Goal: Task Accomplishment & Management: Use online tool/utility

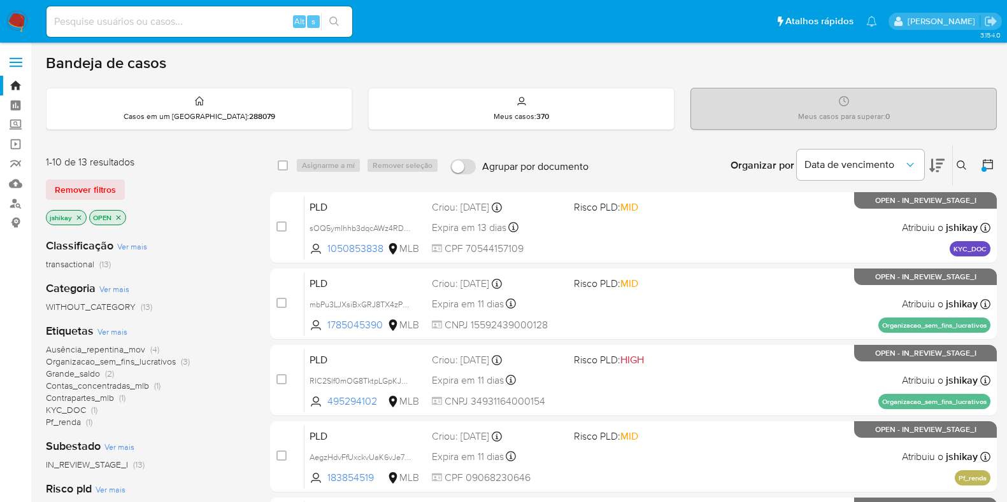
scroll to position [502, 0]
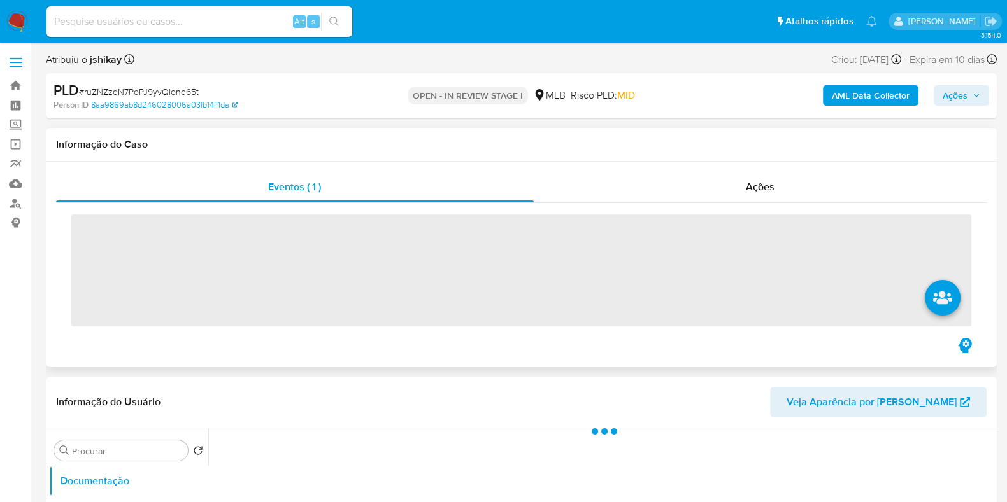
scroll to position [79, 0]
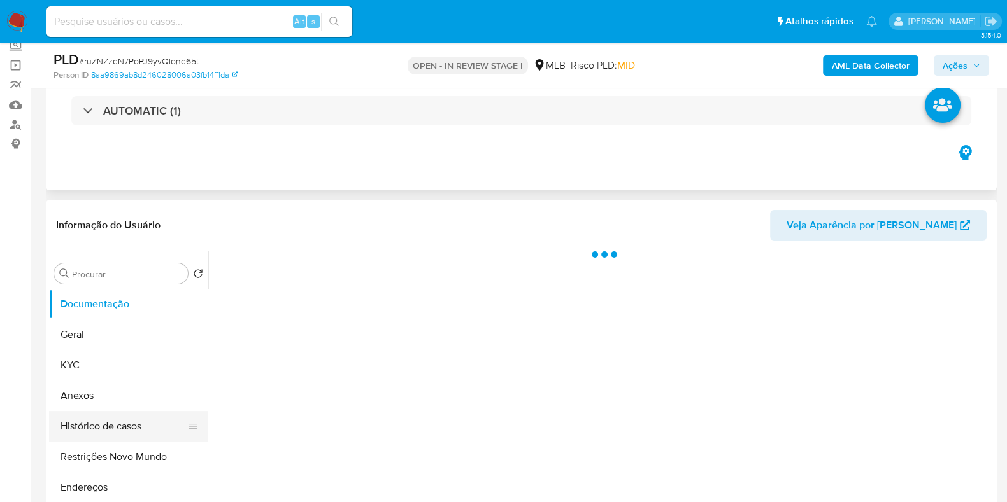
click at [120, 424] on button "Histórico de casos" at bounding box center [123, 426] width 149 height 31
select select "10"
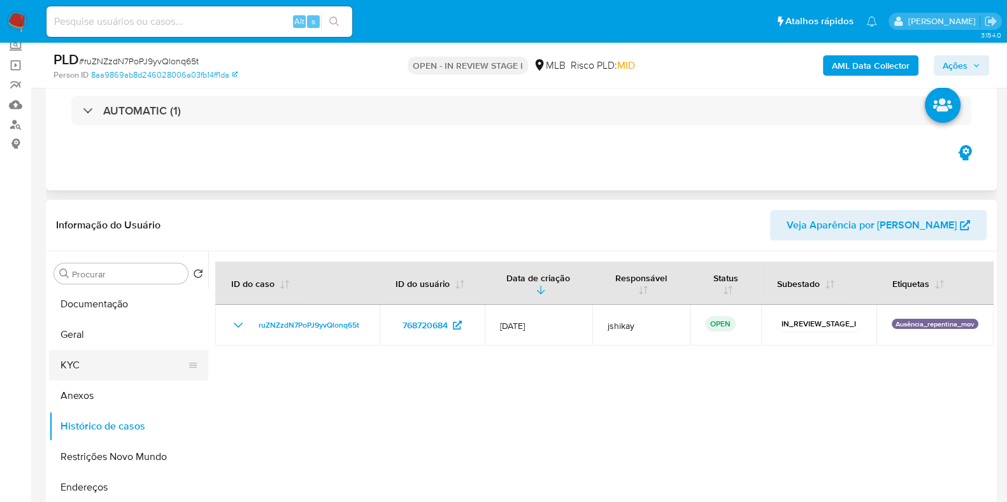
click at [120, 368] on button "KYC" at bounding box center [123, 365] width 149 height 31
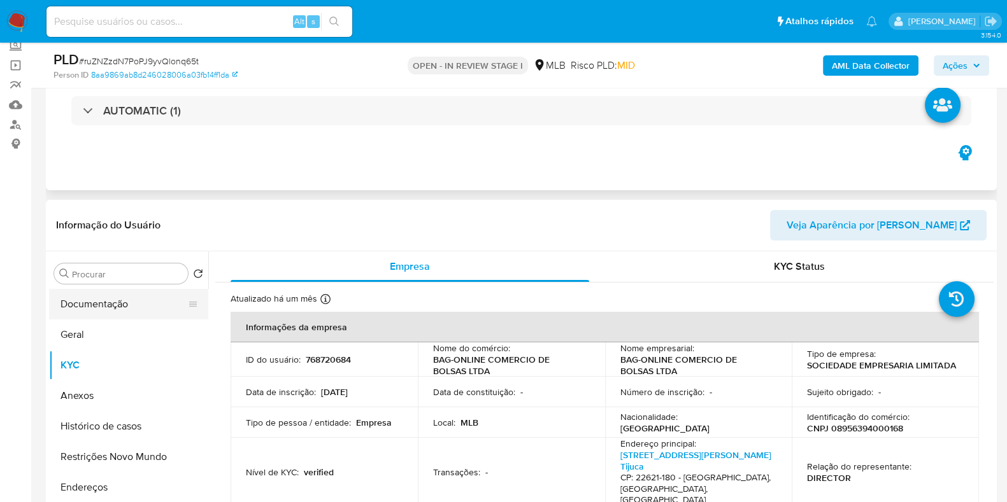
click at [83, 301] on button "Documentação" at bounding box center [123, 304] width 149 height 31
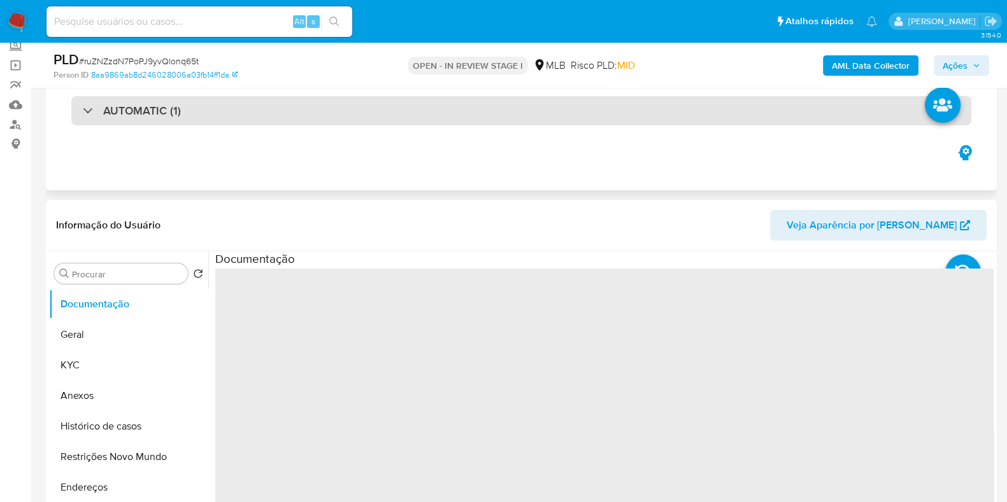
scroll to position [239, 0]
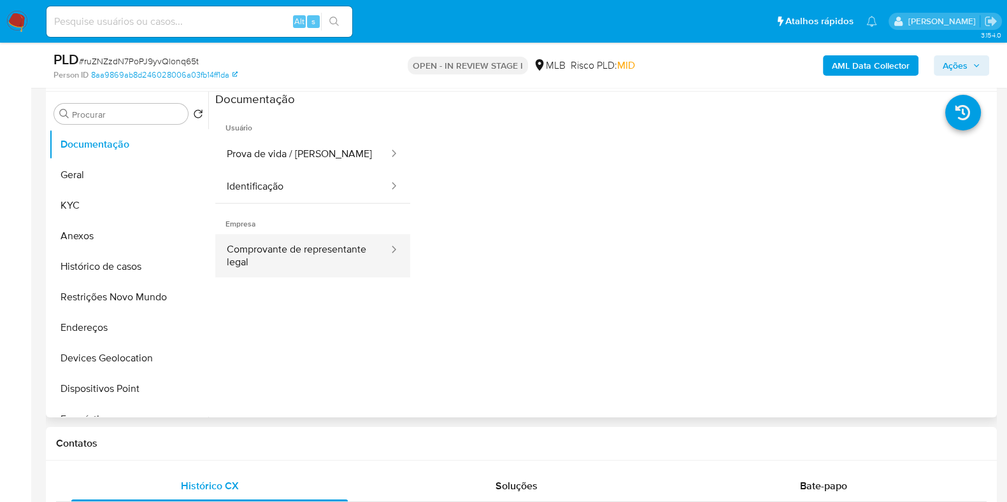
click at [333, 258] on button "Comprovante de representante legal" at bounding box center [302, 255] width 174 height 43
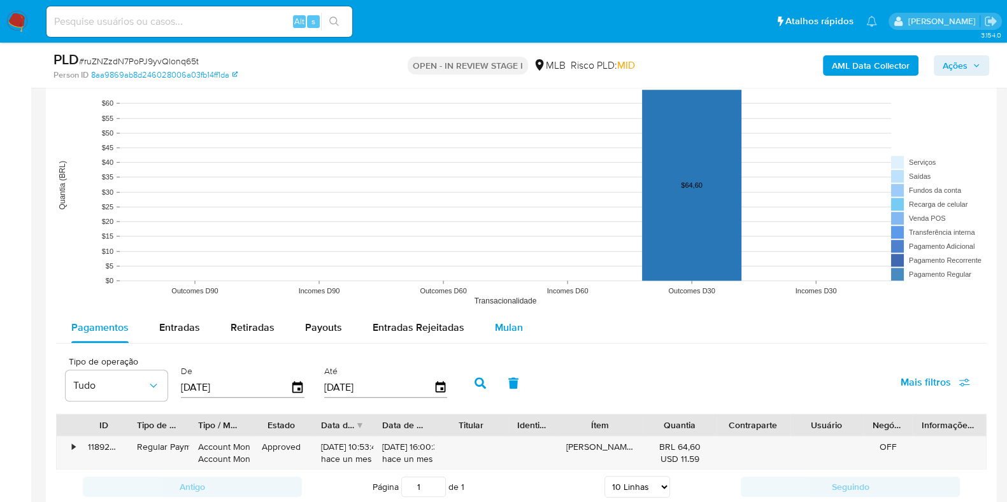
click at [509, 316] on div "Mulan" at bounding box center [509, 328] width 28 height 31
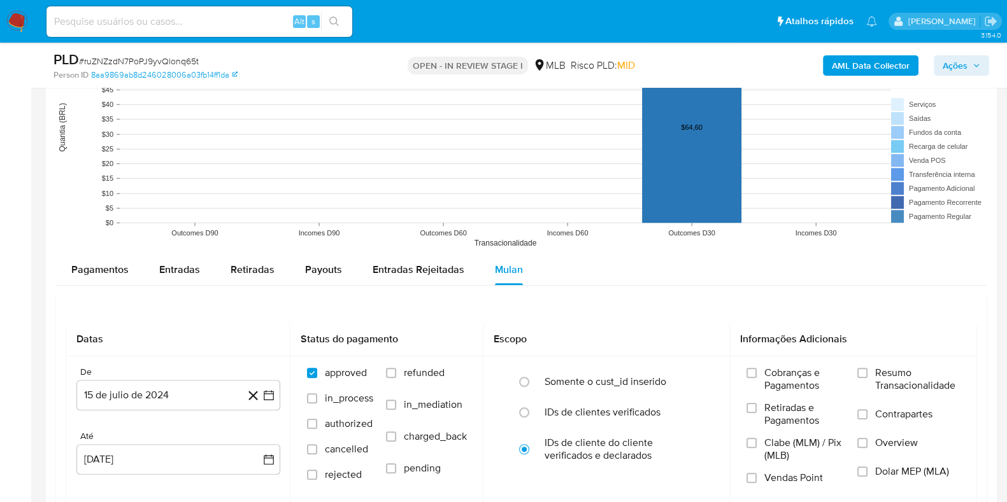
scroll to position [1353, 0]
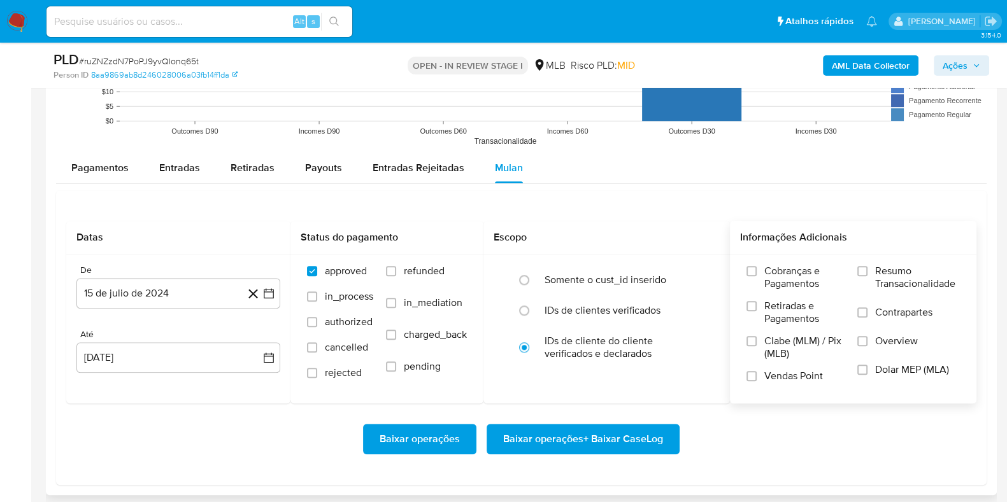
drag, startPoint x: 963, startPoint y: 281, endPoint x: 877, endPoint y: 267, distance: 86.6
click at [877, 267] on div "Cobranças e Pagamentos Retiradas e Pagamentos Clabe (MLM) / Pix (MLB) Vendas Po…" at bounding box center [853, 328] width 226 height 127
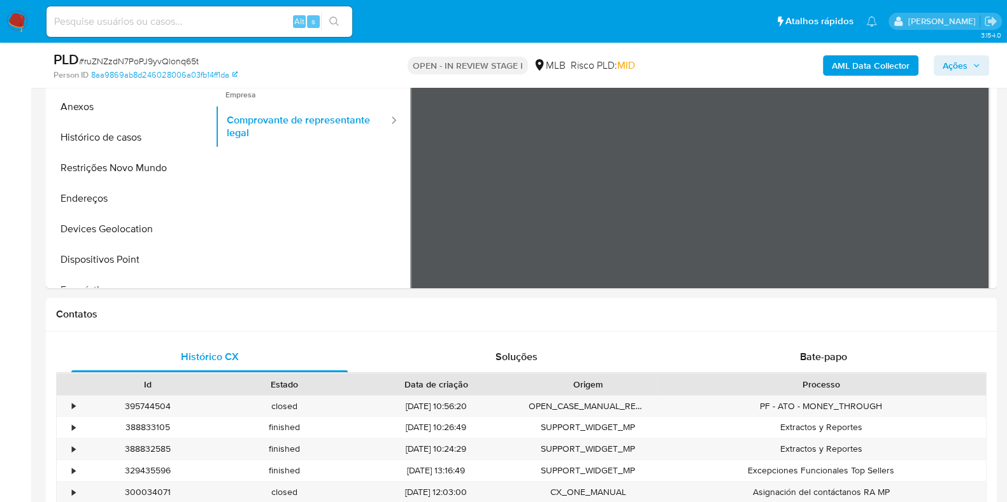
scroll to position [239, 0]
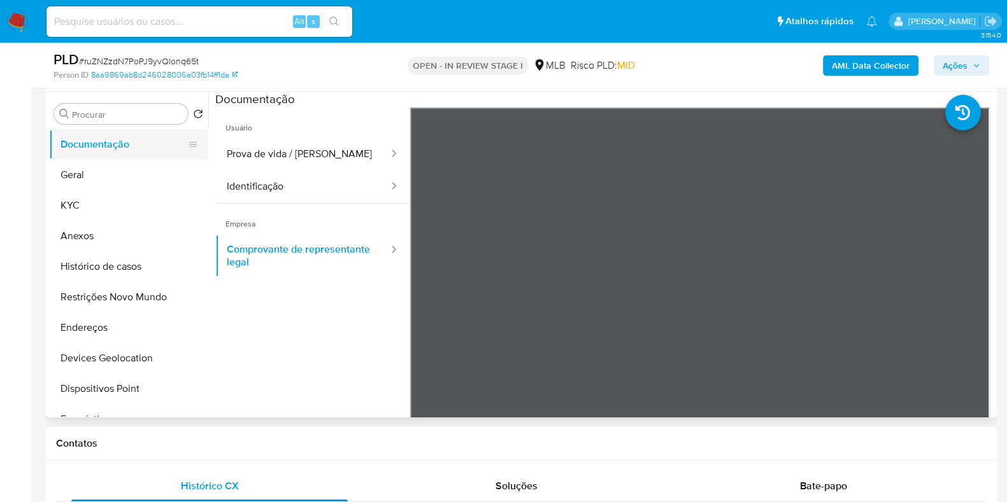
click at [94, 154] on button "Documentação" at bounding box center [123, 144] width 149 height 31
click at [96, 170] on button "Geral" at bounding box center [123, 175] width 149 height 31
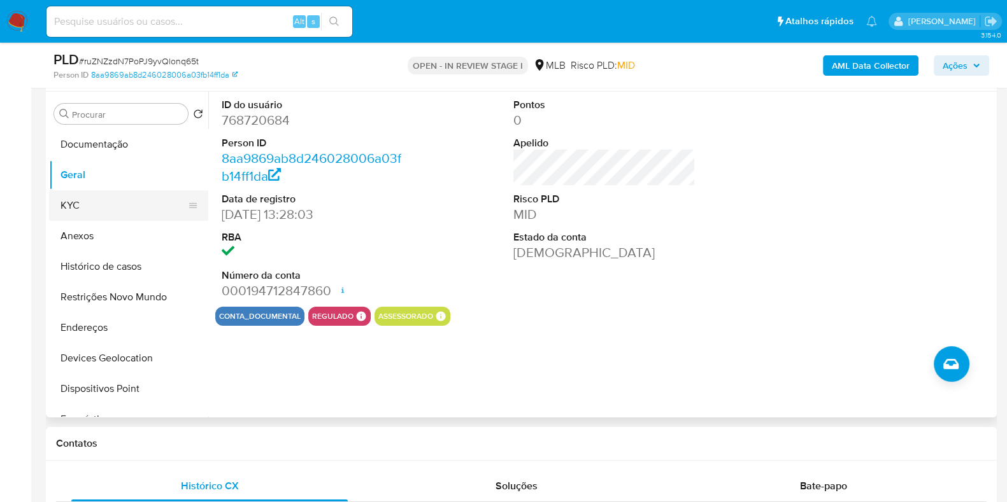
click at [70, 209] on button "KYC" at bounding box center [123, 205] width 149 height 31
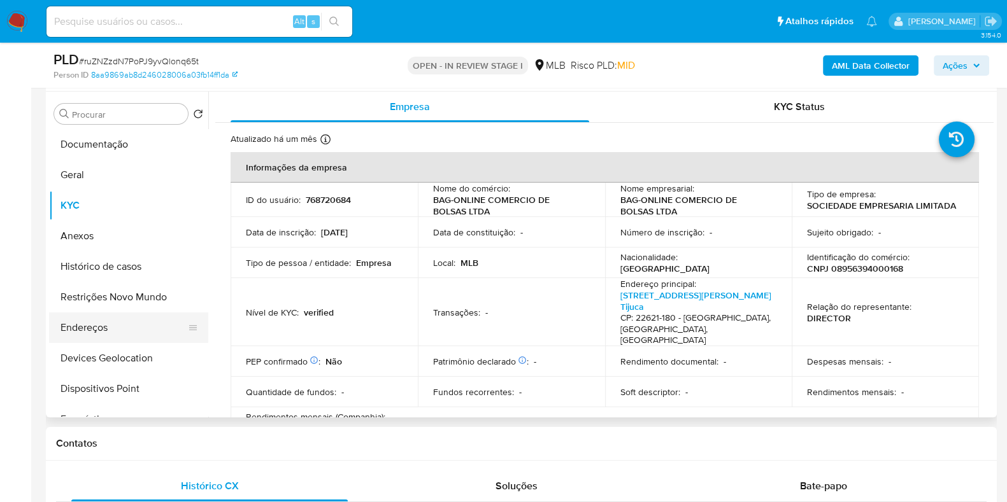
click at [106, 336] on button "Endereços" at bounding box center [123, 328] width 149 height 31
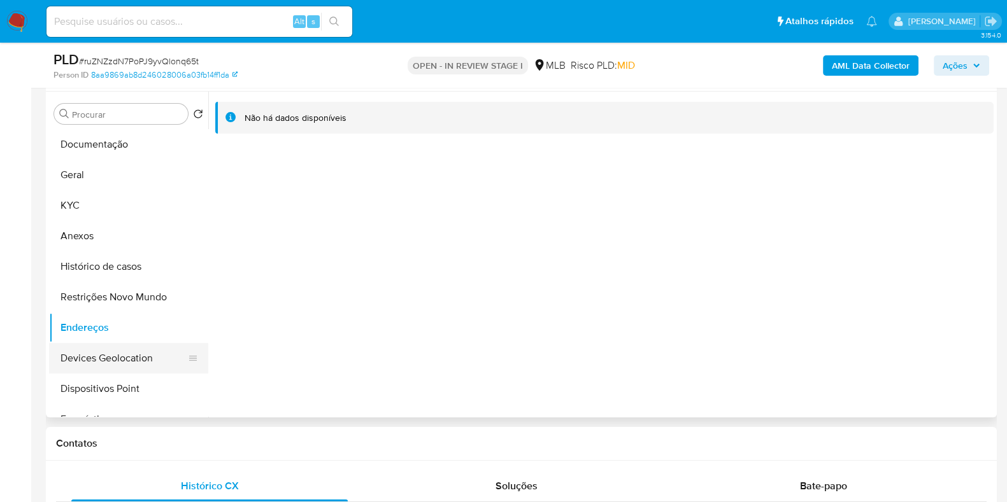
click at [140, 365] on button "Devices Geolocation" at bounding box center [123, 358] width 149 height 31
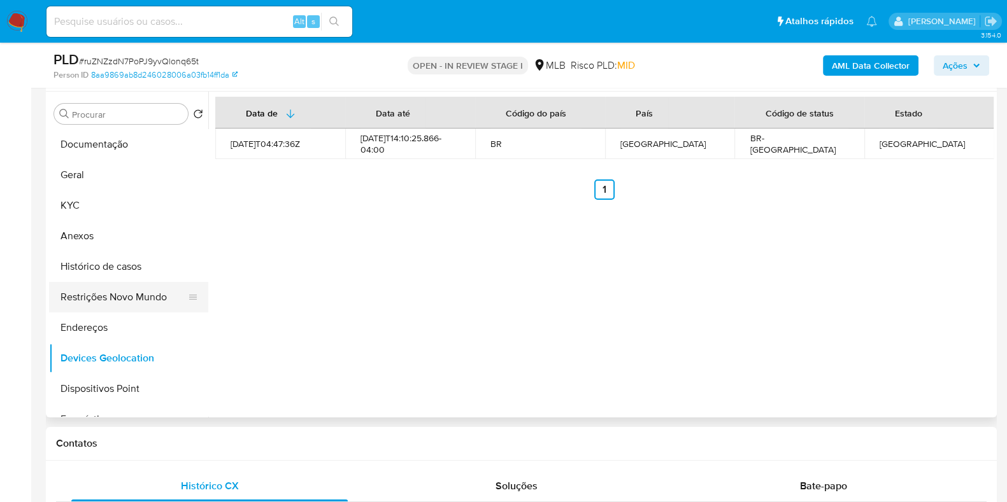
click at [122, 291] on button "Restrições Novo Mundo" at bounding box center [123, 297] width 149 height 31
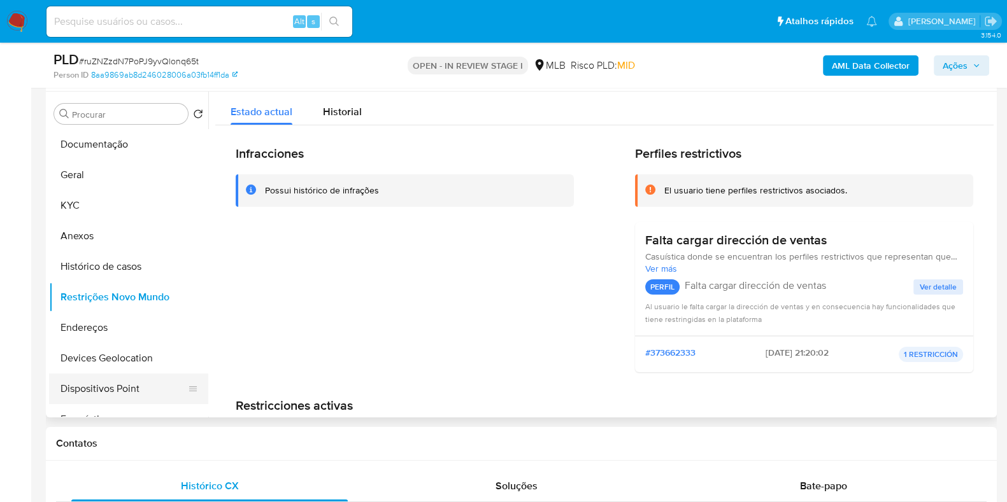
click at [100, 389] on button "Dispositivos Point" at bounding box center [123, 389] width 149 height 31
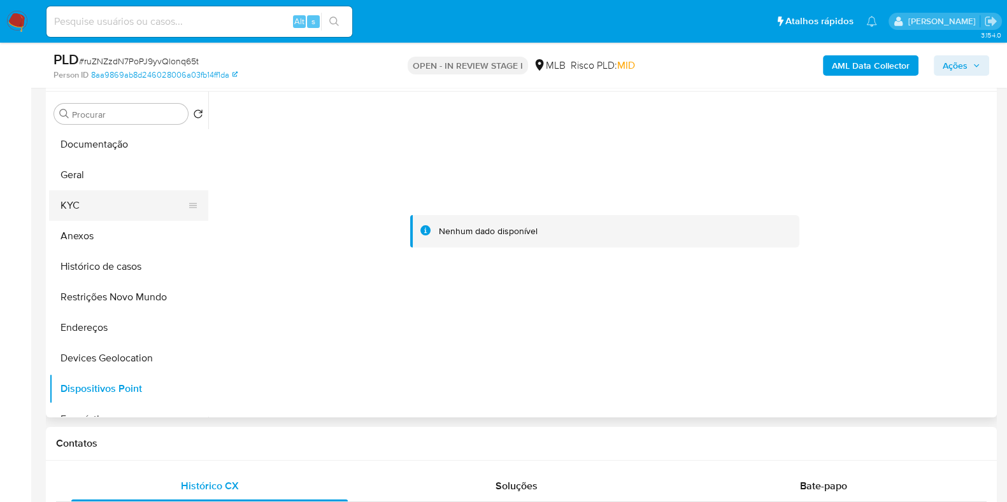
click at [106, 202] on button "KYC" at bounding box center [123, 205] width 149 height 31
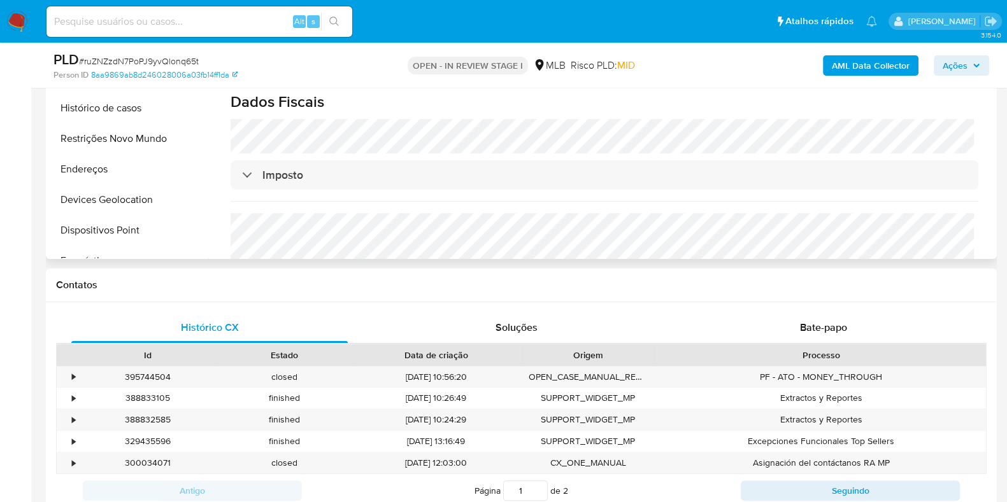
scroll to position [398, 0]
click at [128, 173] on button "Endereços" at bounding box center [123, 168] width 149 height 31
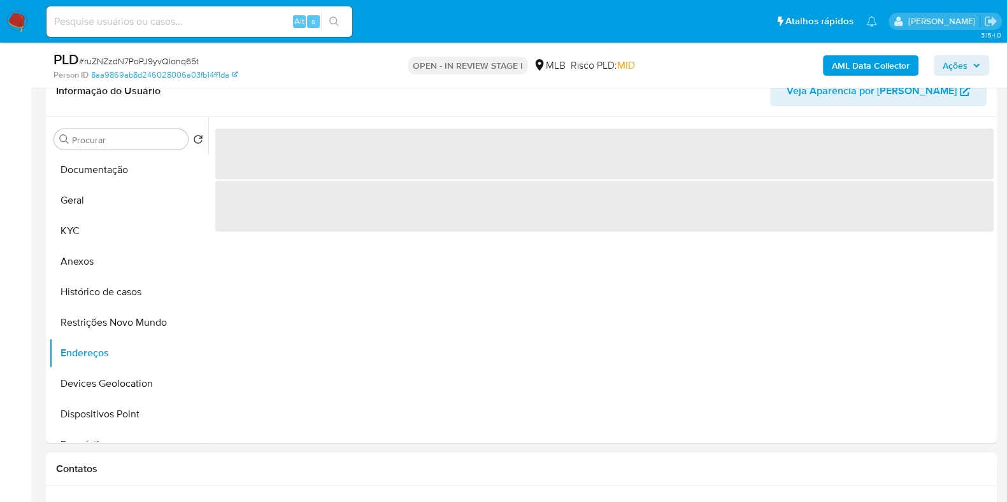
scroll to position [239, 0]
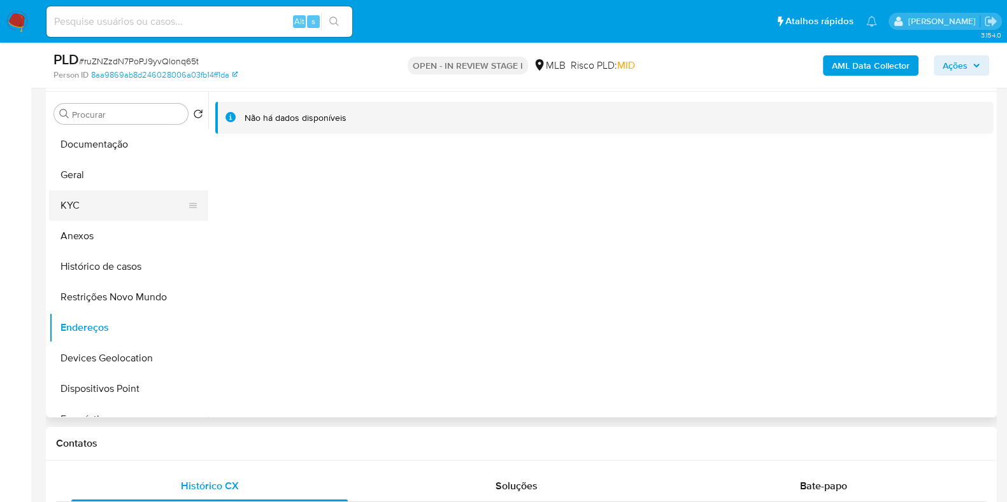
click at [101, 215] on button "KYC" at bounding box center [123, 205] width 149 height 31
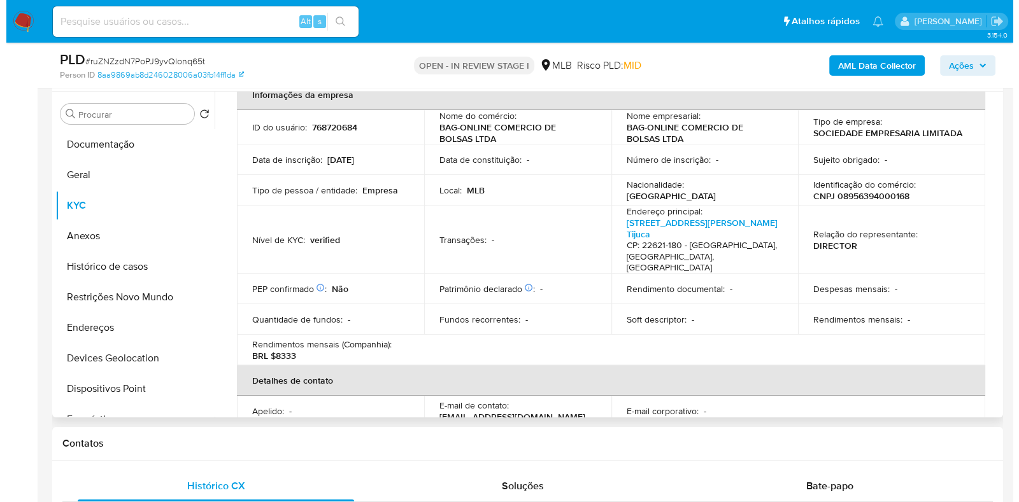
scroll to position [0, 0]
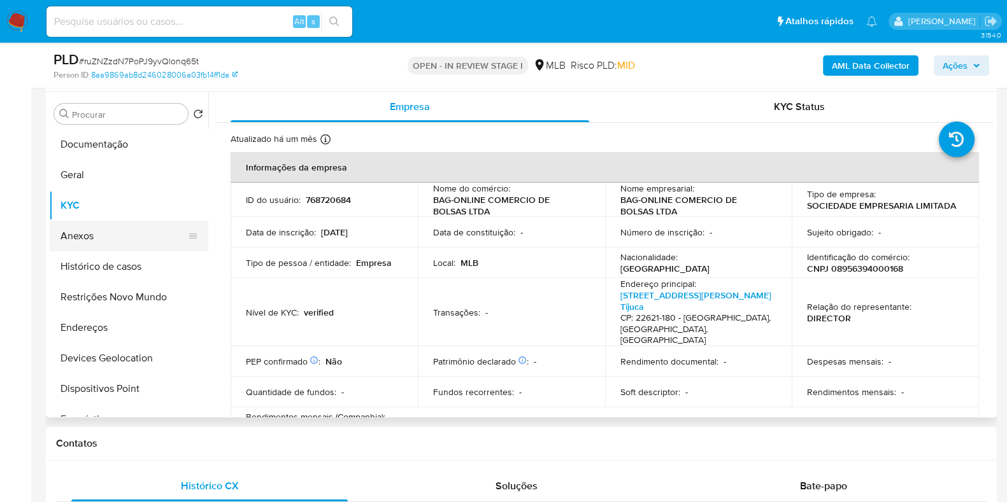
click at [94, 236] on button "Anexos" at bounding box center [123, 236] width 149 height 31
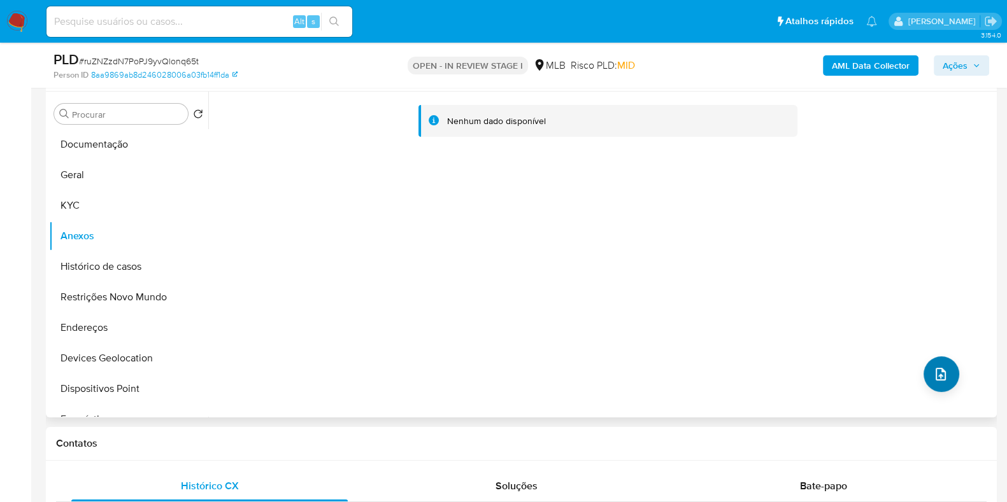
click at [940, 376] on icon "upload-file" at bounding box center [940, 374] width 15 height 15
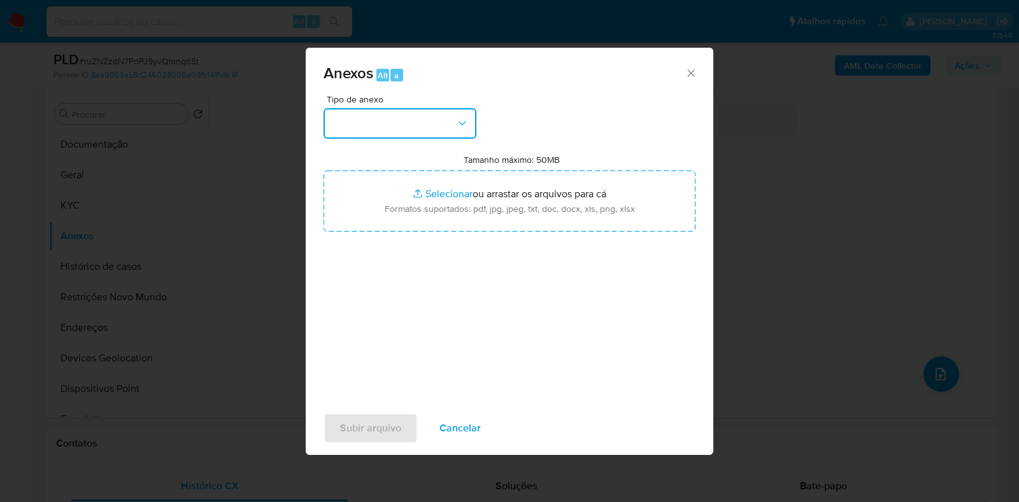
click at [382, 116] on button "button" at bounding box center [399, 123] width 153 height 31
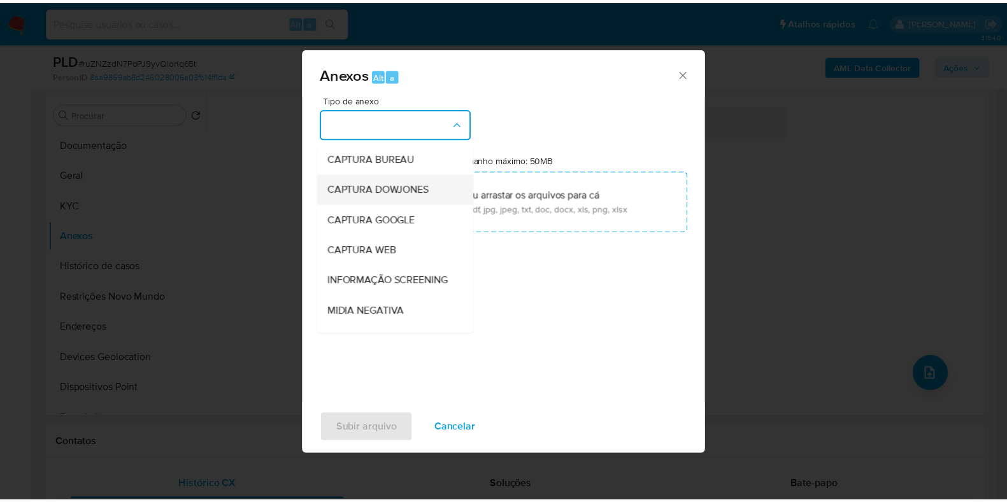
scroll to position [79, 0]
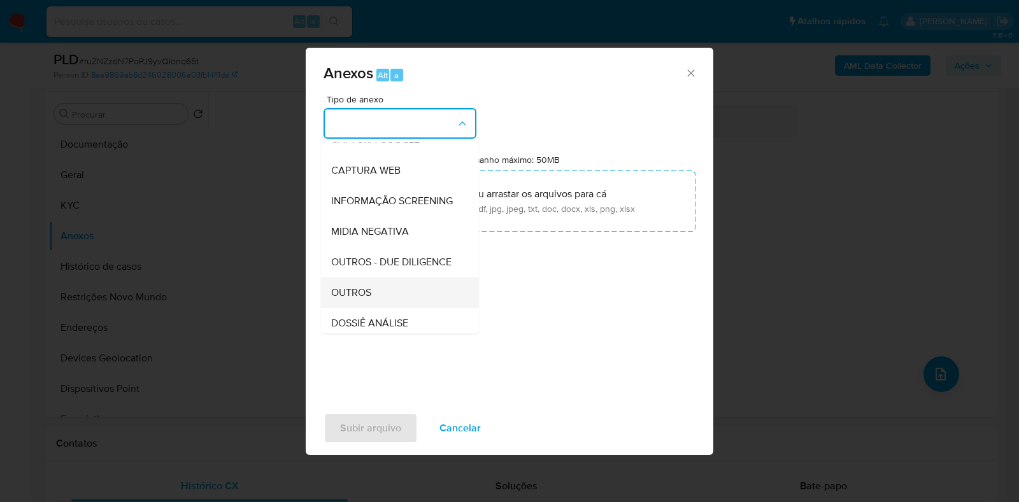
click at [354, 299] on span "OUTROS" at bounding box center [351, 293] width 40 height 13
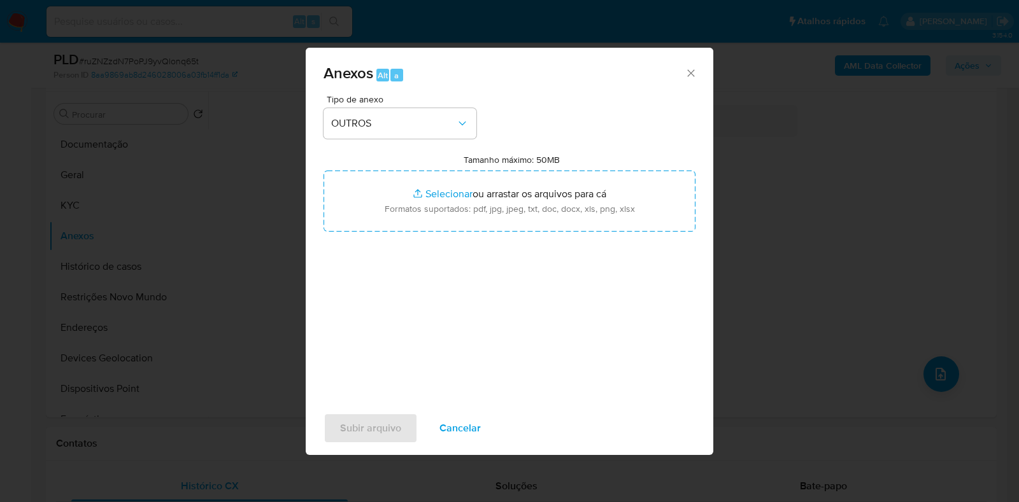
click at [415, 235] on div "Tipo de anexo OUTROS Tamanho máximo: 50MB Selecionar arquivos Selecionar ou arr…" at bounding box center [509, 245] width 372 height 301
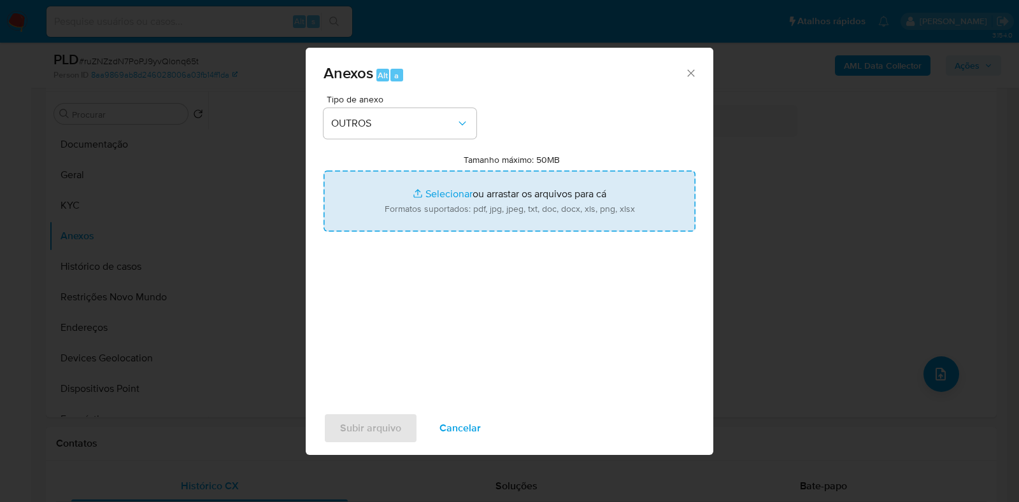
click at [428, 194] on input "Tamanho máximo: 50MB Selecionar arquivos" at bounding box center [509, 201] width 372 height 61
type input "C:\fakepath\Mulan 768720684_2025_08_14_17_54_59 - Resumen TX.pdf"
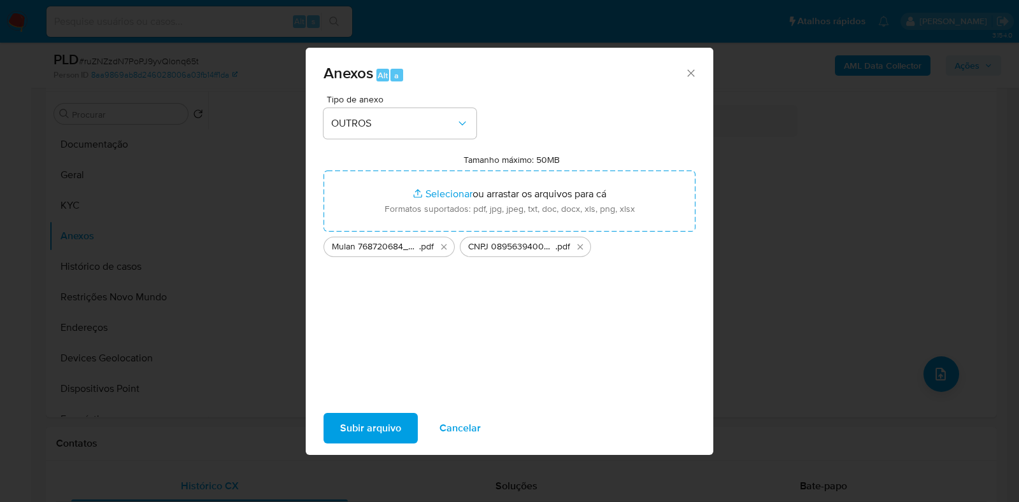
drag, startPoint x: 428, startPoint y: 194, endPoint x: 389, endPoint y: 428, distance: 237.5
click at [389, 428] on span "Subir arquivo" at bounding box center [370, 428] width 61 height 28
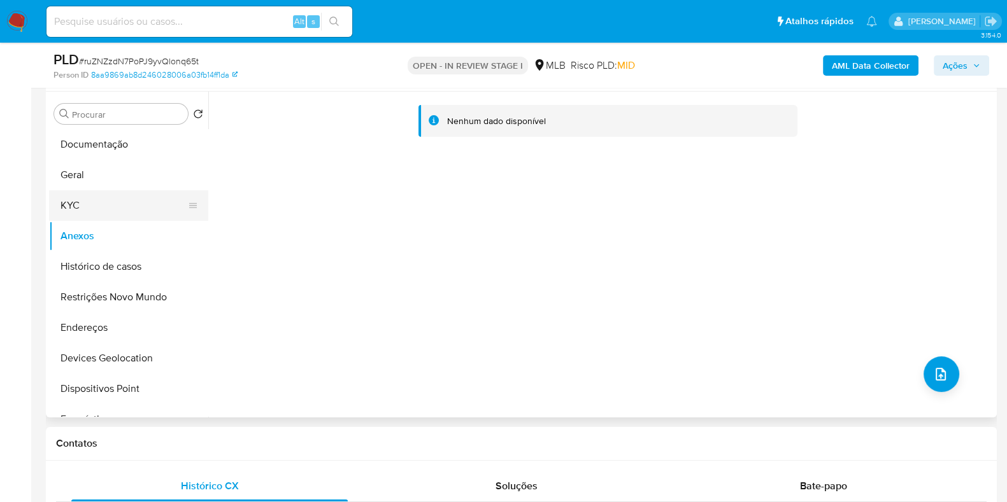
click at [87, 205] on button "KYC" at bounding box center [123, 205] width 149 height 31
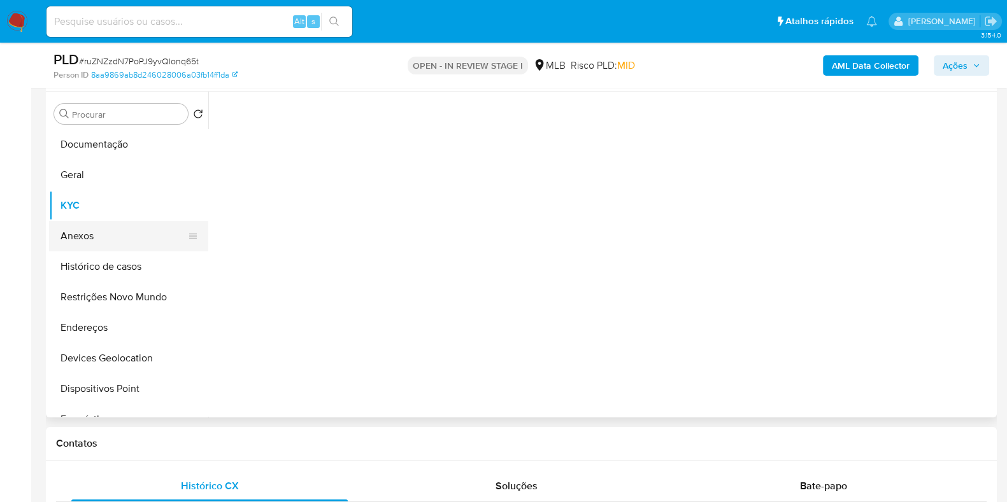
click at [96, 237] on button "Anexos" at bounding box center [123, 236] width 149 height 31
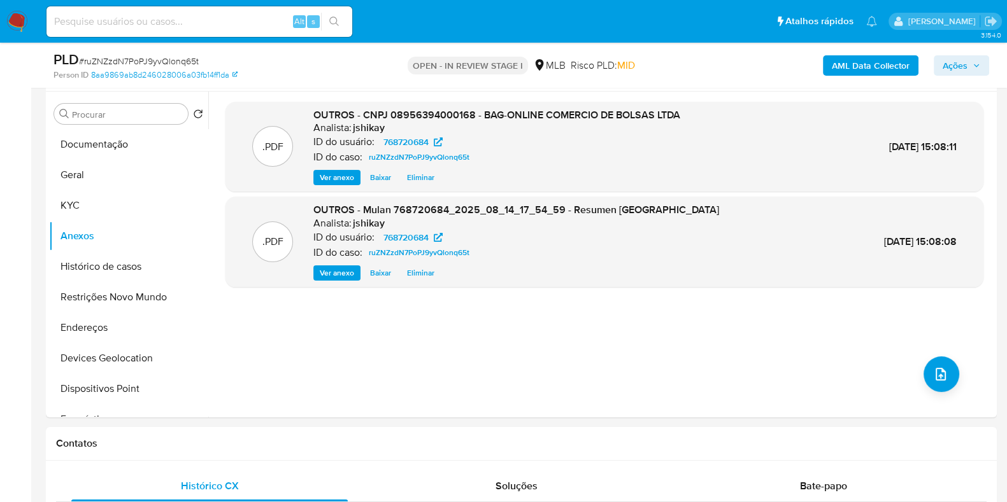
click at [958, 68] on span "Ações" at bounding box center [954, 65] width 25 height 20
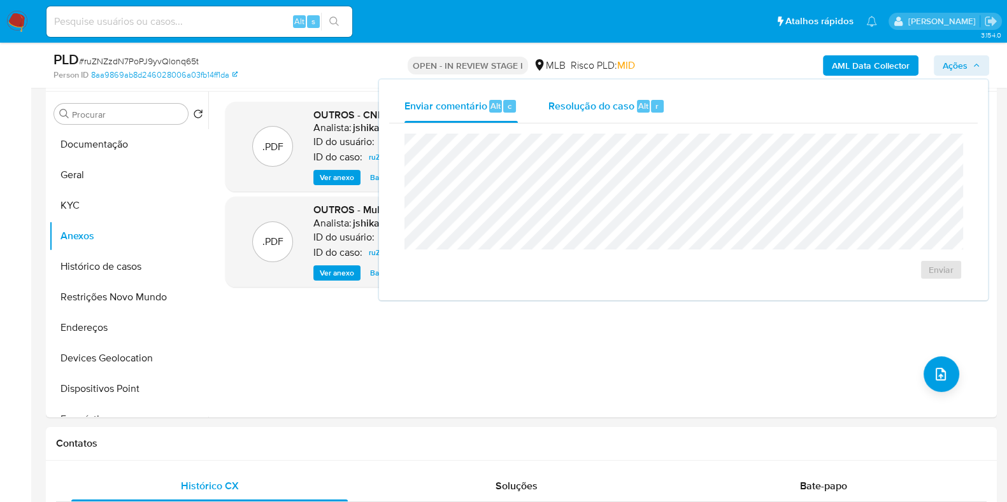
click at [640, 120] on div "Resolução do caso Alt r" at bounding box center [606, 106] width 117 height 33
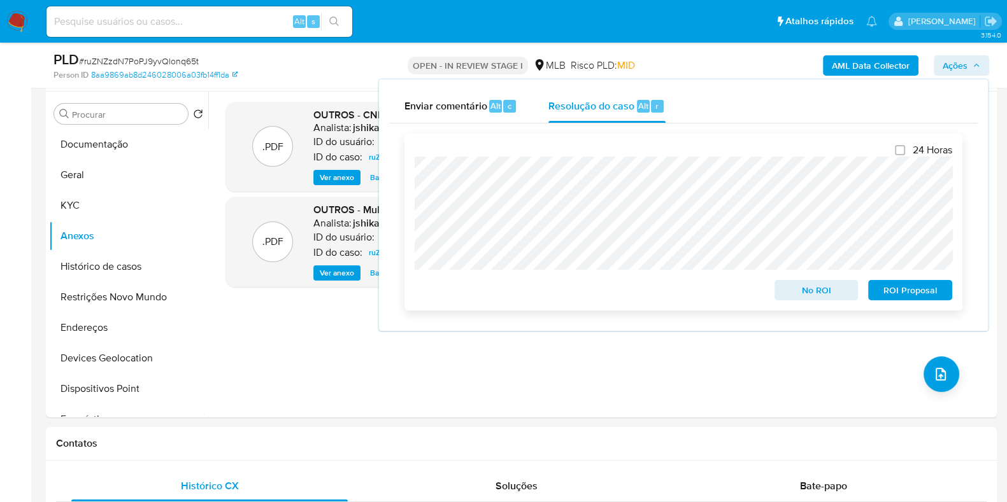
click at [807, 291] on span "No ROI" at bounding box center [816, 290] width 66 height 18
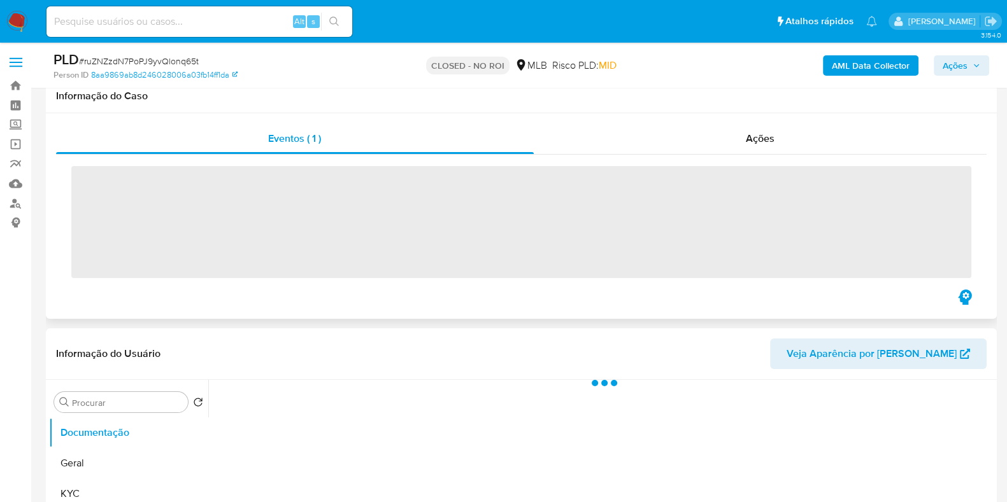
scroll to position [79, 0]
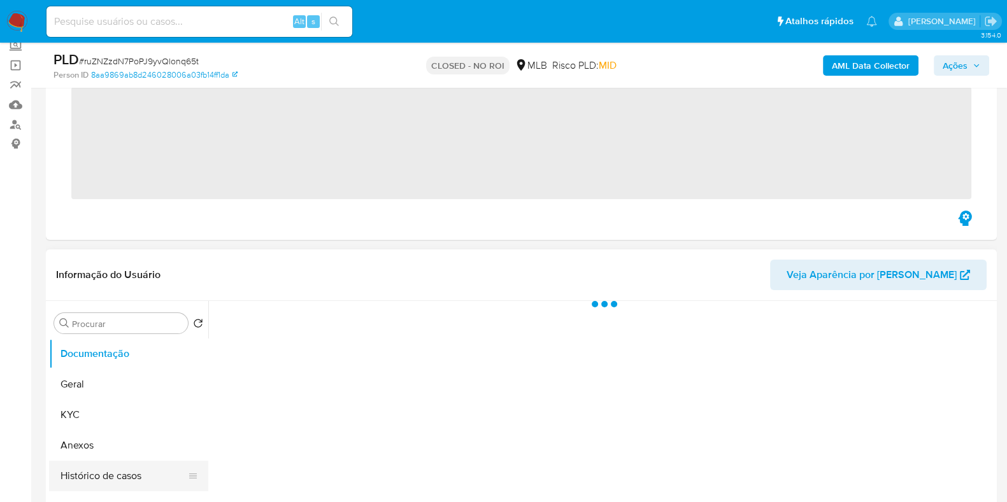
click at [126, 478] on ul "Documentação Geral KYC Anexos Histórico de casos Restrições Novo Mundo Endereço…" at bounding box center [128, 482] width 159 height 287
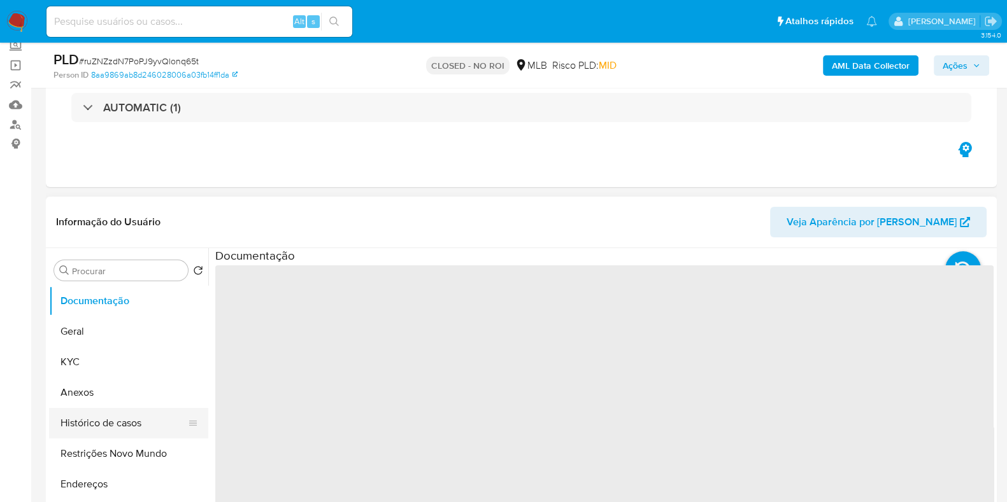
click at [138, 430] on button "Histórico de casos" at bounding box center [123, 423] width 149 height 31
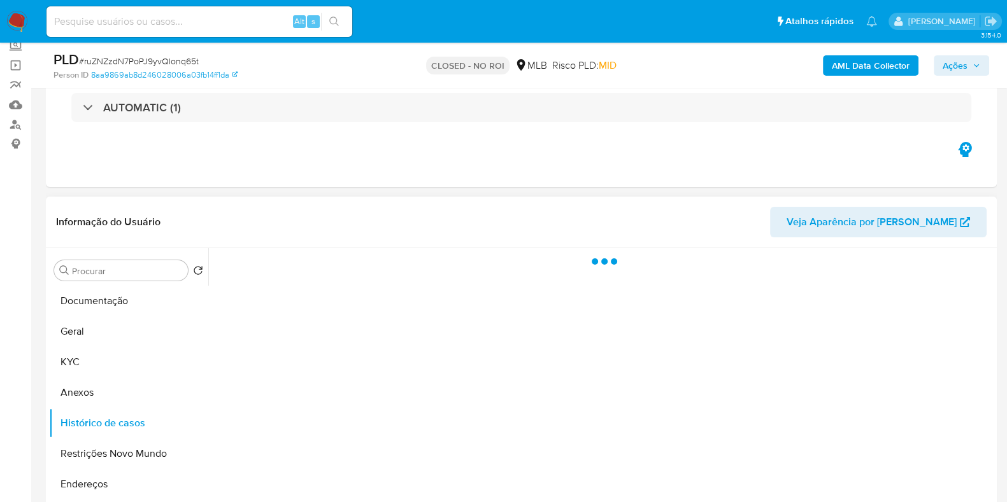
select select "10"
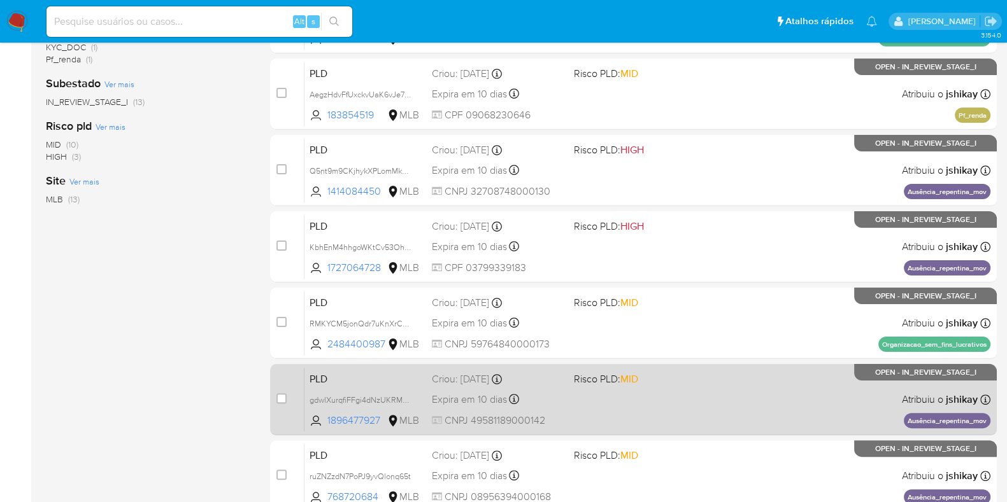
scroll to position [502, 0]
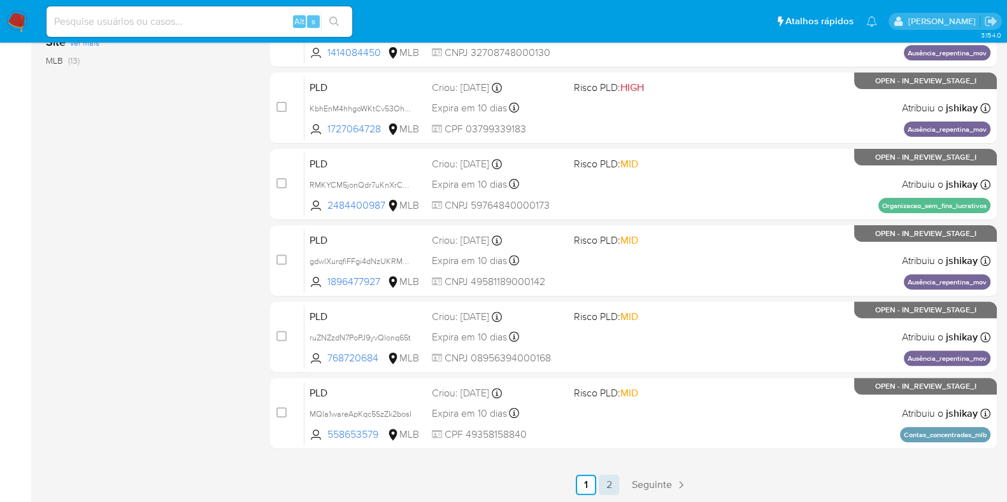
click at [610, 483] on link "2" at bounding box center [608, 485] width 20 height 20
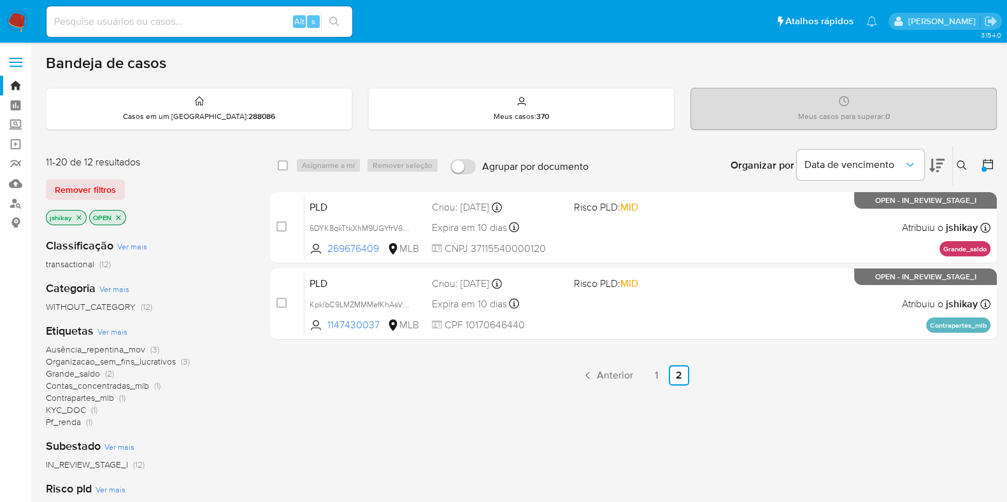
scroll to position [226, 0]
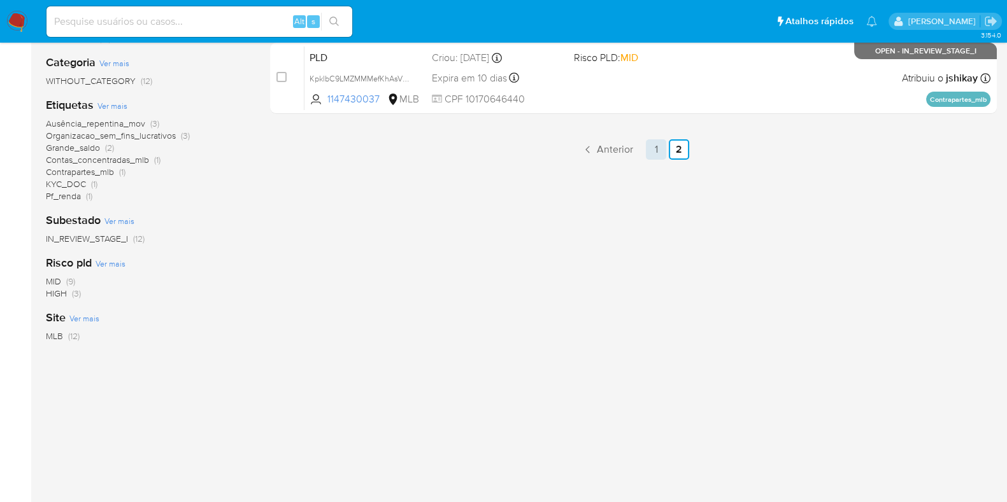
click at [658, 145] on link "1" at bounding box center [656, 149] width 20 height 20
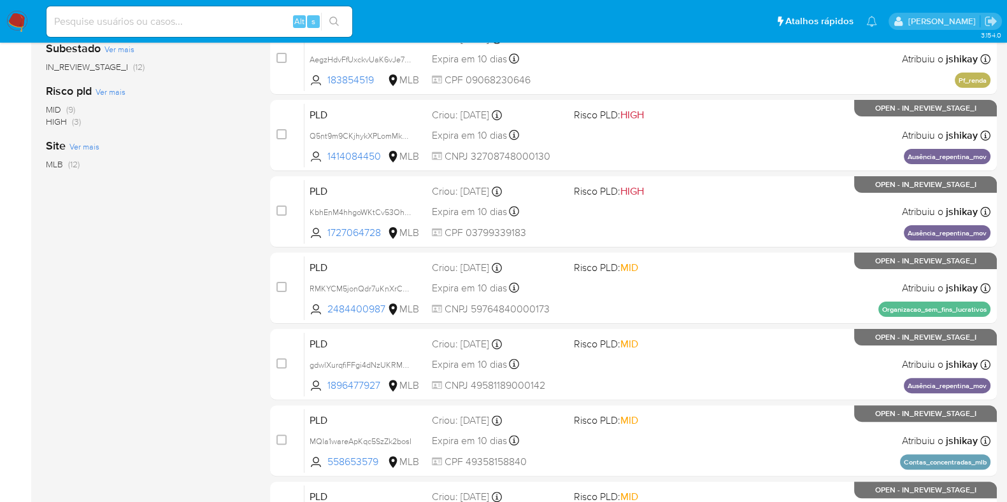
scroll to position [502, 0]
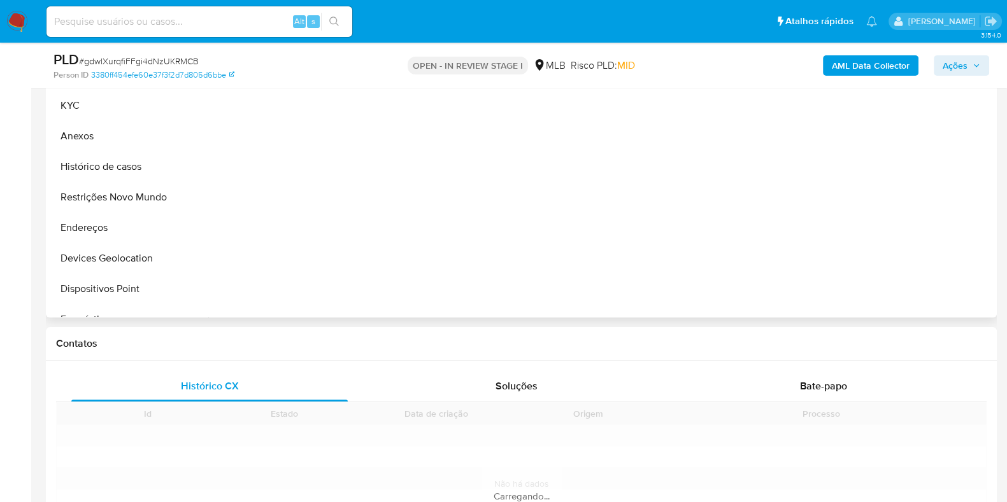
scroll to position [398, 0]
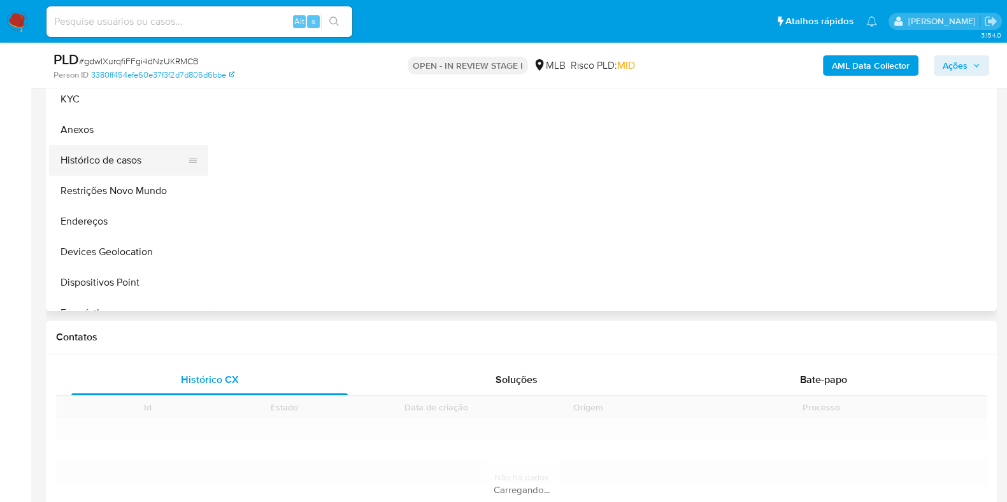
click at [111, 155] on button "Histórico de casos" at bounding box center [123, 160] width 149 height 31
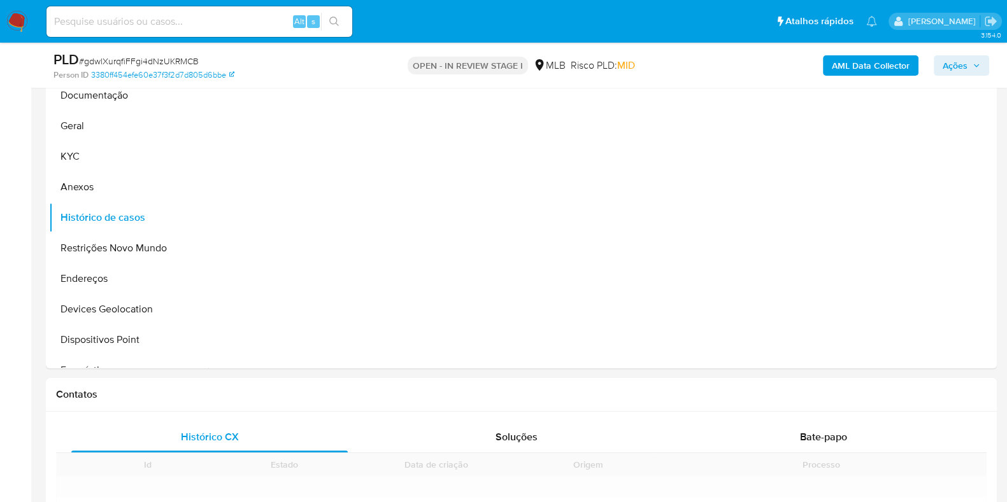
scroll to position [239, 0]
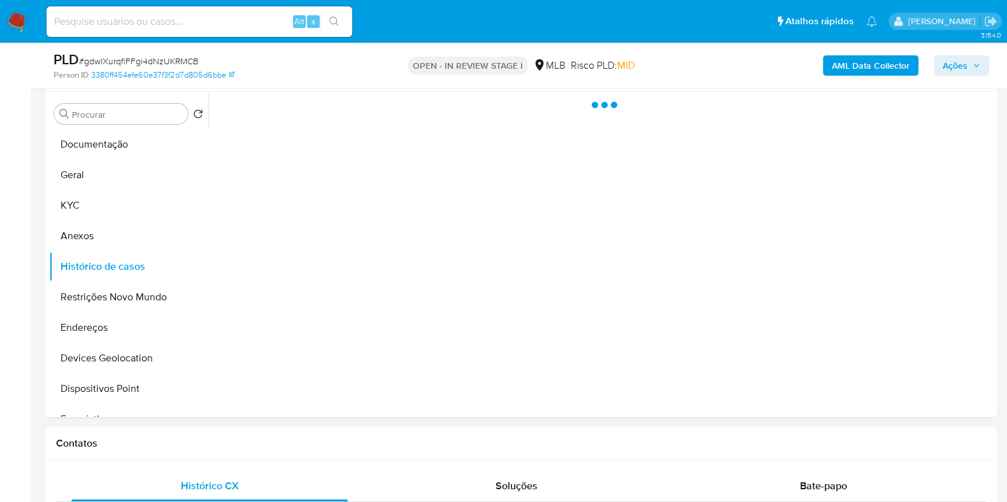
select select "10"
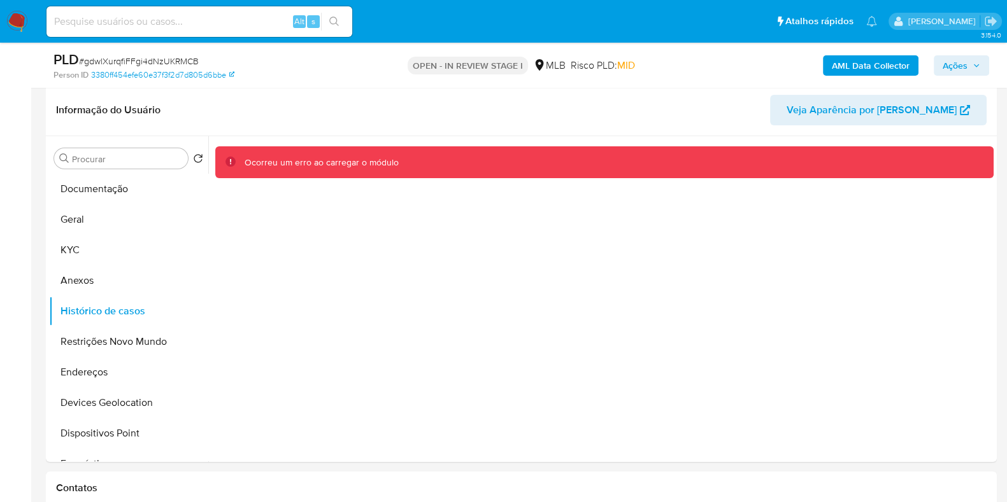
scroll to position [159, 0]
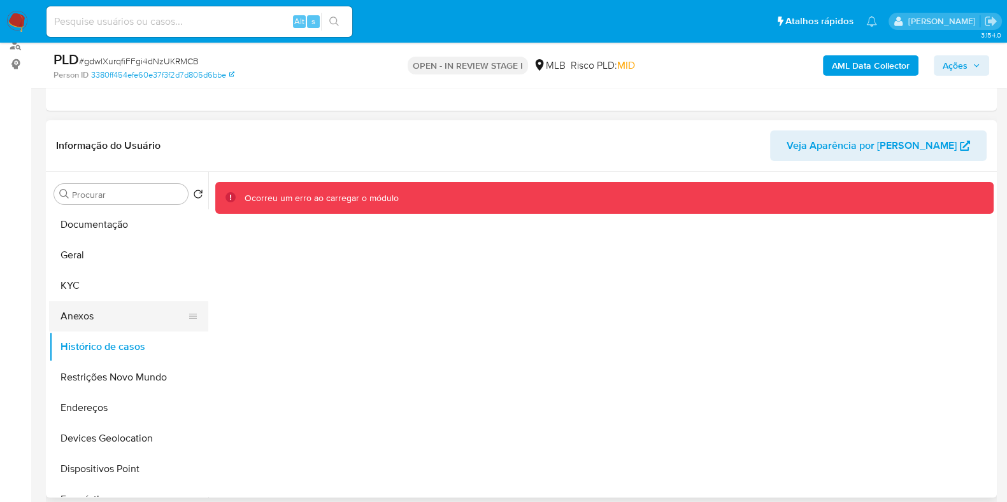
click at [129, 301] on button "Anexos" at bounding box center [123, 316] width 149 height 31
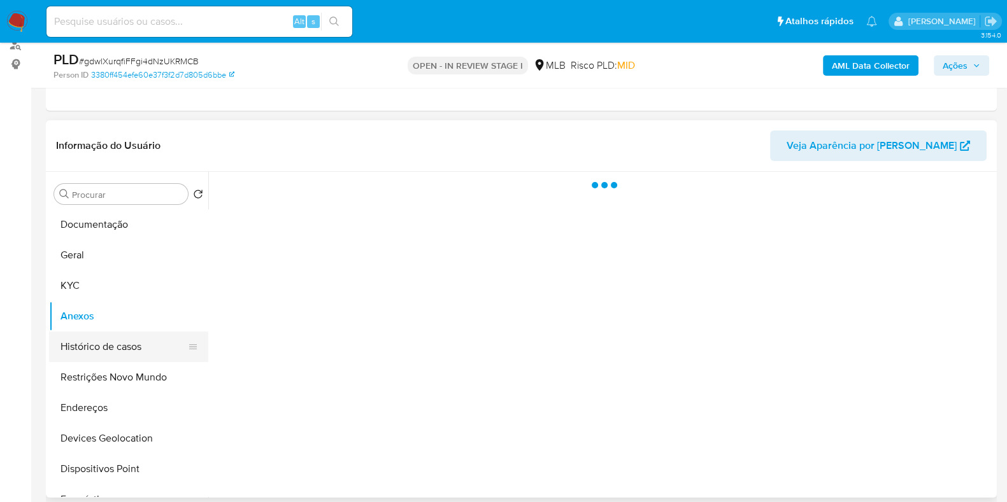
click at [129, 346] on button "Histórico de casos" at bounding box center [123, 347] width 149 height 31
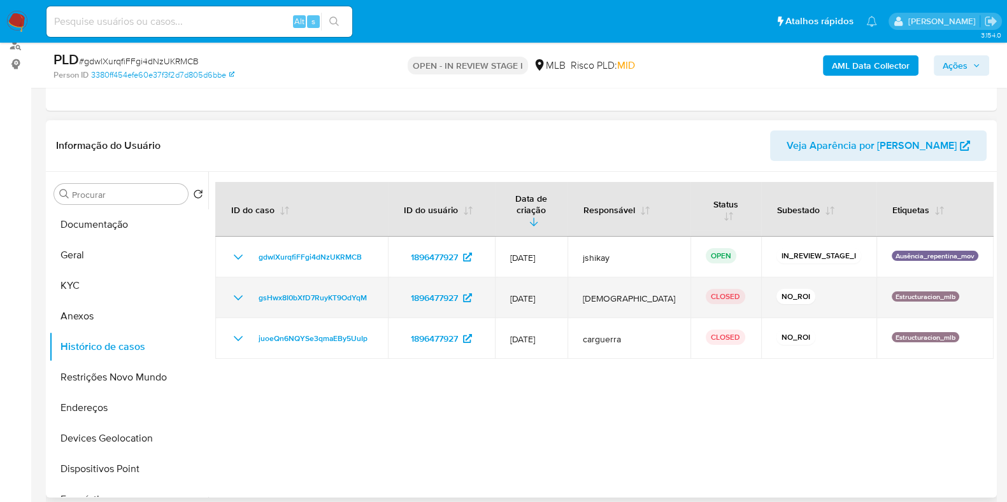
click at [236, 290] on icon "Mostrar/Ocultar" at bounding box center [237, 297] width 15 height 15
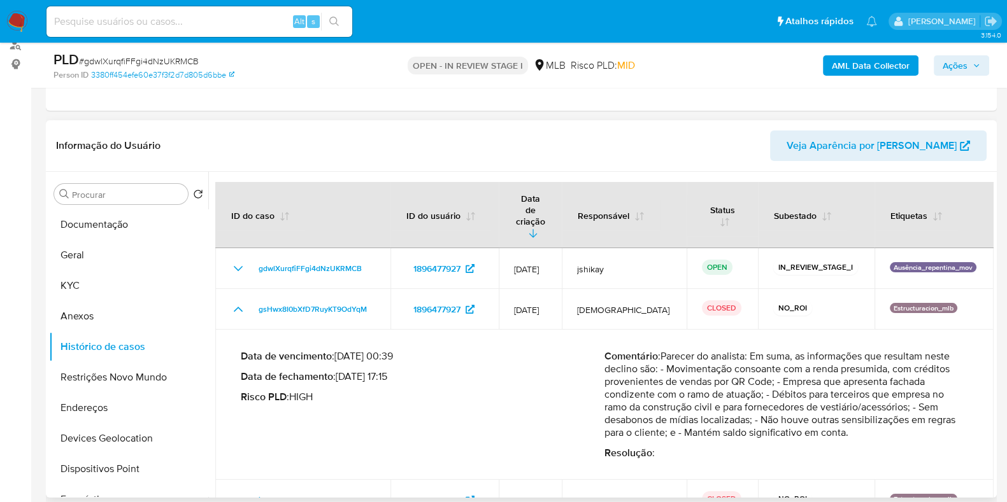
drag, startPoint x: 719, startPoint y: 378, endPoint x: 875, endPoint y: 417, distance: 160.9
click at [875, 417] on div "Comentário : Parecer do analista: Em suma, as informações que resultam neste de…" at bounding box center [786, 405] width 364 height 110
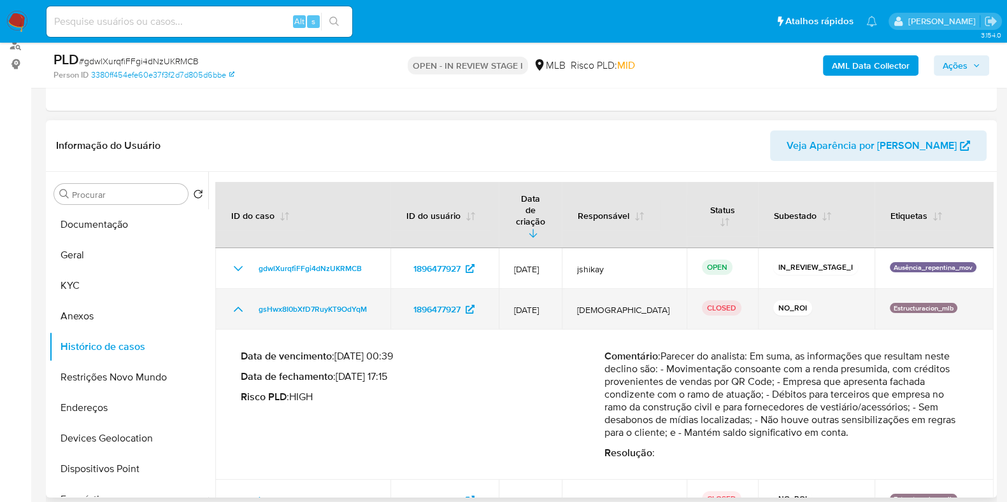
click at [241, 302] on icon "Mostrar/Ocultar" at bounding box center [237, 309] width 15 height 15
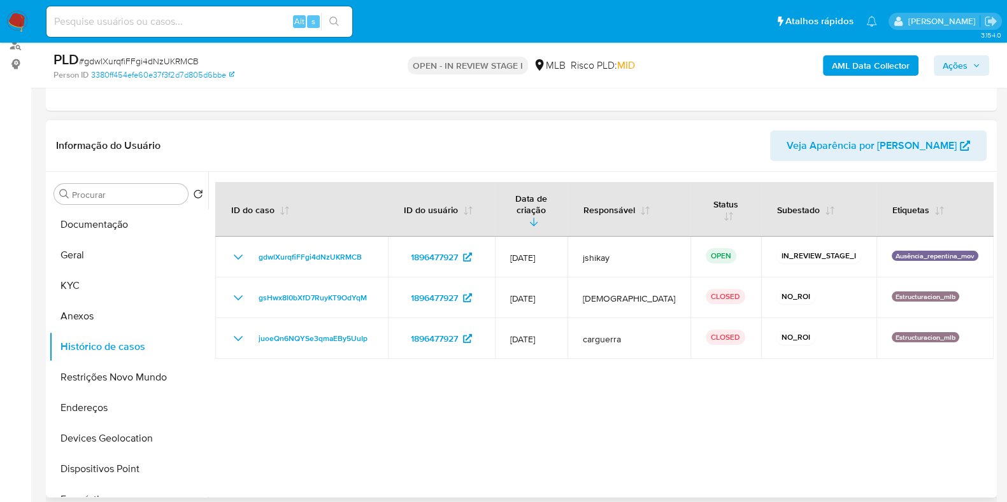
drag, startPoint x: 597, startPoint y: 423, endPoint x: 589, endPoint y: 414, distance: 11.7
click at [597, 423] on div at bounding box center [600, 335] width 785 height 326
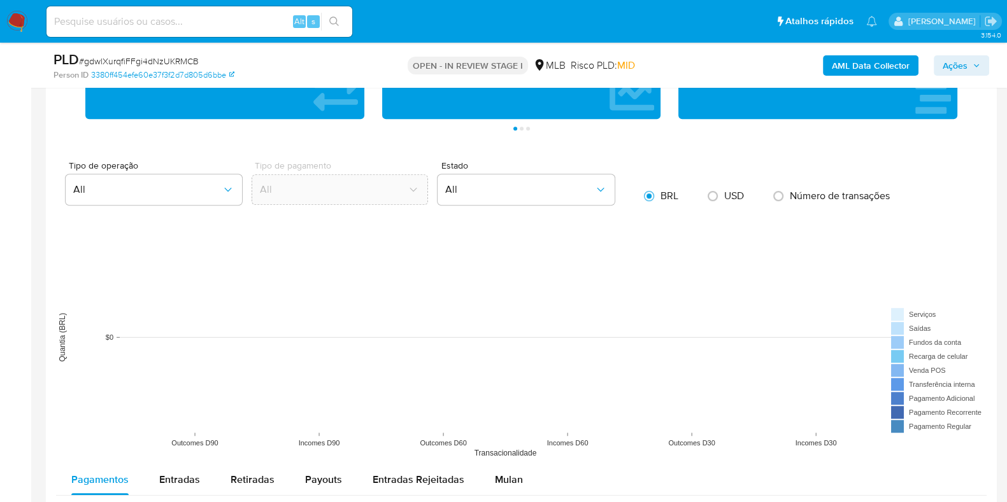
scroll to position [1193, 0]
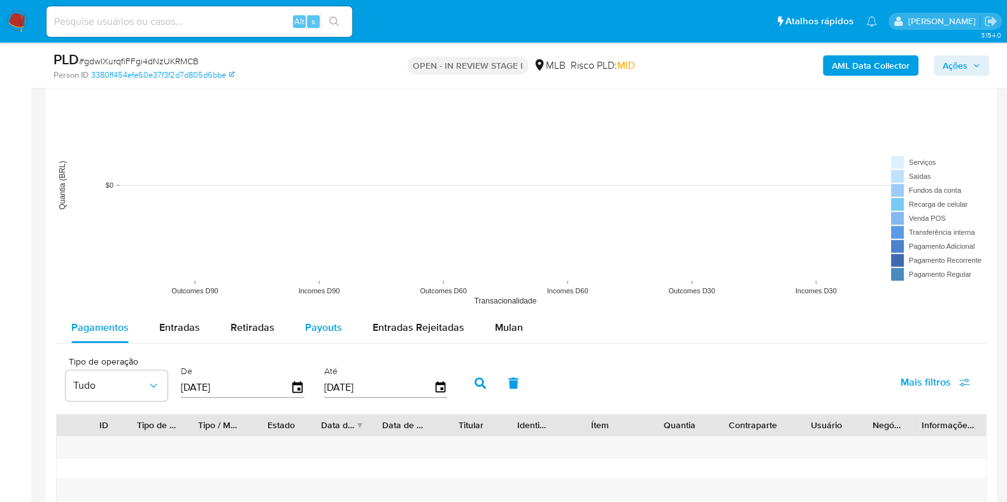
click at [315, 327] on span "Payouts" at bounding box center [323, 327] width 37 height 15
select select "10"
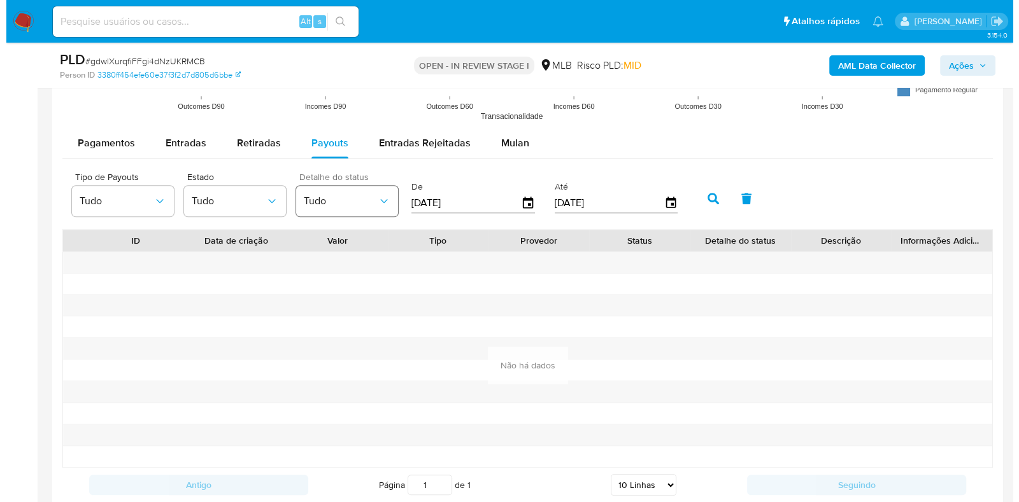
scroll to position [1353, 0]
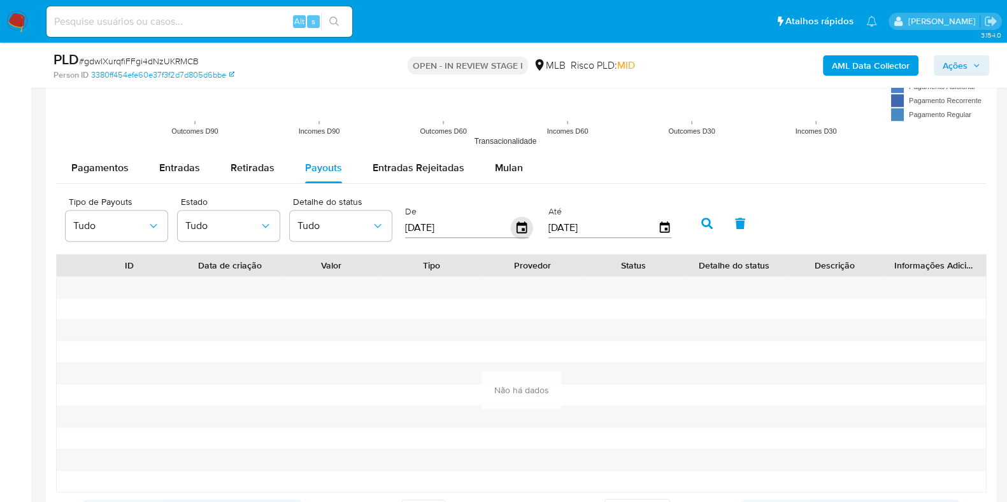
click at [513, 230] on icon "button" at bounding box center [522, 228] width 22 height 22
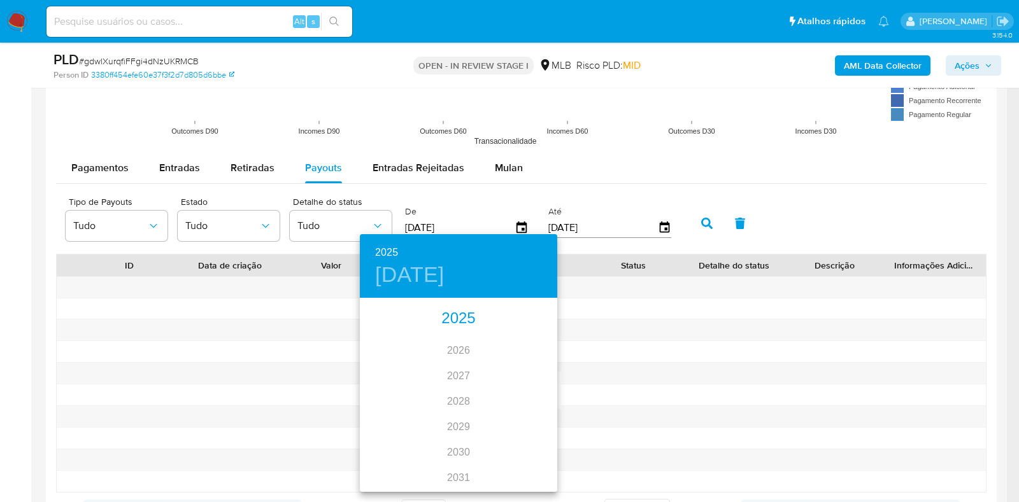
click at [439, 319] on div "2025" at bounding box center [458, 318] width 197 height 25
click at [450, 323] on div "feb." at bounding box center [458, 324] width 66 height 48
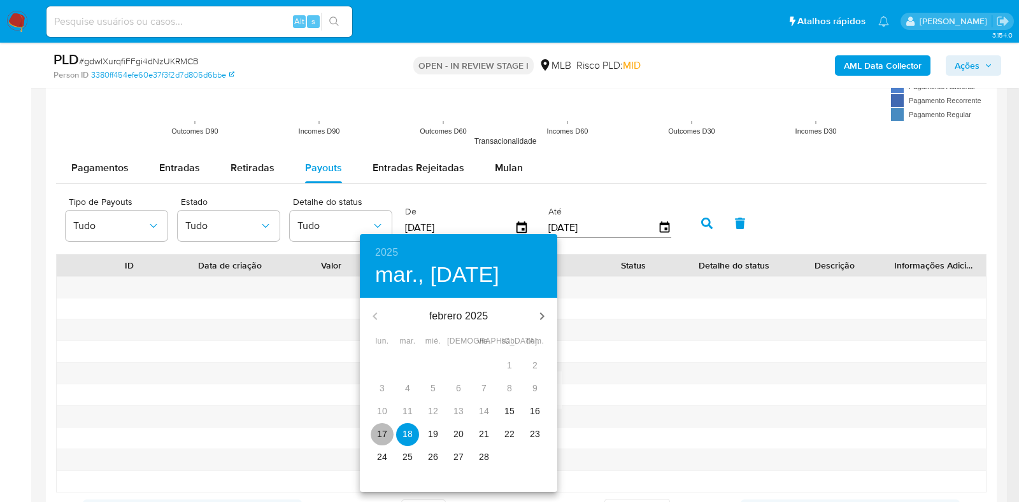
click at [385, 432] on p "17" at bounding box center [382, 434] width 10 height 13
type input "17/02/2025"
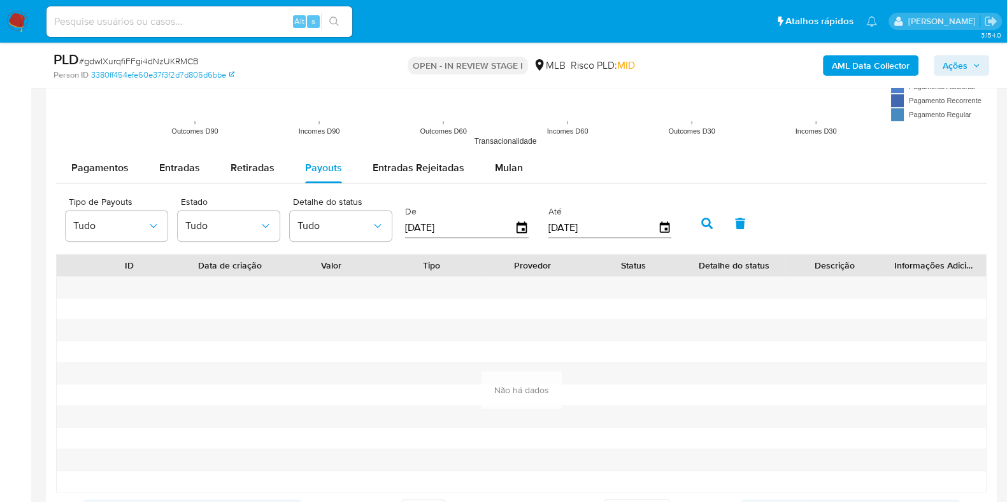
click at [706, 214] on button "button" at bounding box center [706, 223] width 33 height 31
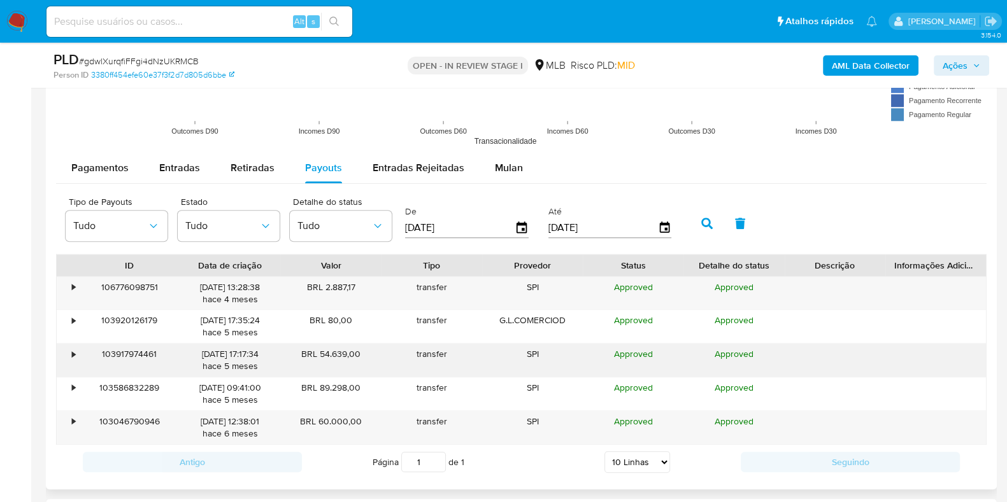
click at [74, 350] on div "•" at bounding box center [73, 354] width 3 height 12
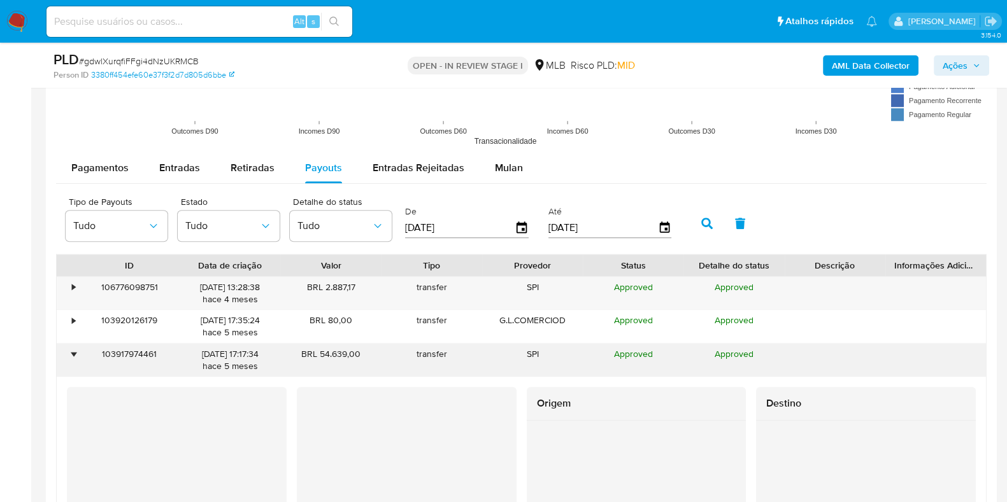
click at [74, 350] on div "•" at bounding box center [73, 354] width 3 height 12
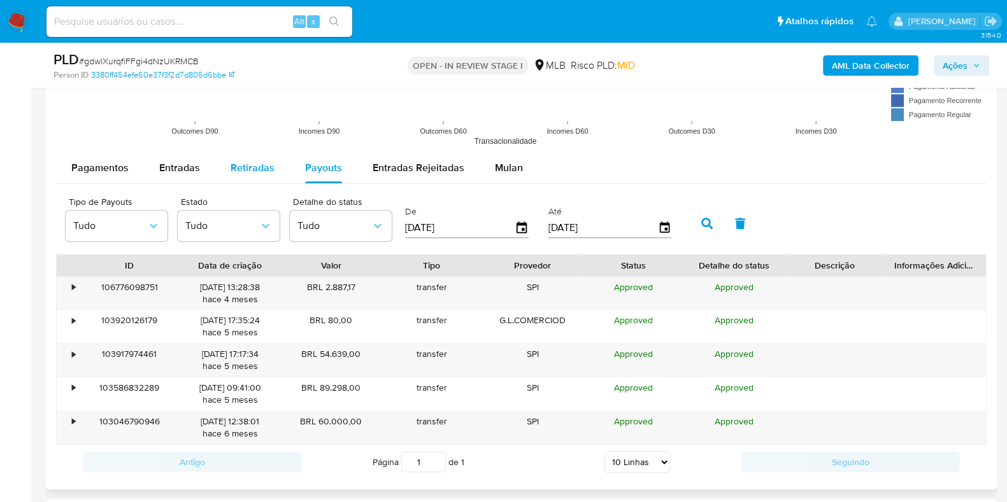
click at [246, 167] on span "Retiradas" at bounding box center [252, 167] width 44 height 15
select select "10"
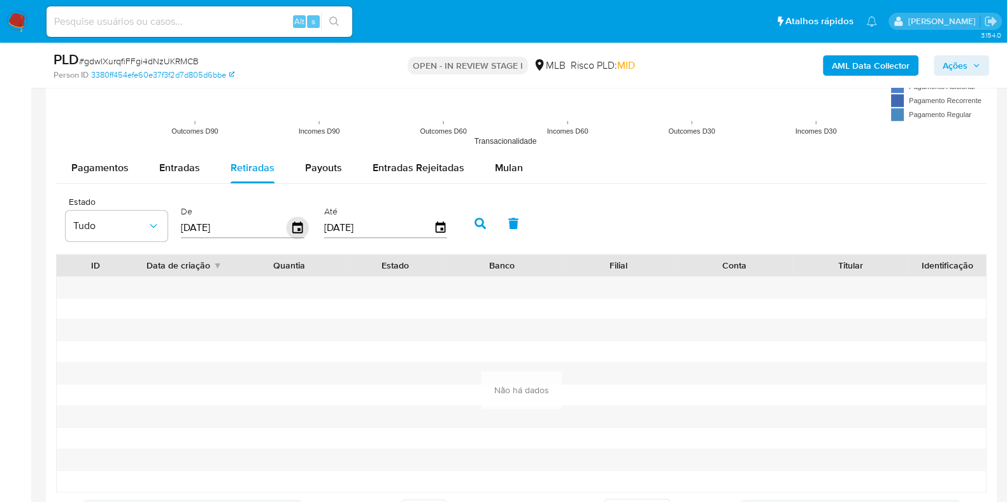
click at [294, 224] on icon "button" at bounding box center [297, 227] width 10 height 11
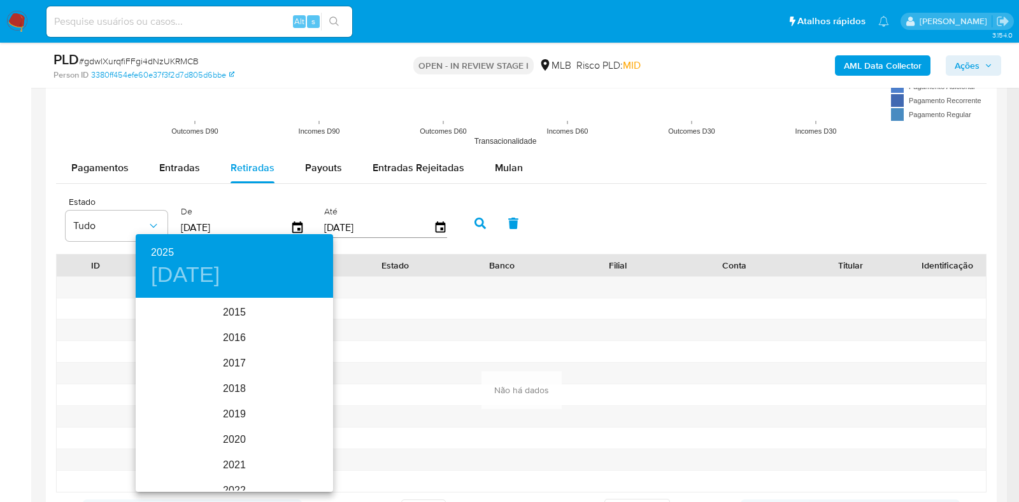
scroll to position [178, 0]
click at [229, 395] on div "2025" at bounding box center [234, 395] width 197 height 25
click at [176, 316] on div "ene." at bounding box center [169, 324] width 66 height 48
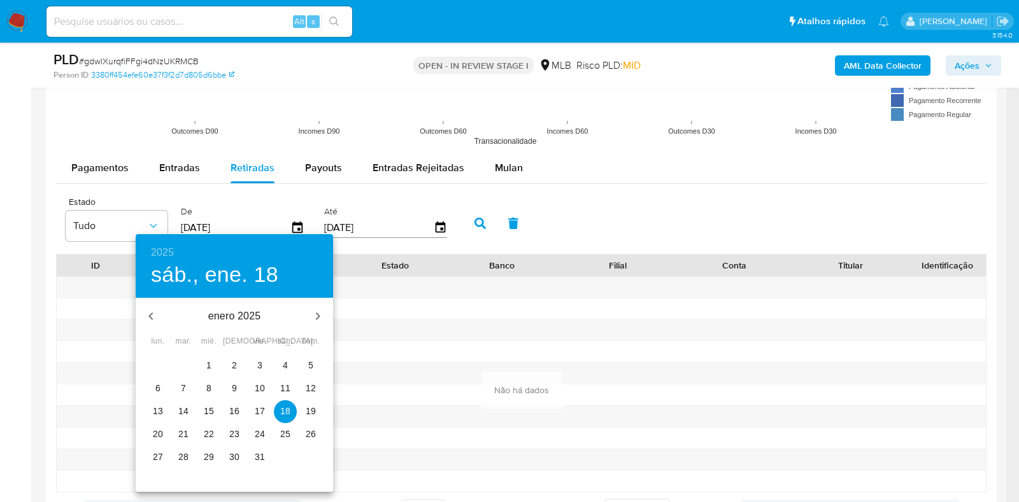
click at [209, 362] on p "1" at bounding box center [208, 365] width 5 height 13
type input "01/01/2025"
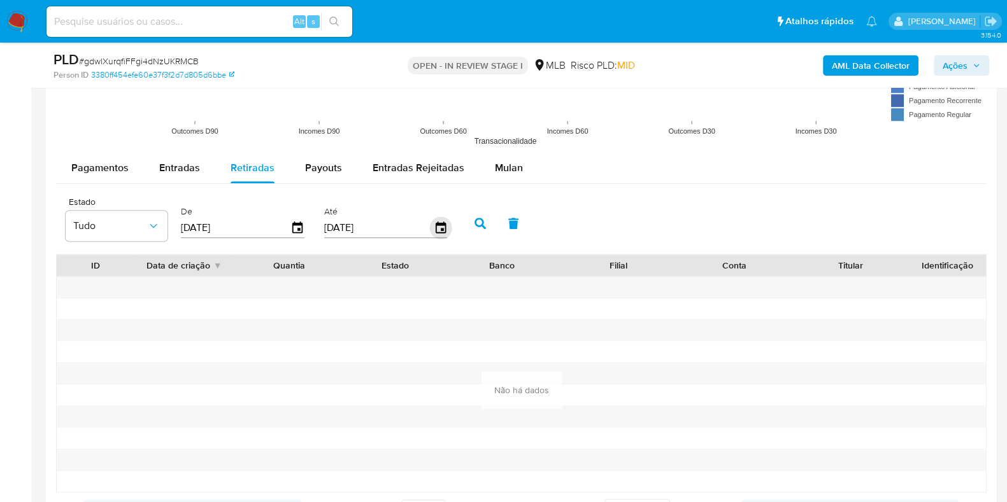
click at [430, 229] on icon "button" at bounding box center [440, 228] width 22 height 22
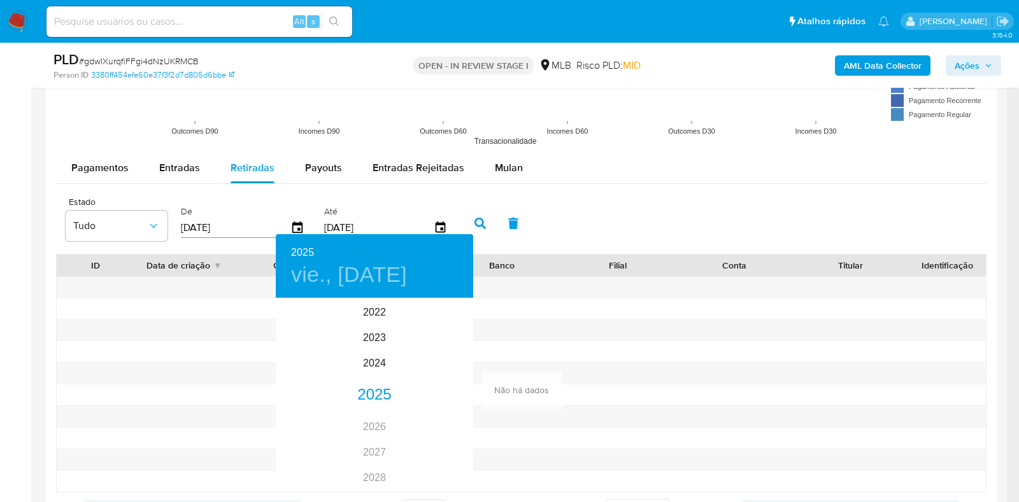
click at [472, 221] on div at bounding box center [509, 251] width 1019 height 502
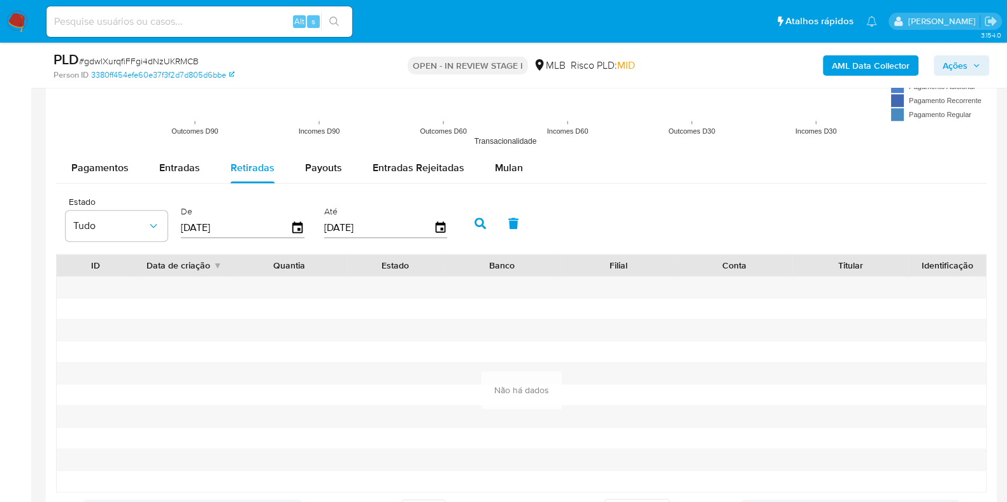
click at [474, 221] on icon "button" at bounding box center [479, 223] width 11 height 11
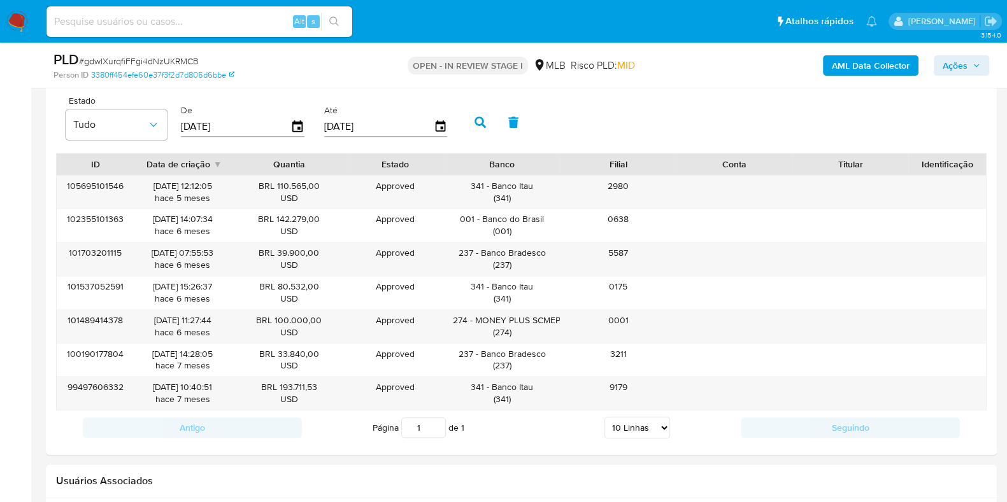
scroll to position [1512, 0]
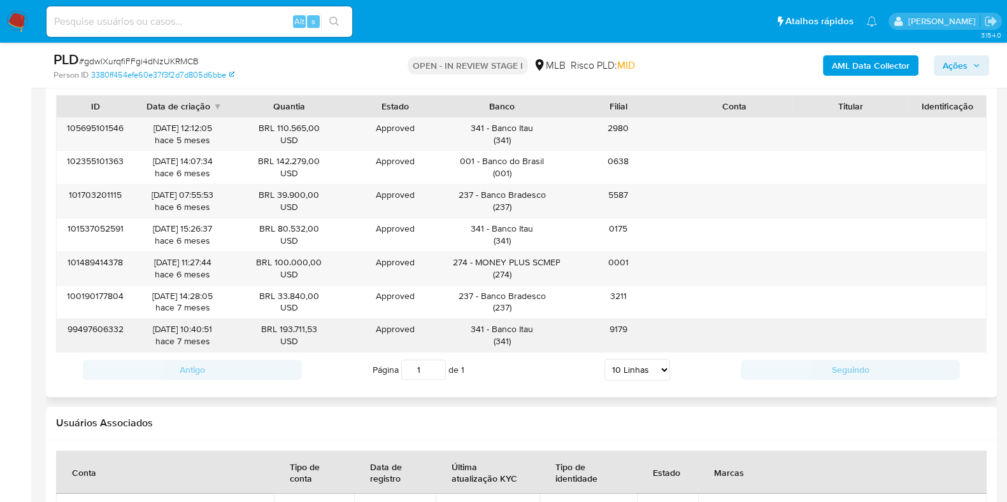
drag, startPoint x: 490, startPoint y: 329, endPoint x: 532, endPoint y: 332, distance: 41.5
click at [532, 332] on div "341 - Banco Itau ( 341 )" at bounding box center [502, 335] width 98 height 24
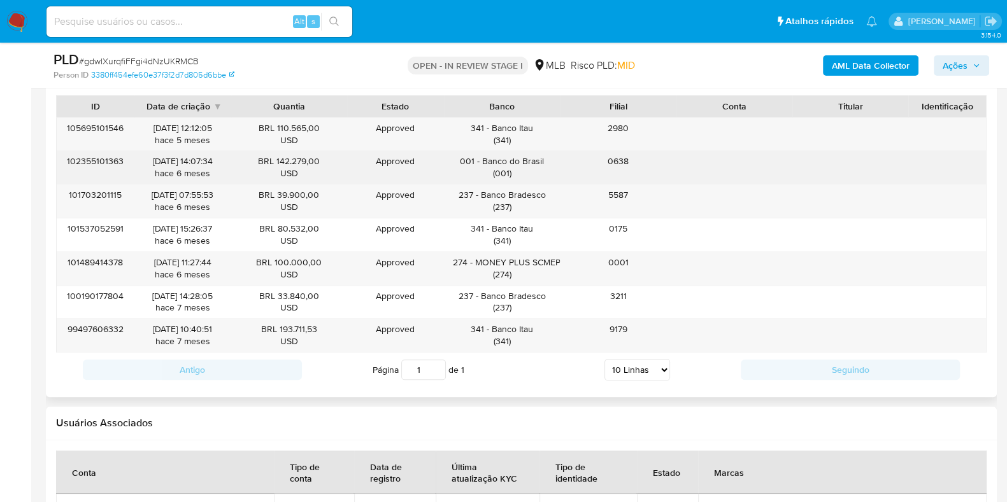
drag, startPoint x: 483, startPoint y: 162, endPoint x: 544, endPoint y: 162, distance: 61.1
click at [544, 162] on div "001 - Banco do Brasil ( 001 )" at bounding box center [502, 167] width 98 height 24
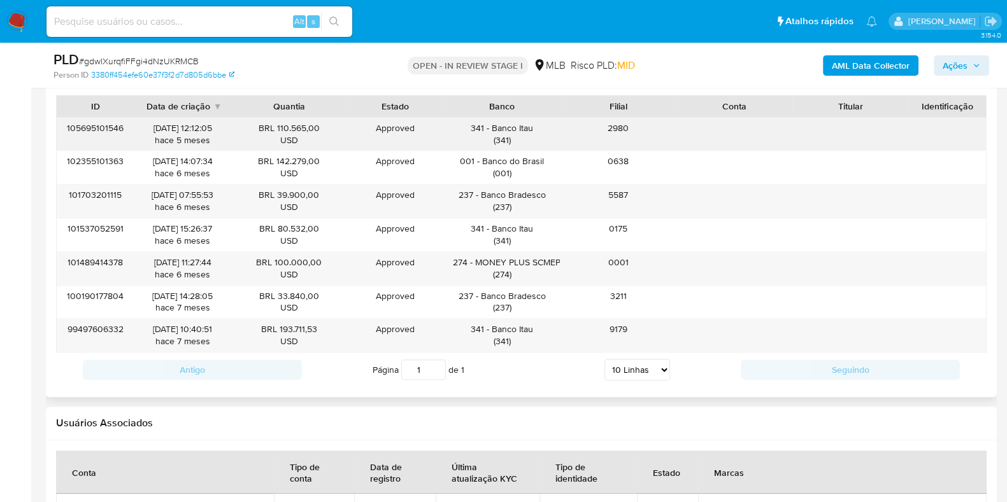
drag, startPoint x: 490, startPoint y: 127, endPoint x: 530, endPoint y: 128, distance: 40.1
click at [530, 128] on div "341 - Banco Itau ( 341 )" at bounding box center [502, 134] width 98 height 24
drag, startPoint x: 477, startPoint y: 260, endPoint x: 558, endPoint y: 260, distance: 80.9
click at [551, 260] on div "274 - MONEY PLUS SCMEPP LTDA ( 274 )" at bounding box center [502, 269] width 98 height 24
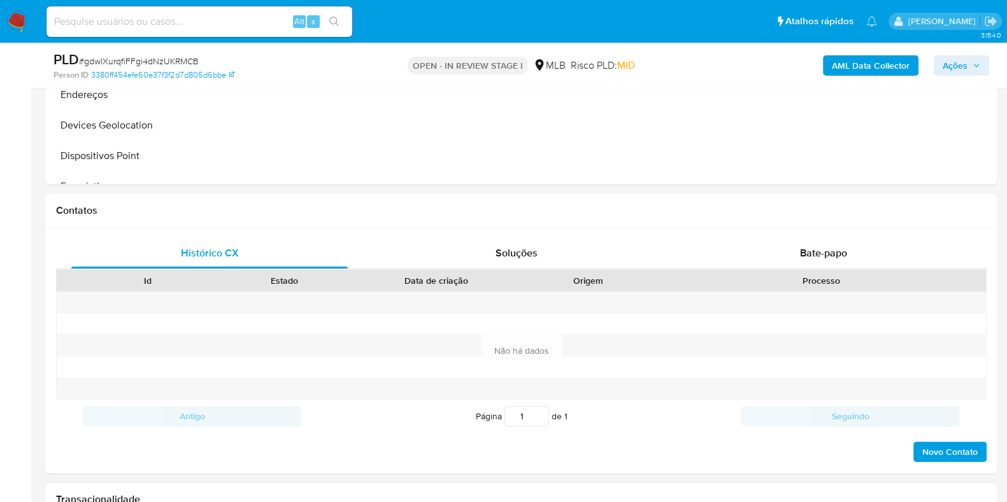
scroll to position [159, 0]
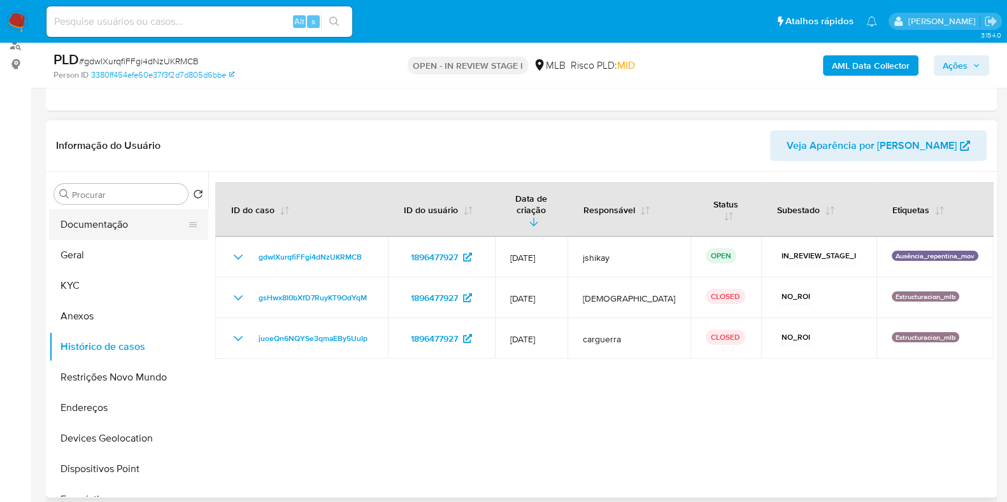
click at [111, 218] on button "Documentação" at bounding box center [123, 224] width 149 height 31
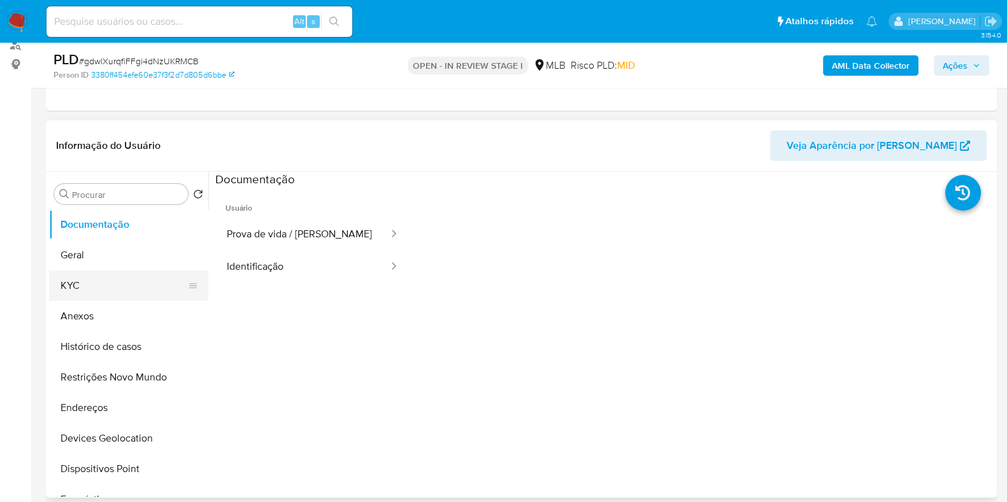
click at [115, 290] on button "KYC" at bounding box center [123, 286] width 149 height 31
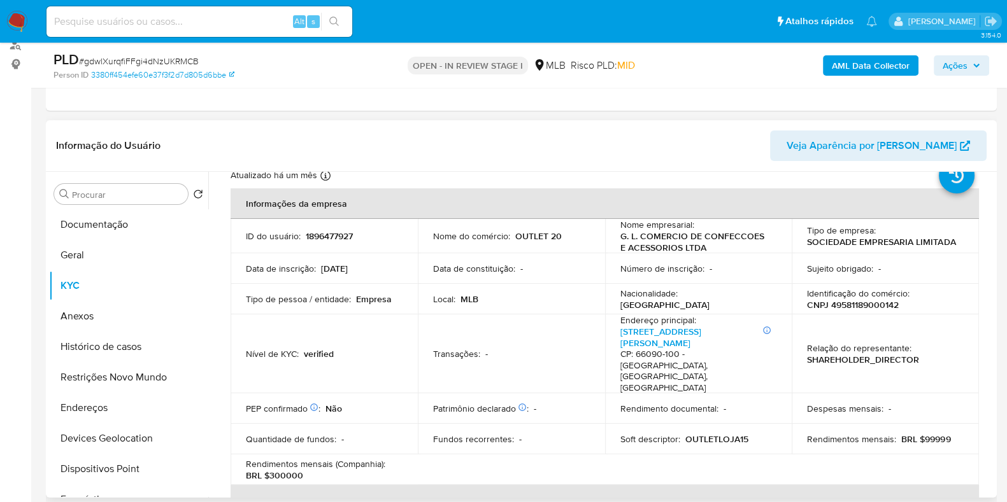
scroll to position [79, 0]
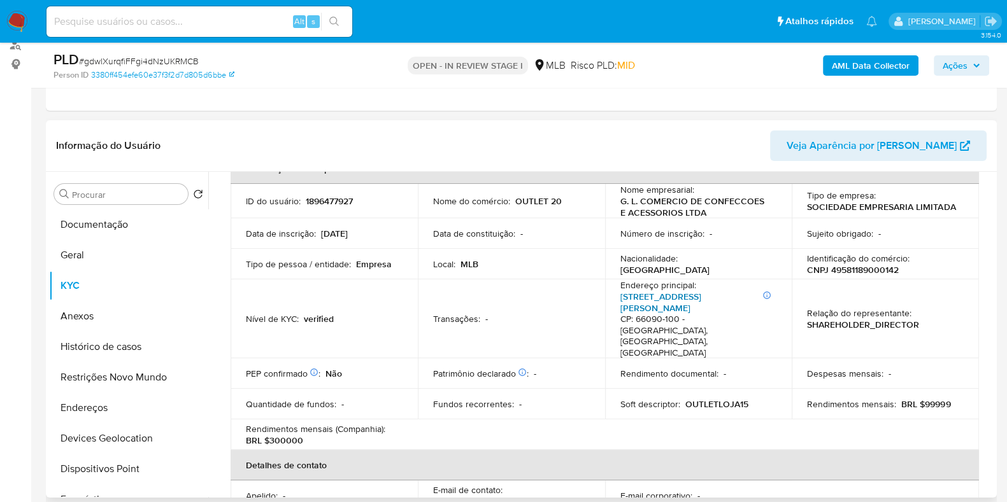
click at [660, 310] on link "Avenida Governador José Malcher 2649, São Brás" at bounding box center [660, 302] width 81 height 24
click at [100, 325] on button "Anexos" at bounding box center [123, 316] width 149 height 31
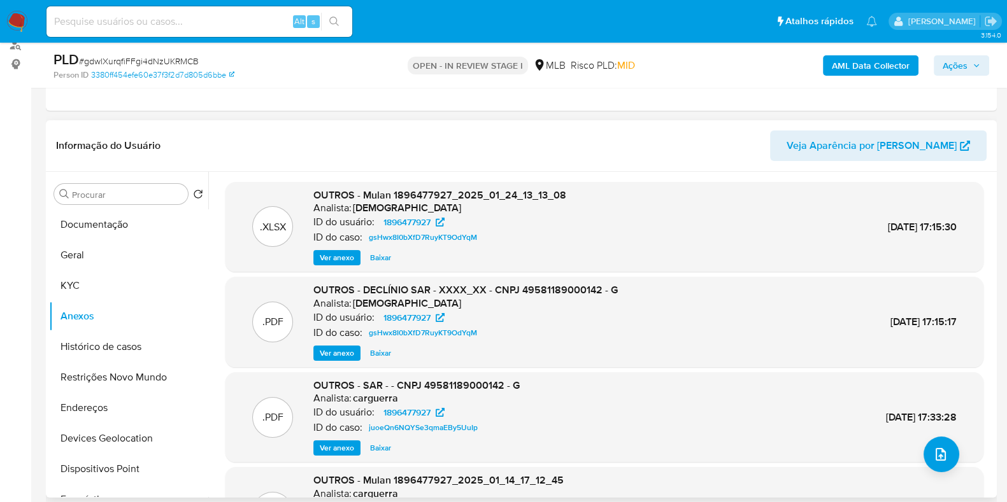
click at [330, 362] on div ".PDF OUTROS - DECLÍNIO SAR - XXXX_XX - CNPJ 49581189000142 - G Analista: isadac…" at bounding box center [604, 322] width 758 height 90
click at [334, 350] on span "Ver anexo" at bounding box center [337, 353] width 34 height 13
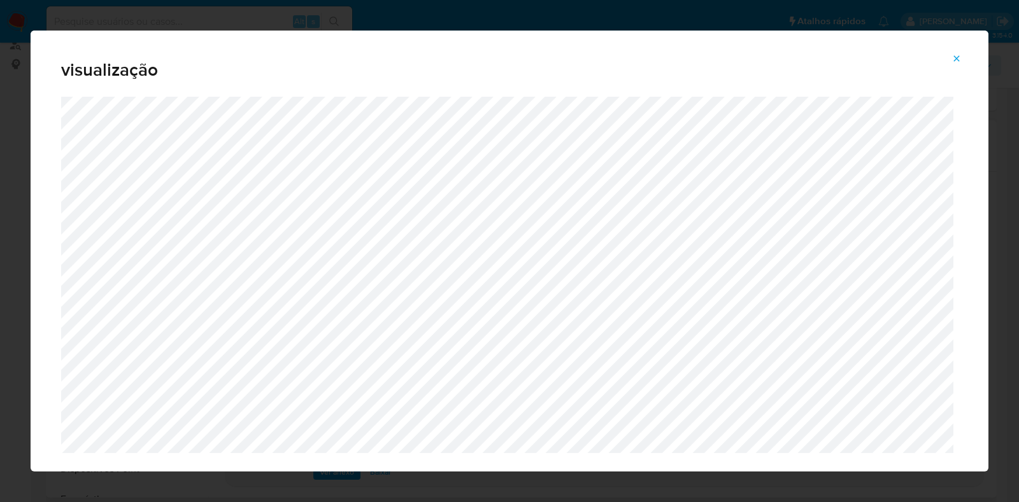
click at [958, 60] on icon "Attachment preview" at bounding box center [957, 58] width 6 height 6
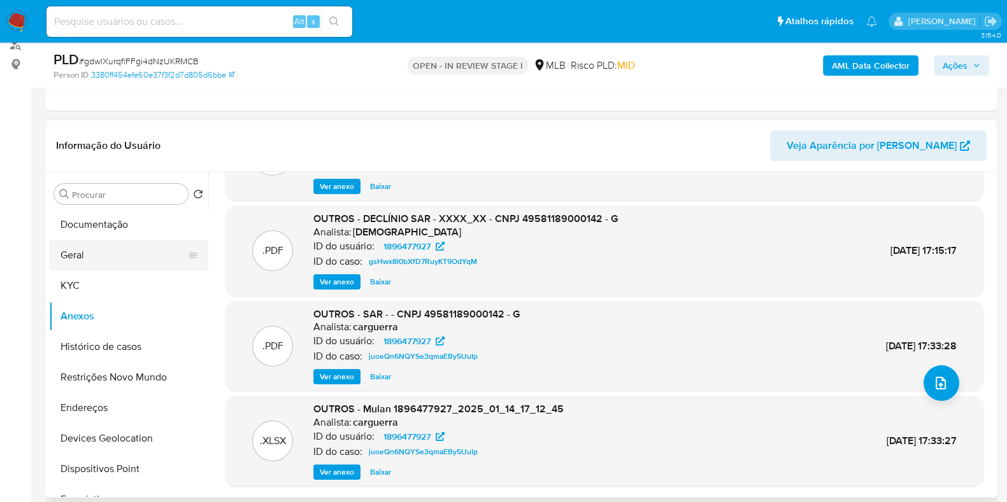
click at [131, 265] on button "Geral" at bounding box center [123, 255] width 149 height 31
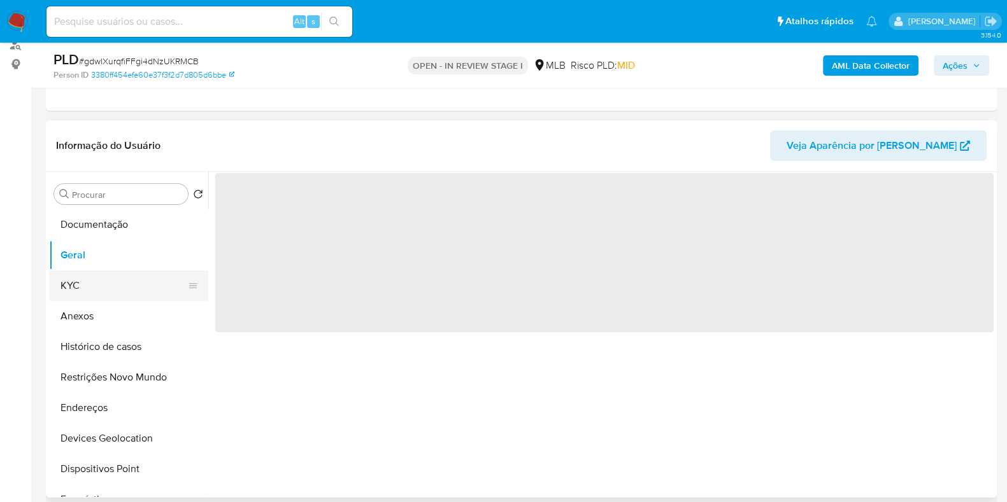
click at [132, 285] on button "KYC" at bounding box center [123, 286] width 149 height 31
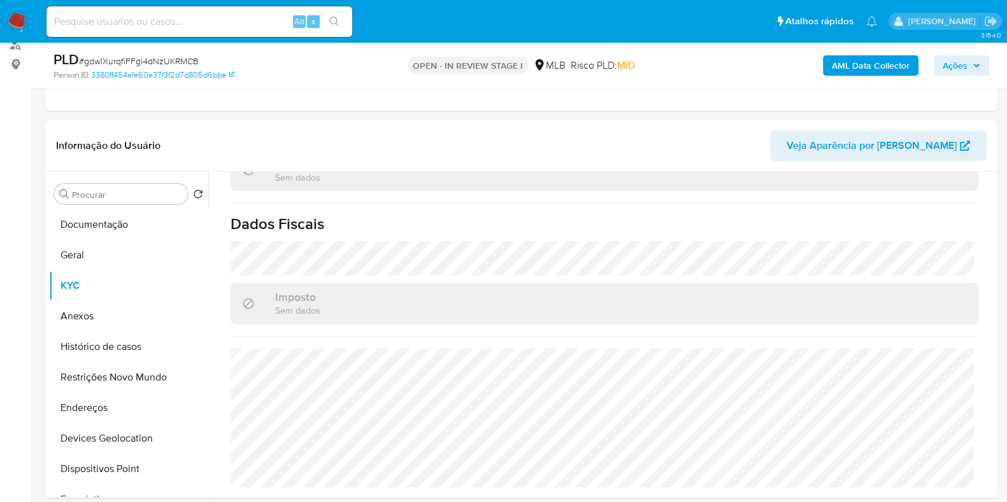
scroll to position [779, 0]
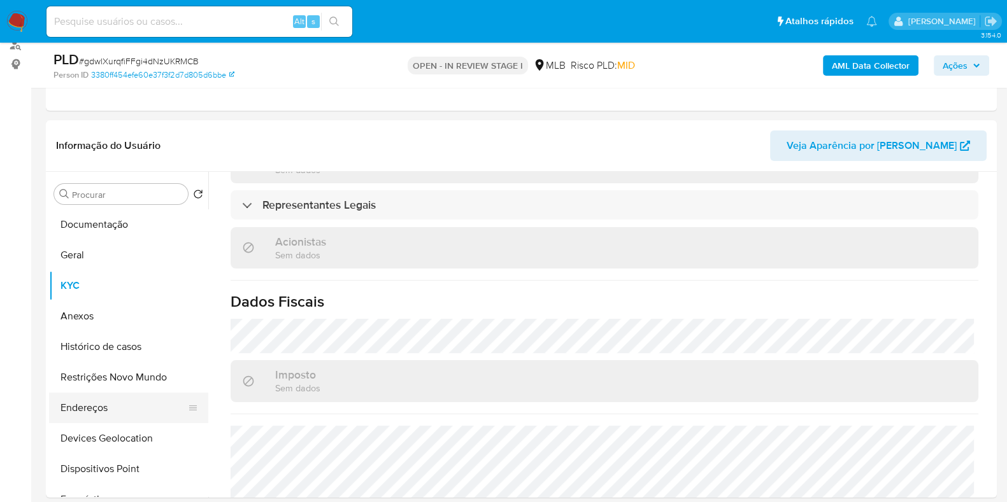
click at [116, 411] on button "Endereços" at bounding box center [123, 408] width 149 height 31
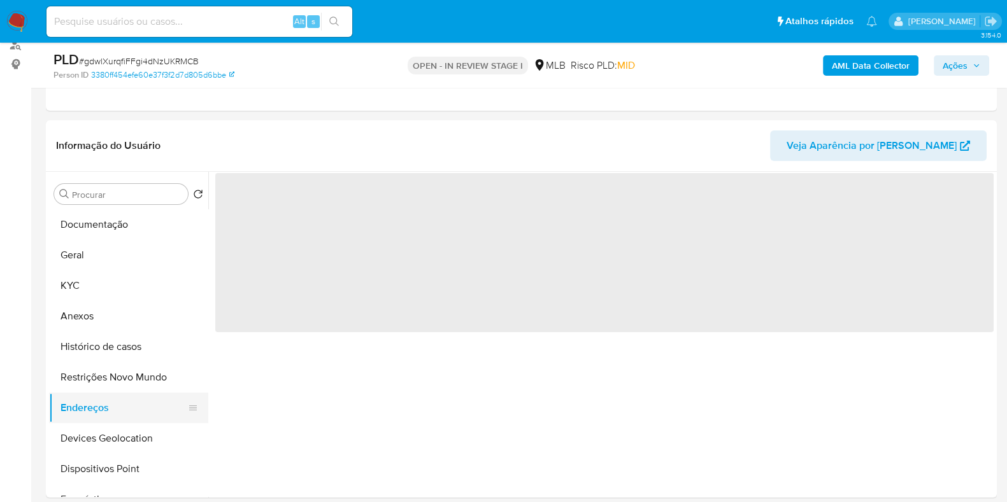
scroll to position [0, 0]
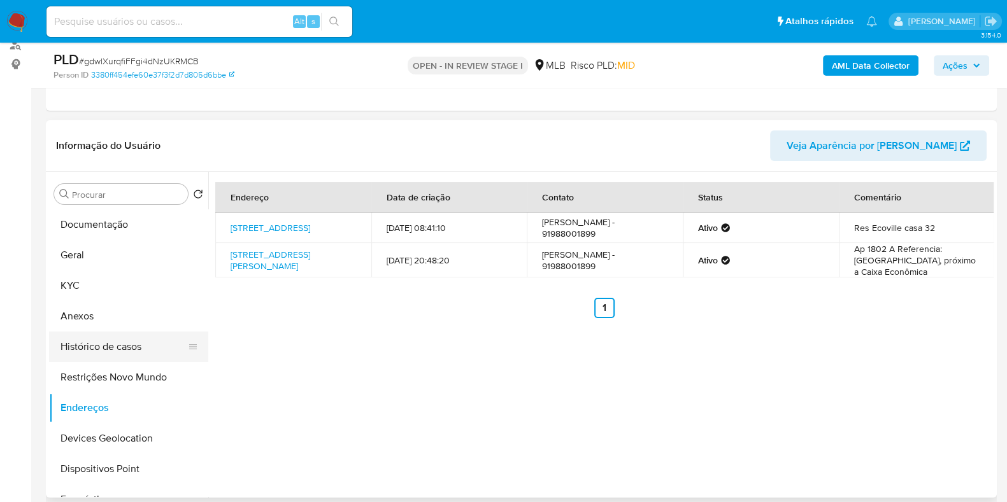
click at [129, 341] on button "Histórico de casos" at bounding box center [123, 347] width 149 height 31
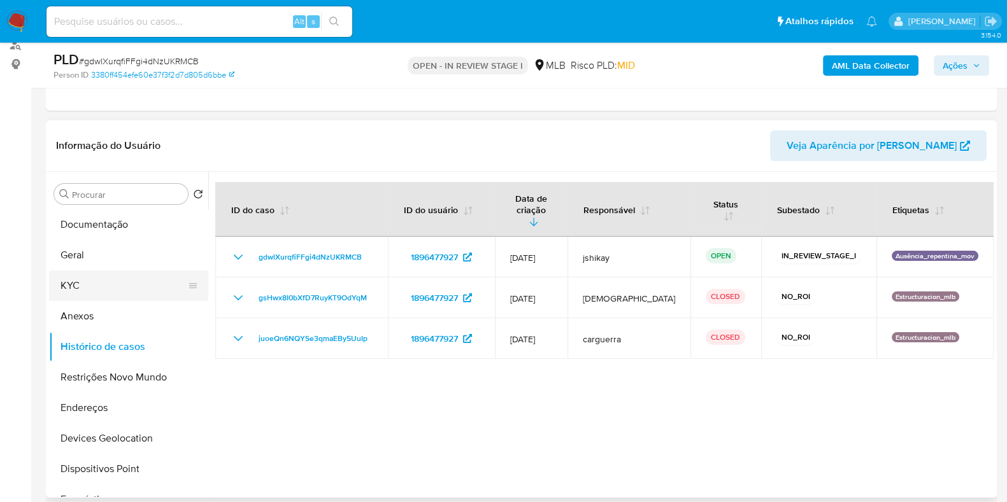
click at [128, 294] on button "KYC" at bounding box center [123, 286] width 149 height 31
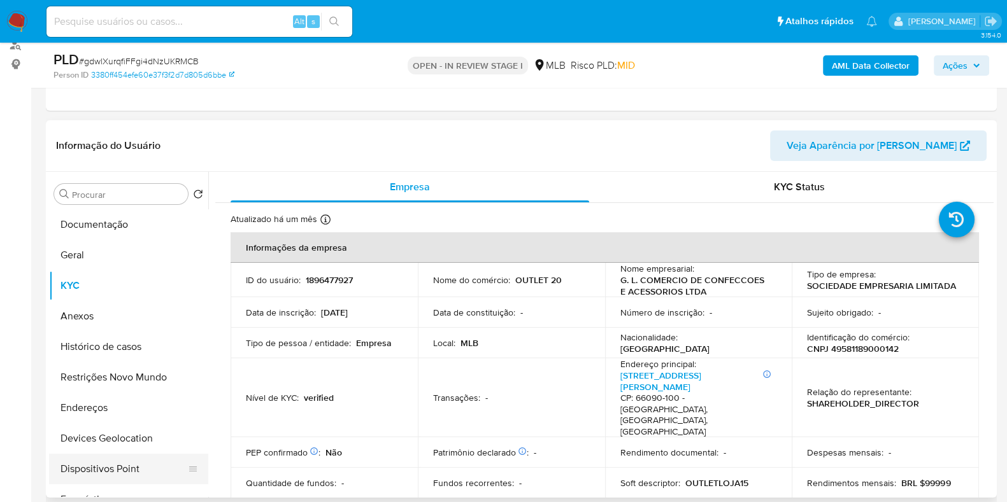
click at [117, 460] on button "Dispositivos Point" at bounding box center [123, 469] width 149 height 31
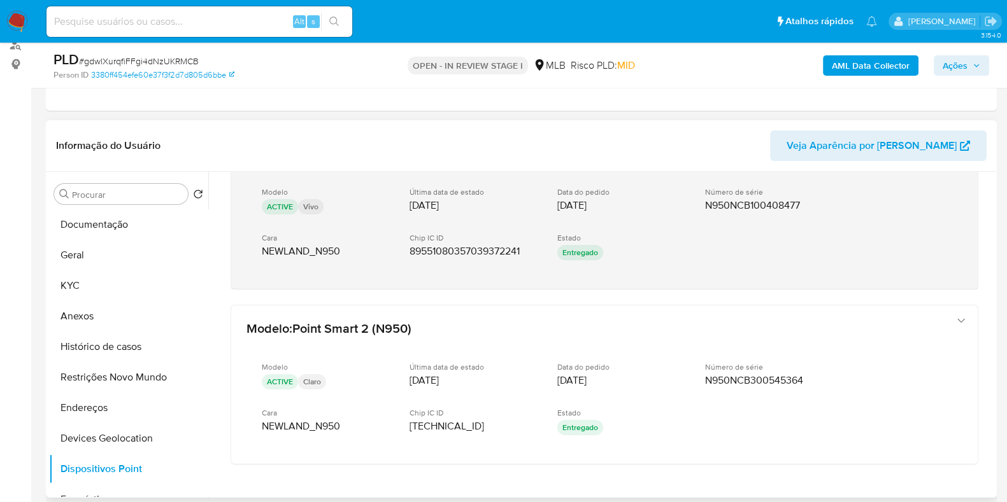
scroll to position [79, 0]
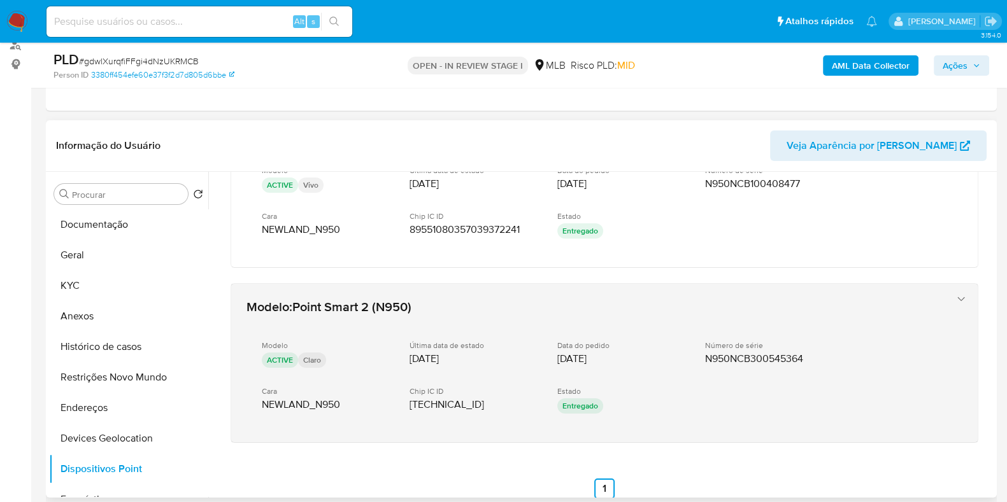
click at [686, 320] on div "Modelo : Point Smart 2 (N950) Modelo ACTIVE Claro Última data de estado 12/07/2…" at bounding box center [591, 363] width 700 height 141
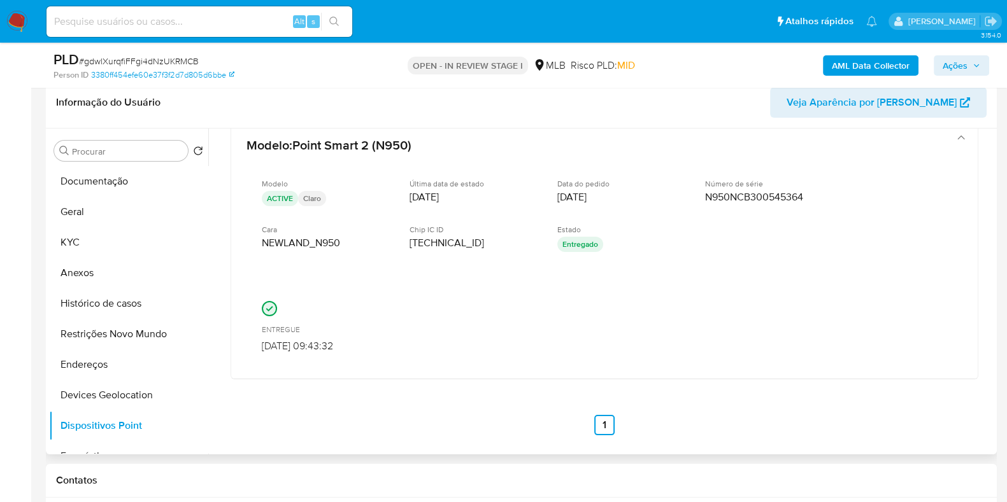
scroll to position [239, 0]
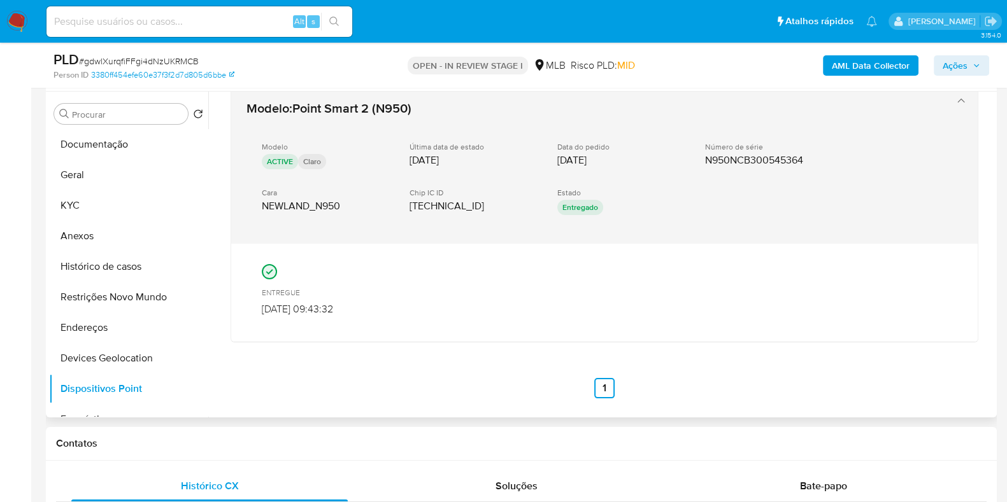
click at [663, 132] on div "Modelo ACTIVE Claro Última data de estado 12/07/2024 Data do pedido 12/07/2024 …" at bounding box center [591, 180] width 690 height 97
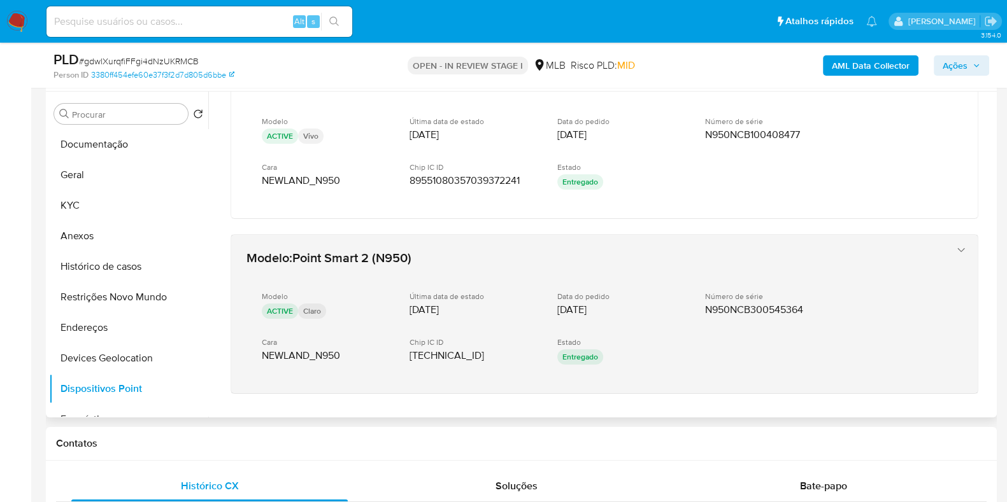
scroll to position [0, 0]
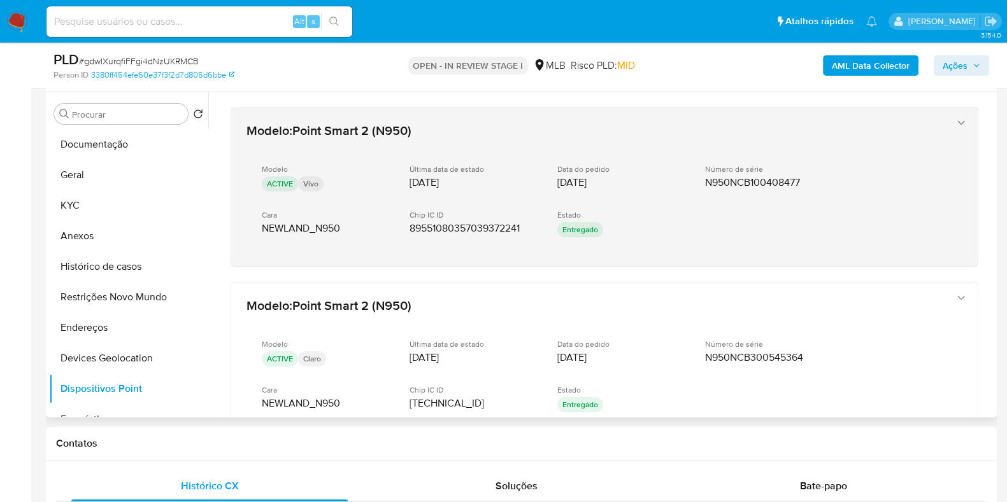
click at [643, 141] on div "Modelo : Point Smart 2 (N950) Modelo ACTIVE Vivo Última data de estado 20/06/20…" at bounding box center [591, 187] width 700 height 141
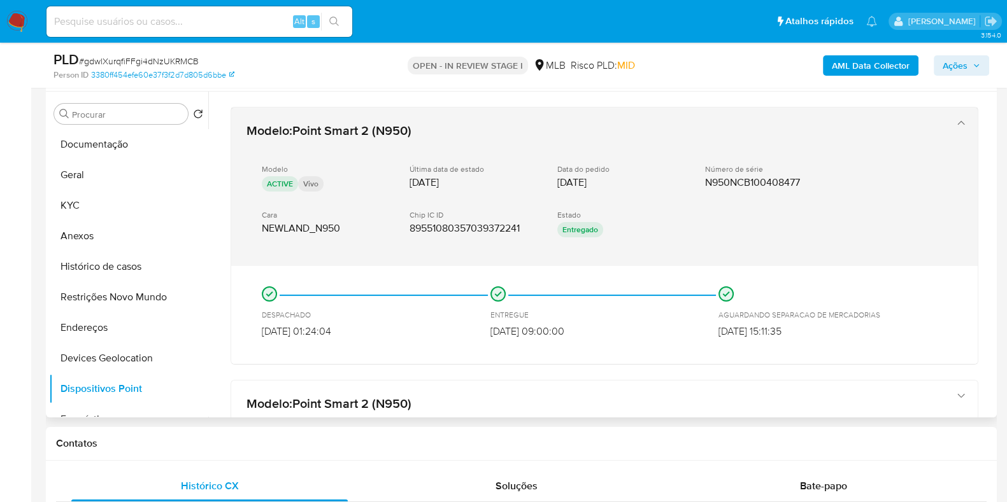
click at [643, 141] on div "Modelo : Point Smart 2 (N950) Modelo ACTIVE Vivo Última data de estado 20/06/20…" at bounding box center [591, 187] width 700 height 141
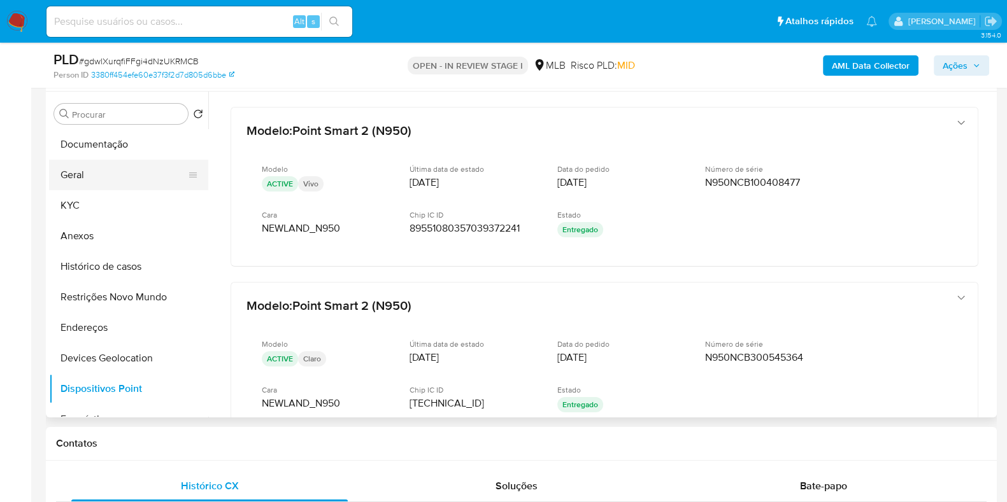
click at [134, 170] on button "Geral" at bounding box center [123, 175] width 149 height 31
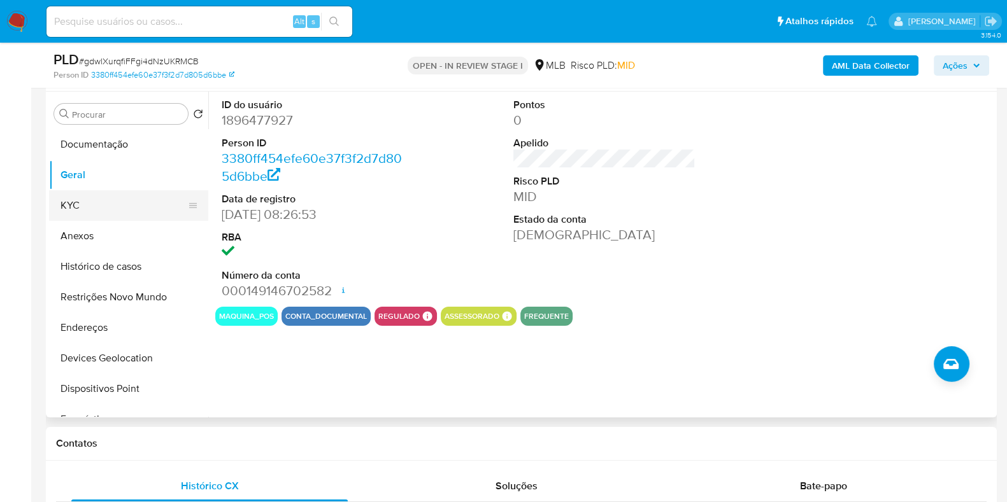
click at [113, 192] on button "KYC" at bounding box center [123, 205] width 149 height 31
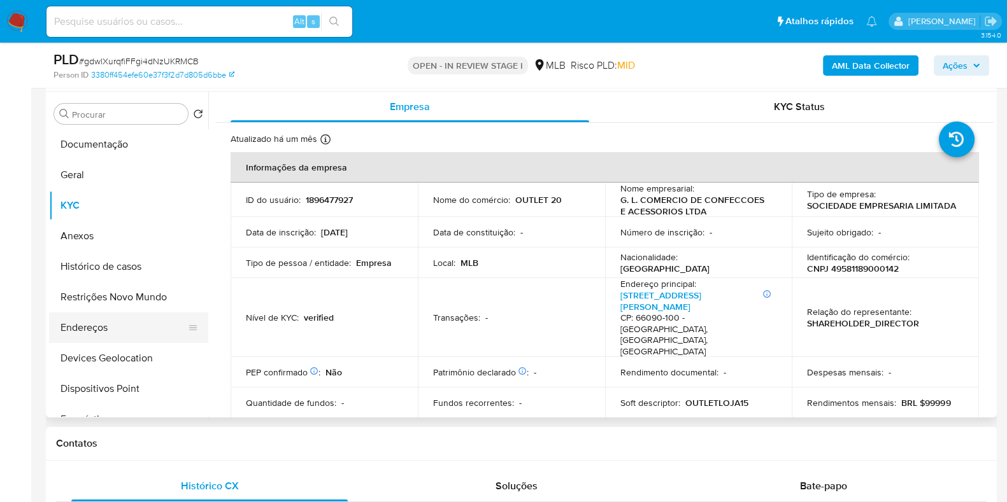
click at [111, 337] on button "Endereços" at bounding box center [123, 328] width 149 height 31
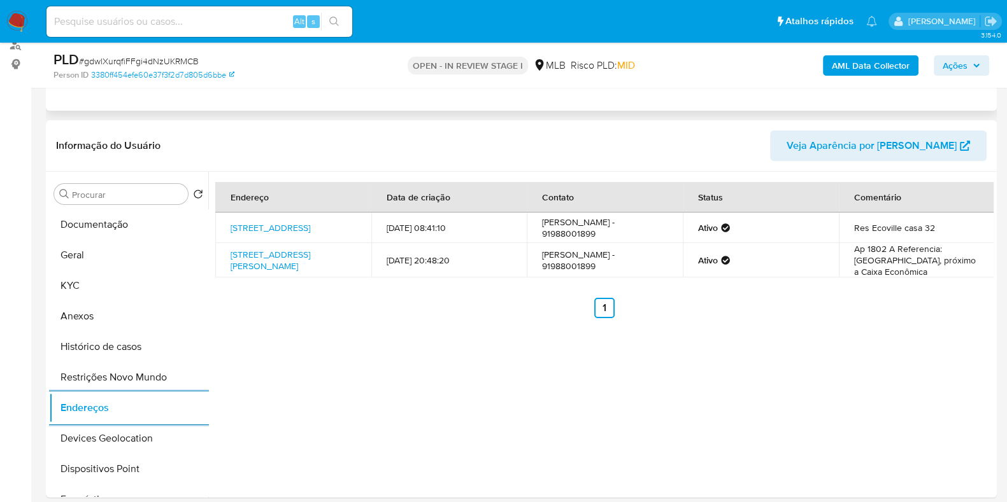
scroll to position [239, 0]
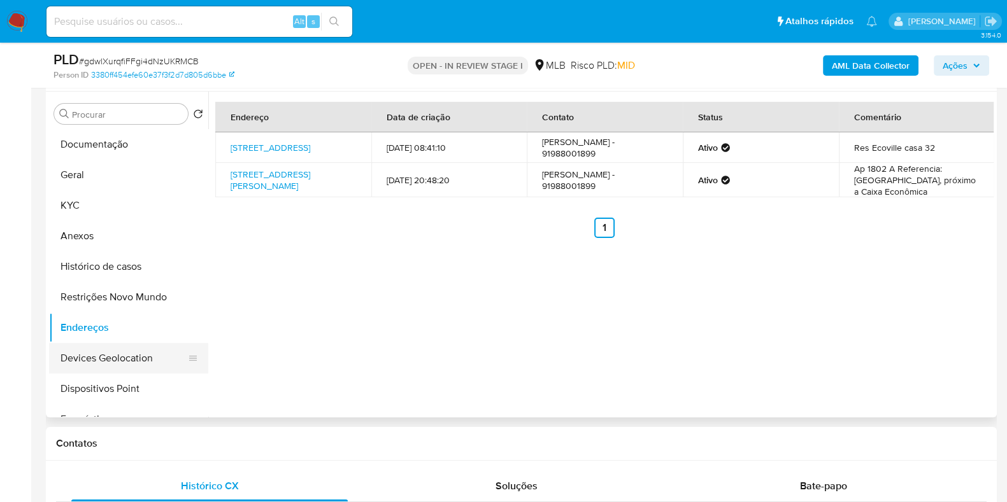
drag, startPoint x: 109, startPoint y: 360, endPoint x: 123, endPoint y: 360, distance: 14.0
click at [109, 361] on button "Devices Geolocation" at bounding box center [123, 358] width 149 height 31
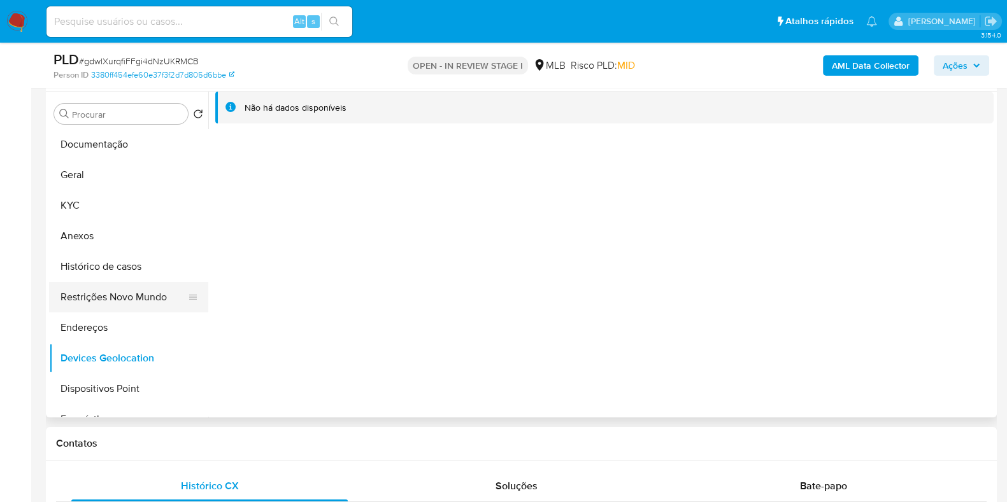
click at [116, 294] on button "Restrições Novo Mundo" at bounding box center [123, 297] width 149 height 31
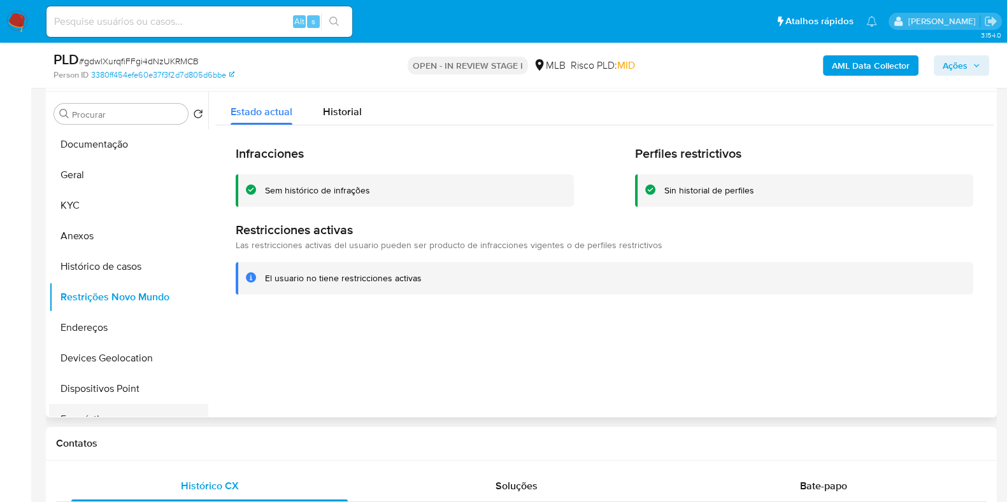
click at [118, 407] on button "Empréstimos" at bounding box center [123, 419] width 149 height 31
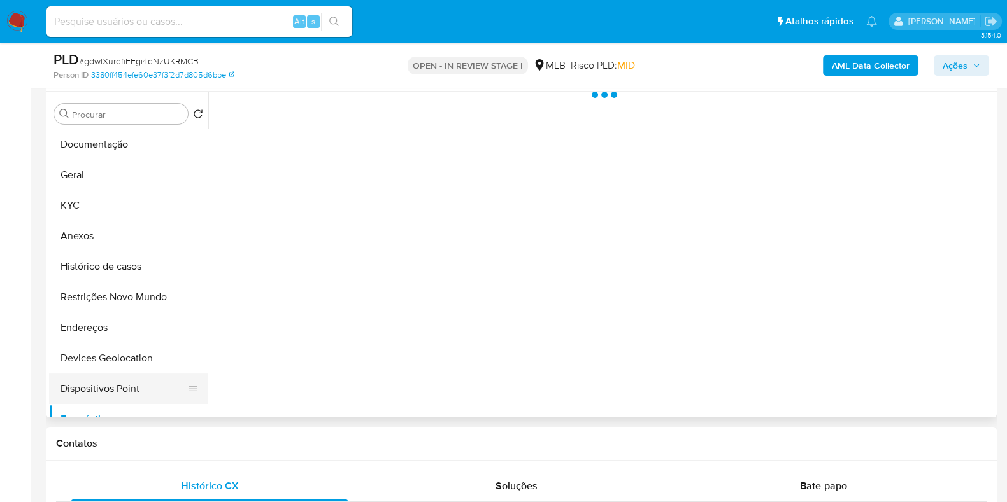
drag, startPoint x: 120, startPoint y: 396, endPoint x: 134, endPoint y: 393, distance: 13.6
click at [121, 395] on button "Dispositivos Point" at bounding box center [123, 389] width 149 height 31
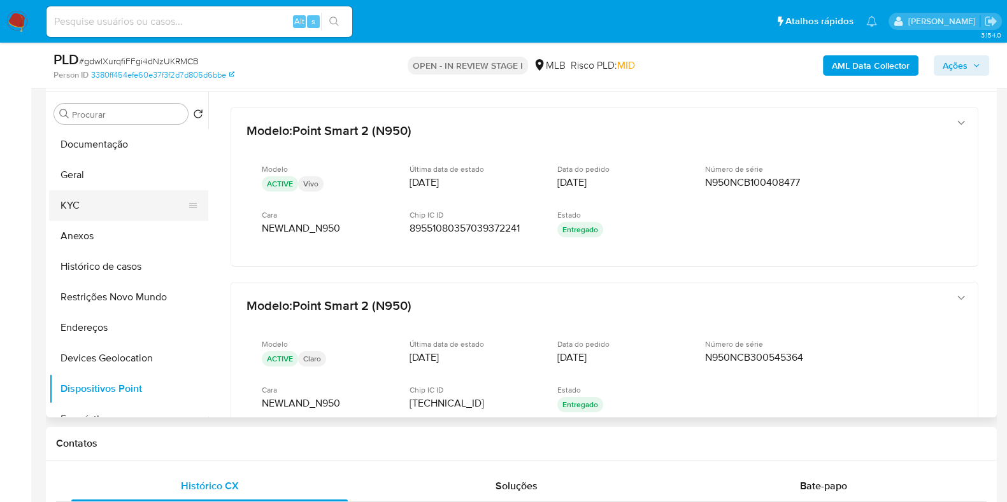
click at [81, 215] on button "KYC" at bounding box center [123, 205] width 149 height 31
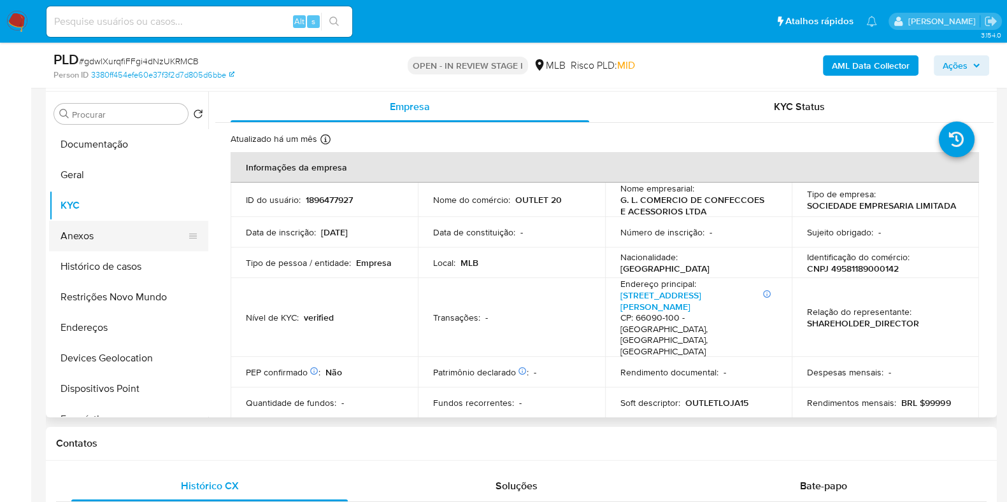
click at [96, 222] on button "Anexos" at bounding box center [123, 236] width 149 height 31
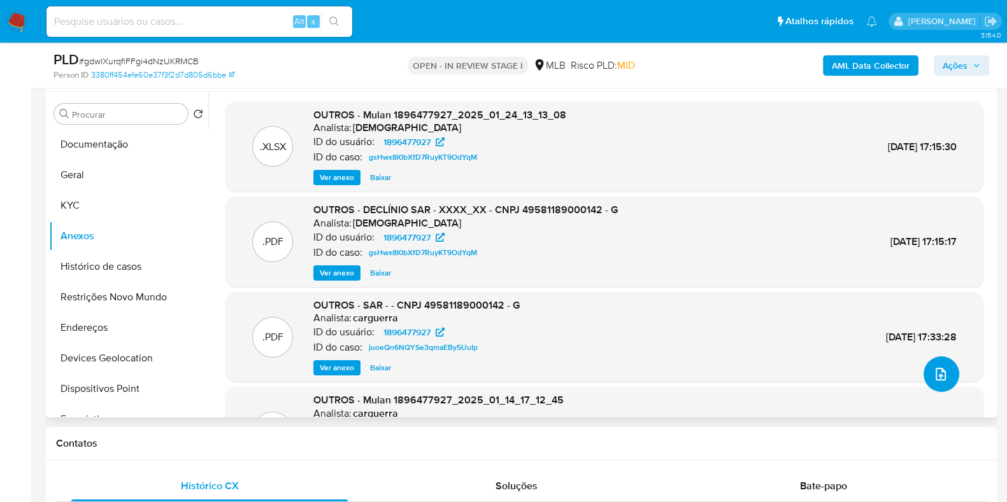
click at [943, 378] on button "upload-file" at bounding box center [941, 375] width 36 height 36
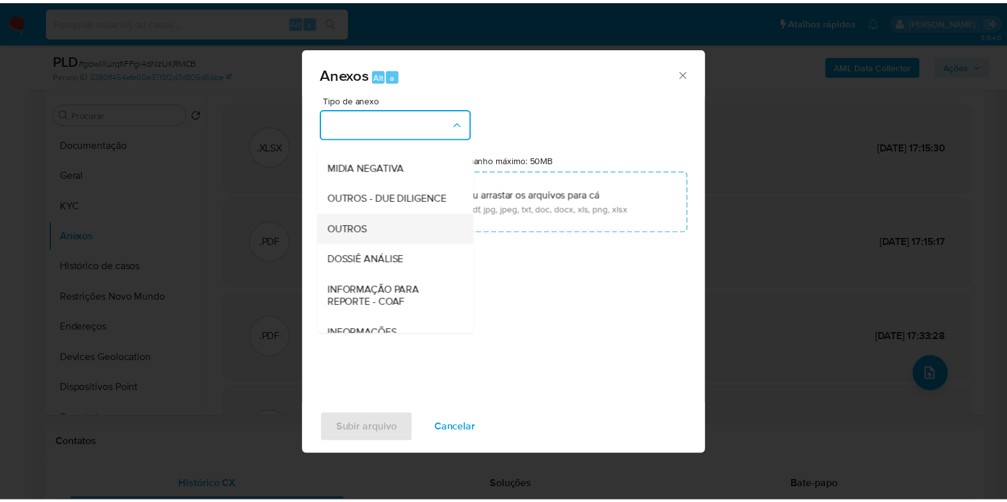
scroll to position [159, 0]
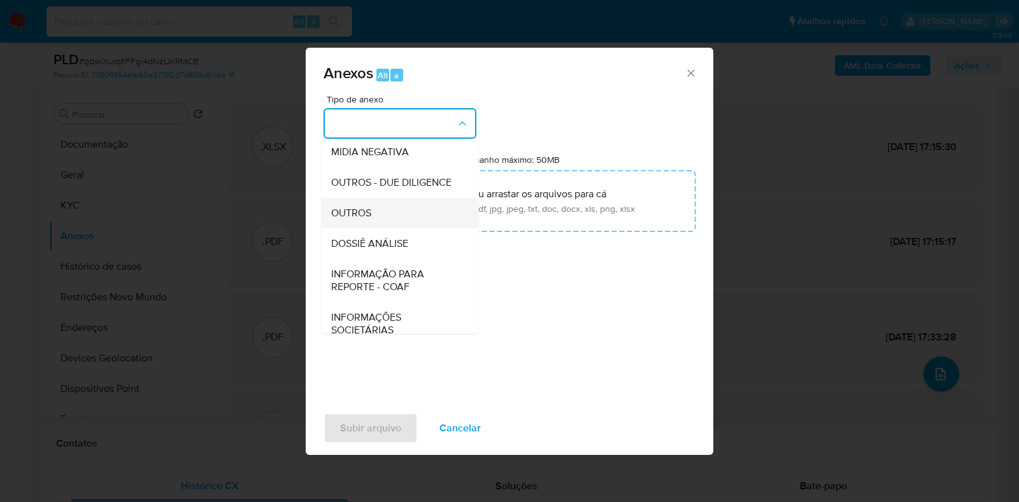
click at [353, 220] on span "OUTROS" at bounding box center [351, 213] width 40 height 13
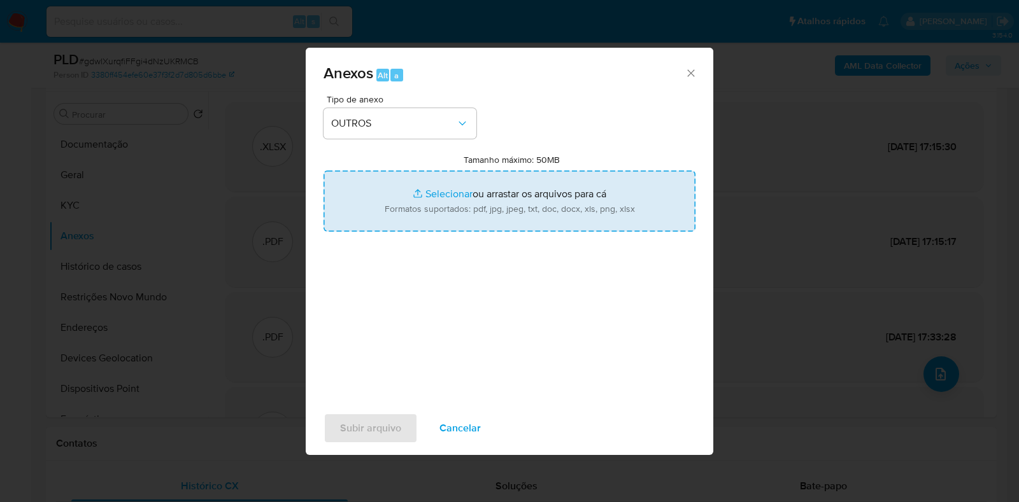
click at [429, 199] on input "Tamanho máximo: 50MB Selecionar arquivos" at bounding box center [509, 201] width 372 height 61
type input "C:\fakepath\Mulan 1896477927_2025_08_14_17_52_00 - Resumen TX.pdf"
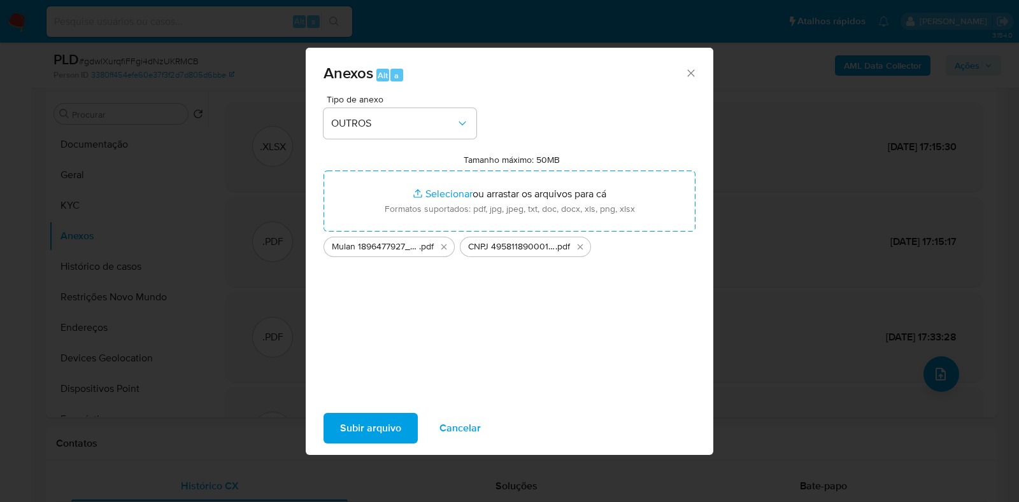
click at [371, 434] on span "Subir arquivo" at bounding box center [370, 428] width 61 height 28
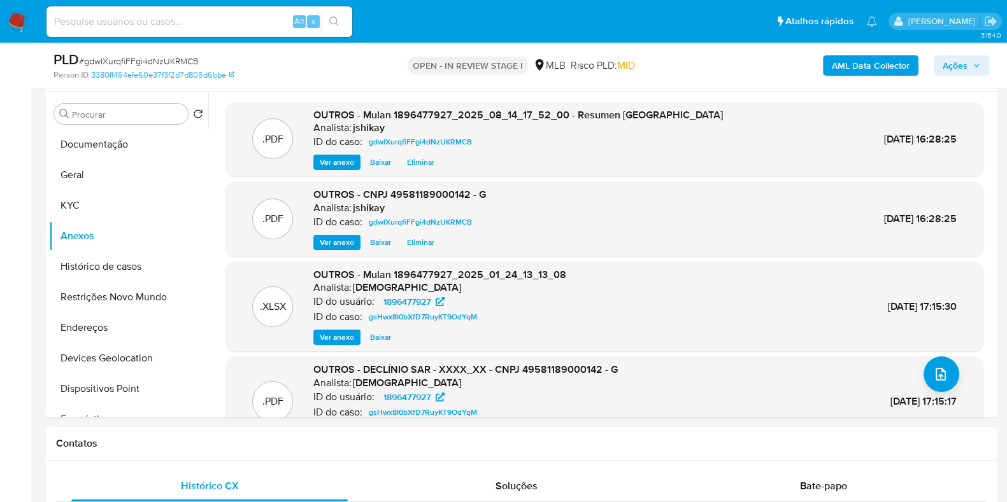
drag, startPoint x: 952, startPoint y: 68, endPoint x: 923, endPoint y: 71, distance: 28.8
click at [952, 67] on span "Ações" at bounding box center [954, 65] width 25 height 20
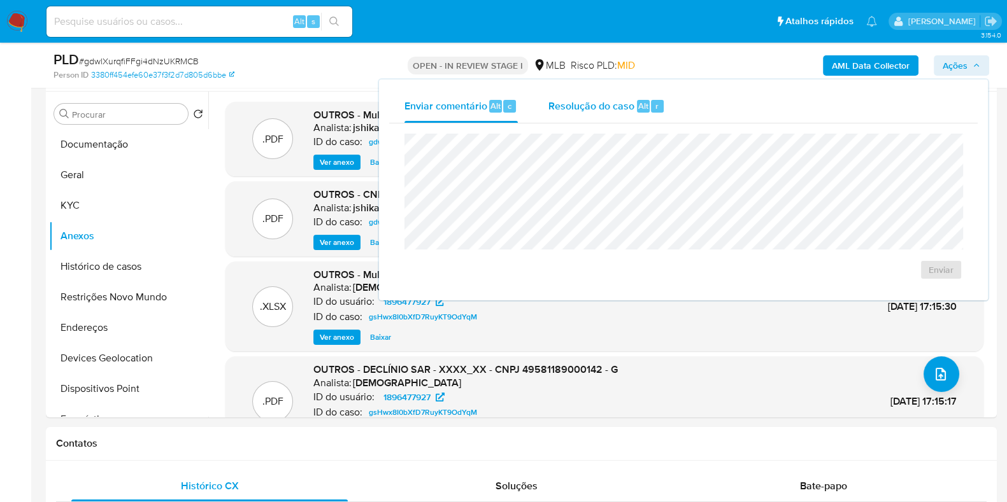
click at [608, 117] on div "Resolução do caso Alt r" at bounding box center [606, 106] width 117 height 33
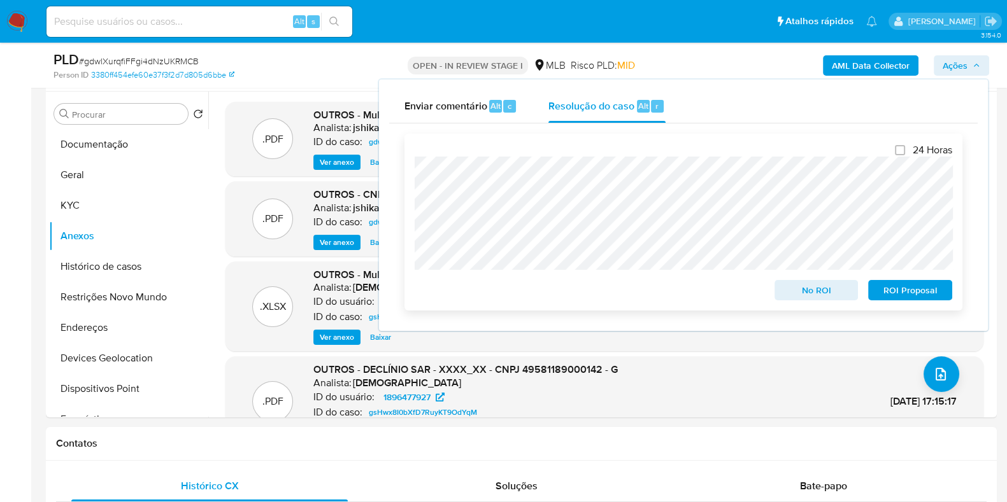
click at [816, 293] on span "No ROI" at bounding box center [816, 290] width 66 height 18
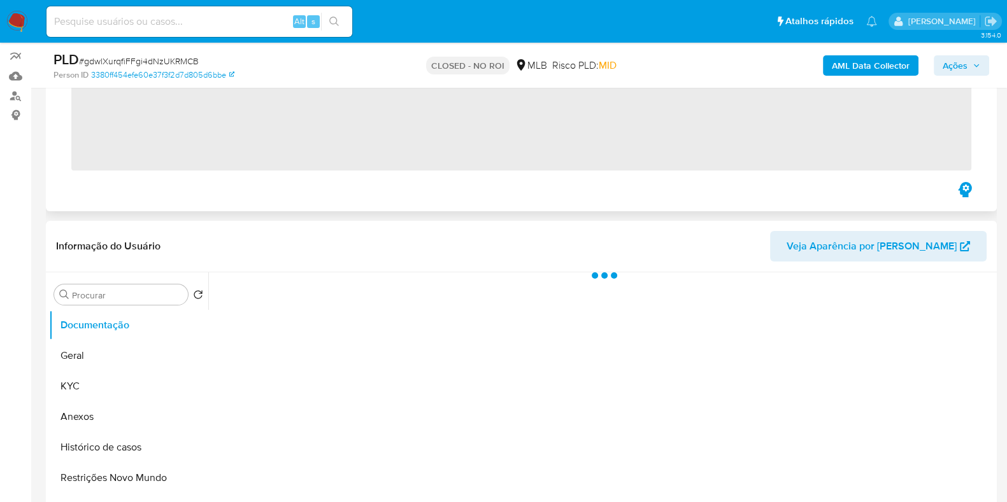
scroll to position [159, 0]
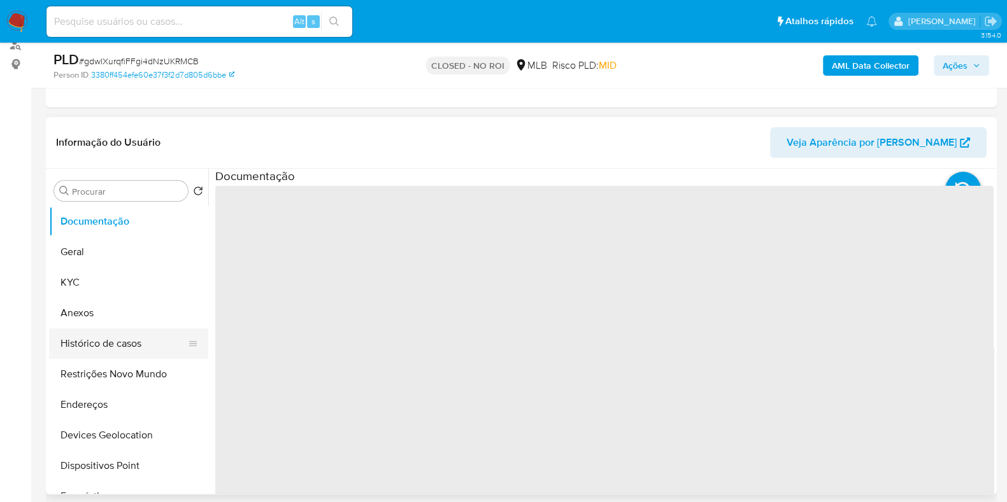
click at [115, 344] on button "Histórico de casos" at bounding box center [123, 344] width 149 height 31
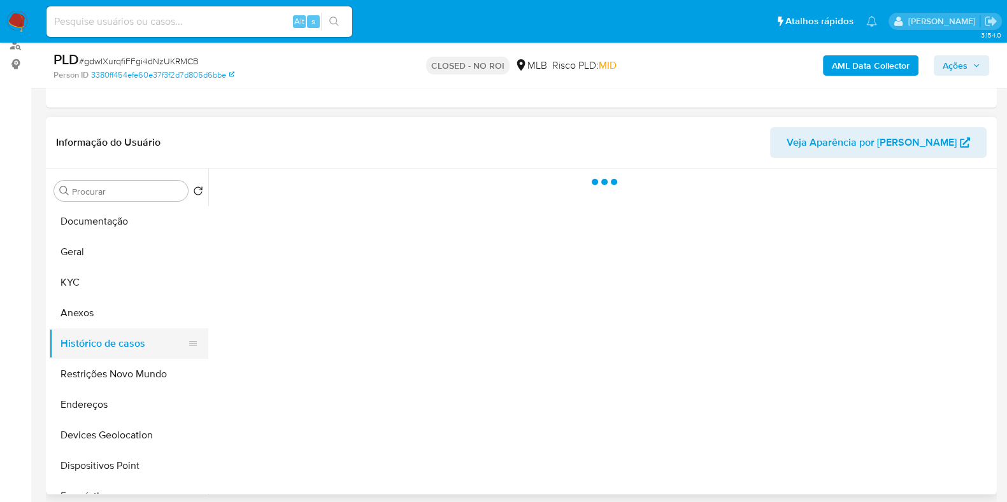
select select "10"
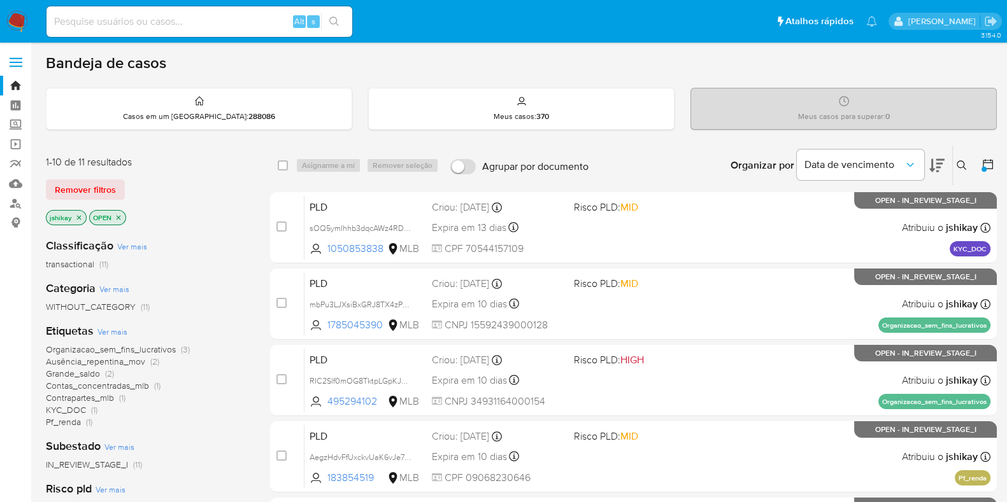
click at [118, 214] on icon "close-filter" at bounding box center [119, 218] width 8 height 8
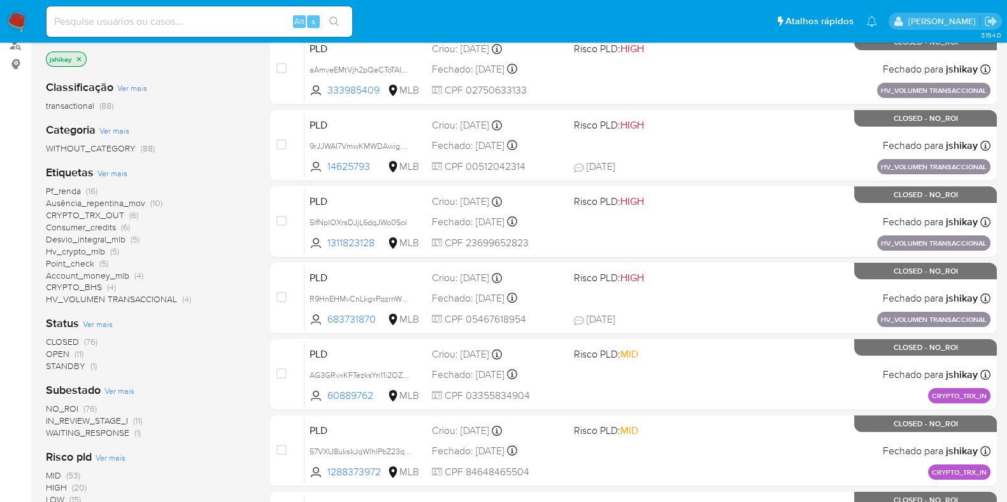
scroll to position [159, 0]
click at [73, 341] on span "CLOSED" at bounding box center [62, 342] width 33 height 13
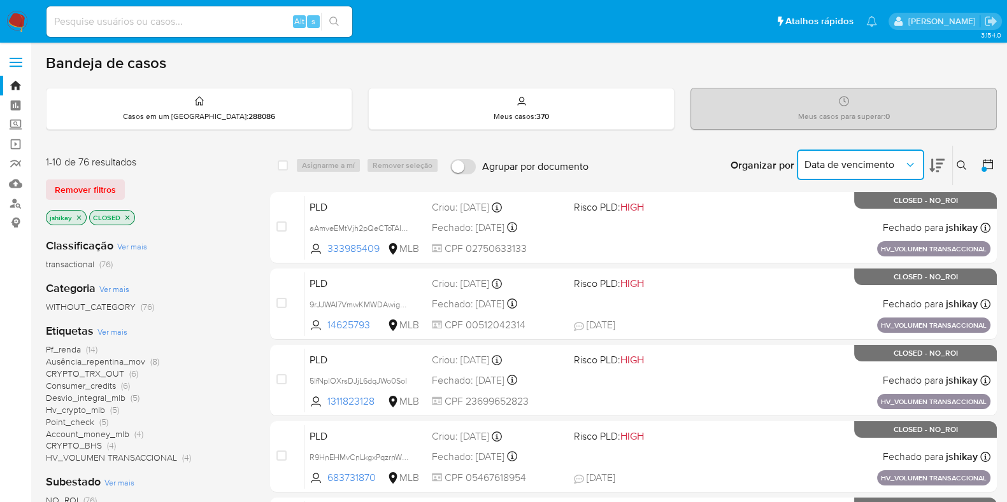
click at [899, 164] on span "Data de vencimento" at bounding box center [853, 165] width 99 height 13
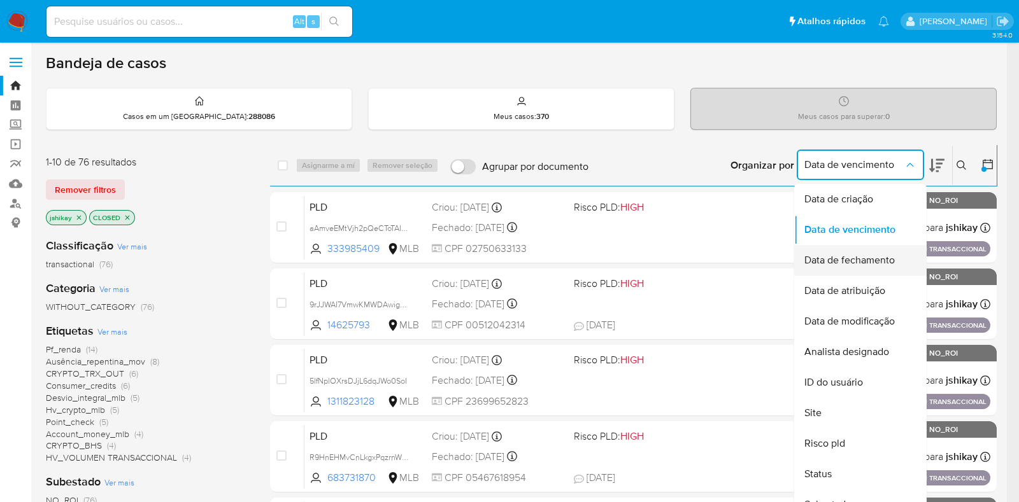
click at [889, 256] on span "Data de fechamento" at bounding box center [849, 260] width 90 height 13
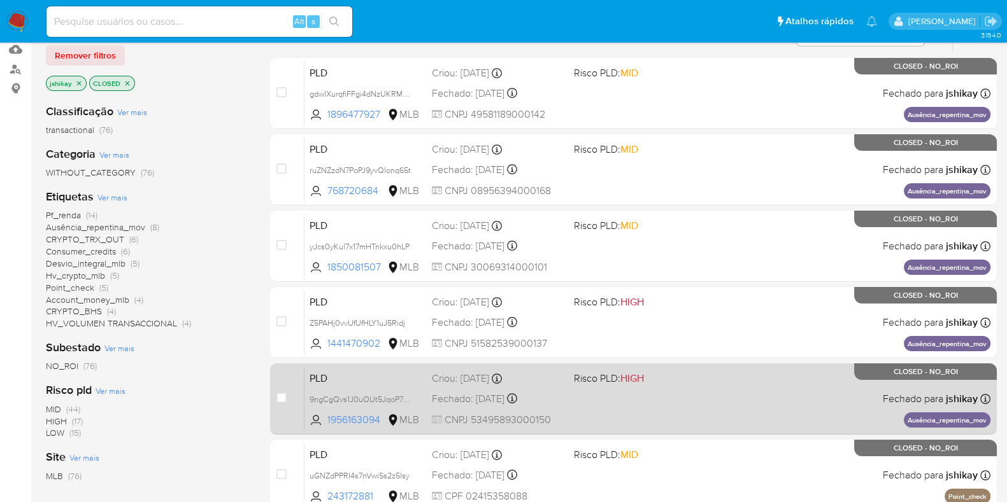
scroll to position [159, 0]
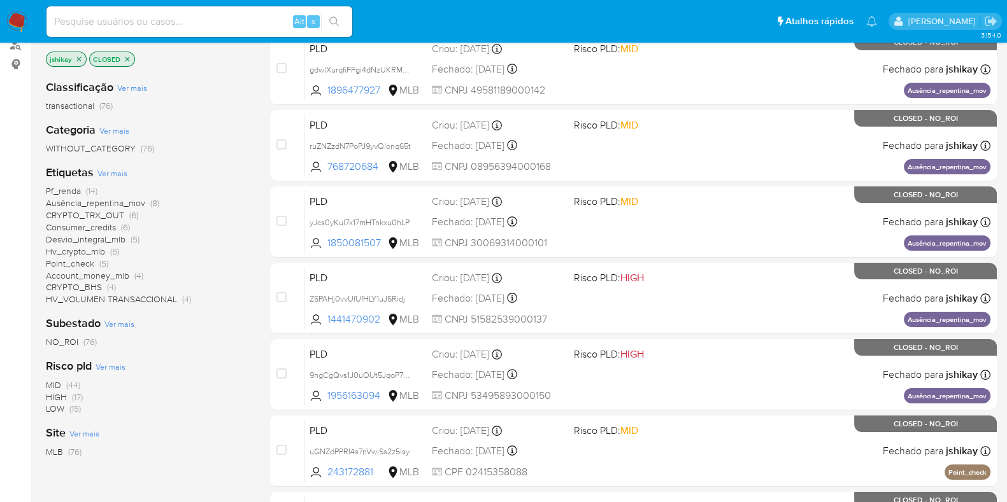
click at [131, 53] on p "CLOSED" at bounding box center [112, 59] width 45 height 14
click at [124, 52] on p "CLOSED" at bounding box center [112, 59] width 45 height 14
click at [125, 57] on icon "close-filter" at bounding box center [127, 59] width 4 height 4
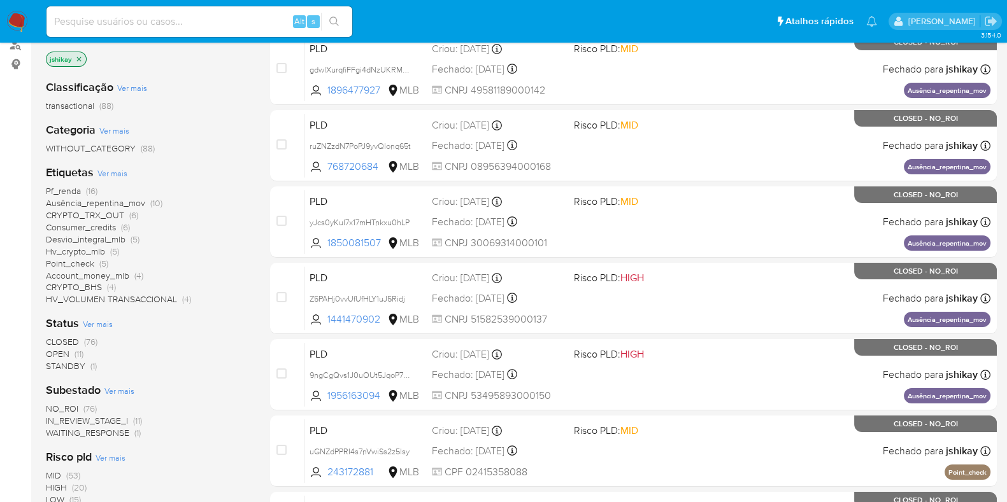
drag, startPoint x: 111, startPoint y: 430, endPoint x: 106, endPoint y: 421, distance: 10.3
click at [106, 421] on div "NO_ROI (76) IN_REVIEW_STAGE_I (11) WAITING_RESPONSE (1)" at bounding box center [148, 421] width 204 height 36
click at [159, 433] on div "NO_ROI (76) IN_REVIEW_STAGE_I (11) WAITING_RESPONSE (1)" at bounding box center [148, 421] width 204 height 36
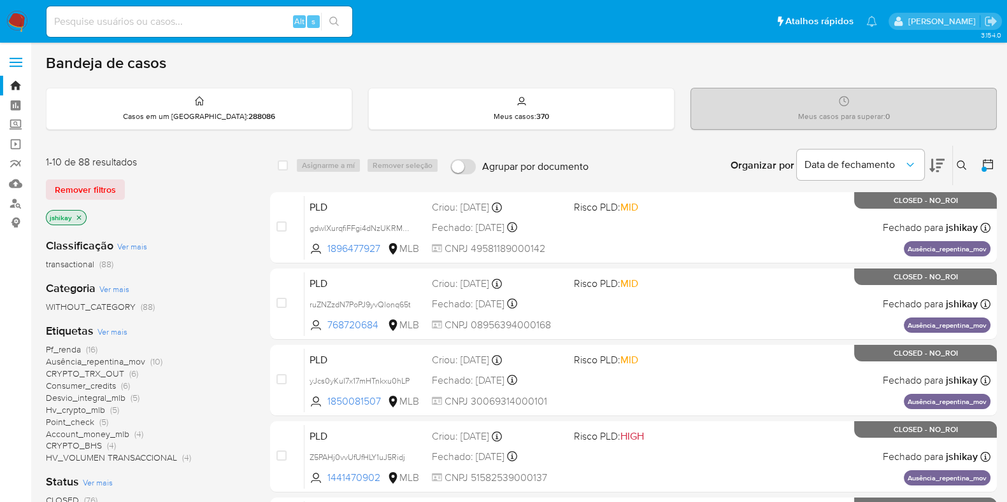
click at [8, 29] on img at bounding box center [17, 22] width 22 height 22
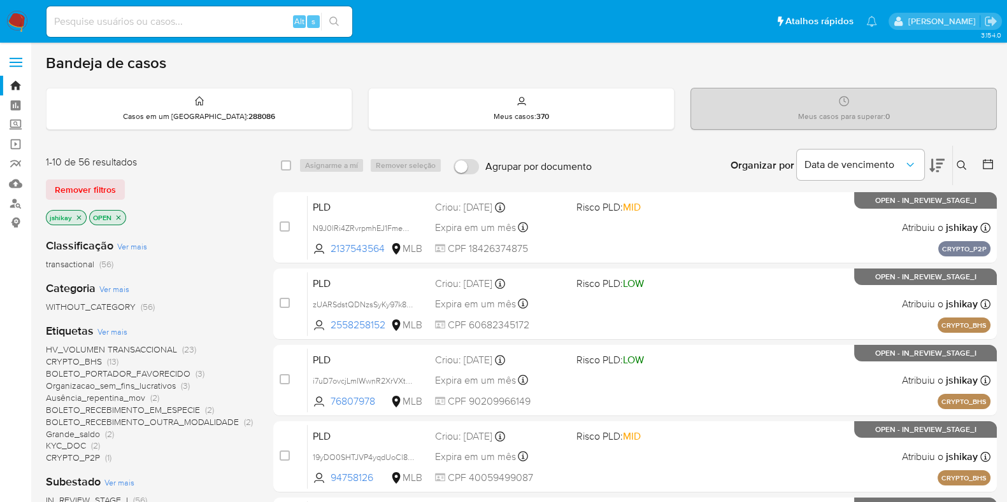
click at [982, 160] on icon at bounding box center [987, 164] width 10 height 10
click at [987, 168] on icon at bounding box center [987, 164] width 13 height 13
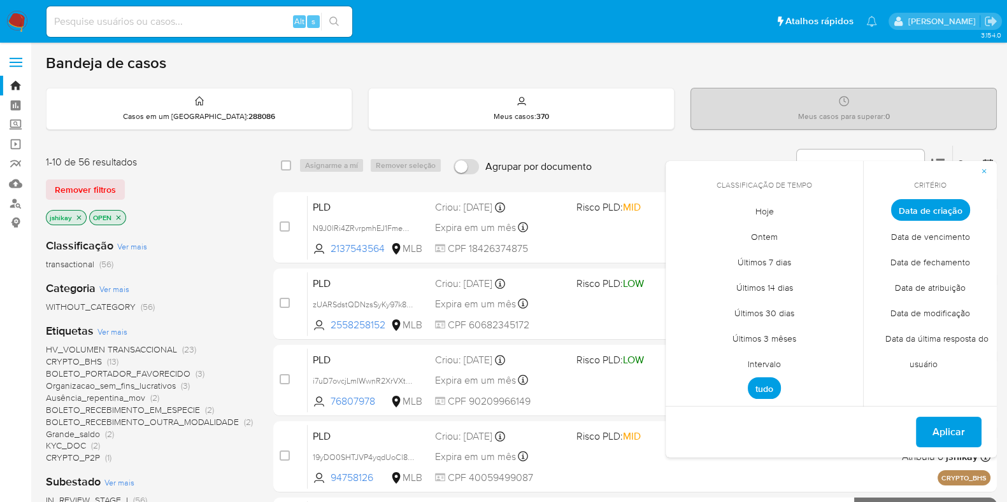
click at [764, 361] on span "Intervalo" at bounding box center [764, 364] width 60 height 26
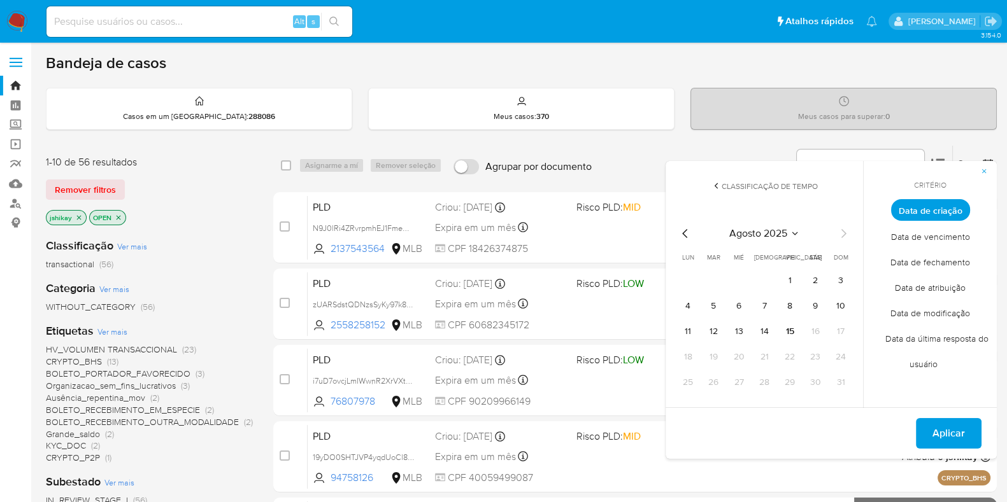
click at [682, 233] on icon "Mes anterior" at bounding box center [684, 233] width 5 height 9
click at [714, 276] on button "1" at bounding box center [713, 281] width 20 height 20
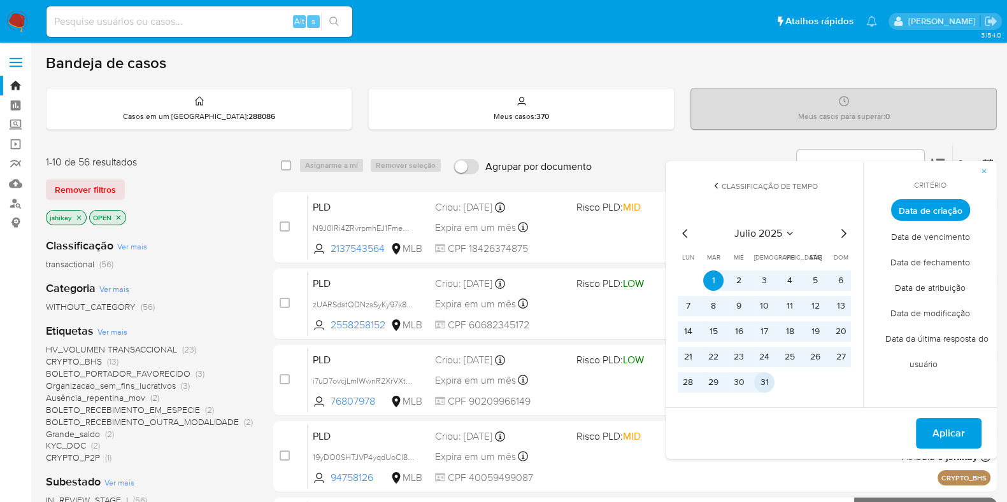
click at [767, 388] on button "31" at bounding box center [764, 382] width 20 height 20
click at [959, 436] on span "Aplicar" at bounding box center [948, 434] width 32 height 28
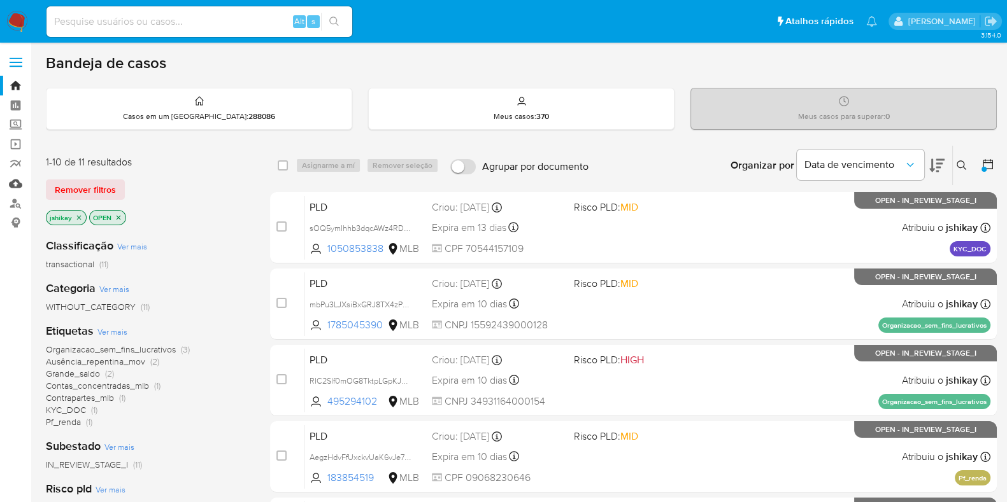
click at [19, 181] on link "Mulan" at bounding box center [76, 184] width 152 height 20
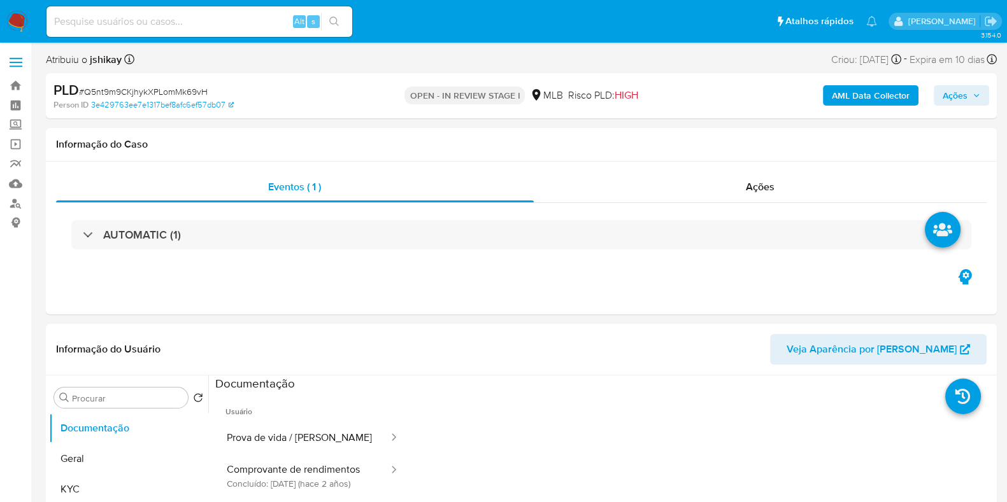
select select "10"
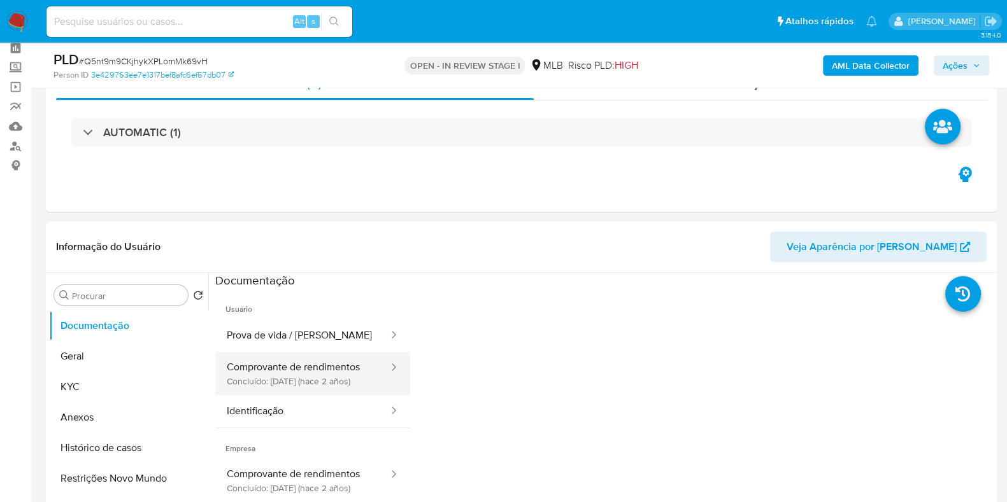
scroll to position [79, 0]
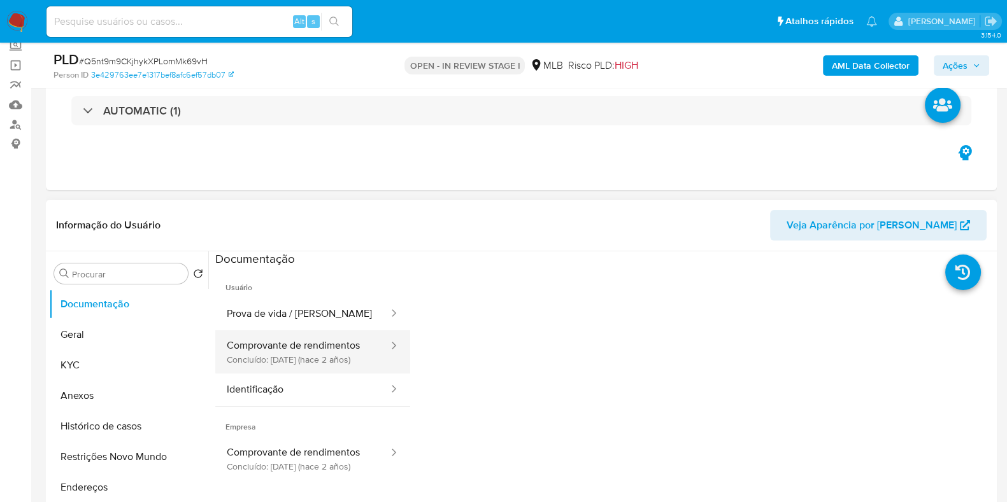
click at [296, 362] on button "Comprovante de rendimentos Concluído: [DATE] (hace 2 años)" at bounding box center [302, 351] width 174 height 43
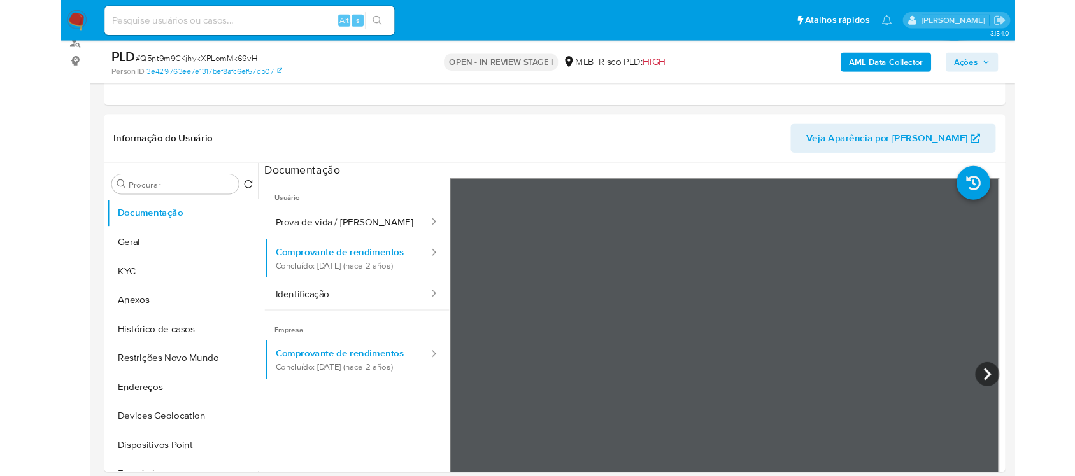
scroll to position [159, 0]
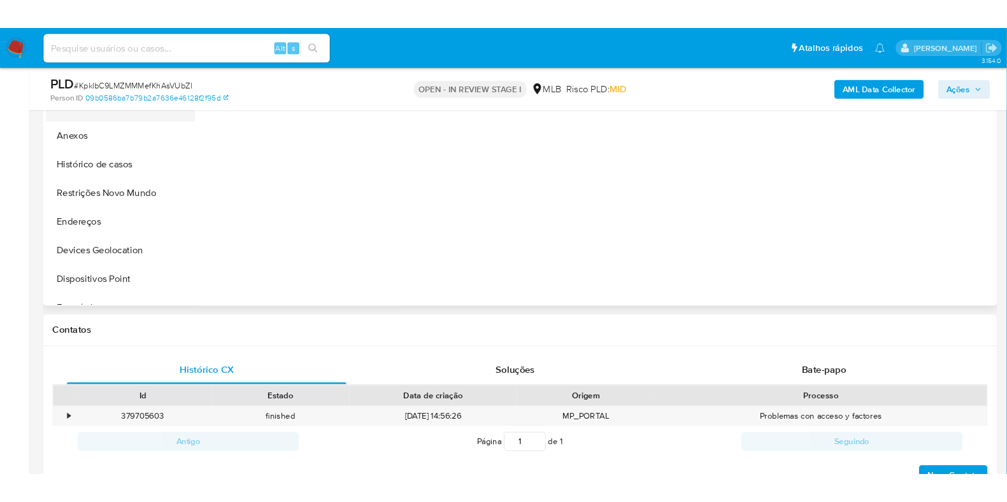
scroll to position [239, 0]
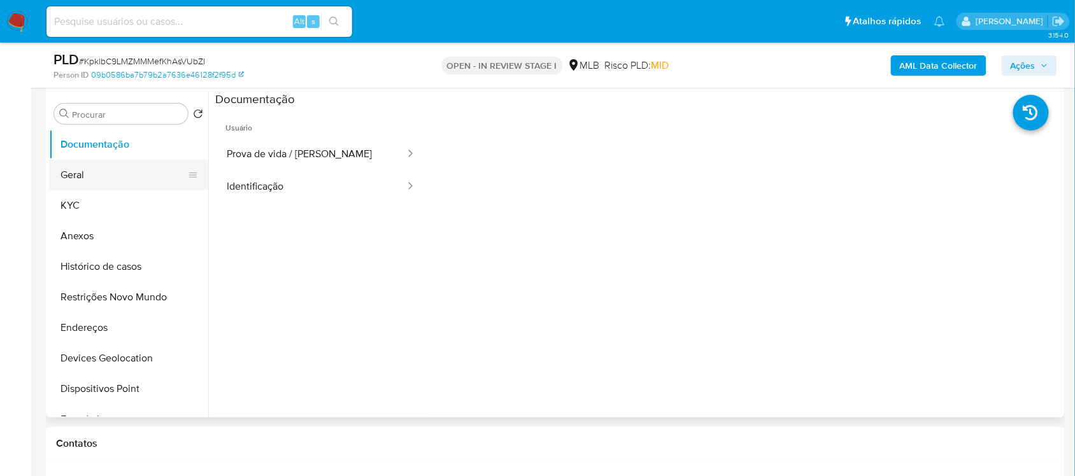
click at [100, 160] on button "Geral" at bounding box center [123, 175] width 149 height 31
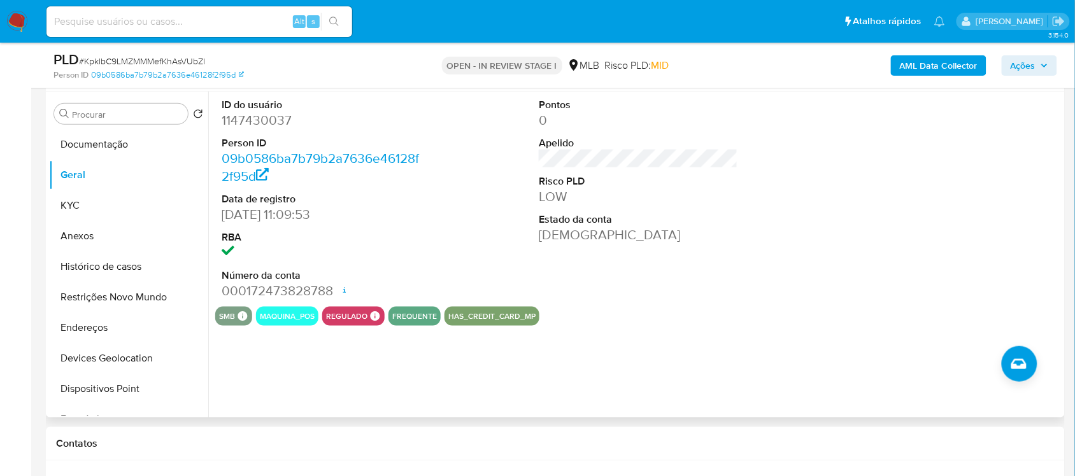
click at [256, 126] on dd "1147430037" at bounding box center [321, 120] width 199 height 18
copy dd "1147430037"
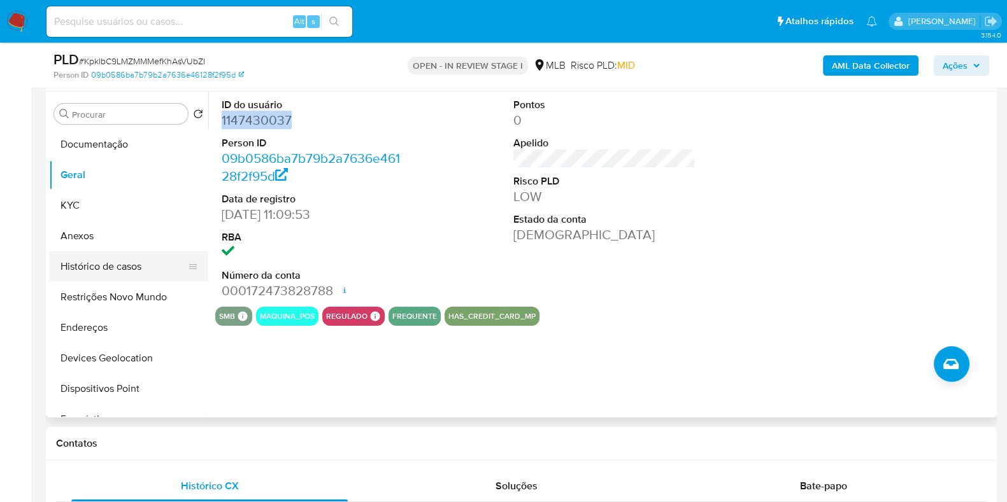
click at [111, 269] on button "Histórico de casos" at bounding box center [123, 266] width 149 height 31
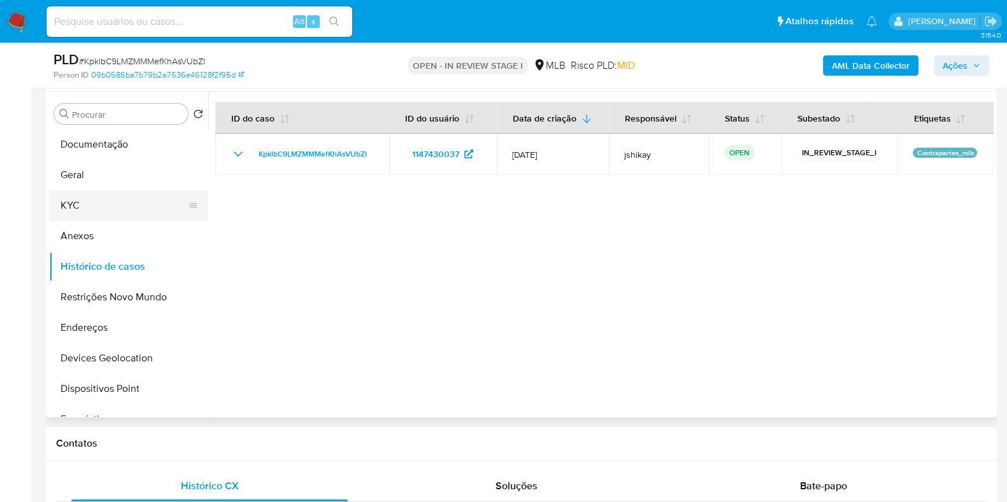
click at [111, 211] on button "KYC" at bounding box center [123, 205] width 149 height 31
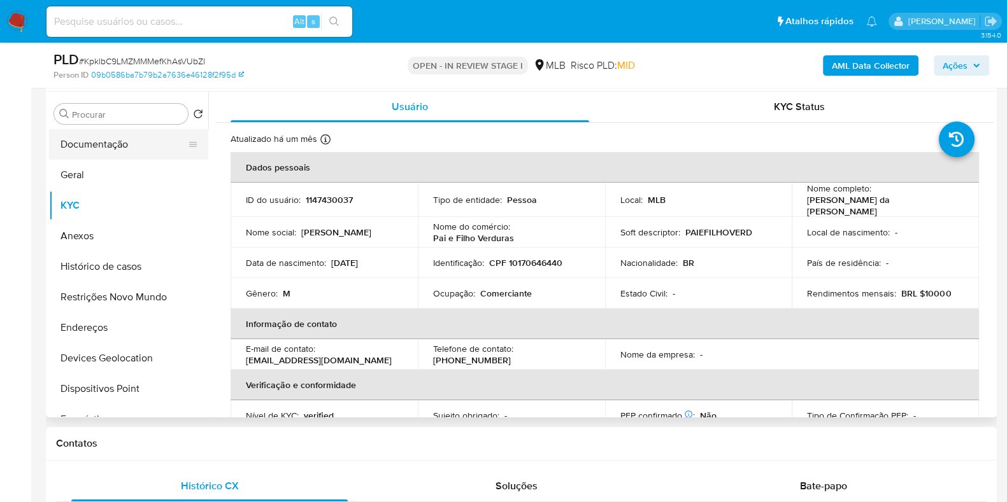
click at [119, 146] on button "Documentação" at bounding box center [123, 144] width 149 height 31
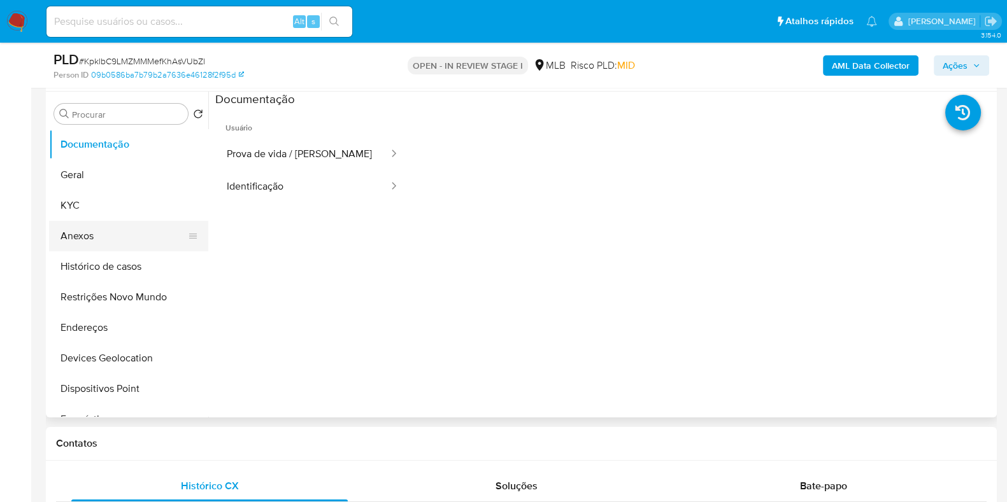
click at [112, 234] on button "Anexos" at bounding box center [123, 236] width 149 height 31
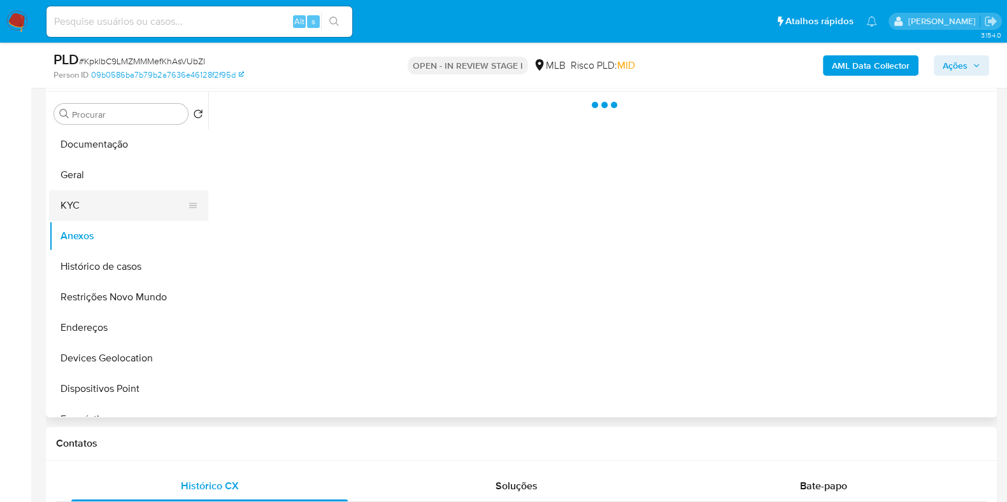
click at [108, 205] on button "KYC" at bounding box center [123, 205] width 149 height 31
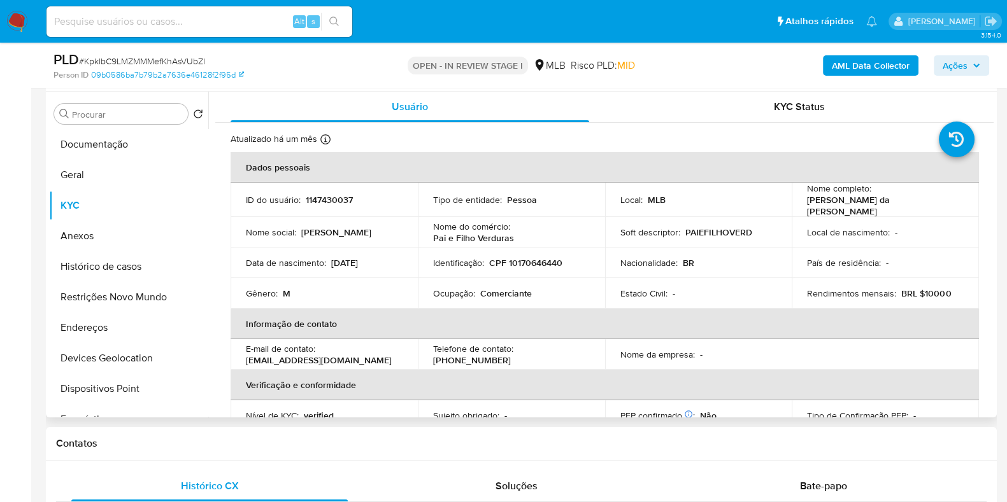
click at [511, 288] on p "Comerciante" at bounding box center [506, 293] width 52 height 11
copy p "Comerciante"
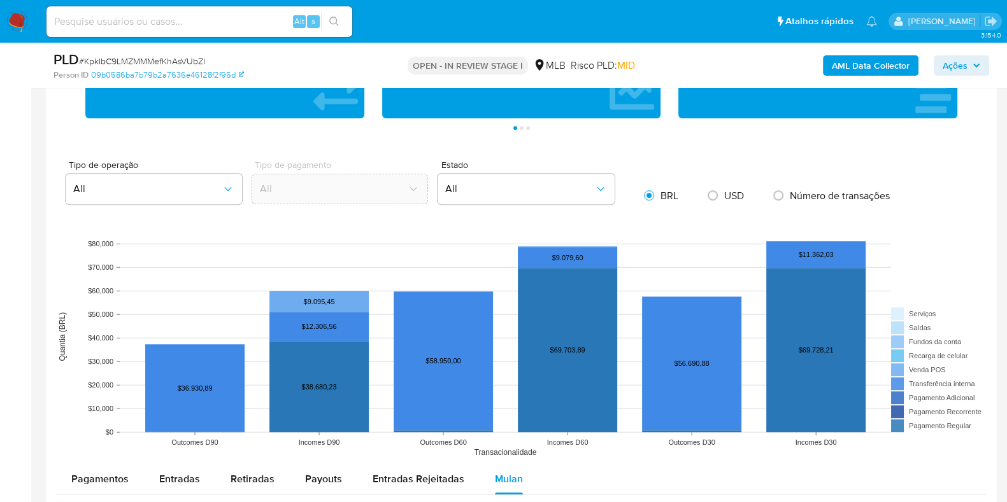
scroll to position [716, 0]
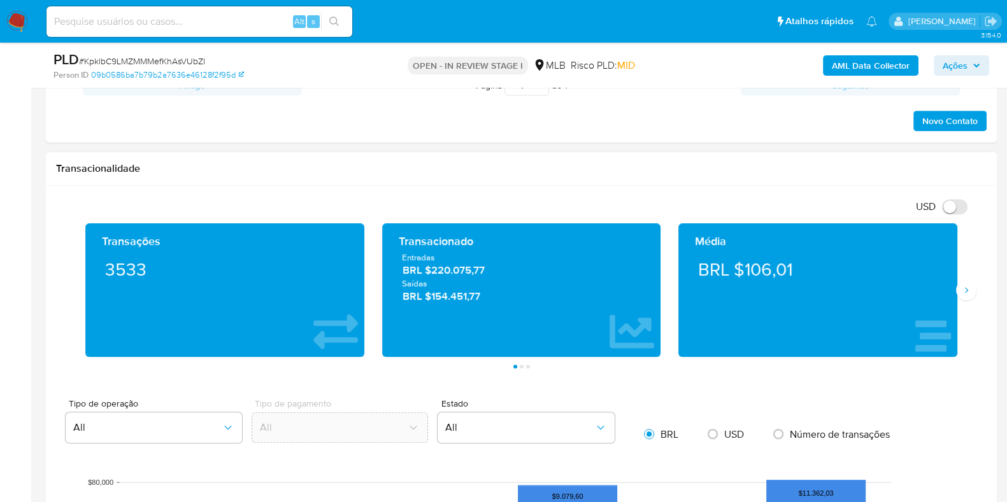
click at [959, 299] on div "Média BRL $106,01" at bounding box center [817, 290] width 297 height 134
click at [962, 291] on icon "Siguiente" at bounding box center [966, 290] width 10 height 10
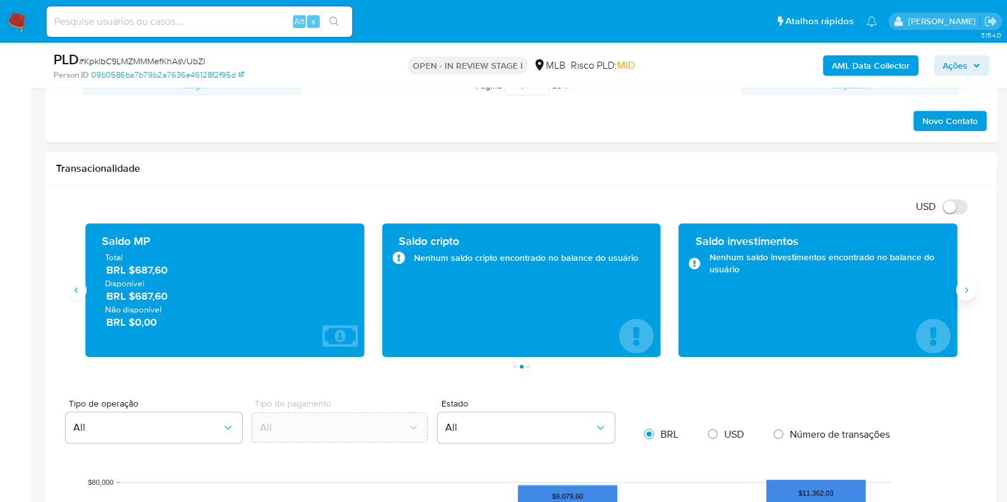
click at [962, 291] on icon "Siguiente" at bounding box center [966, 290] width 10 height 10
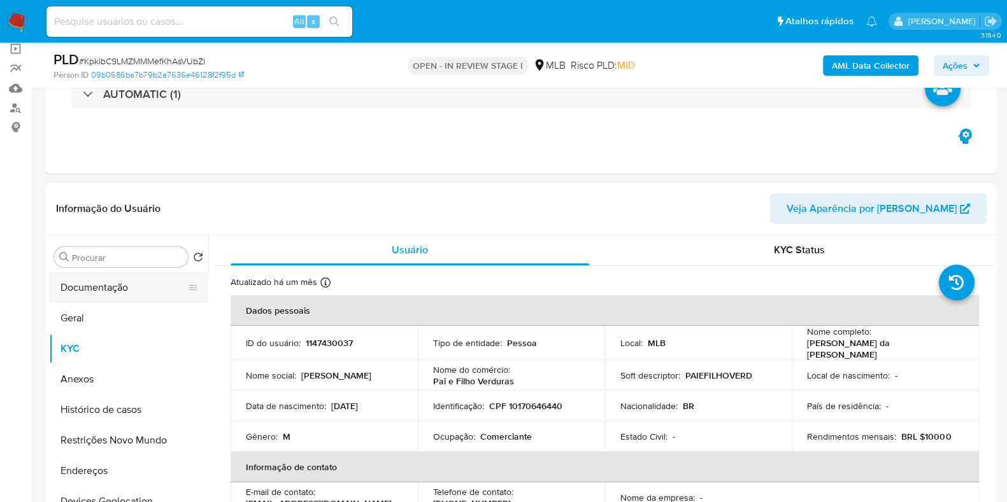
scroll to position [79, 0]
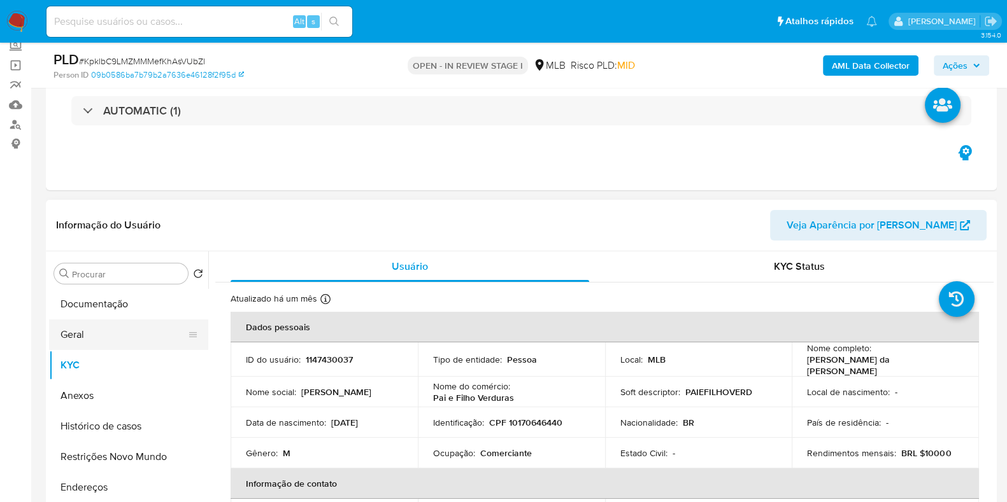
click at [81, 337] on button "Geral" at bounding box center [123, 335] width 149 height 31
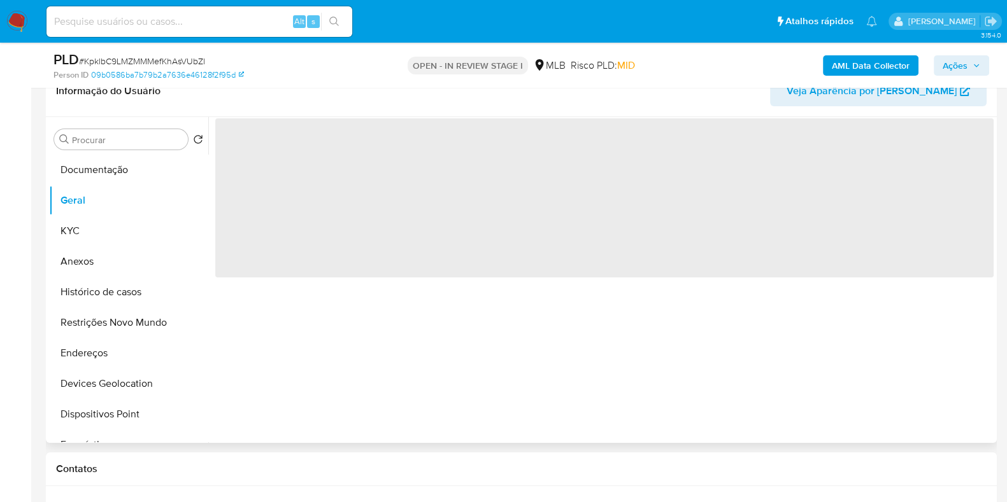
scroll to position [239, 0]
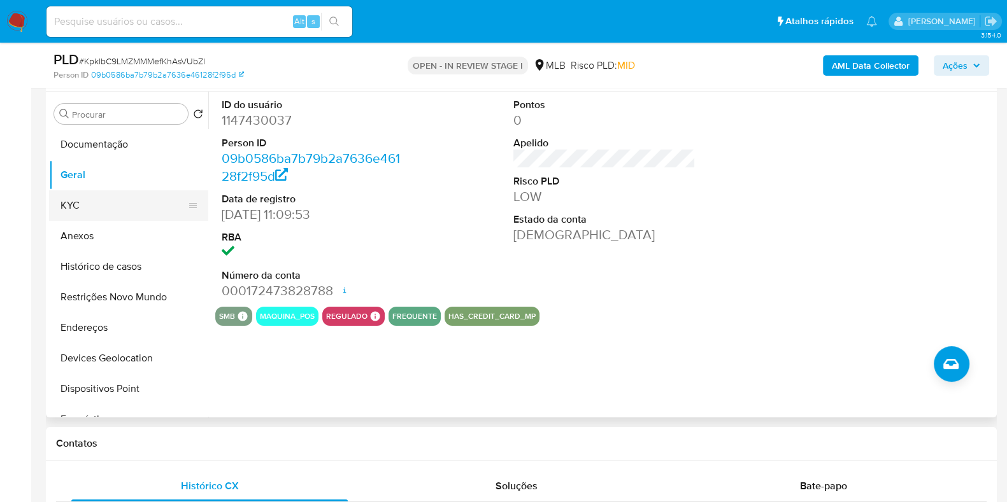
click at [80, 212] on button "KYC" at bounding box center [123, 205] width 149 height 31
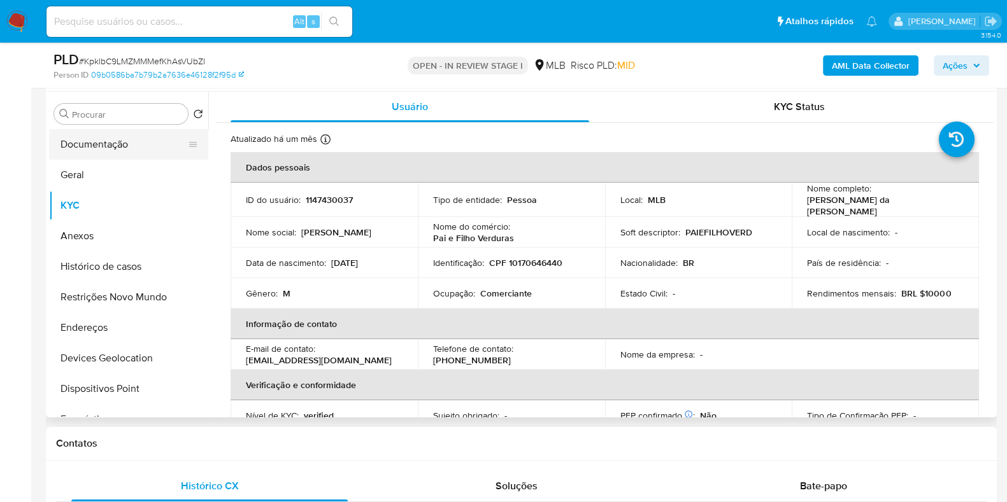
click at [110, 149] on button "Documentação" at bounding box center [123, 144] width 149 height 31
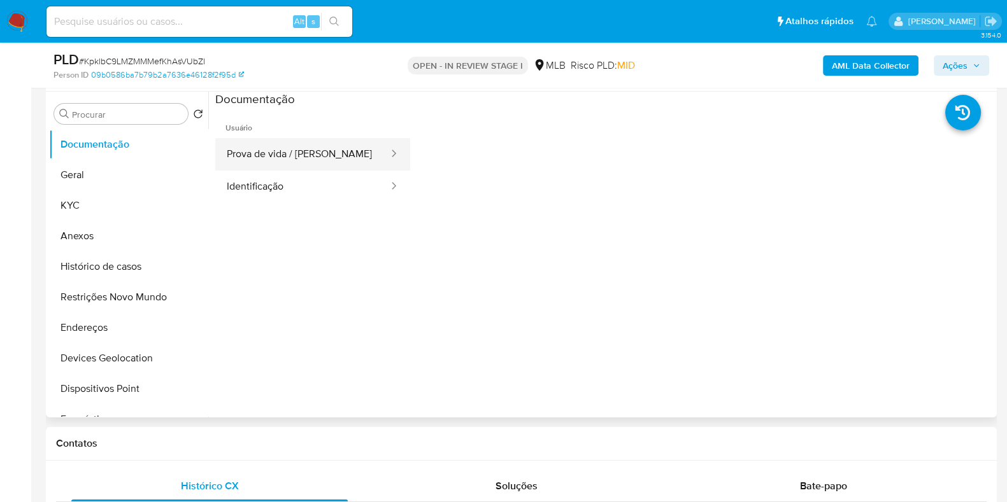
click at [329, 157] on button "Prova de vida / [PERSON_NAME]" at bounding box center [302, 154] width 174 height 32
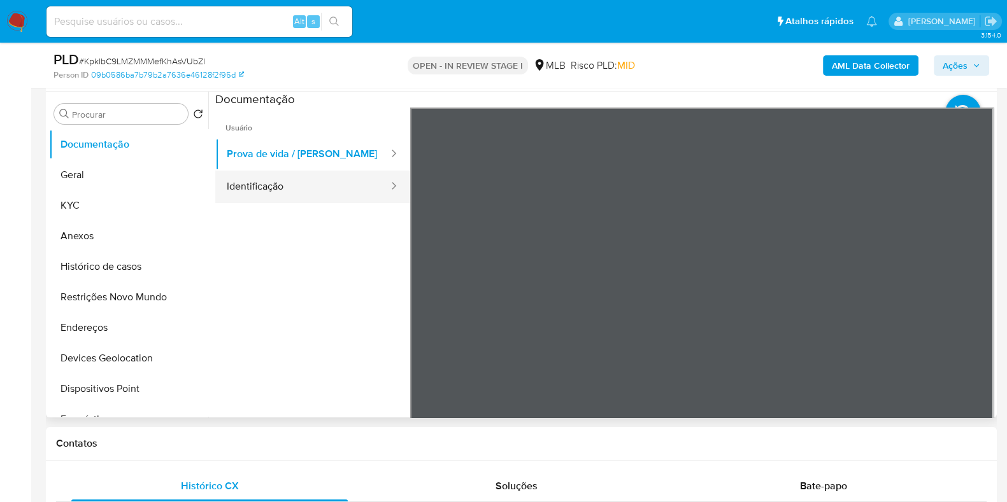
click at [336, 182] on button "Identificação" at bounding box center [302, 187] width 174 height 32
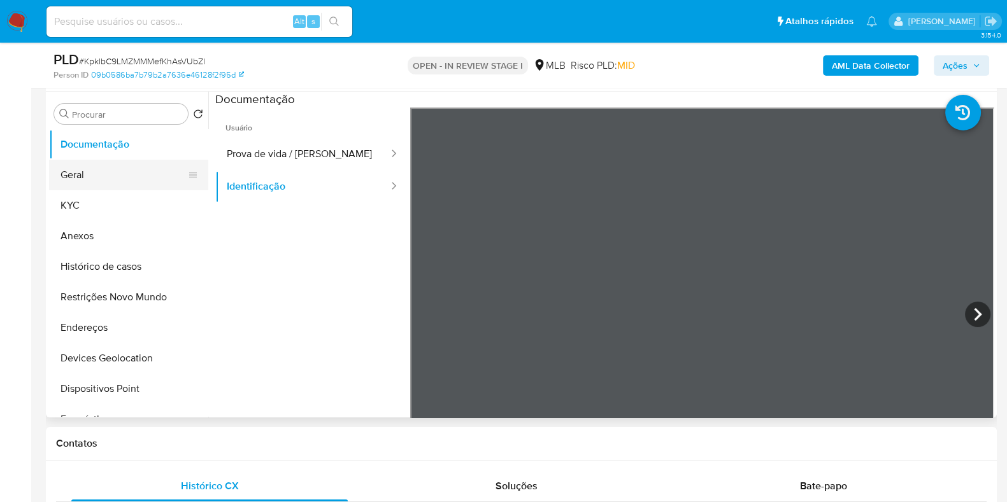
click at [99, 176] on button "Geral" at bounding box center [123, 175] width 149 height 31
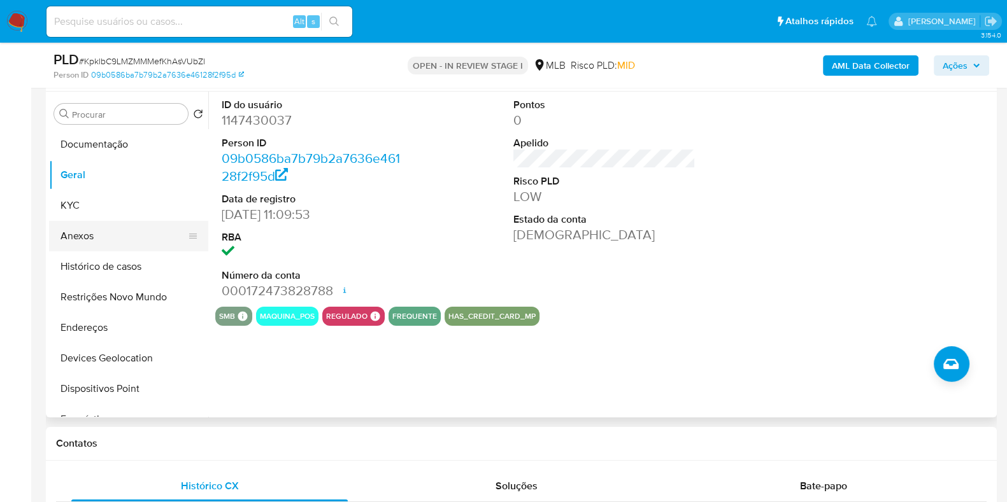
click at [100, 221] on button "Anexos" at bounding box center [123, 236] width 149 height 31
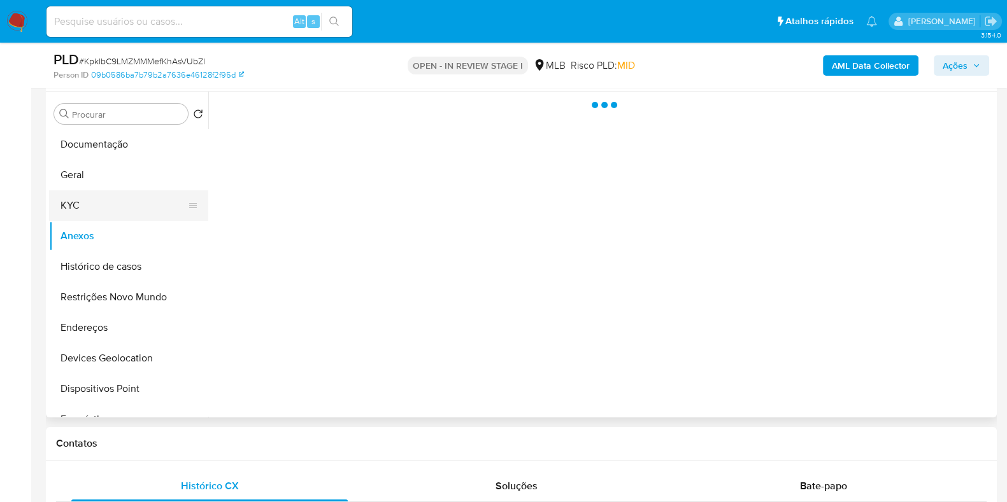
click at [92, 199] on button "KYC" at bounding box center [123, 205] width 149 height 31
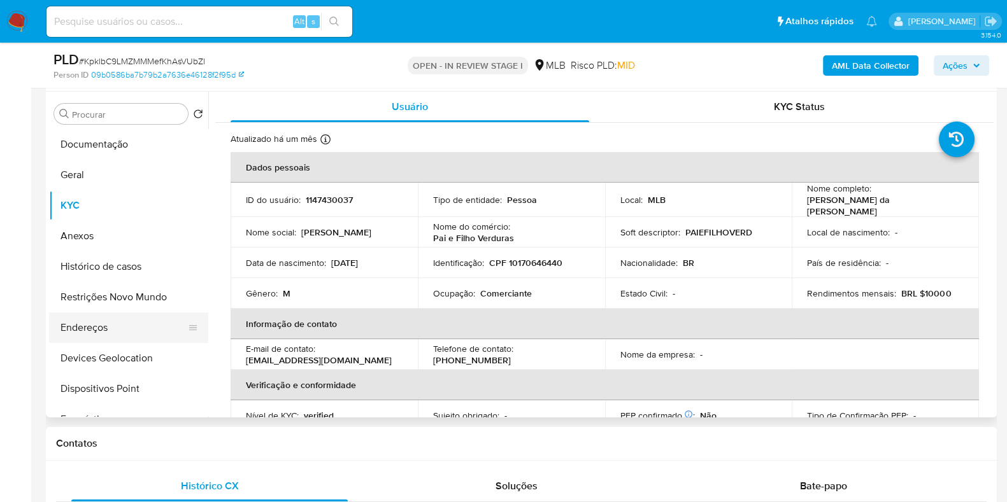
click at [113, 334] on button "Endereços" at bounding box center [123, 328] width 149 height 31
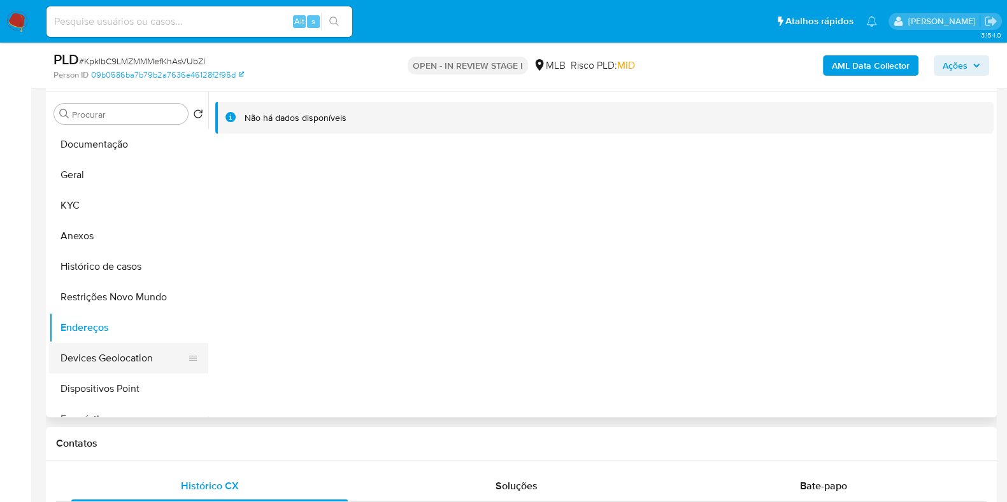
click at [124, 358] on button "Devices Geolocation" at bounding box center [123, 358] width 149 height 31
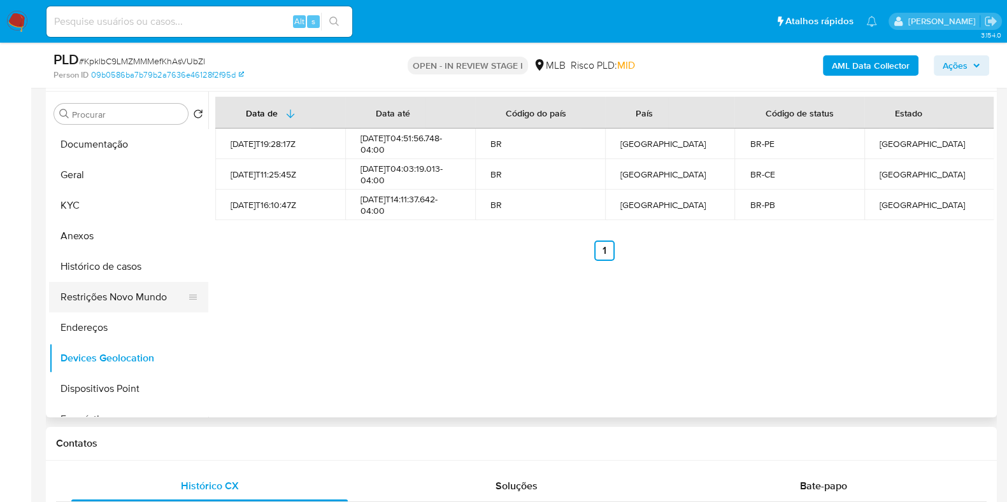
click at [105, 299] on button "Restrições Novo Mundo" at bounding box center [123, 297] width 149 height 31
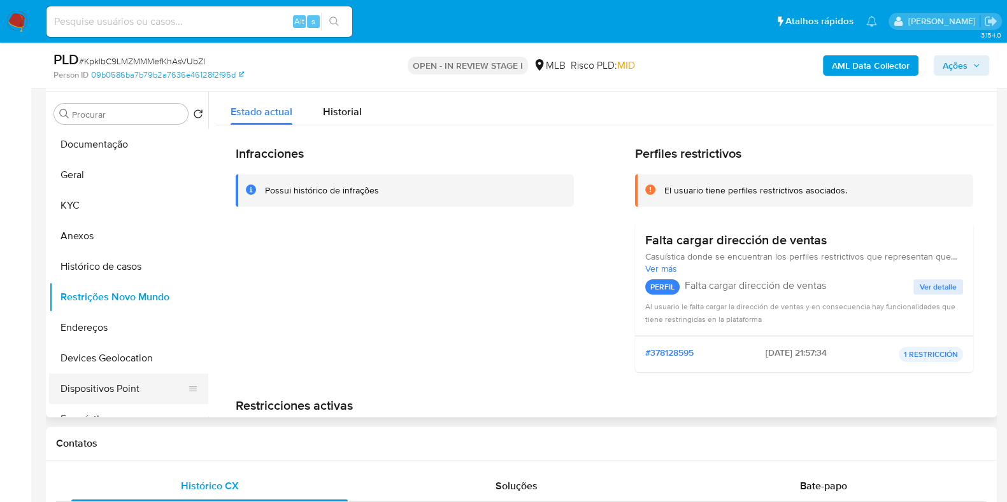
click at [111, 401] on button "Dispositivos Point" at bounding box center [123, 389] width 149 height 31
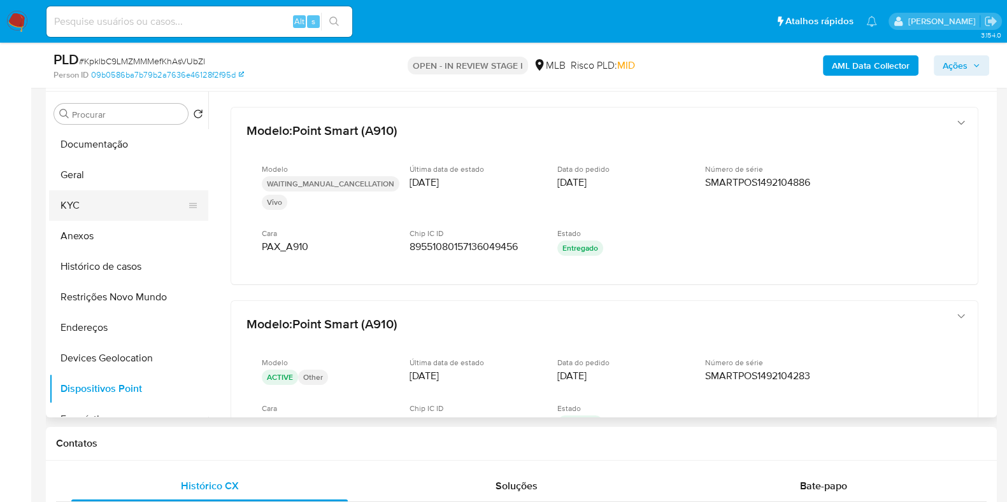
click at [128, 199] on button "KYC" at bounding box center [123, 205] width 149 height 31
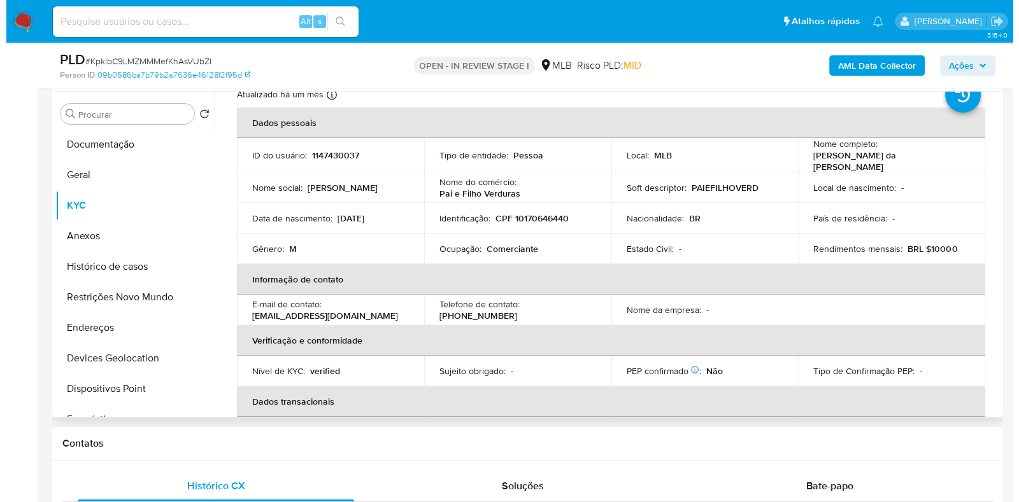
scroll to position [0, 0]
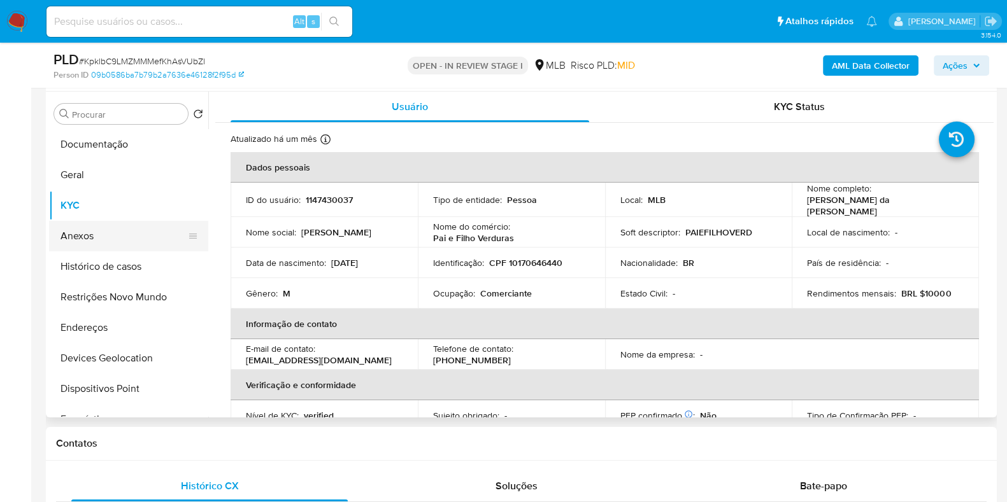
click at [104, 237] on button "Anexos" at bounding box center [123, 236] width 149 height 31
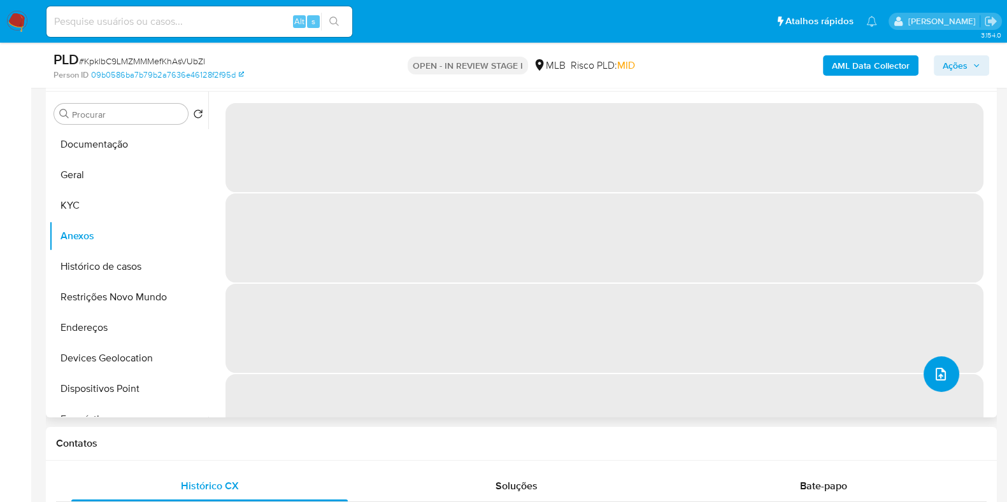
click at [936, 378] on icon "upload-file" at bounding box center [940, 374] width 15 height 15
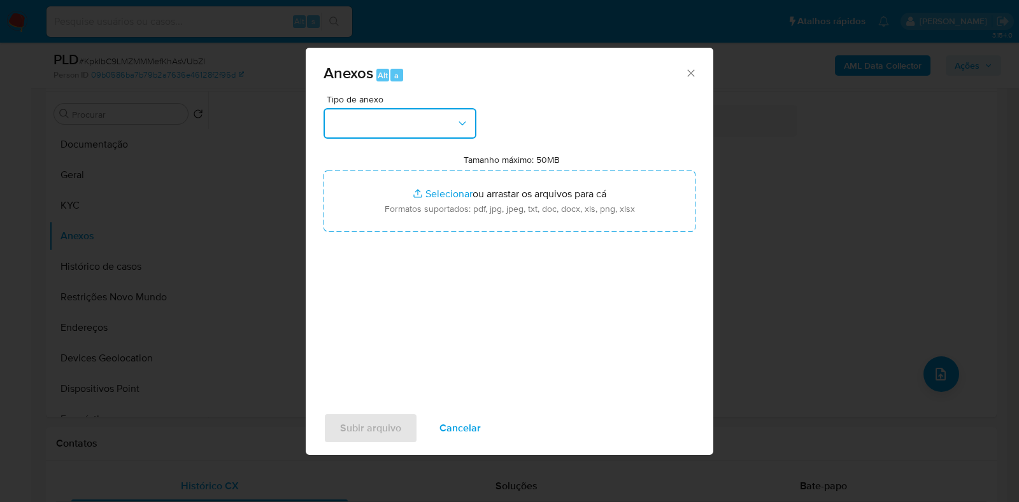
click at [404, 125] on button "button" at bounding box center [399, 123] width 153 height 31
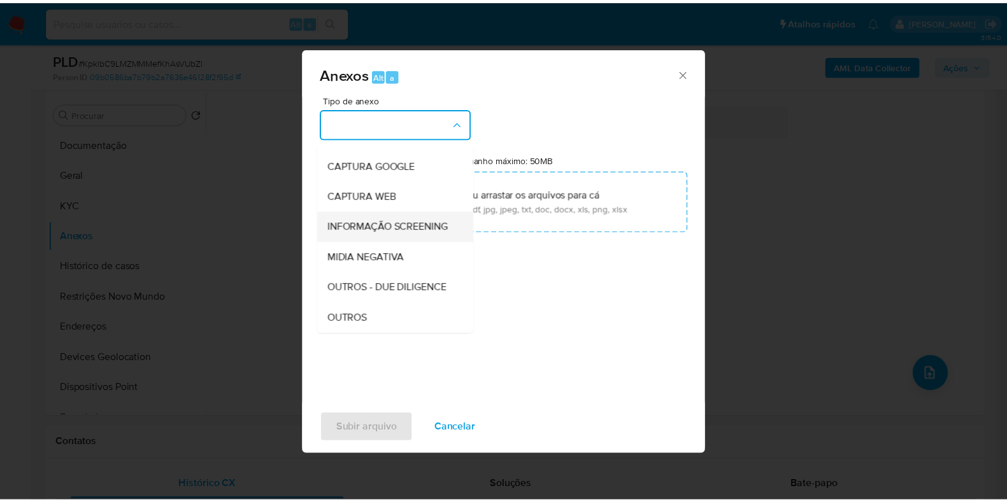
scroll to position [79, 0]
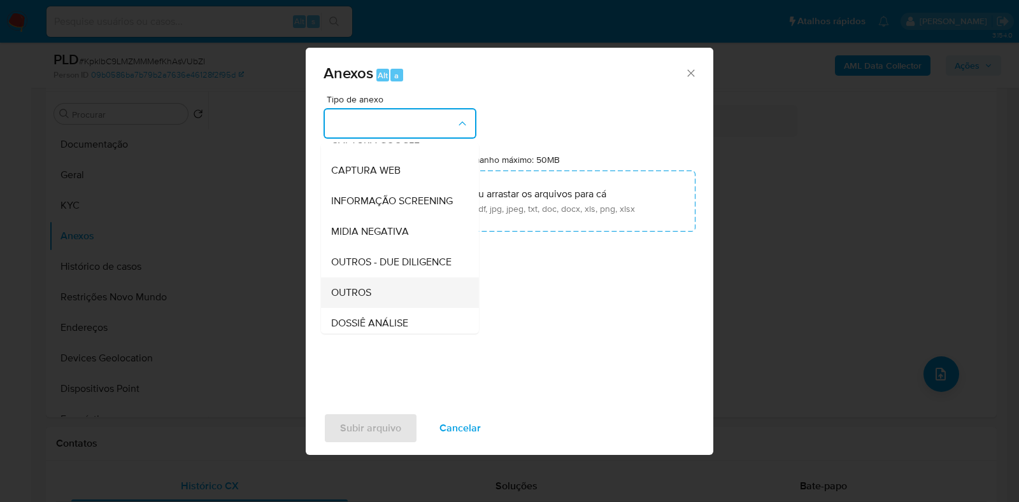
click at [372, 308] on div "OUTROS" at bounding box center [396, 293] width 130 height 31
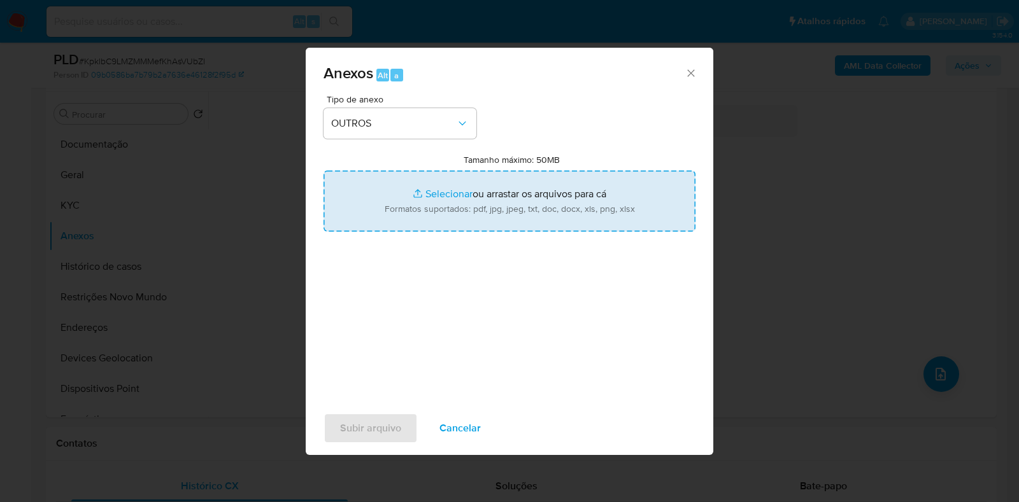
click at [416, 215] on input "Tamanho máximo: 50MB Selecionar arquivos" at bounding box center [509, 201] width 372 height 61
type input "C:\fakepath\Mulan 1147430037_2025_08_15_12_23_01 - Resumen TX.pdf"
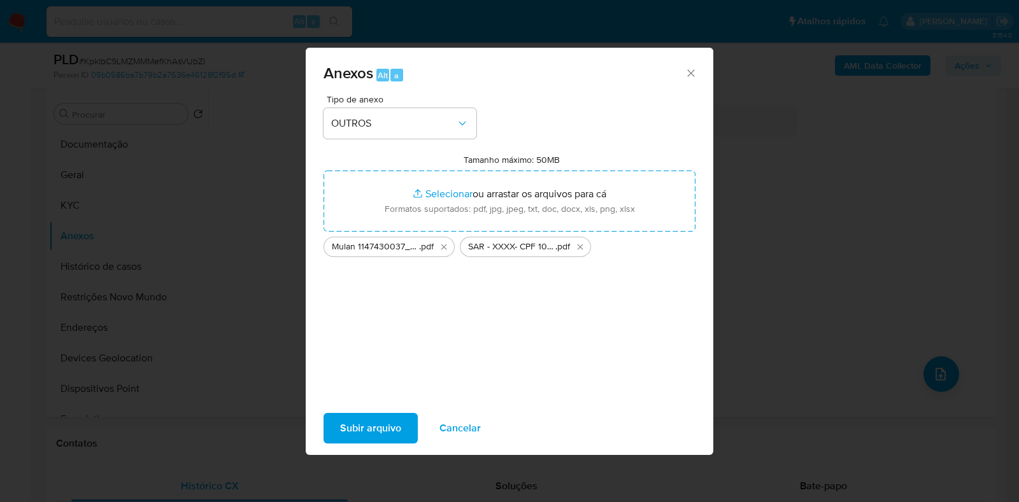
click at [376, 428] on span "Subir arquivo" at bounding box center [370, 428] width 61 height 28
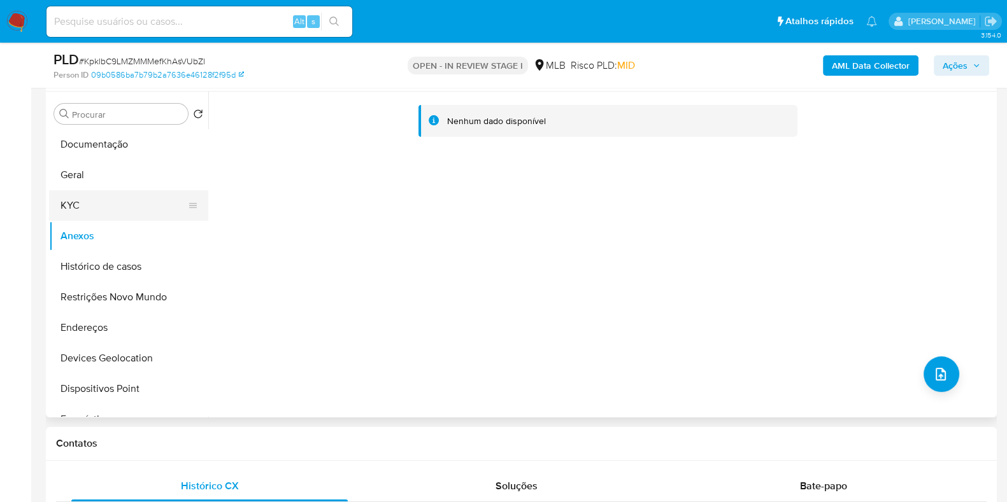
click at [124, 213] on button "KYC" at bounding box center [123, 205] width 149 height 31
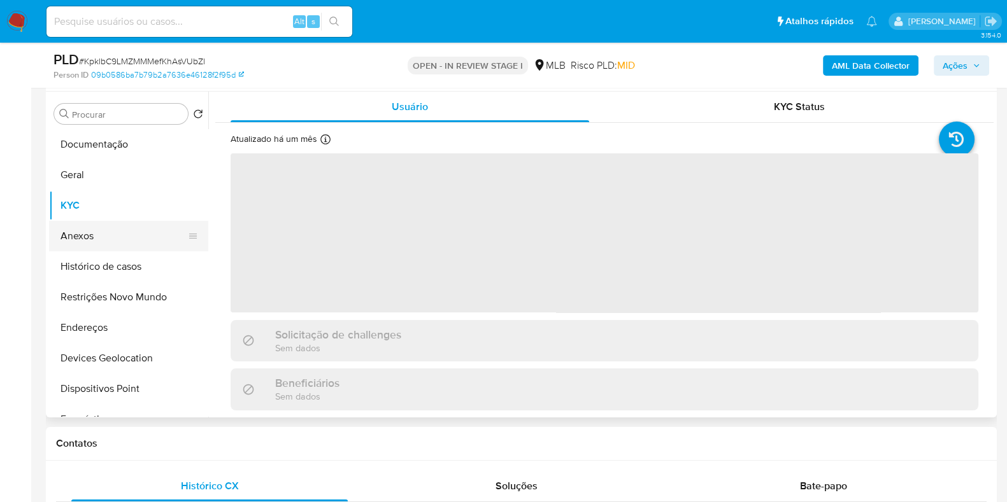
click at [117, 242] on button "Anexos" at bounding box center [123, 236] width 149 height 31
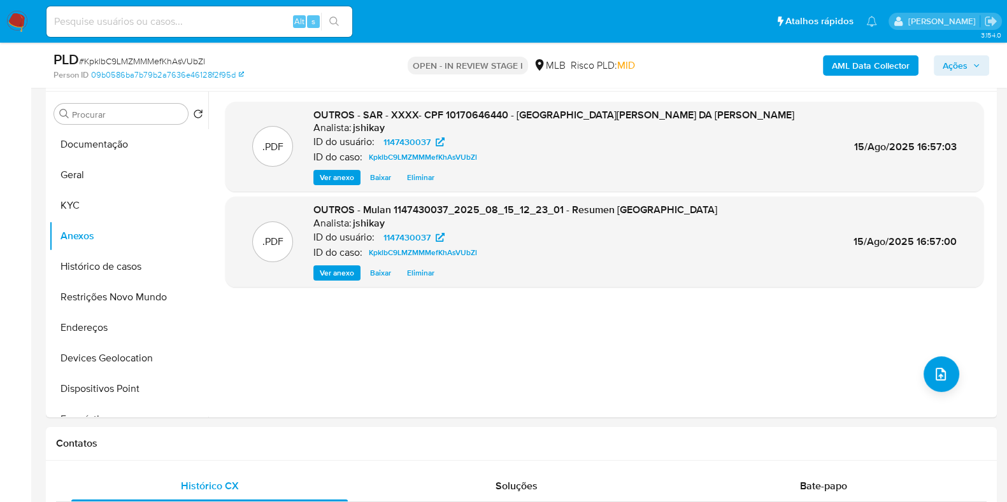
click at [978, 59] on span "Ações" at bounding box center [961, 66] width 38 height 18
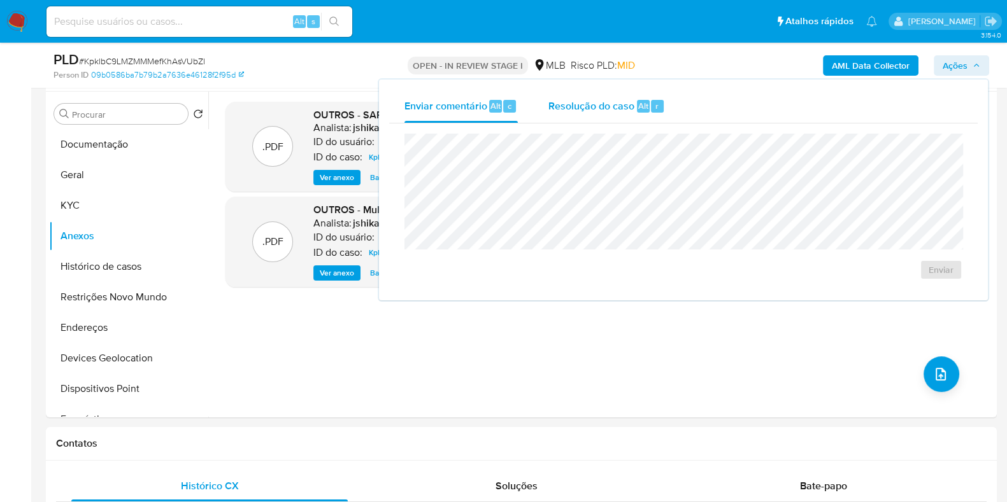
click at [609, 110] on span "Resolução do caso" at bounding box center [591, 105] width 86 height 15
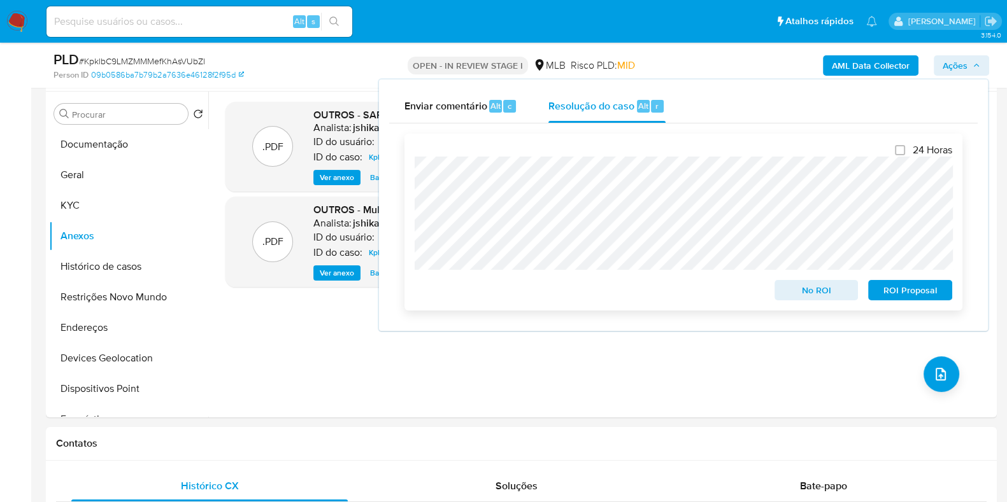
click at [910, 296] on span "ROI Proposal" at bounding box center [910, 290] width 66 height 18
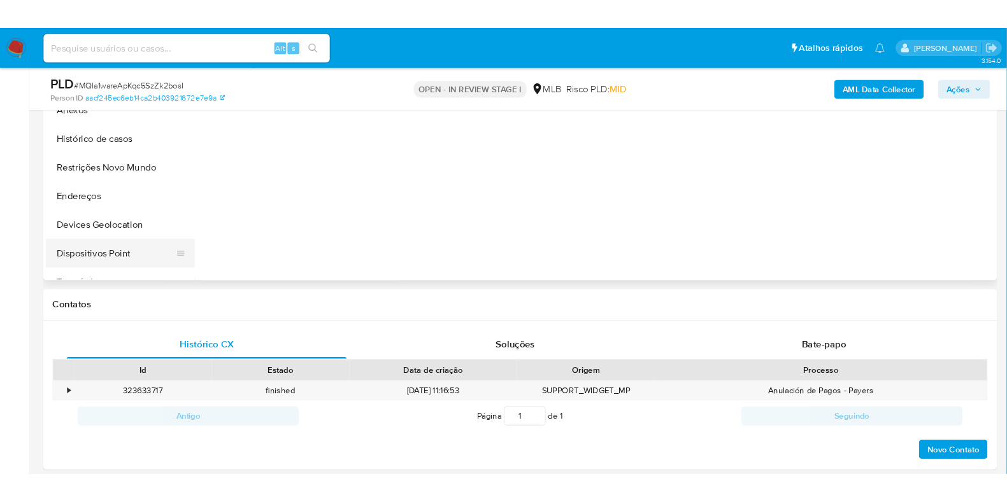
scroll to position [239, 0]
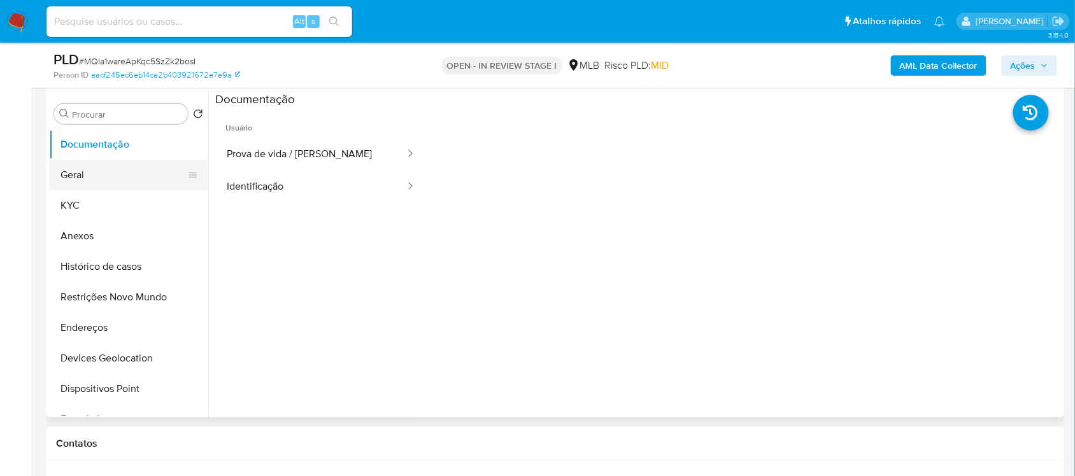
click at [107, 173] on button "Geral" at bounding box center [123, 175] width 149 height 31
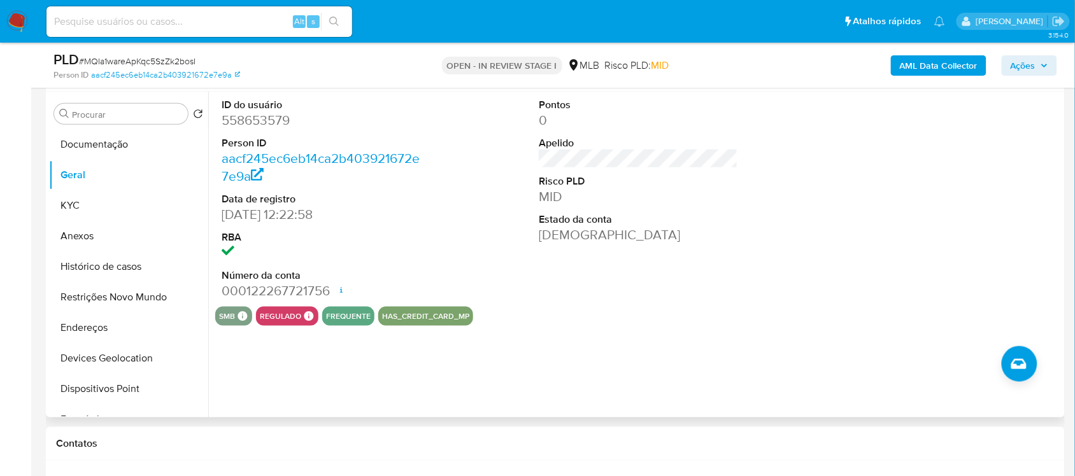
click at [236, 117] on dd "558653579" at bounding box center [321, 120] width 199 height 18
copy dd "558653579"
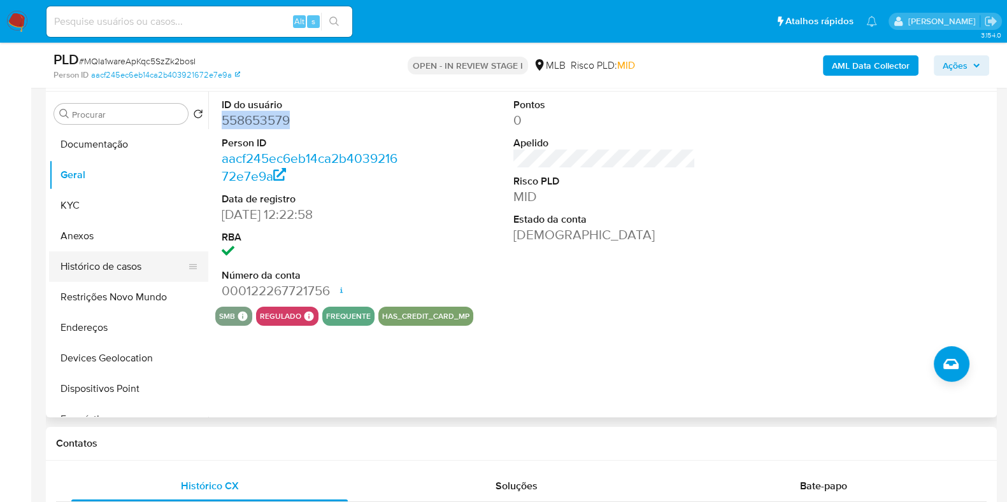
click at [92, 266] on button "Histórico de casos" at bounding box center [123, 266] width 149 height 31
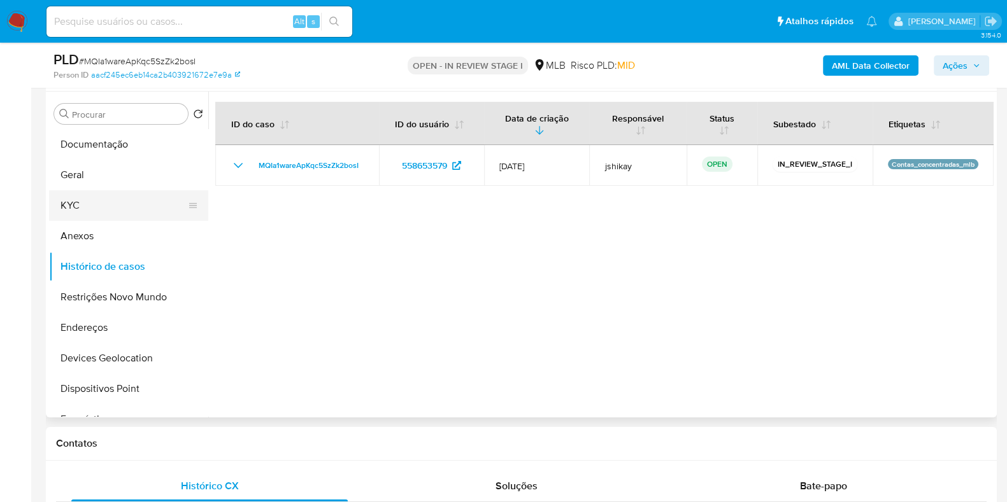
click at [91, 219] on button "KYC" at bounding box center [123, 205] width 149 height 31
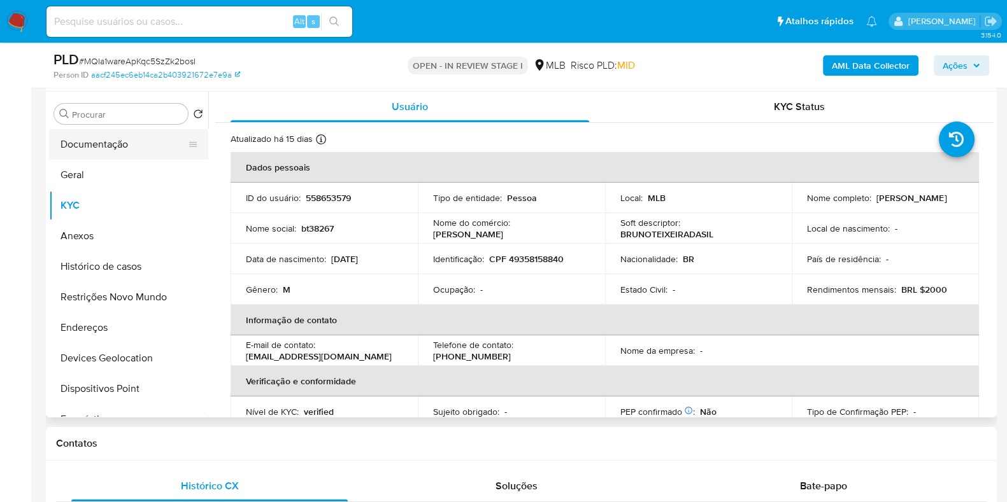
click at [118, 151] on button "Documentação" at bounding box center [123, 144] width 149 height 31
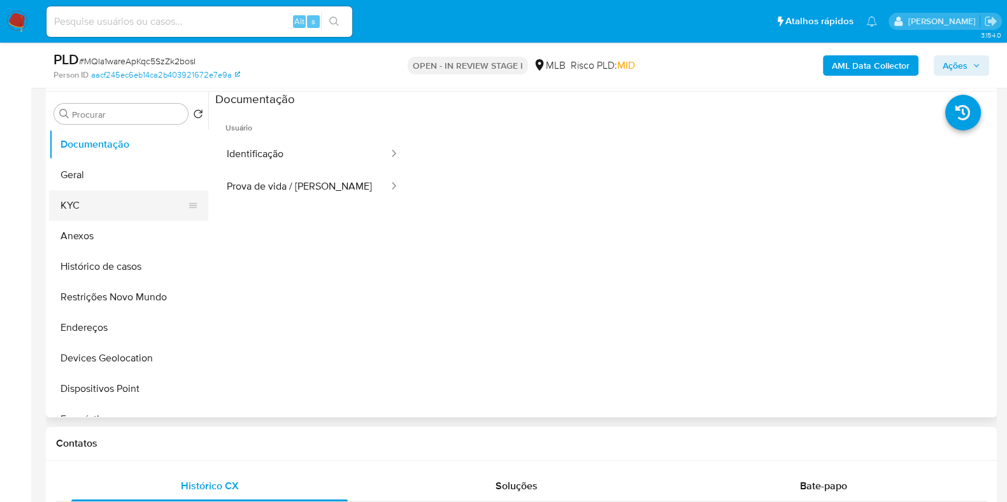
click at [132, 212] on button "KYC" at bounding box center [123, 205] width 149 height 31
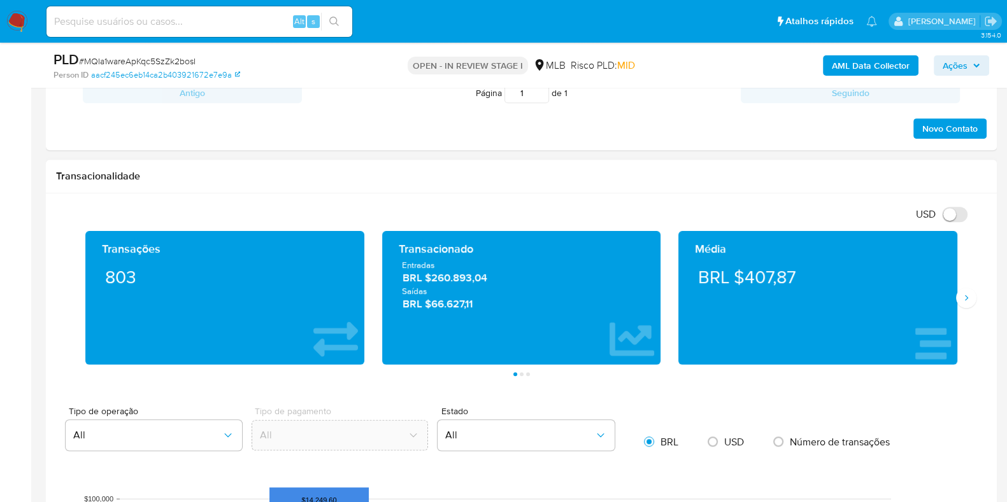
scroll to position [716, 0]
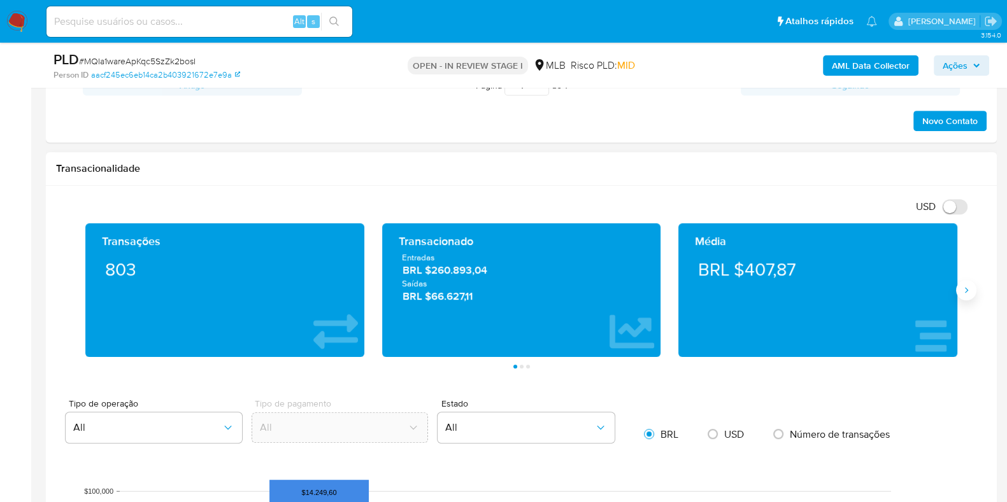
click at [964, 290] on icon "Siguiente" at bounding box center [966, 290] width 10 height 10
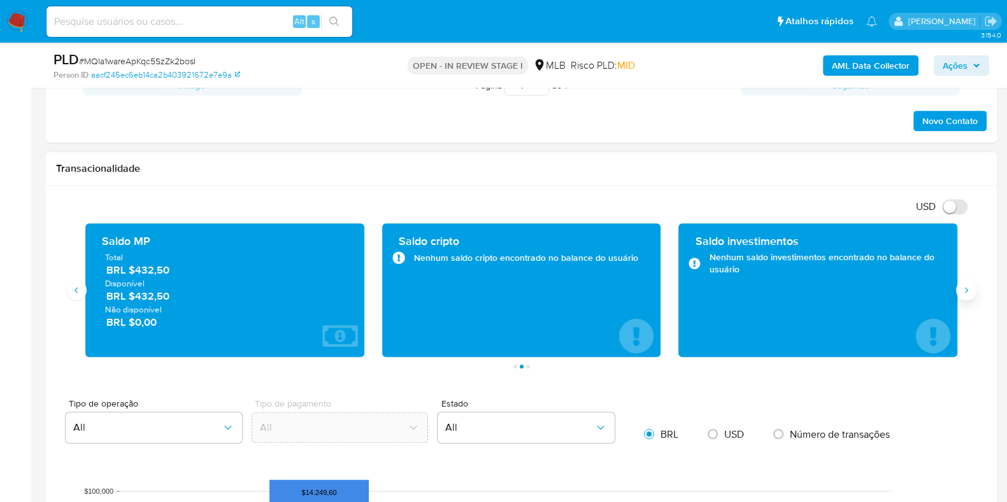
click at [964, 291] on icon "Siguiente" at bounding box center [966, 290] width 10 height 10
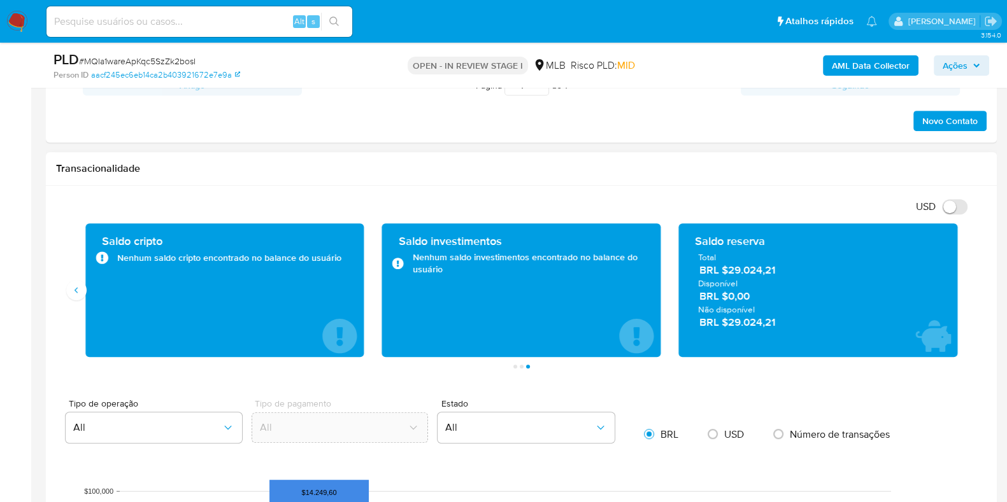
drag, startPoint x: 781, startPoint y: 269, endPoint x: 731, endPoint y: 276, distance: 50.1
click at [731, 276] on span "BRL $29.024,21" at bounding box center [818, 271] width 238 height 15
drag, startPoint x: 730, startPoint y: 275, endPoint x: 776, endPoint y: 272, distance: 46.6
click at [776, 272] on span "BRL $29.024,21" at bounding box center [818, 271] width 238 height 15
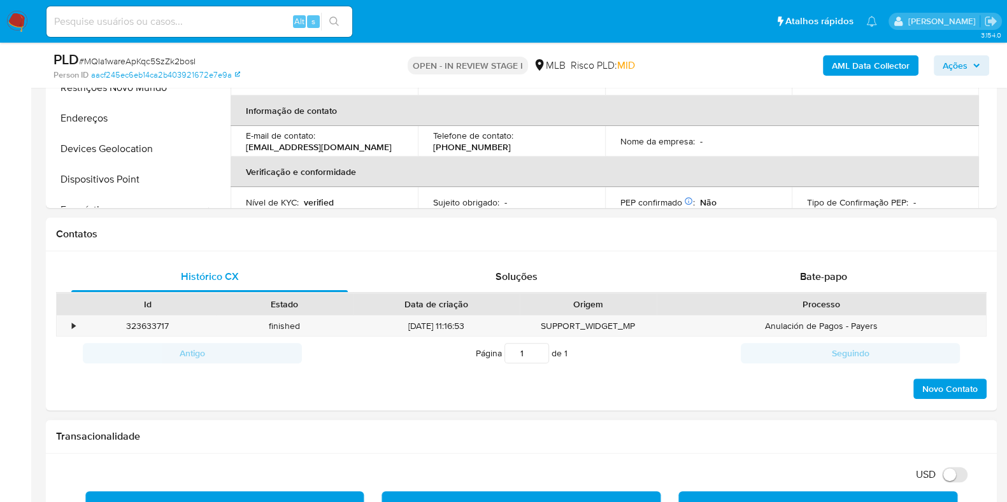
scroll to position [239, 0]
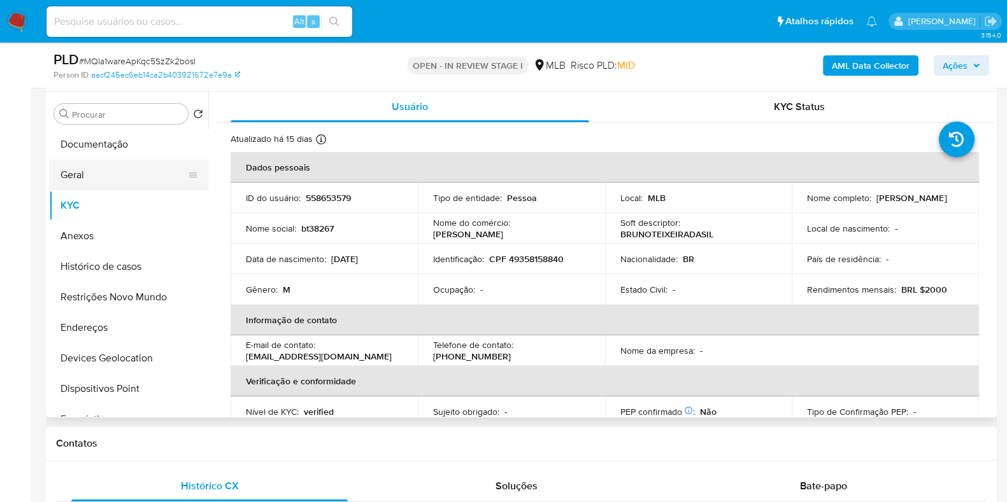
click at [97, 171] on button "Geral" at bounding box center [123, 175] width 149 height 31
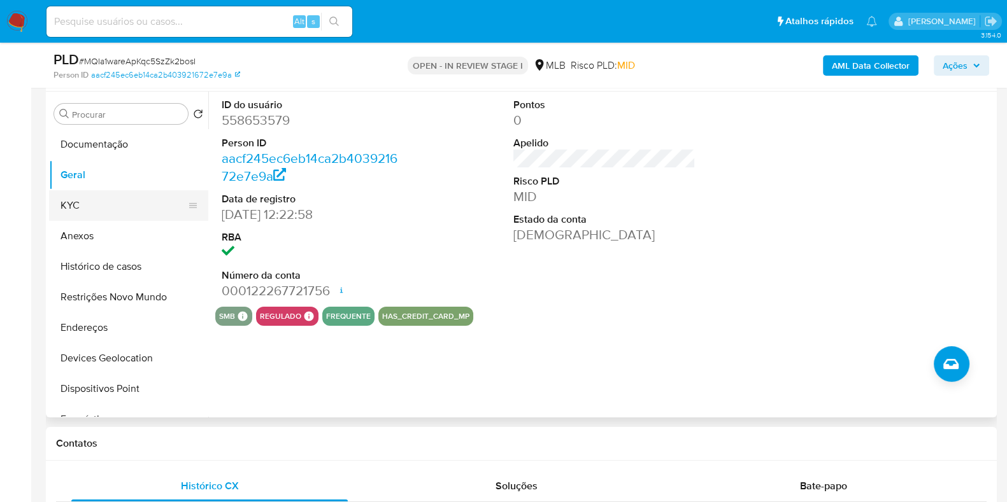
click at [86, 199] on button "KYC" at bounding box center [123, 205] width 149 height 31
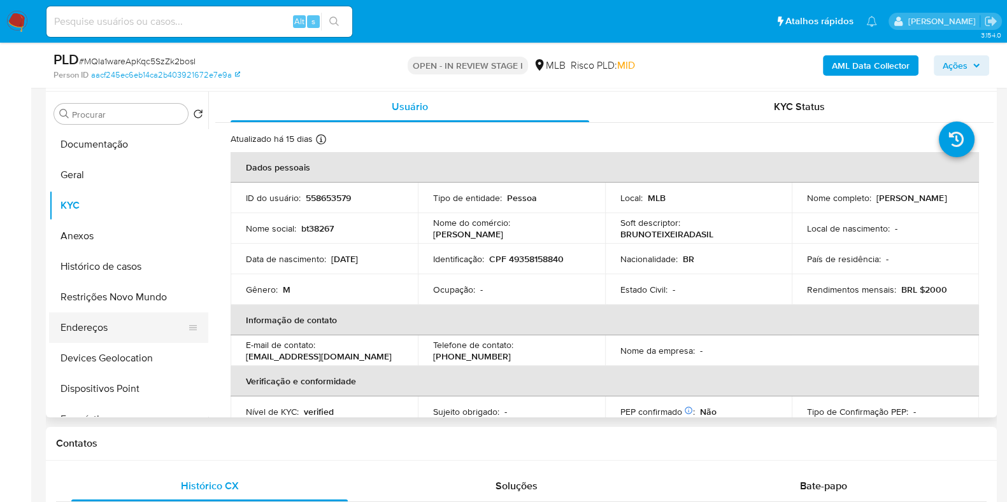
click at [70, 328] on button "Endereços" at bounding box center [123, 328] width 149 height 31
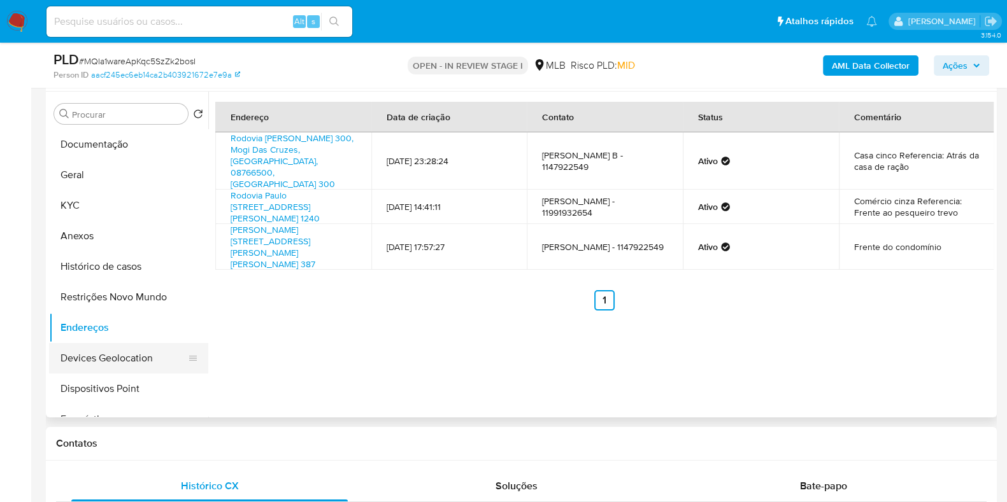
click at [122, 351] on button "Devices Geolocation" at bounding box center [123, 358] width 149 height 31
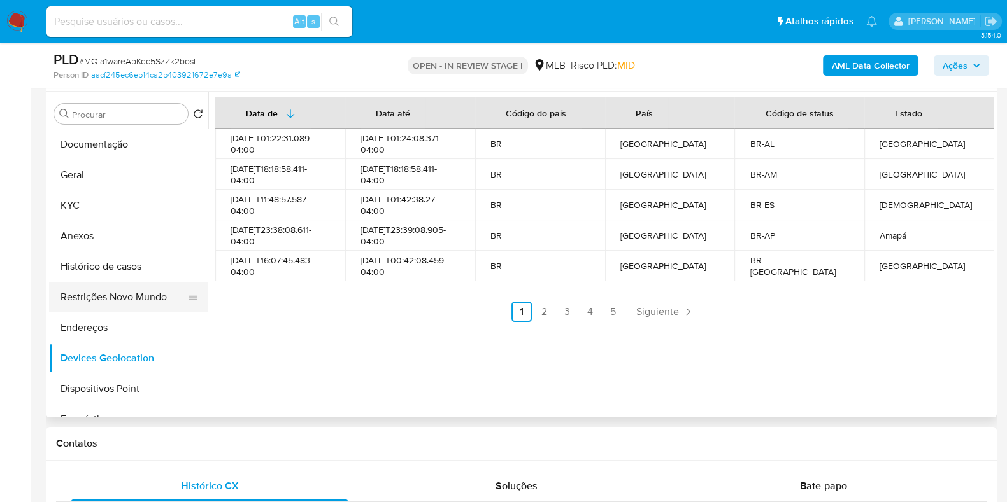
click at [94, 294] on button "Restrições Novo Mundo" at bounding box center [123, 297] width 149 height 31
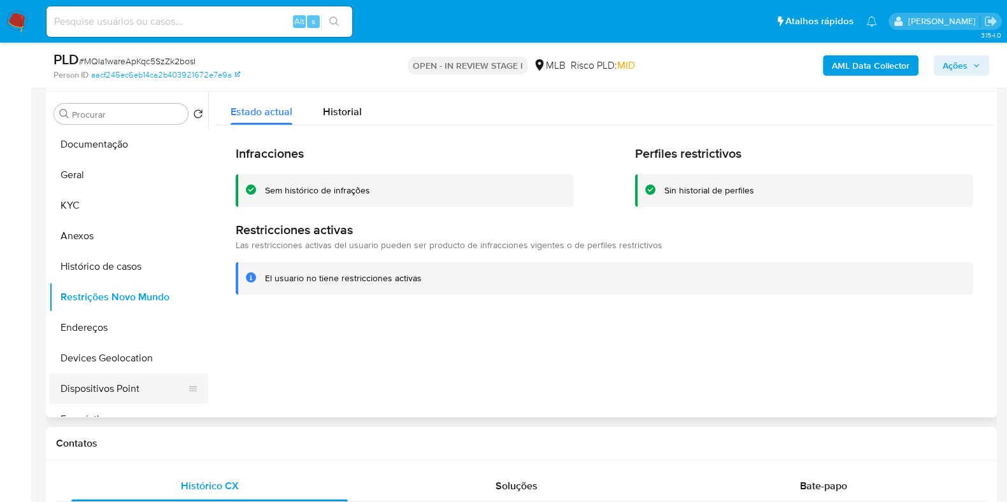
click at [145, 377] on button "Dispositivos Point" at bounding box center [123, 389] width 149 height 31
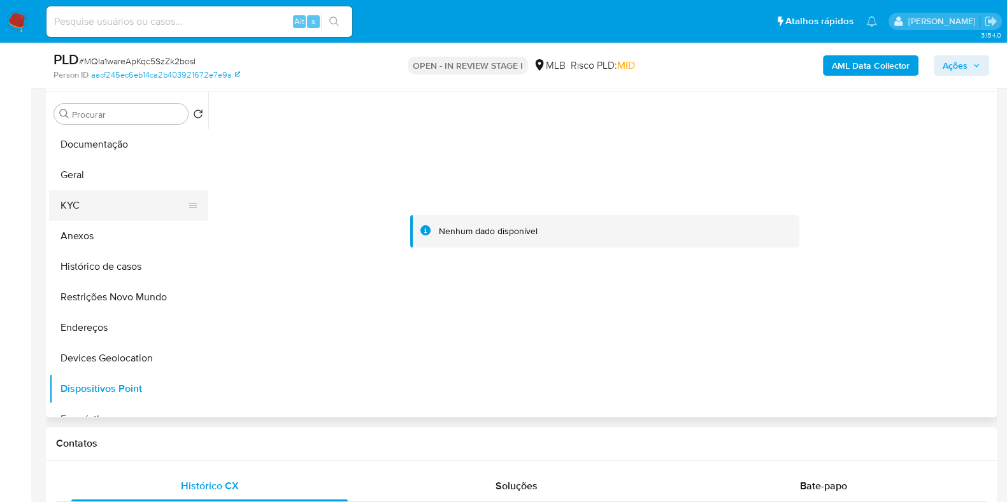
click at [67, 211] on button "KYC" at bounding box center [123, 205] width 149 height 31
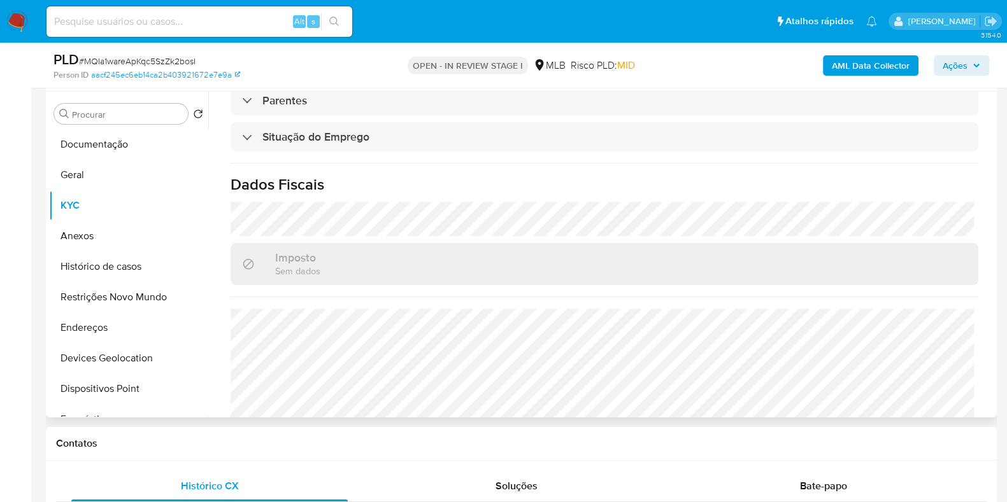
scroll to position [553, 0]
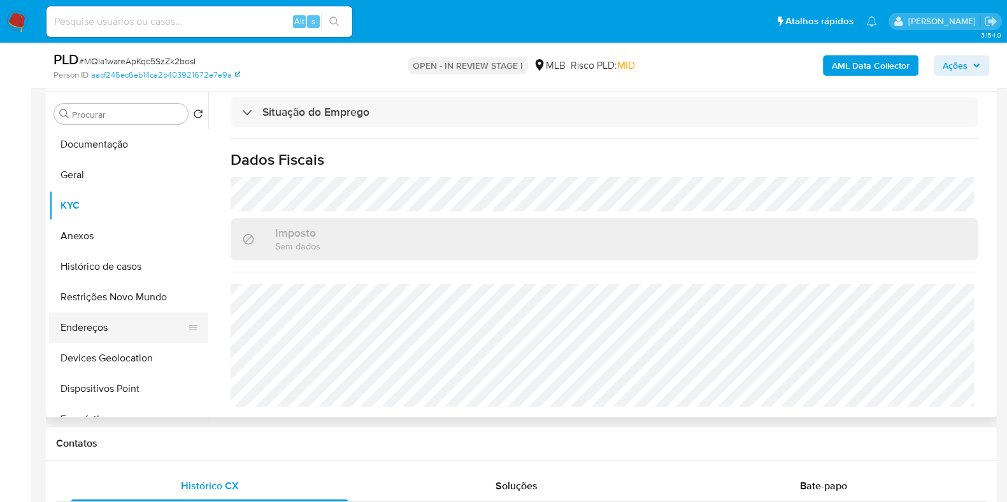
click at [103, 330] on button "Endereços" at bounding box center [123, 328] width 149 height 31
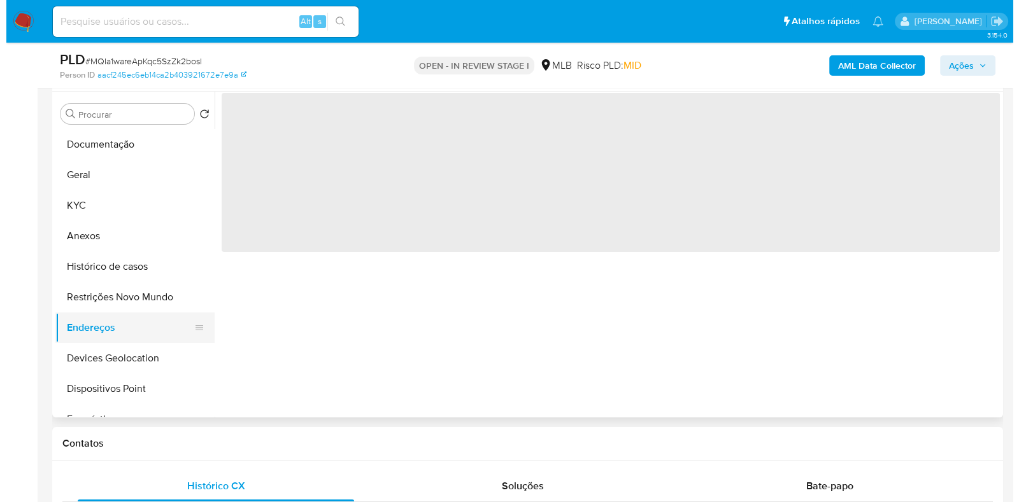
scroll to position [0, 0]
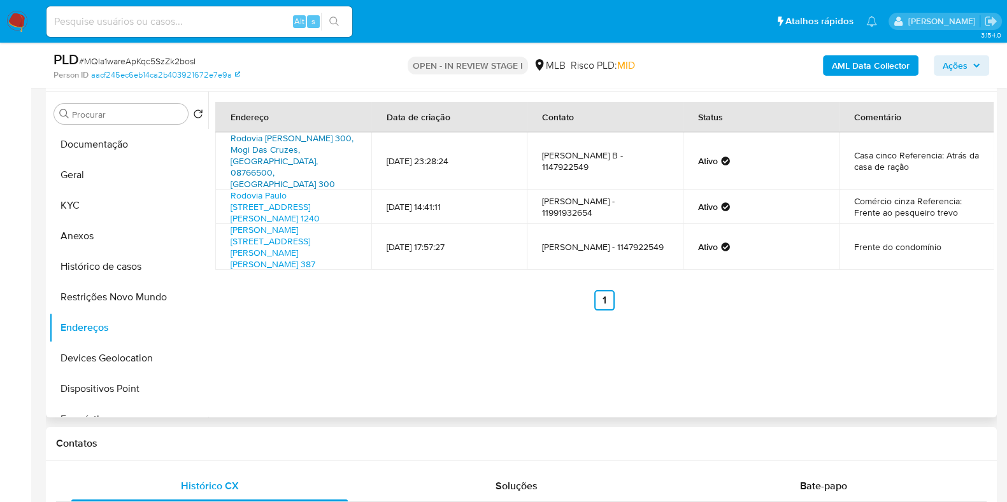
click at [290, 146] on link "Rodovia [PERSON_NAME] 300, Mogi Das Cruzes, [GEOGRAPHIC_DATA], 08766500, [GEOGR…" at bounding box center [291, 161] width 123 height 59
click at [149, 195] on button "KYC" at bounding box center [123, 205] width 149 height 31
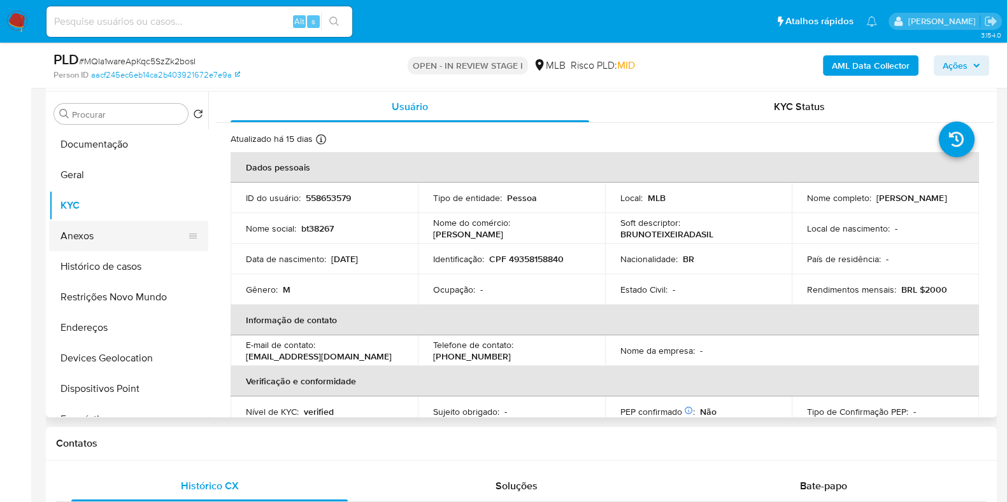
click at [114, 225] on button "Anexos" at bounding box center [123, 236] width 149 height 31
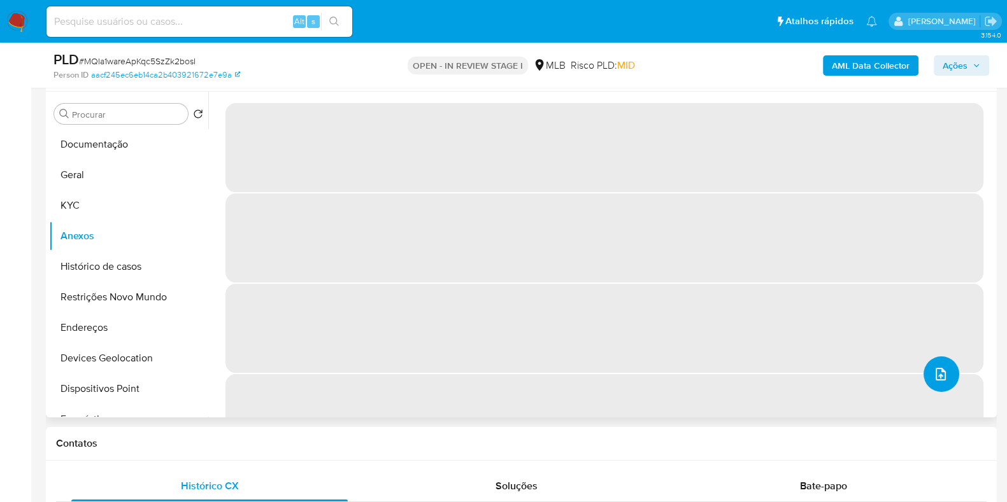
click at [935, 378] on icon "upload-file" at bounding box center [940, 374] width 15 height 15
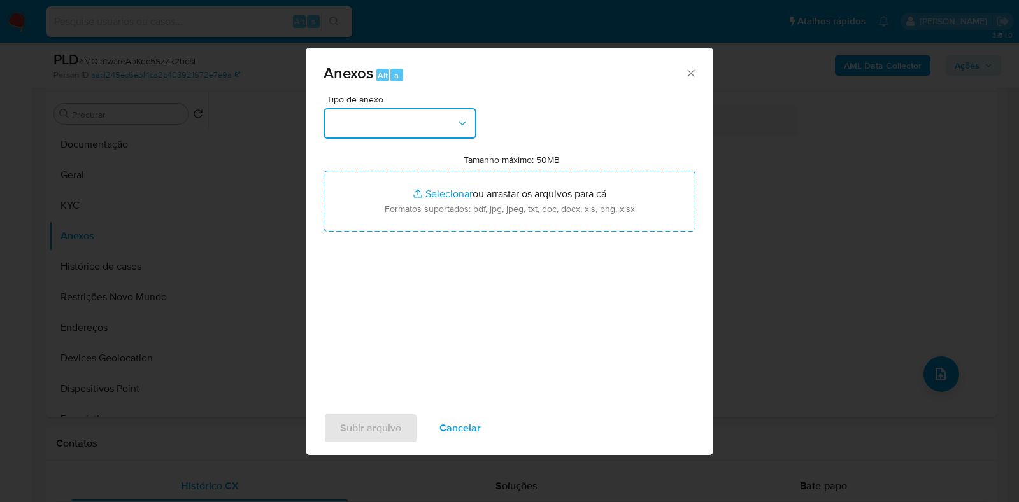
click at [388, 122] on button "button" at bounding box center [399, 123] width 153 height 31
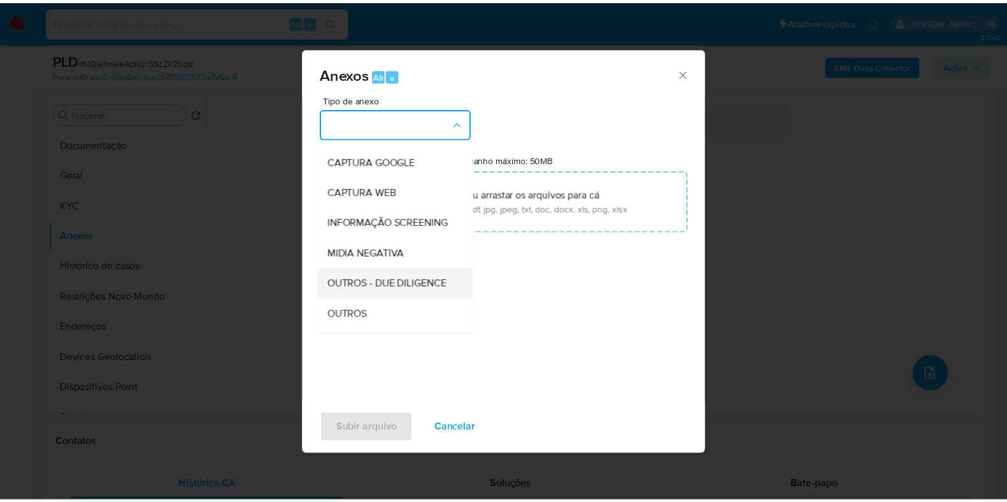
scroll to position [79, 0]
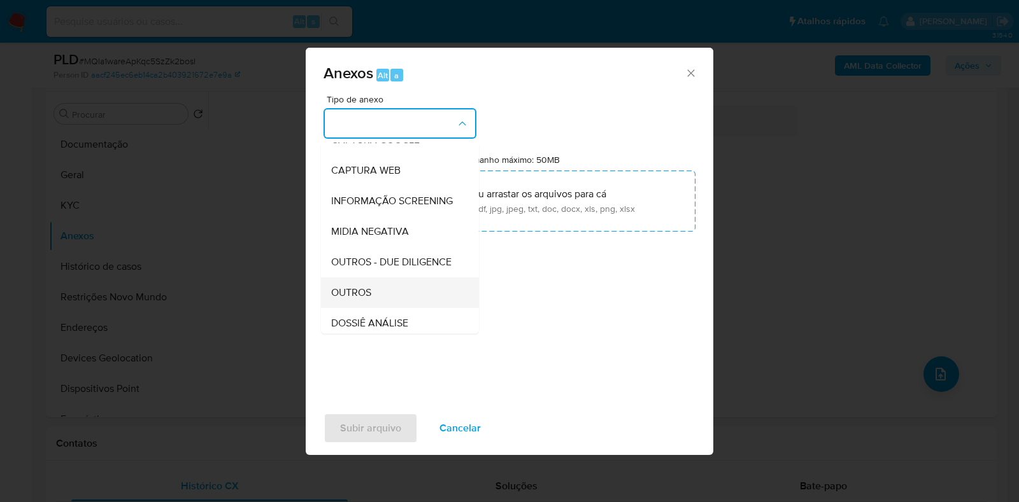
click at [378, 305] on div "OUTROS" at bounding box center [396, 293] width 130 height 31
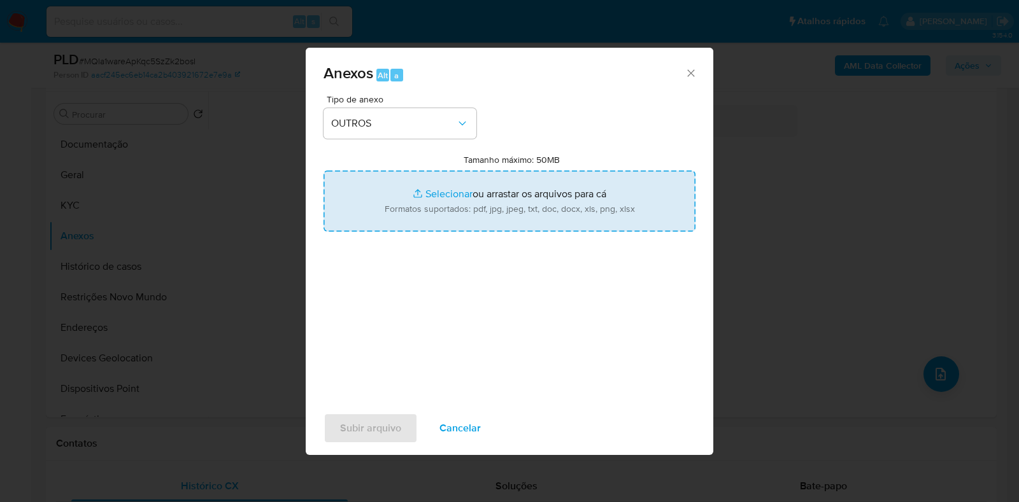
click at [451, 176] on input "Tamanho máximo: 50MB Selecionar arquivos" at bounding box center [509, 201] width 372 height 61
type input "C:\fakepath\Mulan 558653579_2025_08_15_12_22_49 - Resumen [GEOGRAPHIC_DATA]pdf"
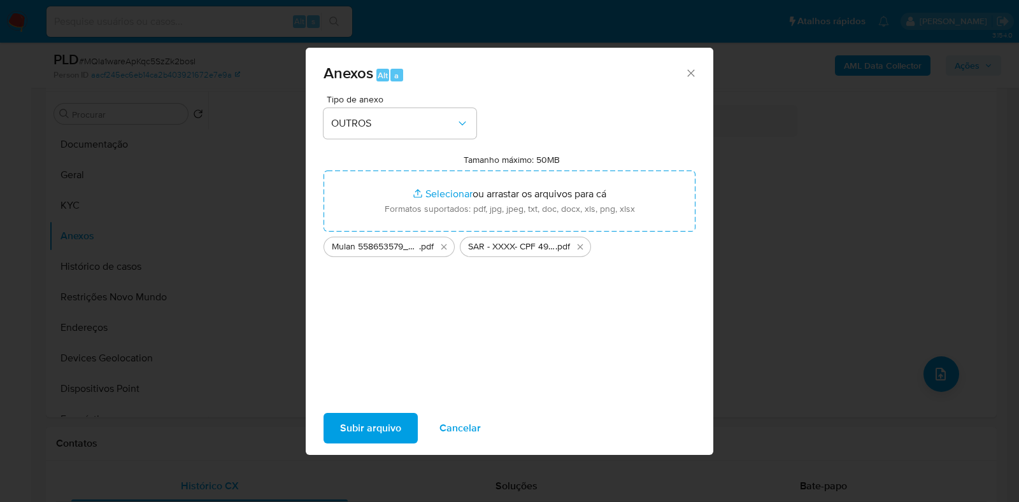
drag, startPoint x: 451, startPoint y: 176, endPoint x: 380, endPoint y: 423, distance: 256.9
click at [380, 423] on span "Subir arquivo" at bounding box center [370, 428] width 61 height 28
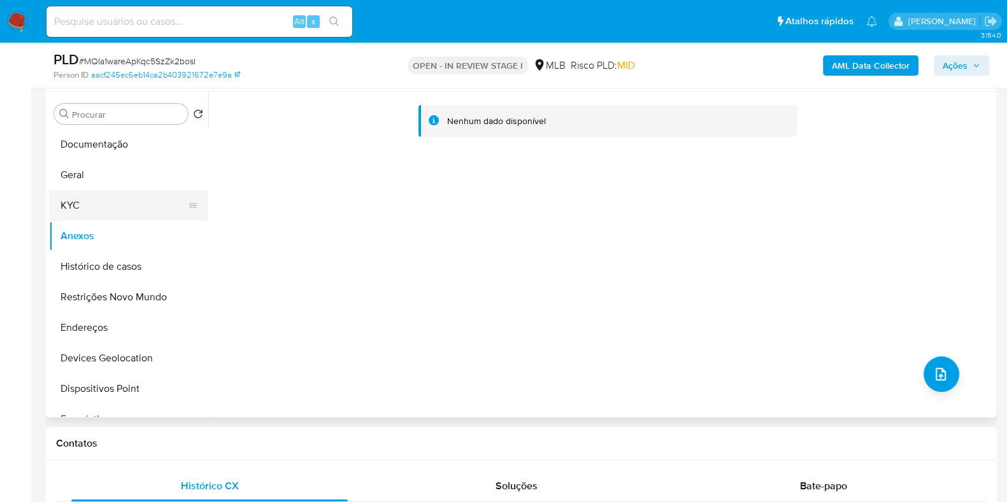
click at [96, 211] on button "KYC" at bounding box center [123, 205] width 149 height 31
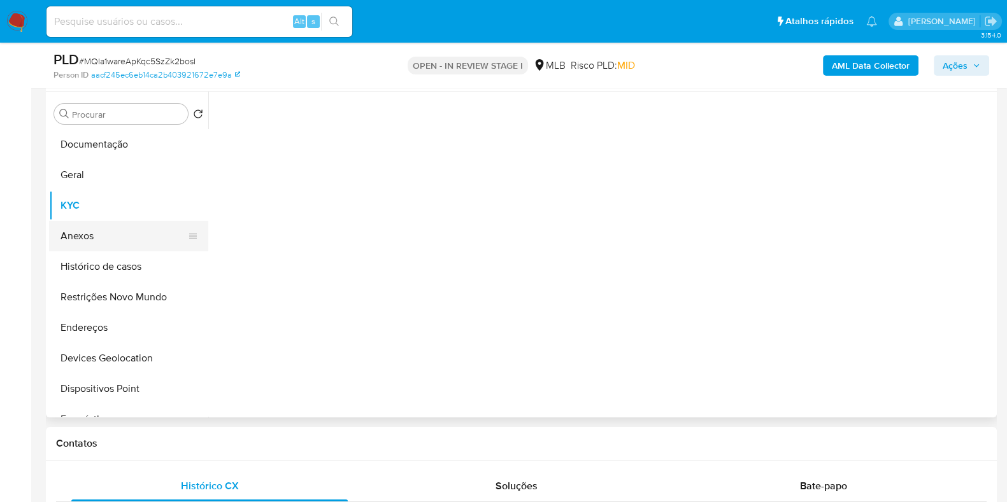
click at [96, 230] on button "Anexos" at bounding box center [123, 236] width 149 height 31
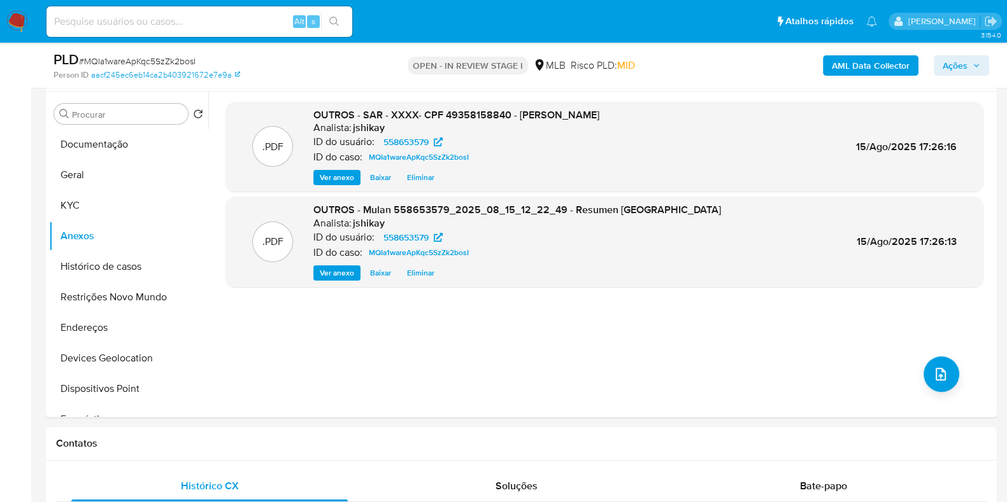
click at [953, 68] on span "Ações" at bounding box center [954, 65] width 25 height 20
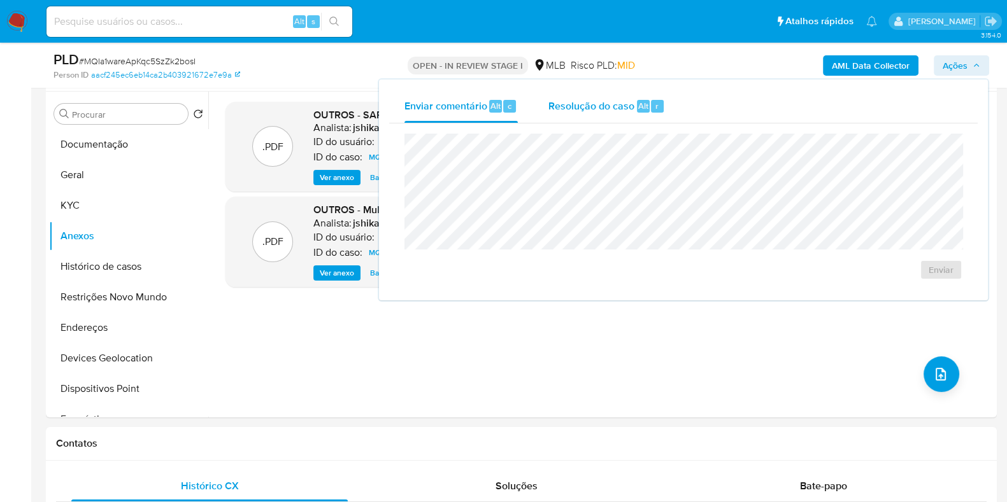
click at [630, 99] on span "Resolução do caso" at bounding box center [591, 105] width 86 height 15
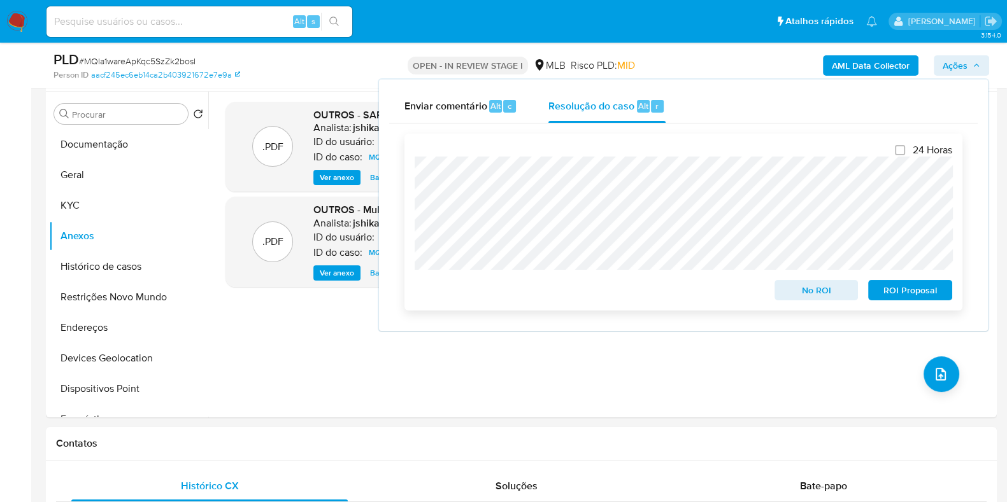
click at [909, 291] on span "ROI Proposal" at bounding box center [910, 290] width 66 height 18
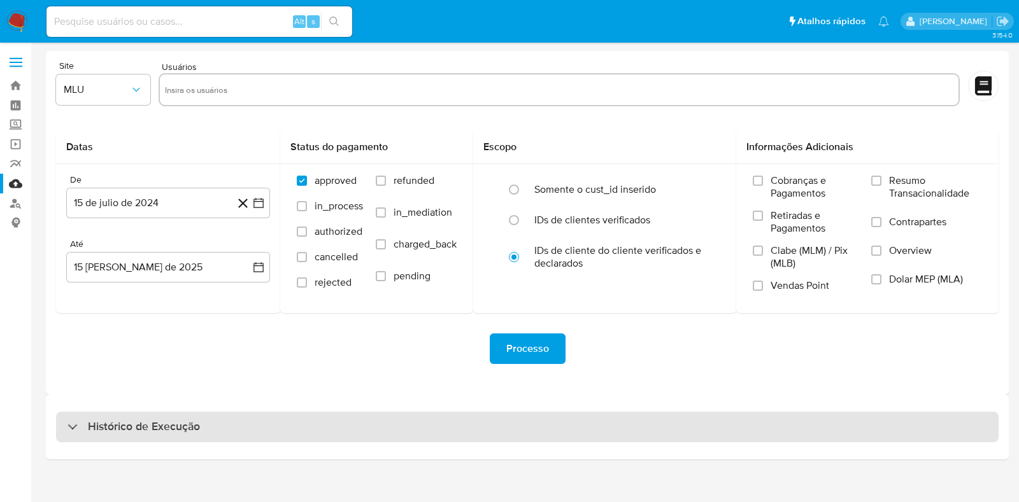
click at [265, 429] on div "Histórico de Execução" at bounding box center [527, 427] width 942 height 31
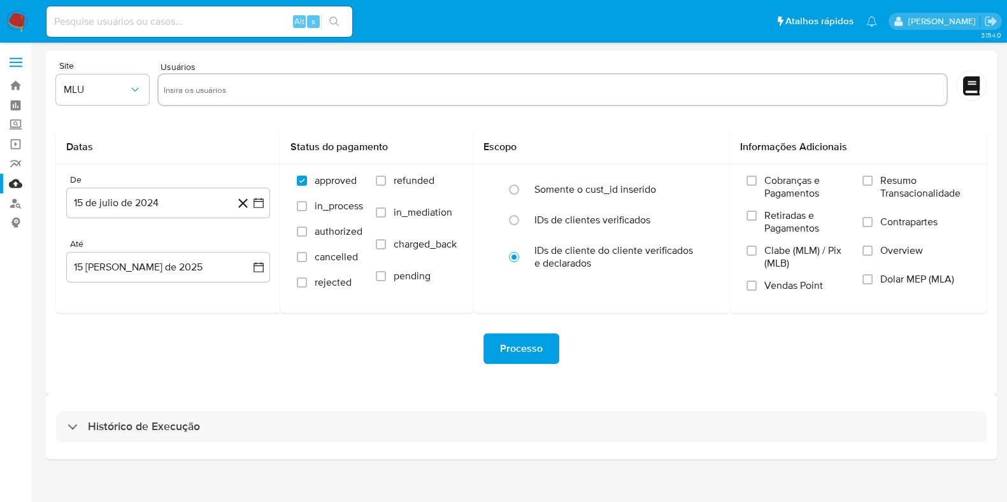
select select "10"
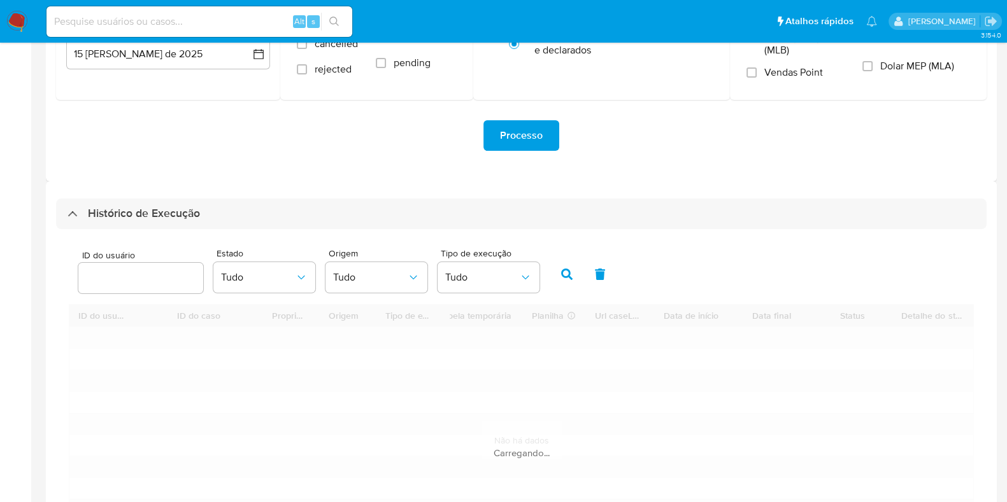
scroll to position [239, 0]
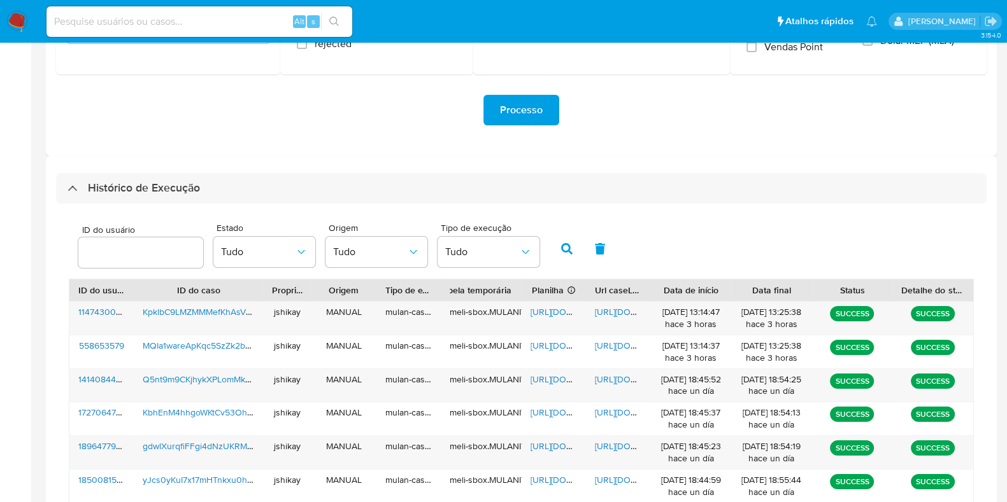
click at [695, 246] on div "ID do usuário Estado Tudo Origem Tudo Tipo de execução Tudo" at bounding box center [521, 247] width 905 height 62
click at [567, 308] on span "[URL][DOMAIN_NAME]" at bounding box center [574, 312] width 88 height 13
click at [600, 309] on span "https://docs.google.com/document/d/1Lr3VBdKua9wZd8-Nrncq5tnlgcVYgemkp_Cq4vKdQhw…" at bounding box center [639, 312] width 88 height 13
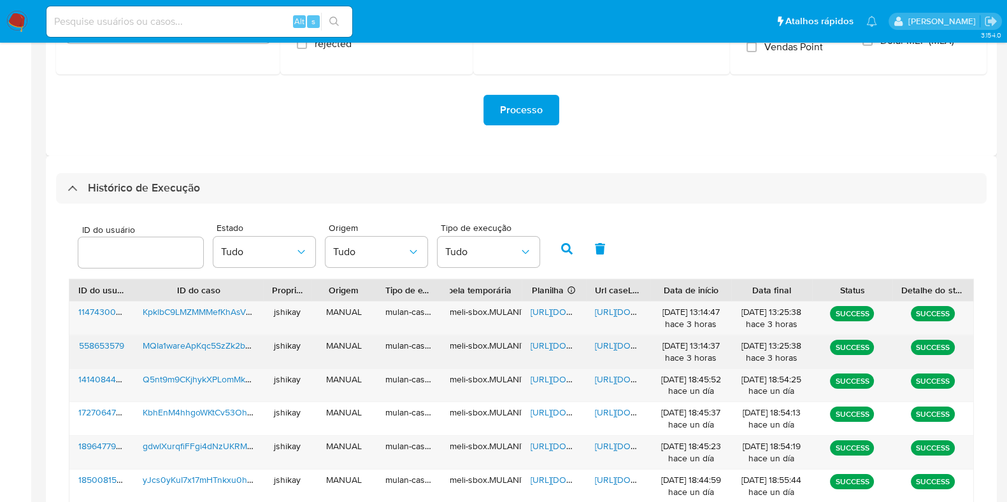
click at [551, 343] on span "https://docs.google.com/spreadsheets/d/1OcJ15vAoiIGrpwIHdAJaRVW9Qx869U2i_SjfjXX…" at bounding box center [574, 345] width 88 height 13
click at [607, 350] on span "https://docs.google.com/document/d/1rBYc1QulNJpzkLOGV-XyGapcWJzdzuPlN0HaYcFNLx0…" at bounding box center [639, 345] width 88 height 13
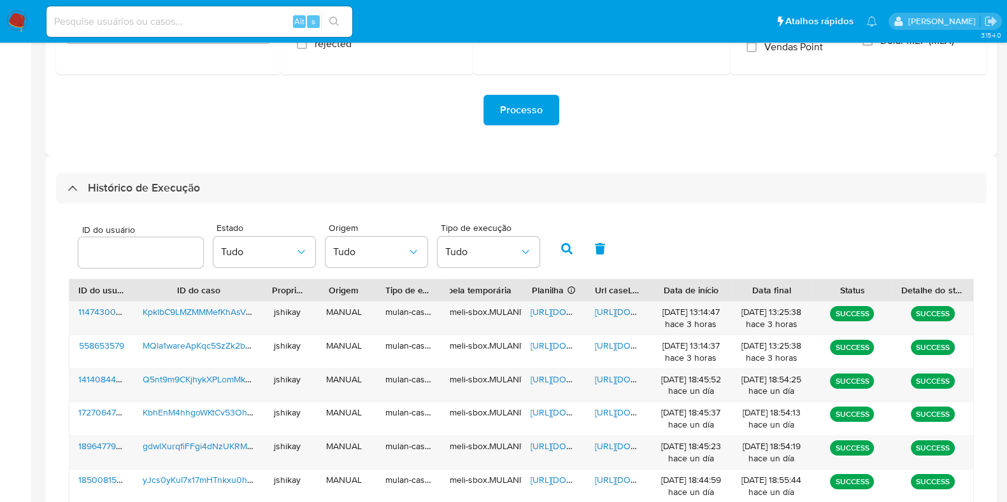
click at [10, 20] on img at bounding box center [17, 22] width 22 height 22
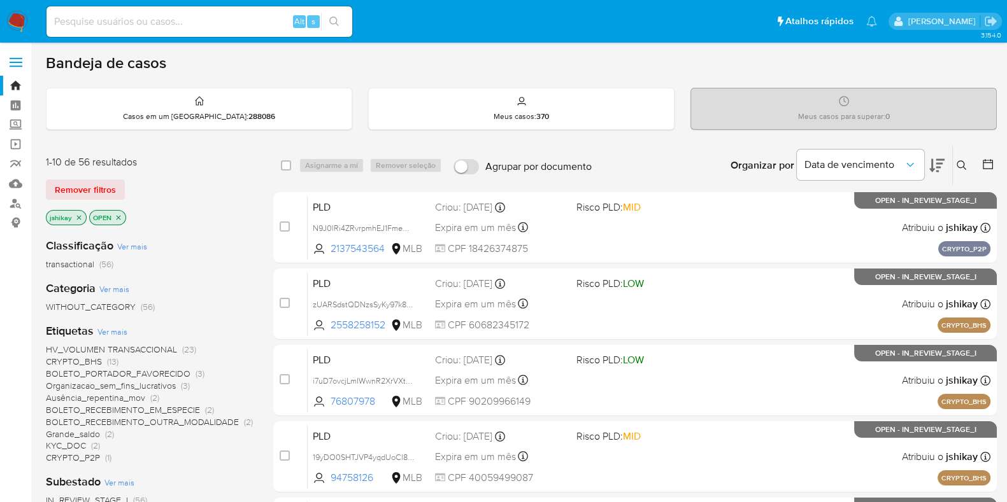
click at [981, 162] on icon at bounding box center [987, 164] width 13 height 13
click at [984, 167] on icon at bounding box center [987, 164] width 13 height 13
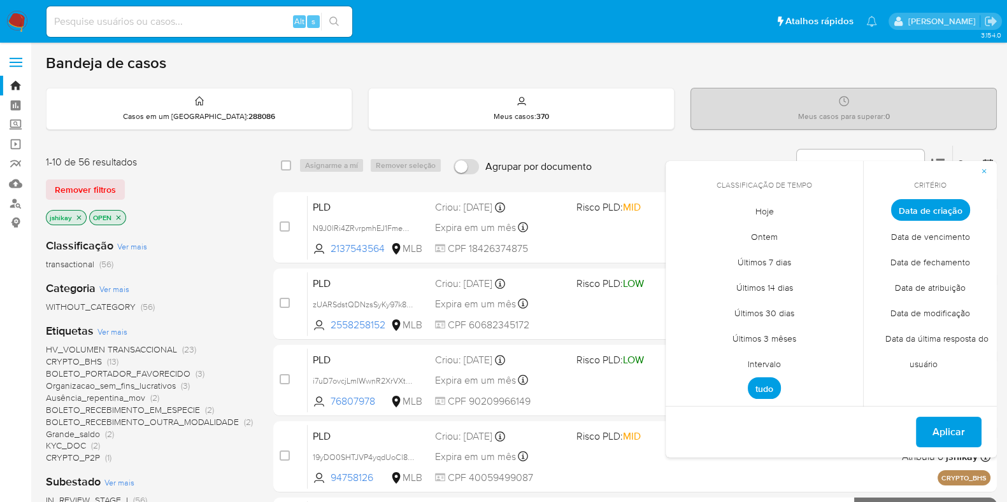
click at [758, 358] on span "Intervalo" at bounding box center [764, 364] width 60 height 26
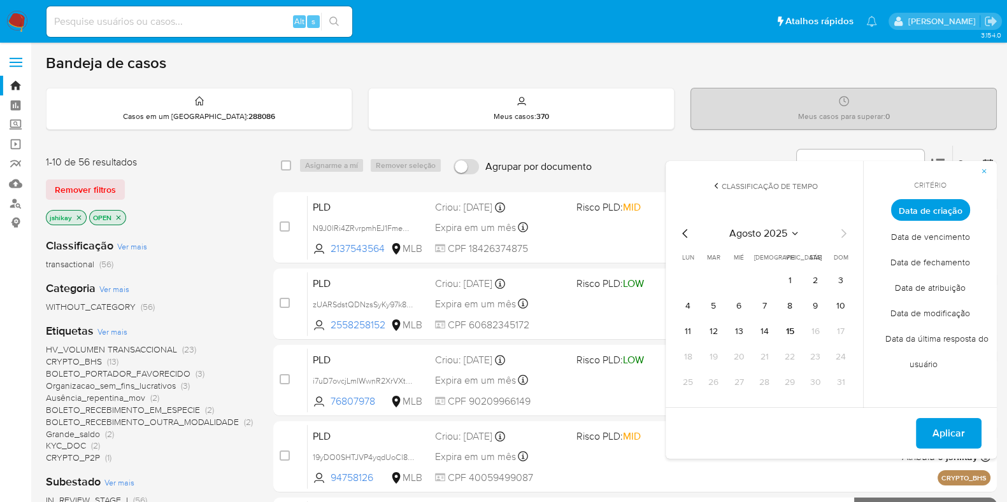
click at [676, 223] on div "[DATE] [DATE] lun lunes mar martes mié miércoles jue jueves vie viernes sáb sáb…" at bounding box center [764, 307] width 204 height 201
click at [682, 234] on icon "Mes anterior" at bounding box center [684, 233] width 15 height 15
click at [716, 282] on button "1" at bounding box center [713, 281] width 20 height 20
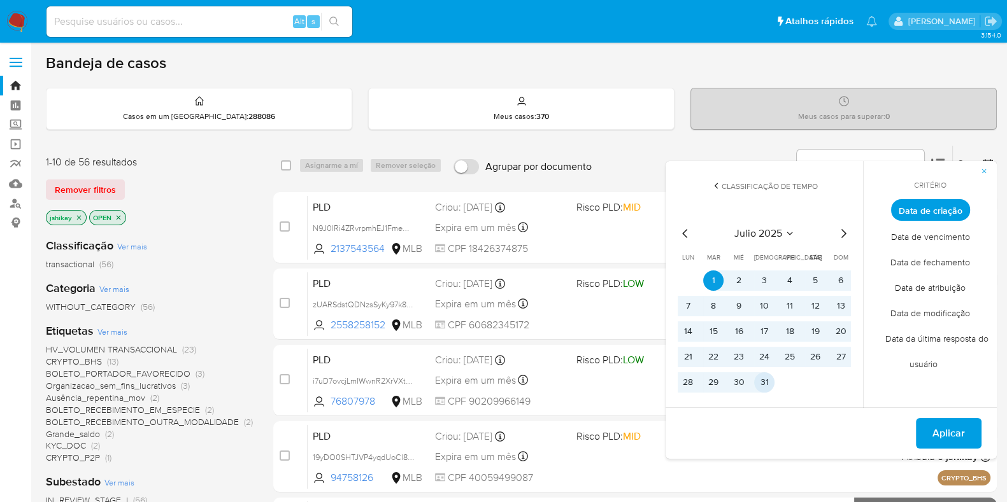
click at [768, 385] on button "31" at bounding box center [764, 382] width 20 height 20
click at [939, 435] on span "Aplicar" at bounding box center [948, 434] width 32 height 28
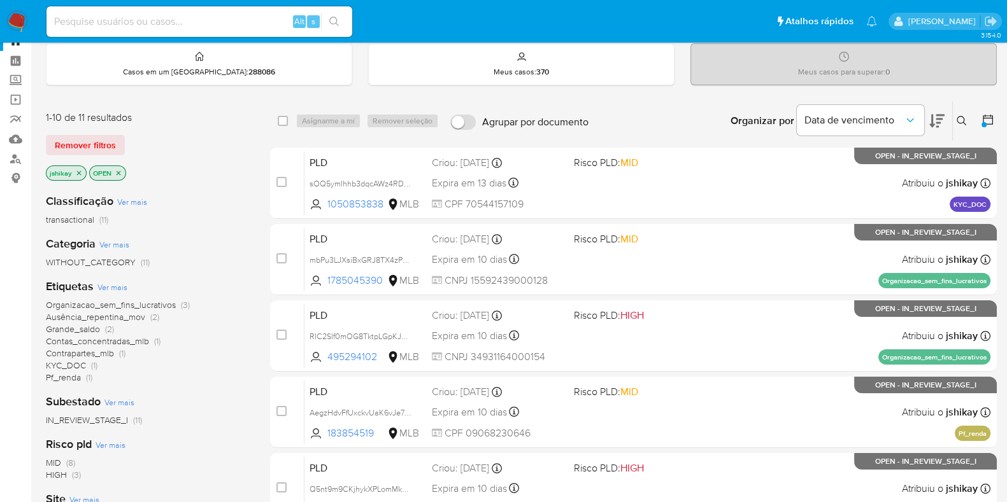
scroll to position [79, 0]
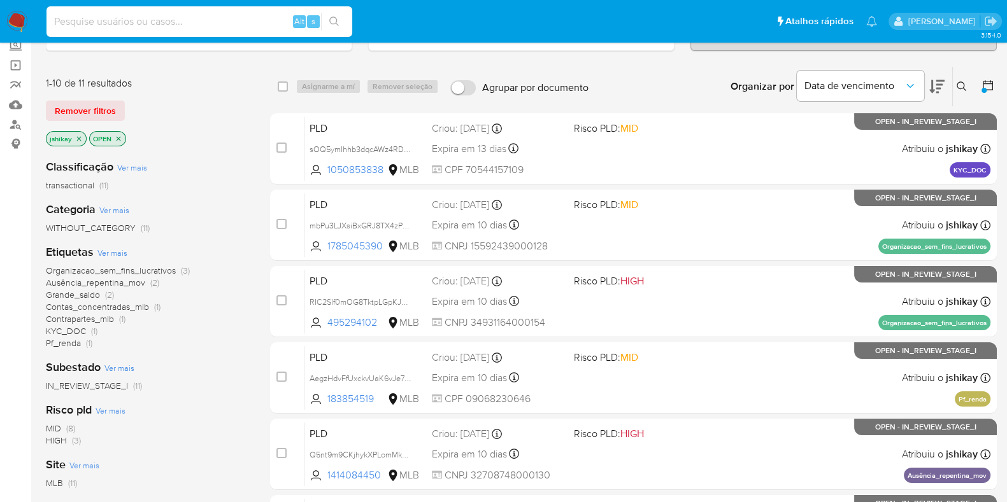
click at [225, 17] on input at bounding box center [199, 21] width 306 height 17
paste input "2413914409"
type input "2413914409"
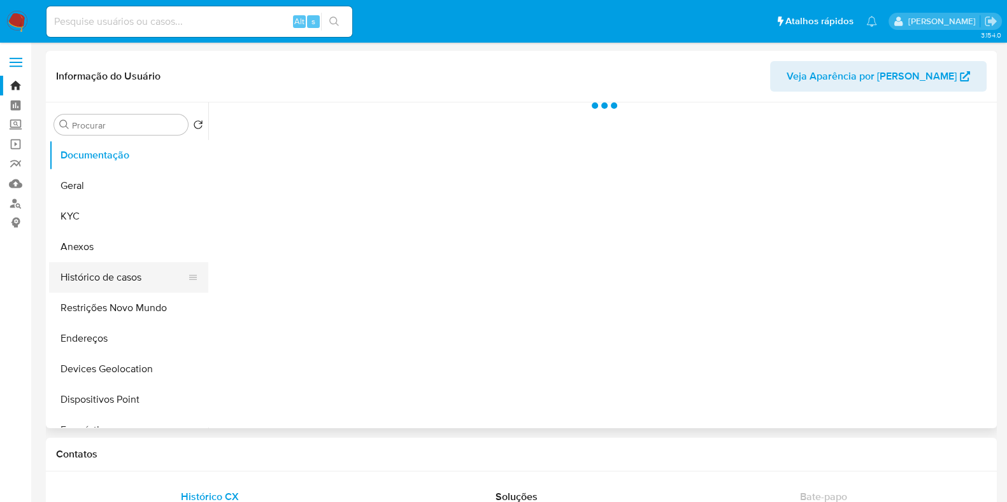
click at [141, 281] on button "Histórico de casos" at bounding box center [123, 277] width 149 height 31
select select "10"
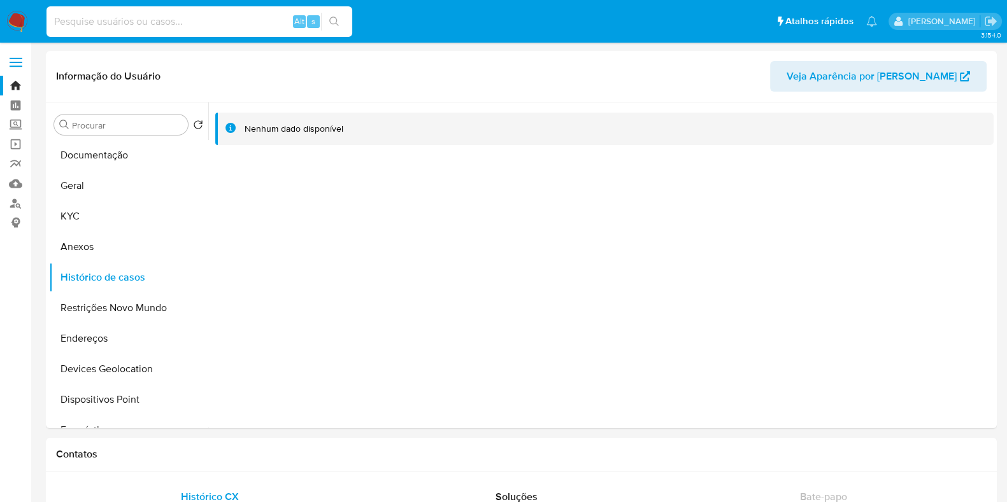
click at [190, 29] on input at bounding box center [199, 21] width 306 height 17
paste input "789890991"
type input "789890991"
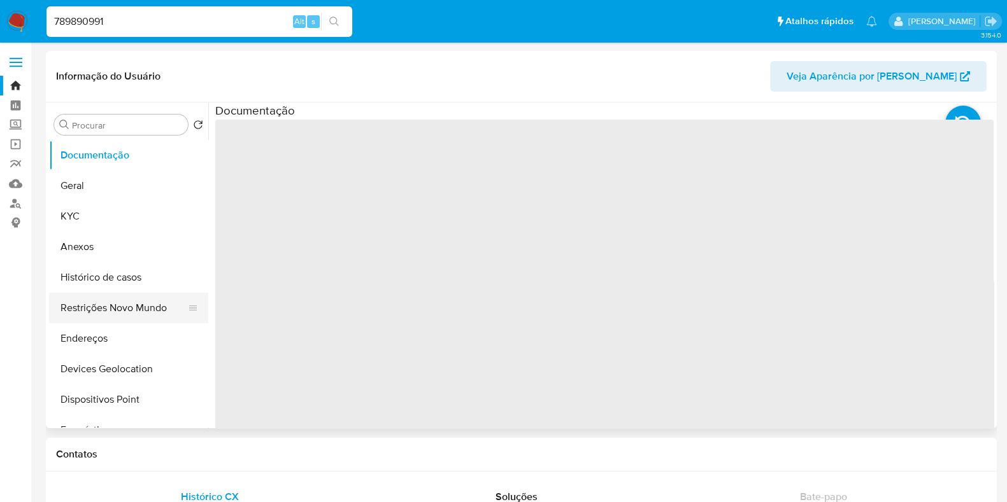
click at [120, 297] on button "Restrições Novo Mundo" at bounding box center [123, 308] width 149 height 31
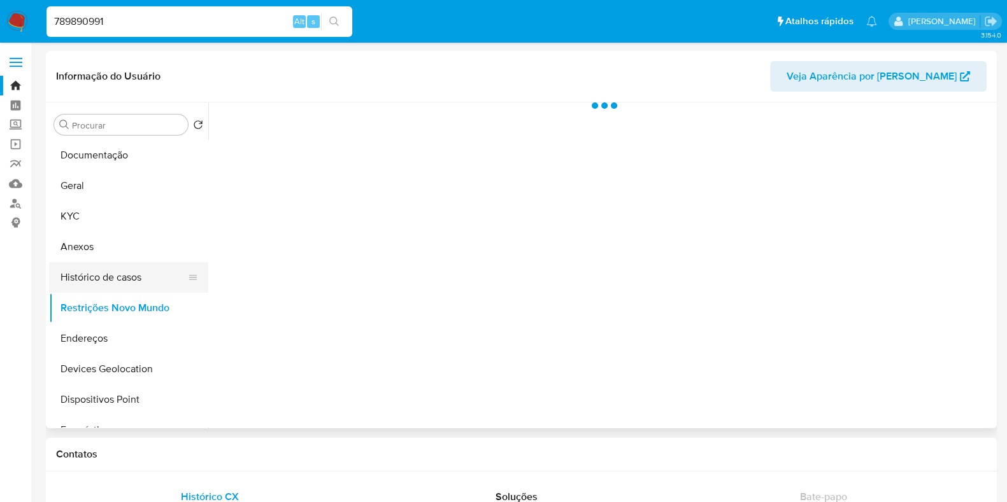
click at [115, 279] on button "Histórico de casos" at bounding box center [123, 277] width 149 height 31
select select "10"
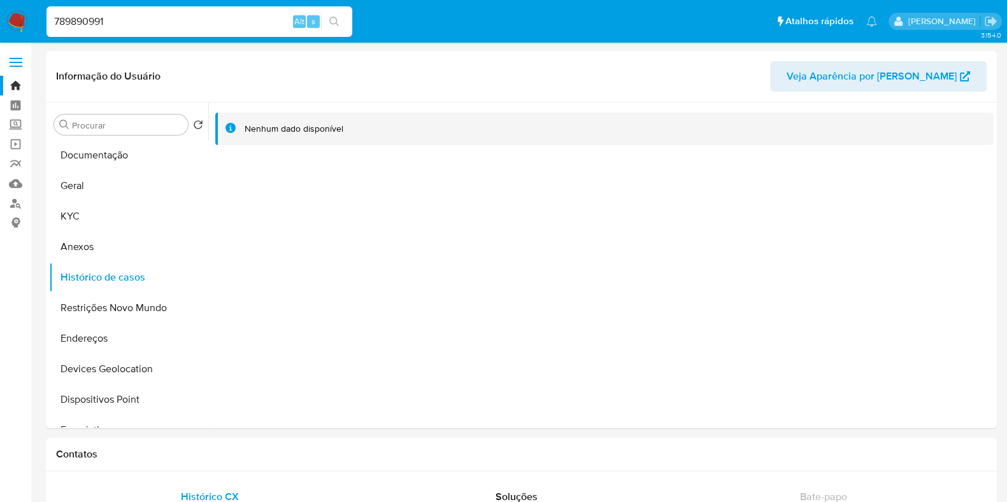
click at [10, 18] on img at bounding box center [17, 22] width 22 height 22
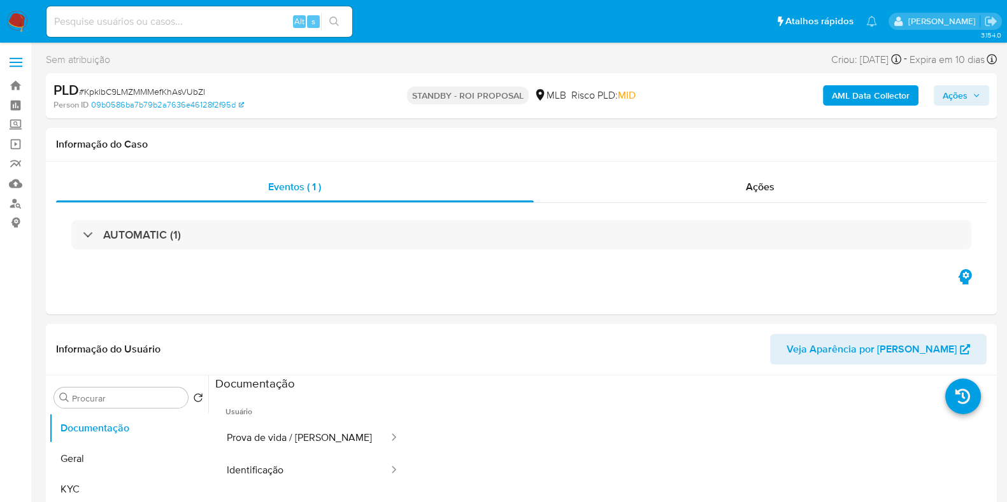
select select "10"
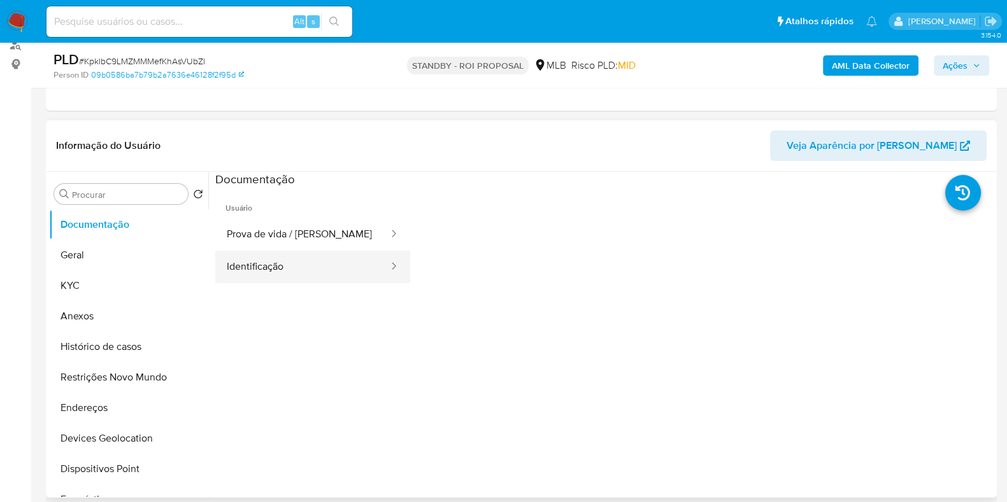
click at [288, 274] on button "Identificação" at bounding box center [302, 267] width 174 height 32
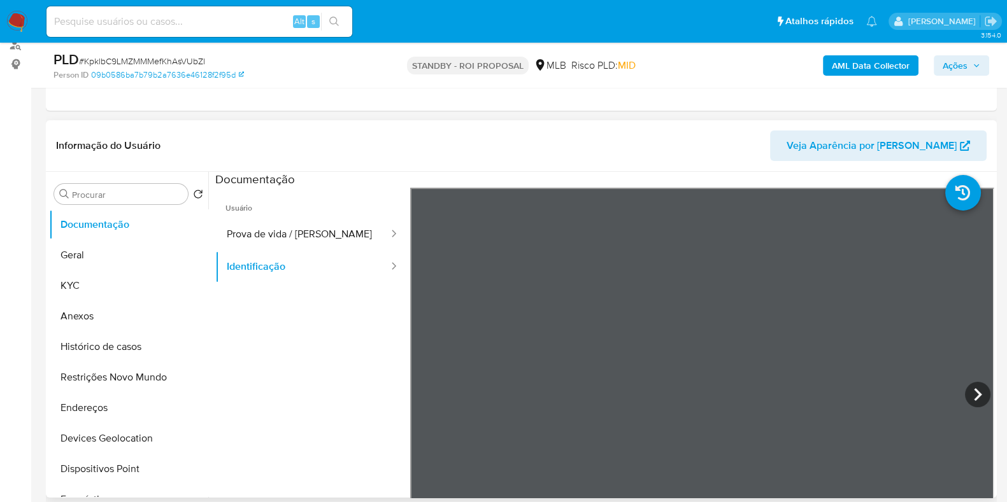
scroll to position [317, 0]
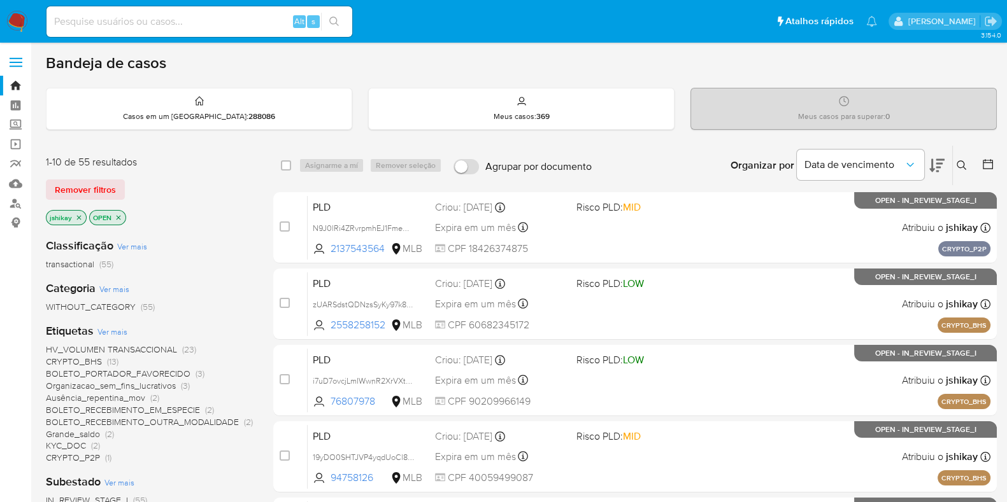
click at [990, 169] on icon at bounding box center [987, 164] width 13 height 13
click at [987, 162] on icon at bounding box center [987, 164] width 13 height 13
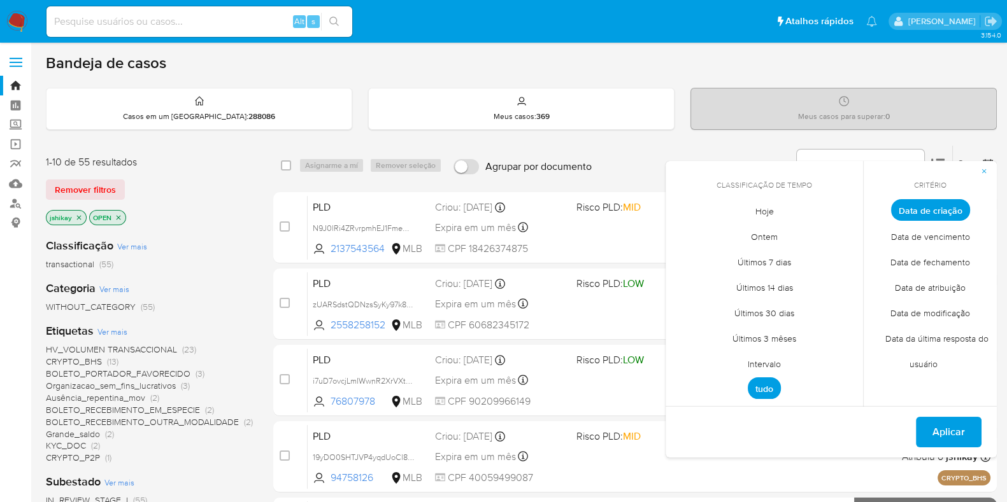
click at [774, 361] on span "Intervalo" at bounding box center [764, 364] width 60 height 26
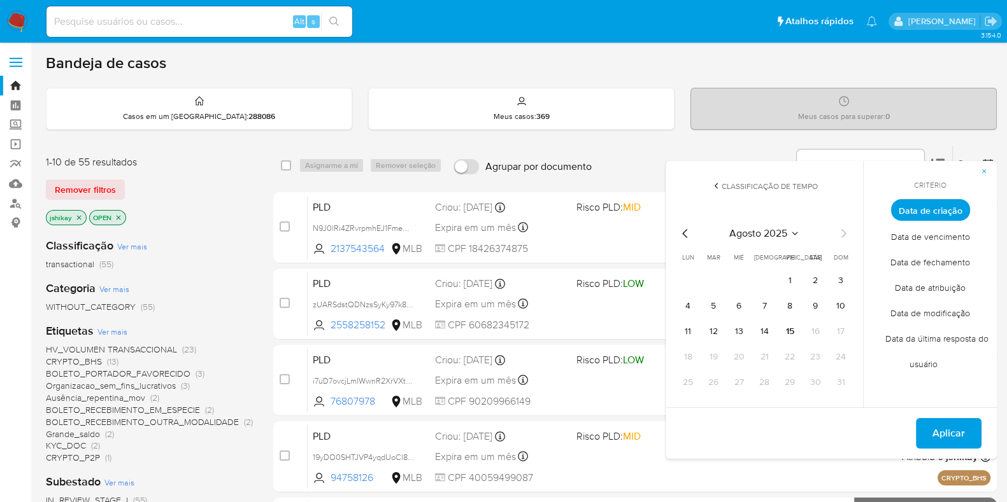
click at [681, 230] on icon "Mes anterior" at bounding box center [684, 233] width 15 height 15
click at [722, 272] on td "1" at bounding box center [713, 281] width 20 height 20
click at [717, 278] on button "1" at bounding box center [713, 281] width 20 height 20
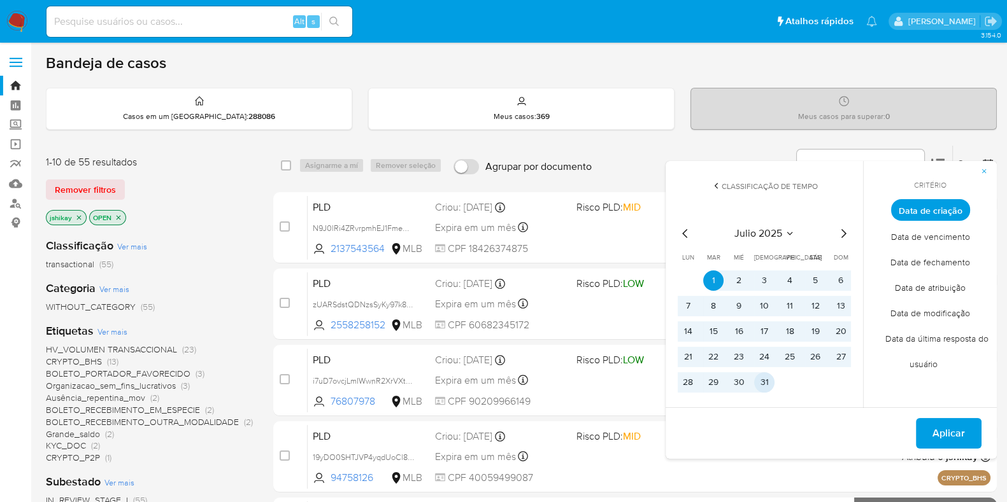
click at [768, 381] on button "31" at bounding box center [764, 382] width 20 height 20
click at [942, 434] on span "Aplicar" at bounding box center [948, 434] width 32 height 28
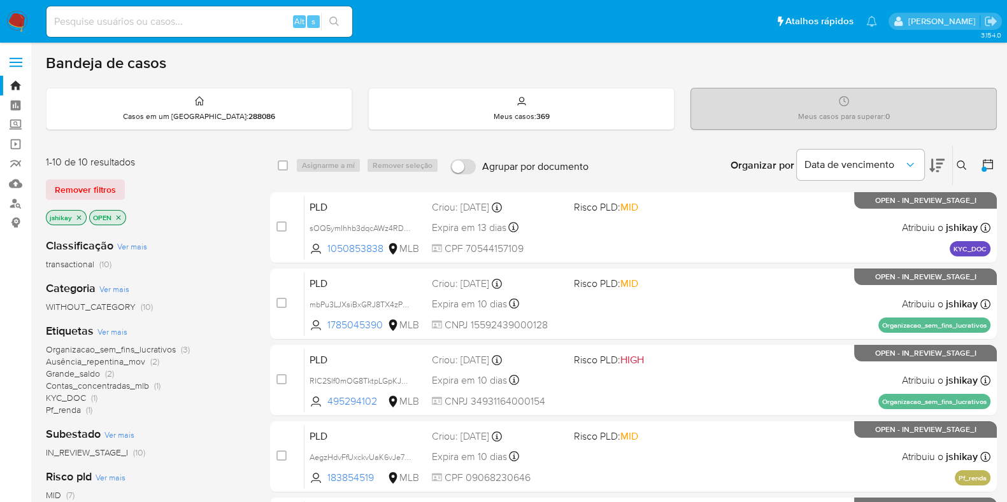
click at [271, 18] on input at bounding box center [199, 21] width 306 height 17
paste input "2498807547"
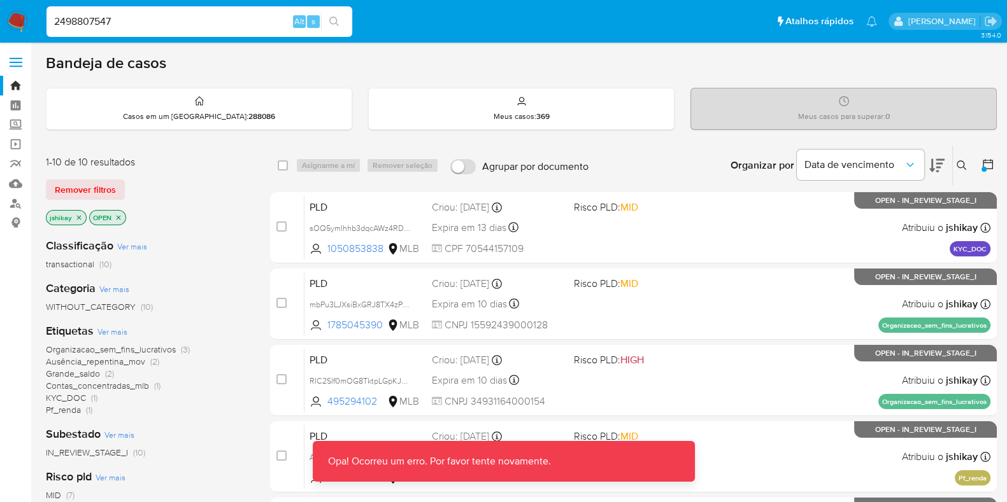
click at [138, 31] on div "2498807547 Alt s" at bounding box center [199, 21] width 306 height 31
click at [140, 23] on input "2498807547" at bounding box center [199, 21] width 306 height 17
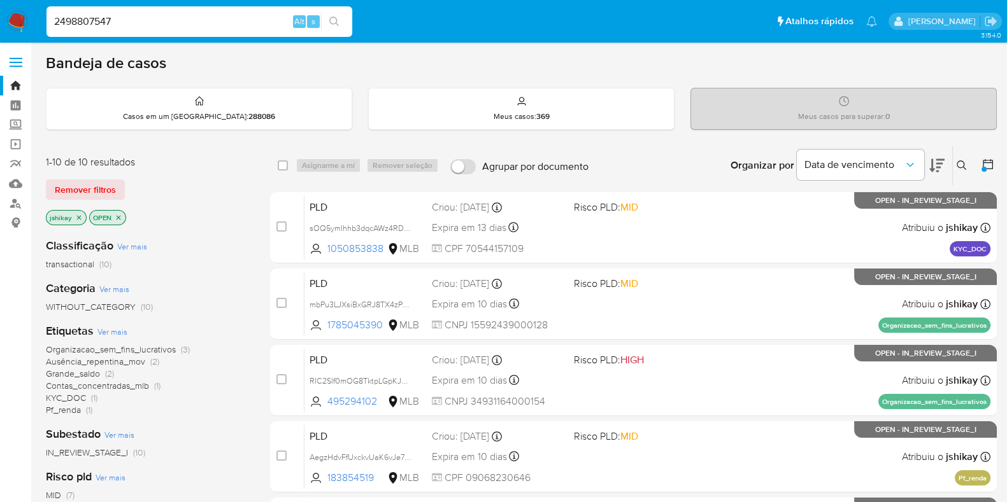
click at [216, 19] on input "2498807547" at bounding box center [199, 21] width 306 height 17
paste input "2366711"
type input "2492366711"
click at [117, 20] on input at bounding box center [199, 21] width 306 height 17
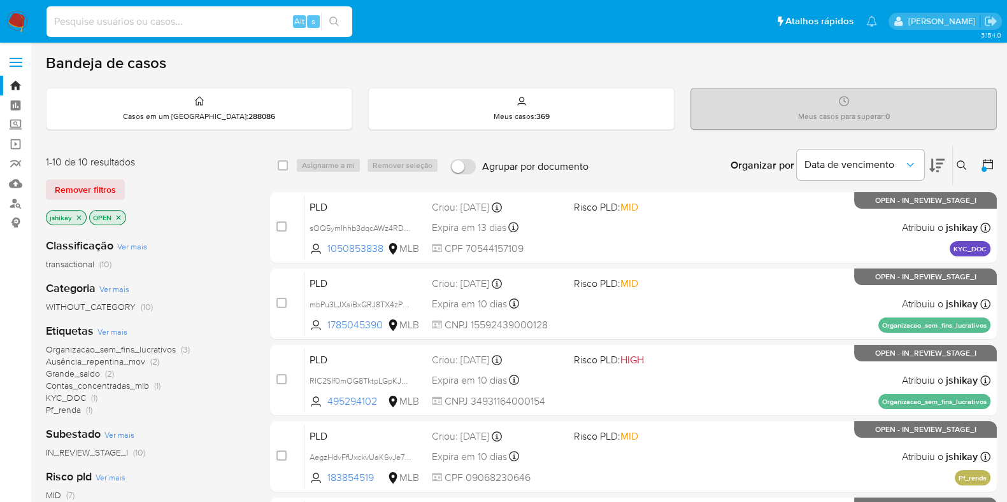
paste input "2498807547"
type input "2498807547"
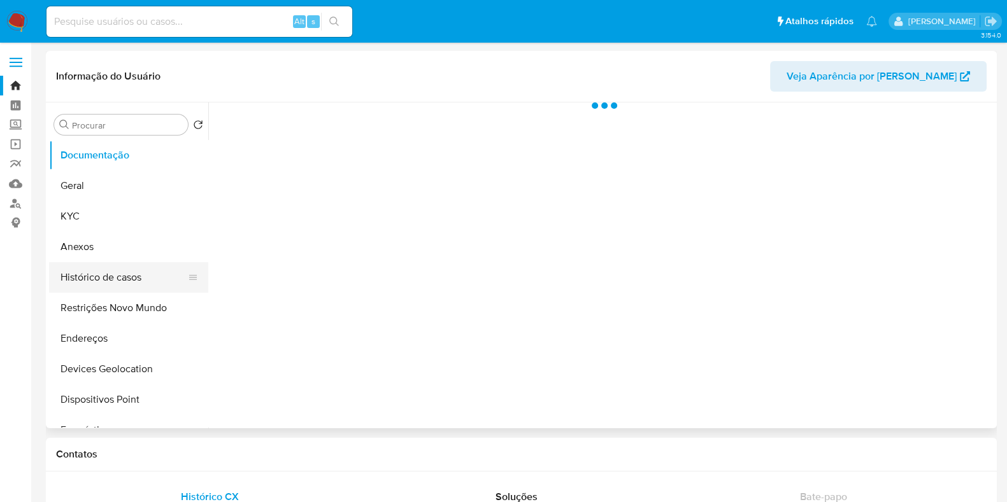
click at [106, 265] on button "Histórico de casos" at bounding box center [123, 277] width 149 height 31
select select "10"
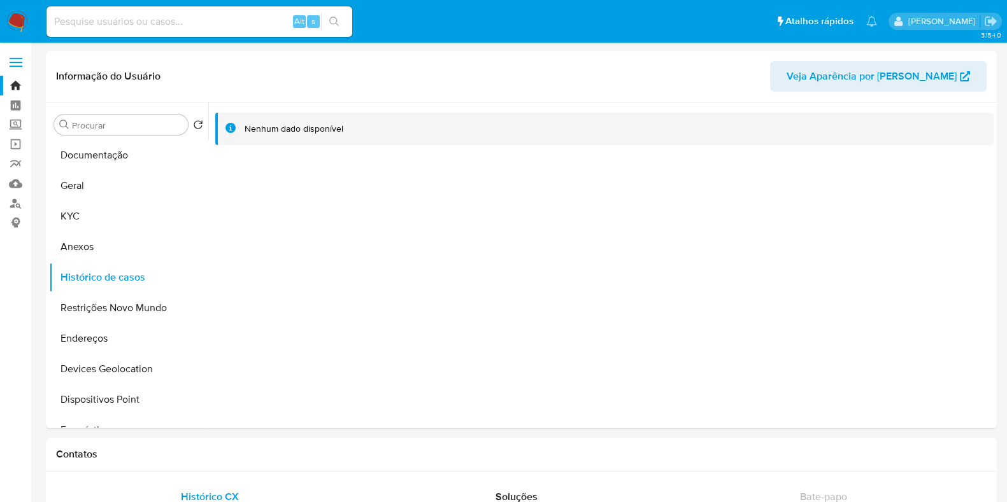
click at [213, 15] on input at bounding box center [199, 21] width 306 height 17
paste input "2492366711"
type input "2492366711"
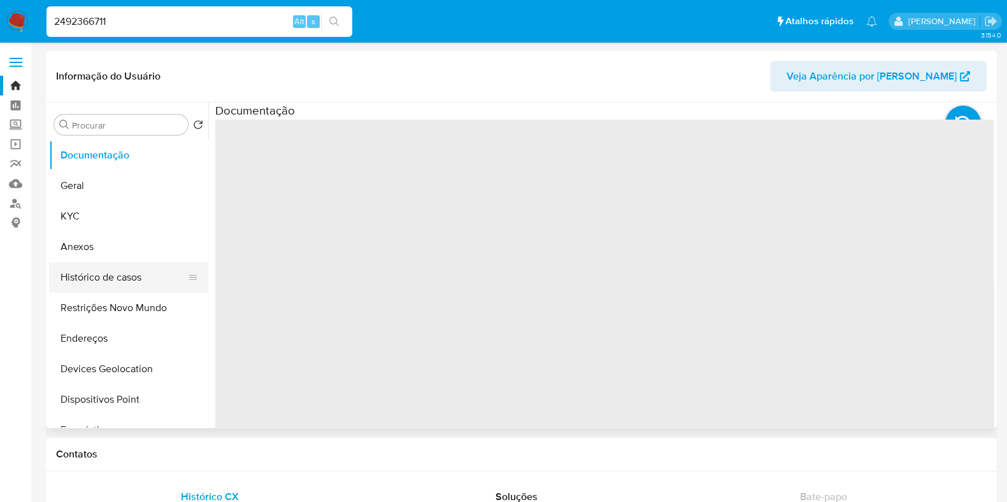
click at [115, 272] on button "Histórico de casos" at bounding box center [123, 277] width 149 height 31
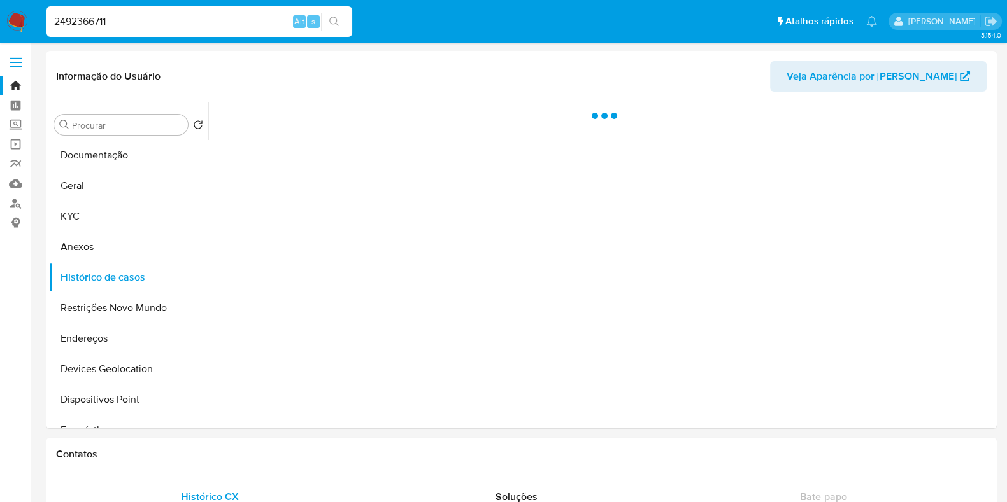
select select "10"
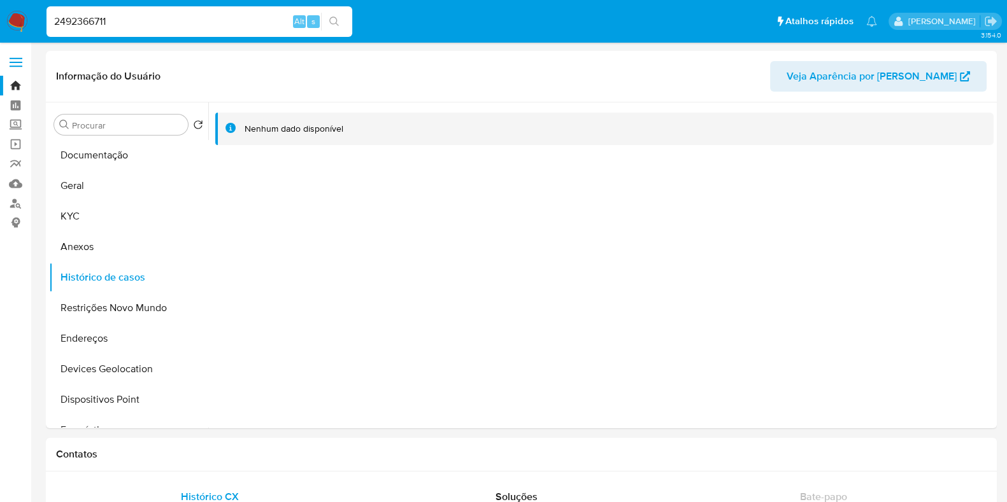
click at [130, 27] on input "2492366711" at bounding box center [199, 21] width 306 height 17
paste input "8892129"
type input "2498892129"
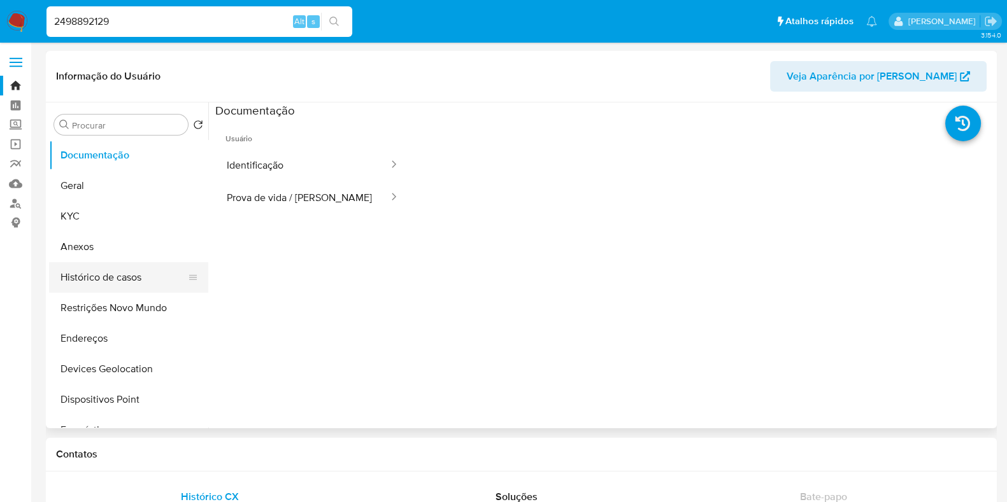
click at [87, 278] on button "Histórico de casos" at bounding box center [123, 277] width 149 height 31
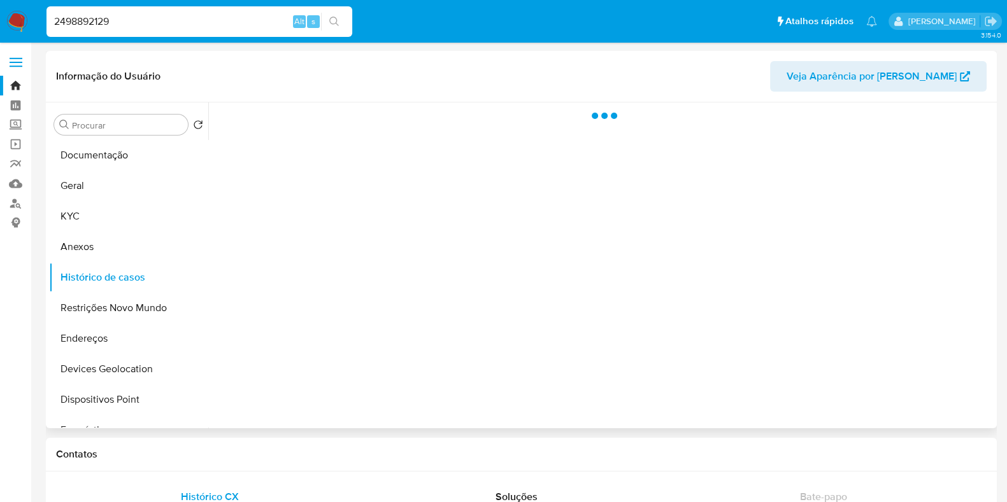
select select "10"
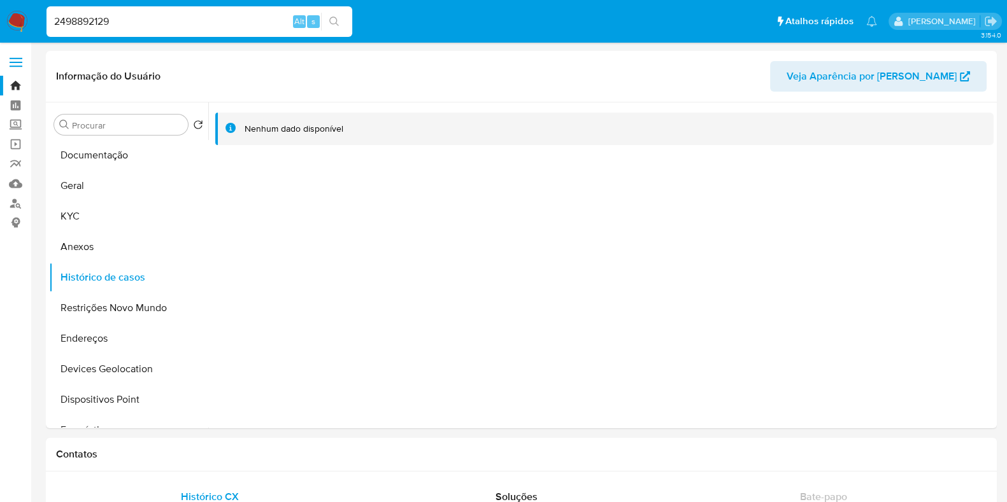
click at [134, 34] on div "2498892129 Alt s" at bounding box center [199, 21] width 306 height 31
click at [134, 29] on input "2498892129" at bounding box center [199, 21] width 306 height 17
click at [133, 29] on input "2498892129" at bounding box center [199, 21] width 306 height 17
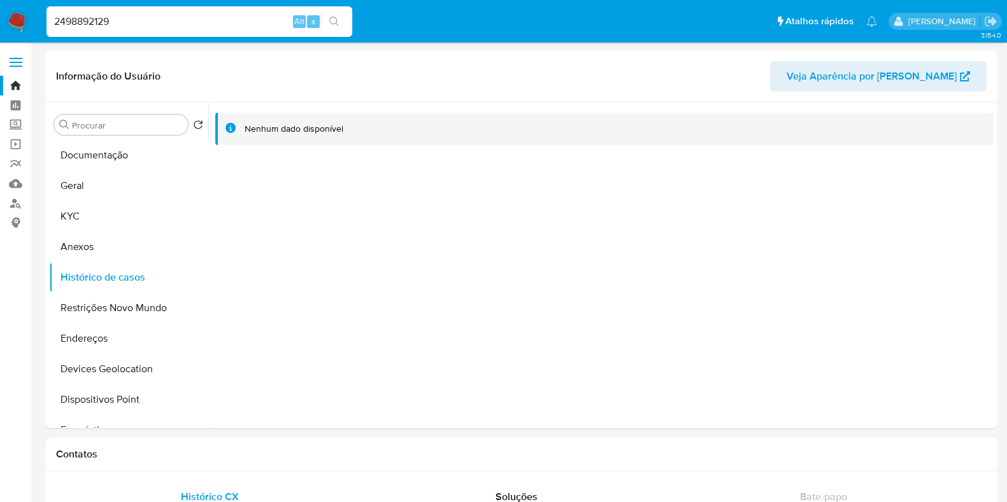
paste input "553012476"
type input "2553012476"
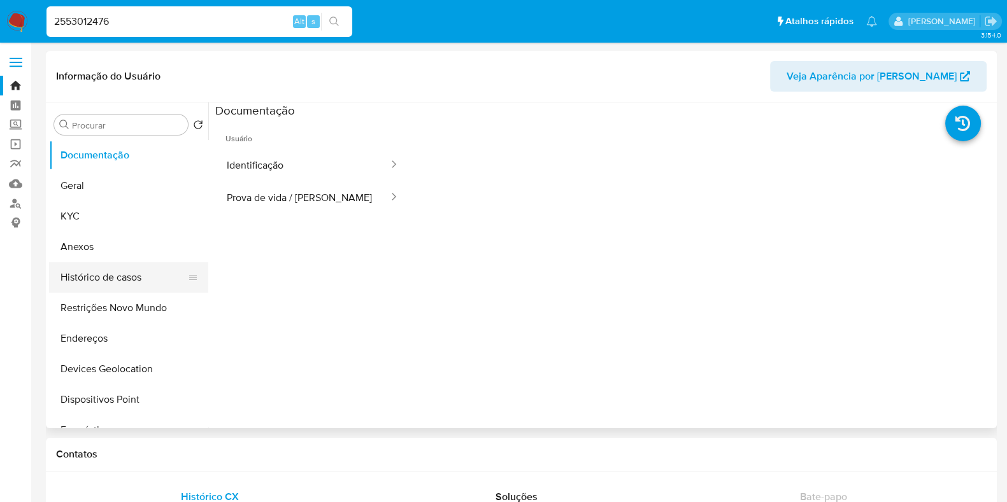
drag, startPoint x: 108, startPoint y: 278, endPoint x: 141, endPoint y: 274, distance: 32.8
click at [109, 278] on button "Histórico de casos" at bounding box center [123, 277] width 149 height 31
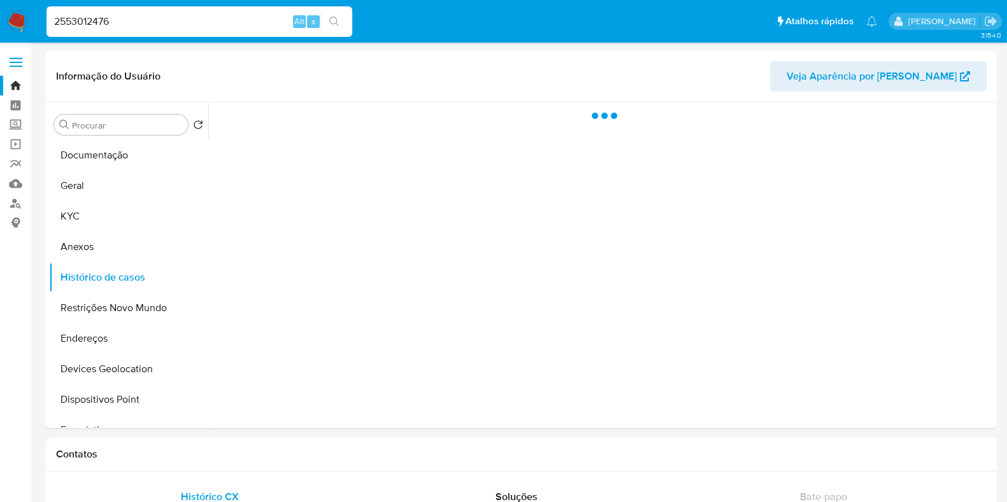
select select "10"
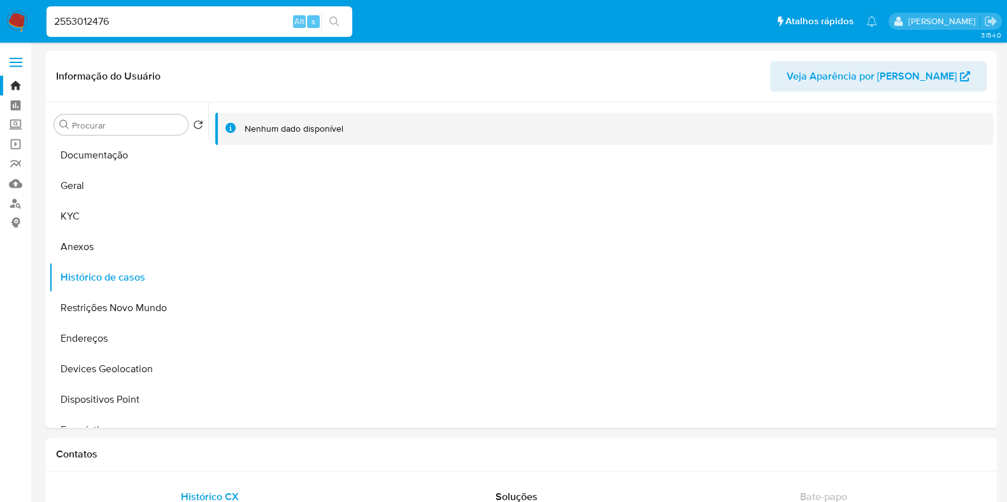
click at [160, 23] on input "2553012476" at bounding box center [199, 21] width 306 height 17
paste input "496966434"
type input "2496966434"
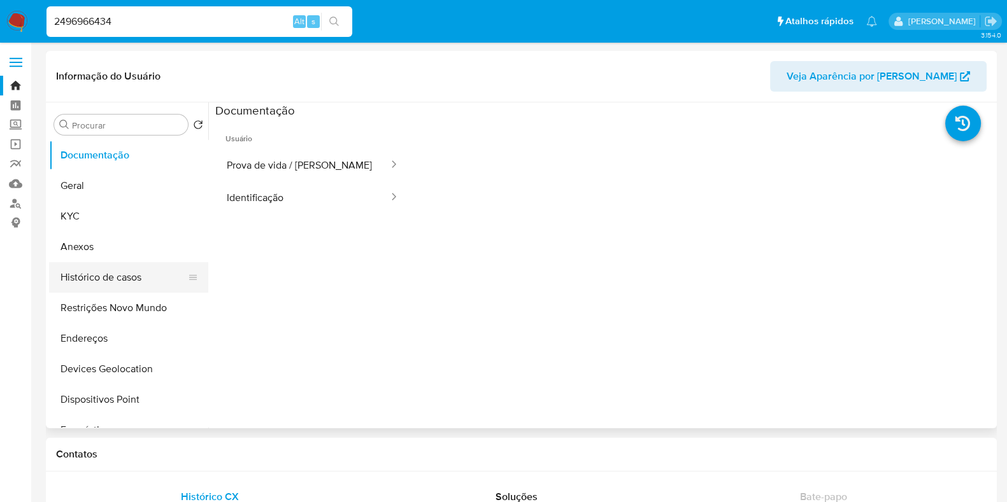
click at [99, 277] on button "Histórico de casos" at bounding box center [123, 277] width 149 height 31
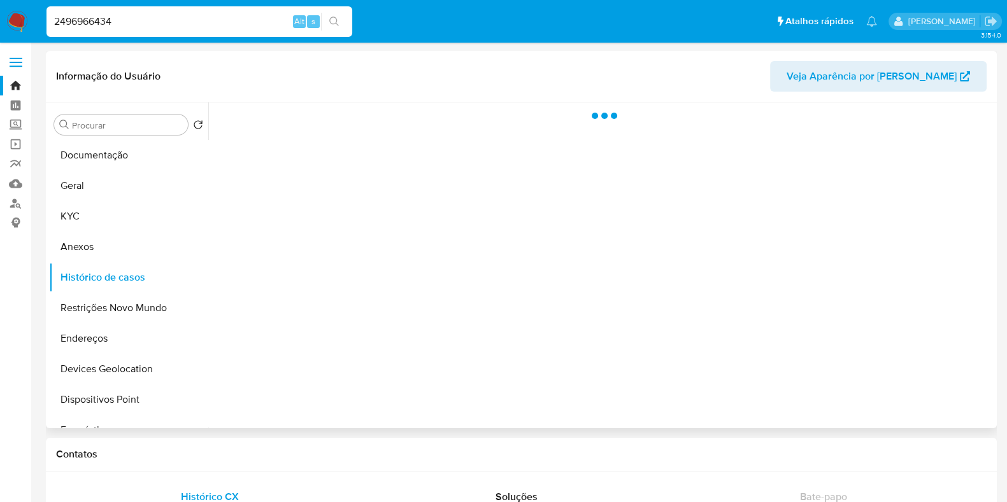
select select "10"
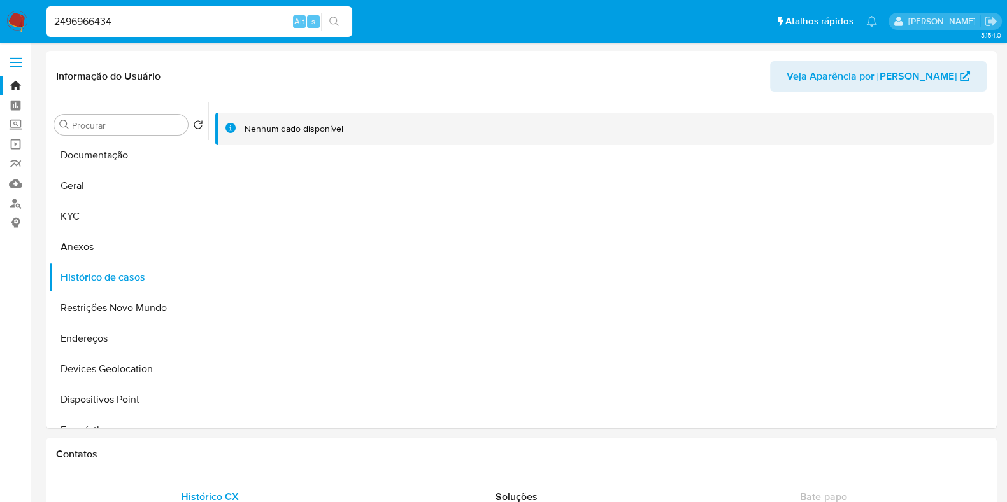
click at [121, 17] on input "2496966434" at bounding box center [199, 21] width 306 height 17
paste input "1472891238"
type input "1472891238"
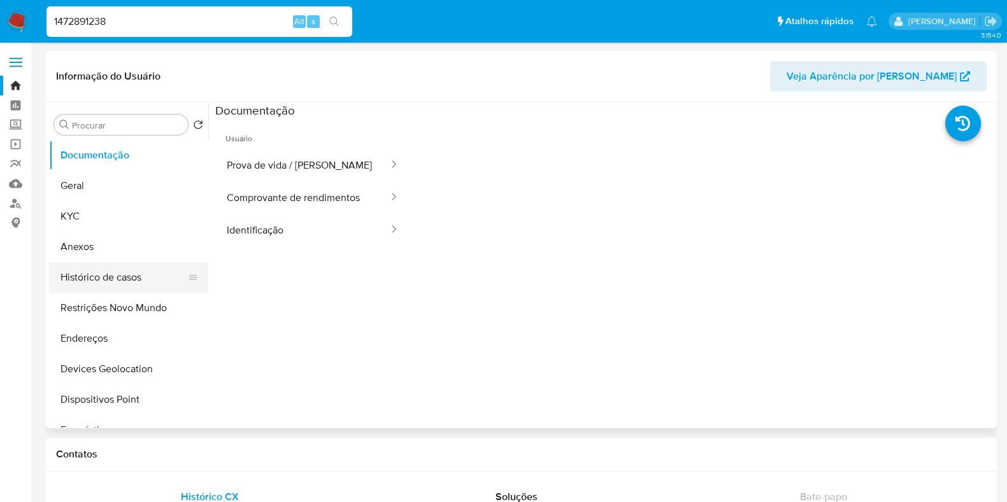
click at [118, 273] on button "Histórico de casos" at bounding box center [123, 277] width 149 height 31
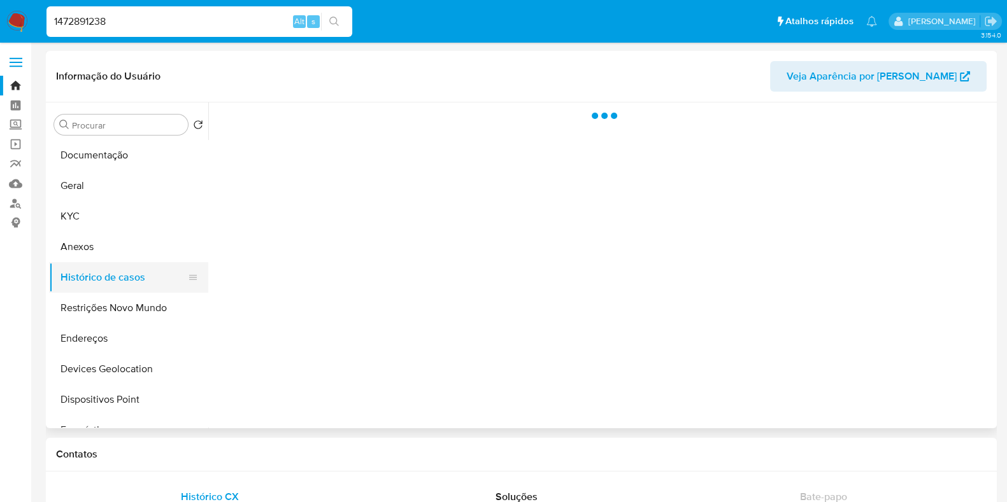
select select "10"
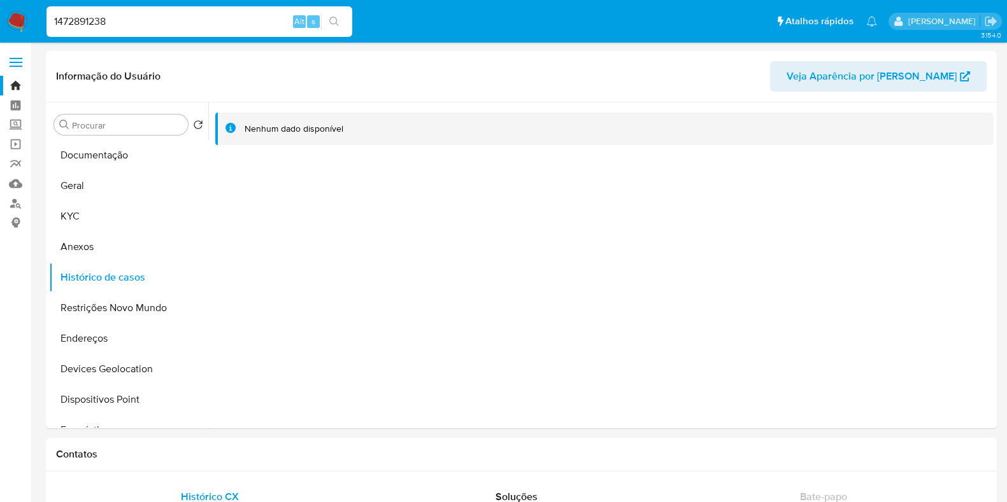
click at [124, 20] on input "1472891238" at bounding box center [199, 21] width 306 height 17
paste input
click at [200, 24] on input "1472891238" at bounding box center [199, 21] width 306 height 17
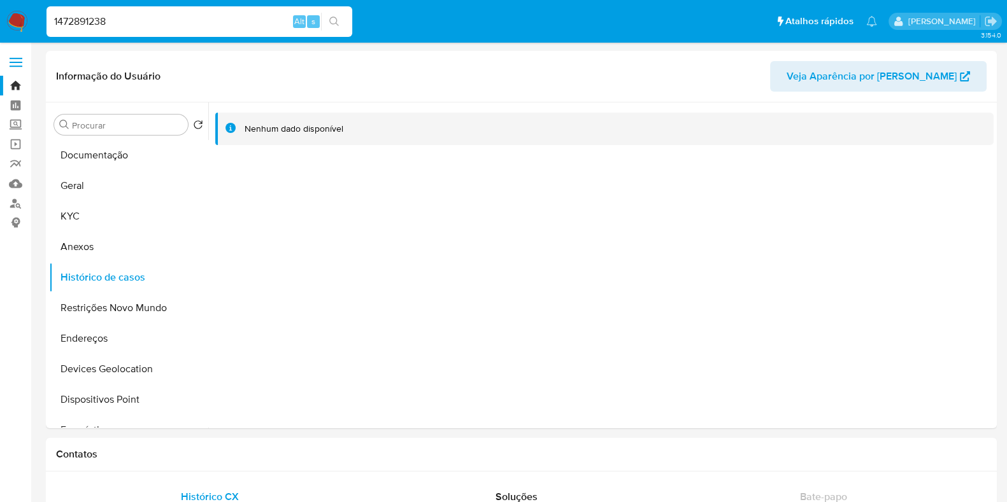
click at [200, 24] on input "1472891238" at bounding box center [199, 21] width 306 height 17
paste input "uGUq8t9jktDSTDK5S2zkx688"
type input "uGUq8t9jktDSTDK5S2zkx688"
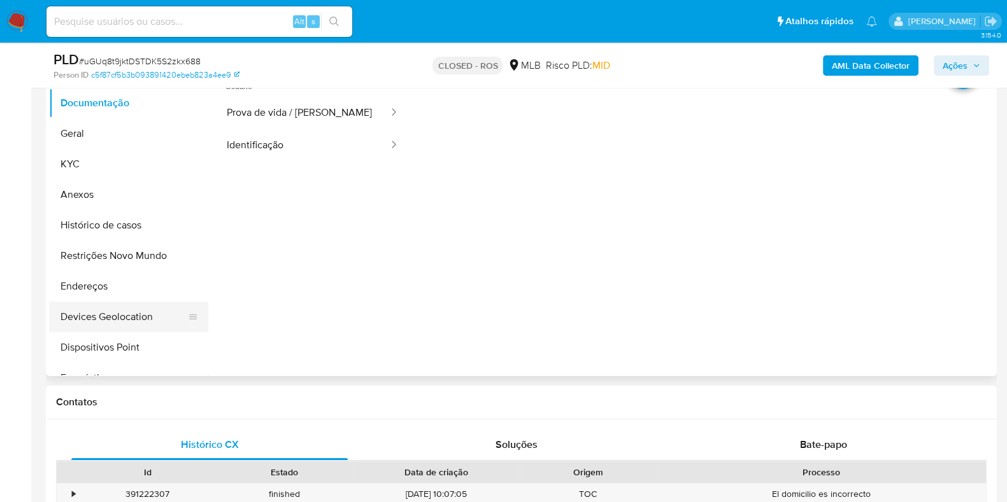
scroll to position [318, 0]
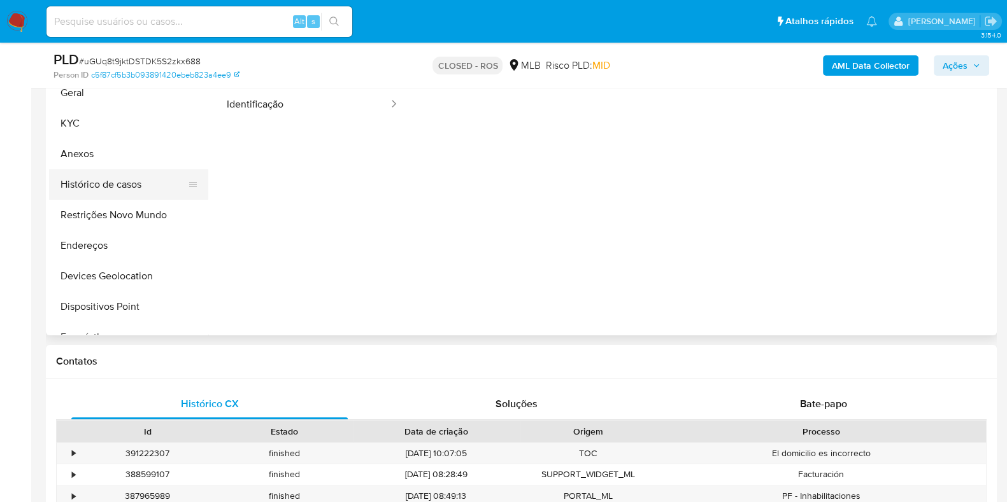
select select "10"
click at [110, 145] on button "Anexos" at bounding box center [123, 154] width 149 height 31
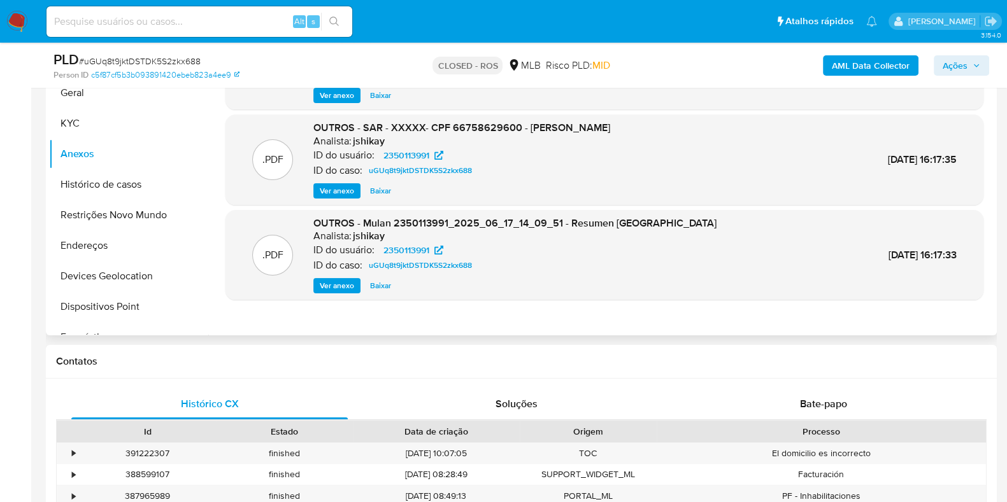
scroll to position [239, 0]
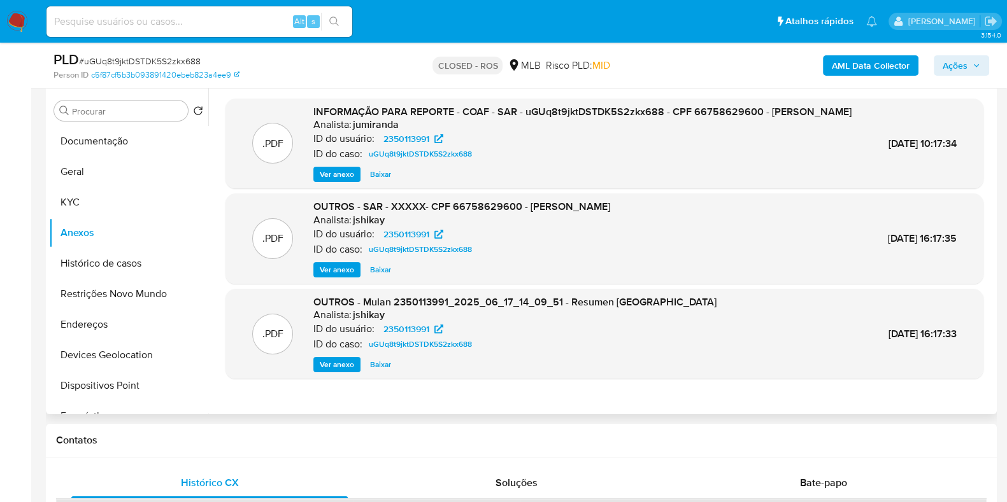
click at [332, 276] on span "Ver anexo" at bounding box center [337, 270] width 34 height 13
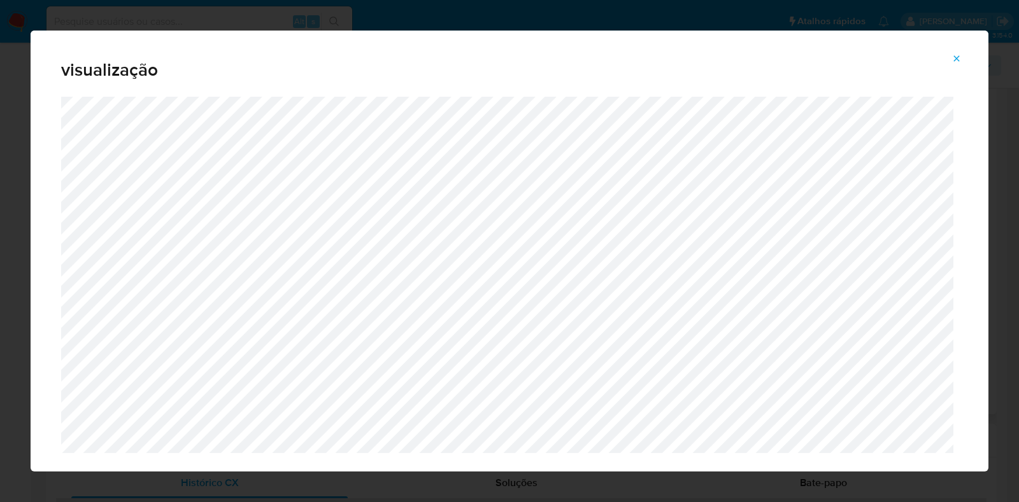
click at [950, 55] on button "Attachment preview" at bounding box center [956, 58] width 28 height 20
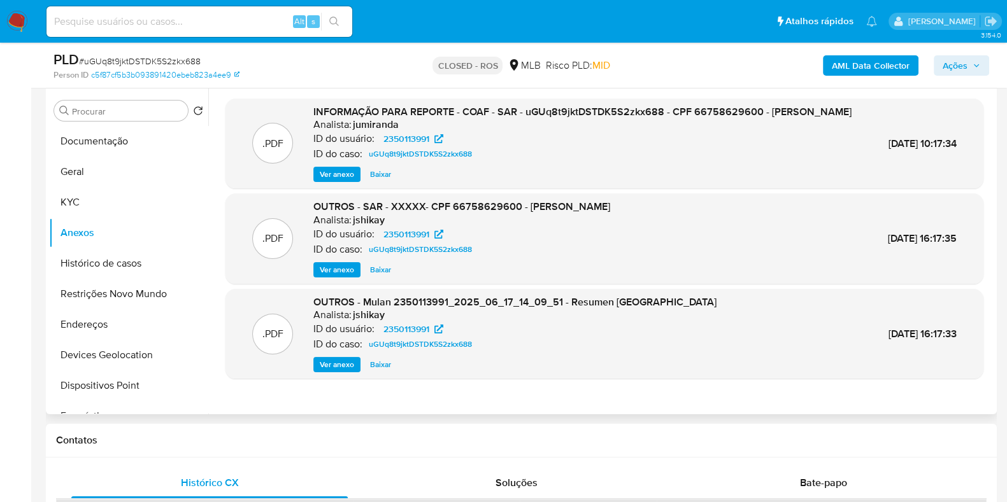
click at [19, 27] on img at bounding box center [17, 22] width 22 height 22
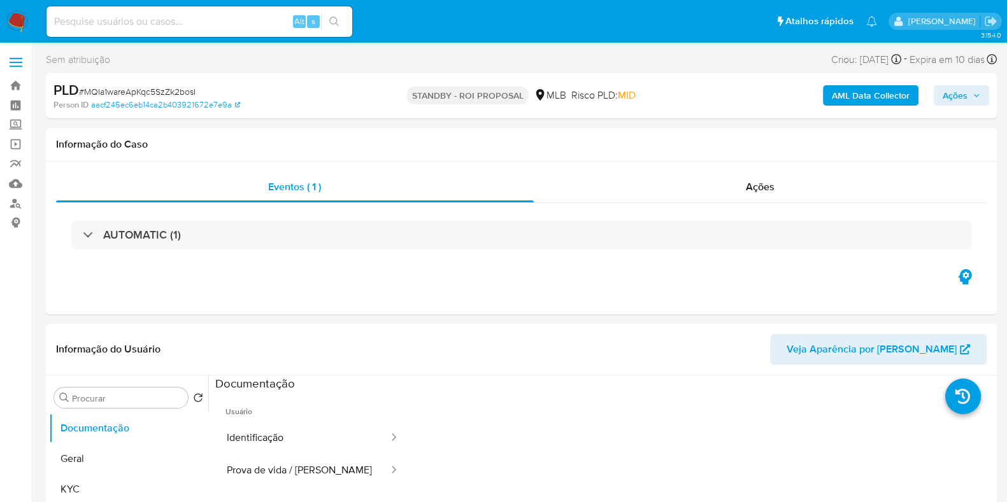
select select "10"
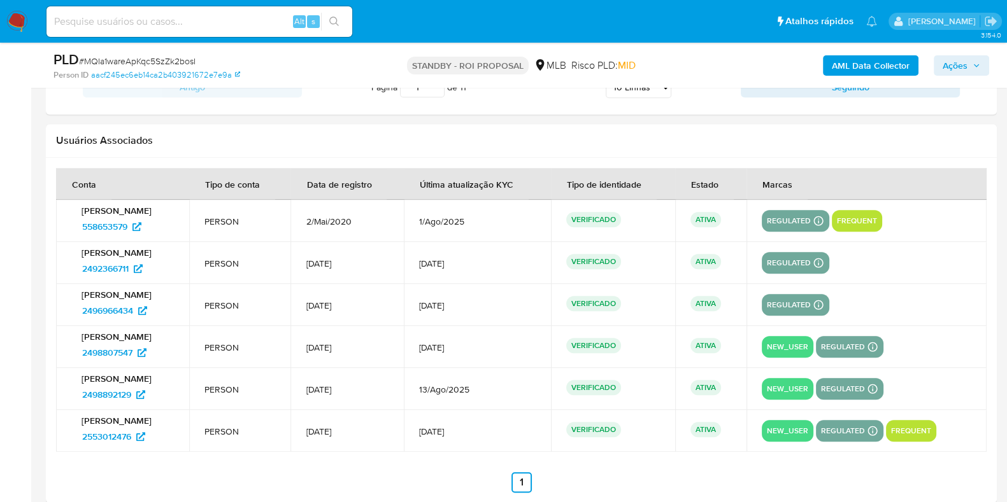
scroll to position [1794, 0]
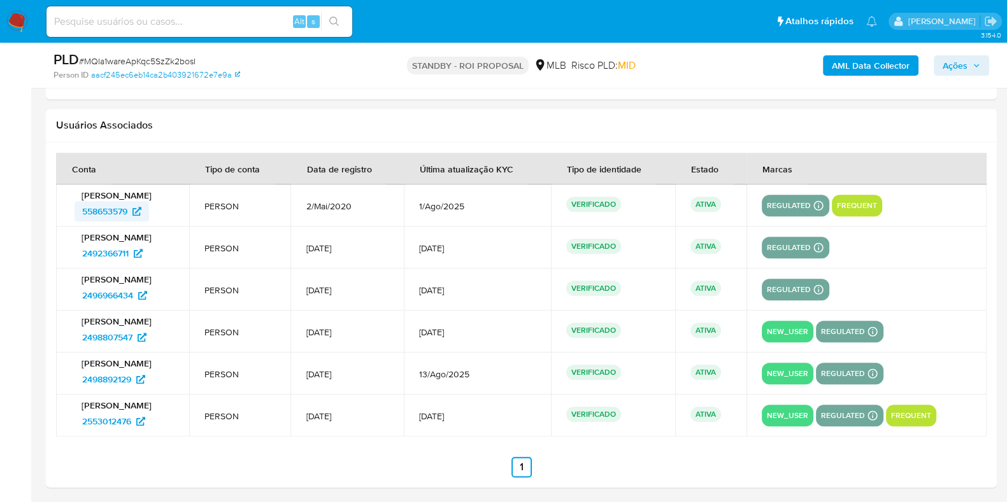
drag, startPoint x: 57, startPoint y: 208, endPoint x: 128, endPoint y: 216, distance: 71.2
click at [128, 216] on td "[PERSON_NAME] 558653579" at bounding box center [122, 206] width 133 height 42
drag, startPoint x: 315, startPoint y: 205, endPoint x: 369, endPoint y: 208, distance: 54.2
click at [369, 208] on td "2/Mai/2020" at bounding box center [346, 206] width 113 height 42
drag, startPoint x: 72, startPoint y: 251, endPoint x: 131, endPoint y: 253, distance: 59.2
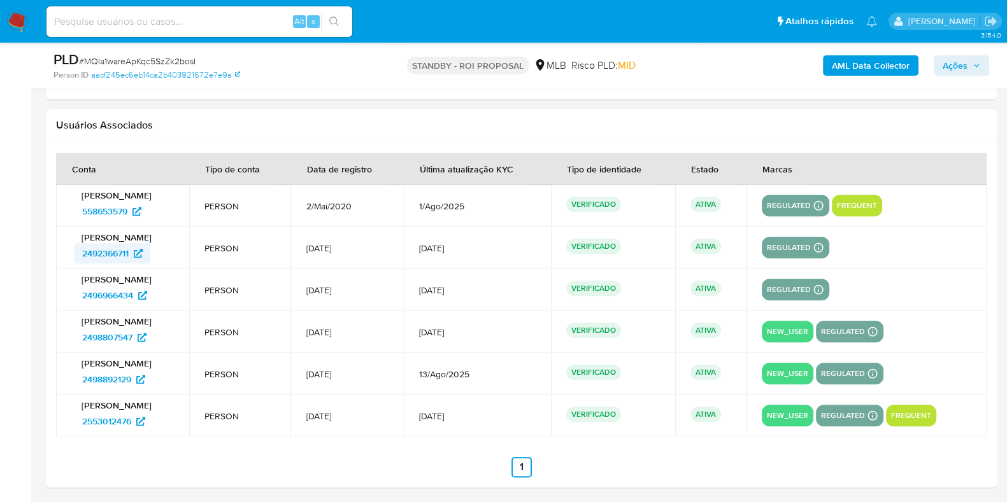
click at [131, 253] on div "[PERSON_NAME] 2492366711" at bounding box center [122, 248] width 103 height 32
drag, startPoint x: 313, startPoint y: 246, endPoint x: 370, endPoint y: 245, distance: 57.3
click at [370, 245] on td "[DATE]" at bounding box center [346, 248] width 113 height 42
drag, startPoint x: 70, startPoint y: 291, endPoint x: 135, endPoint y: 293, distance: 65.0
click at [135, 293] on td "Bruno Teixeira da Silva 2496966434" at bounding box center [122, 290] width 133 height 42
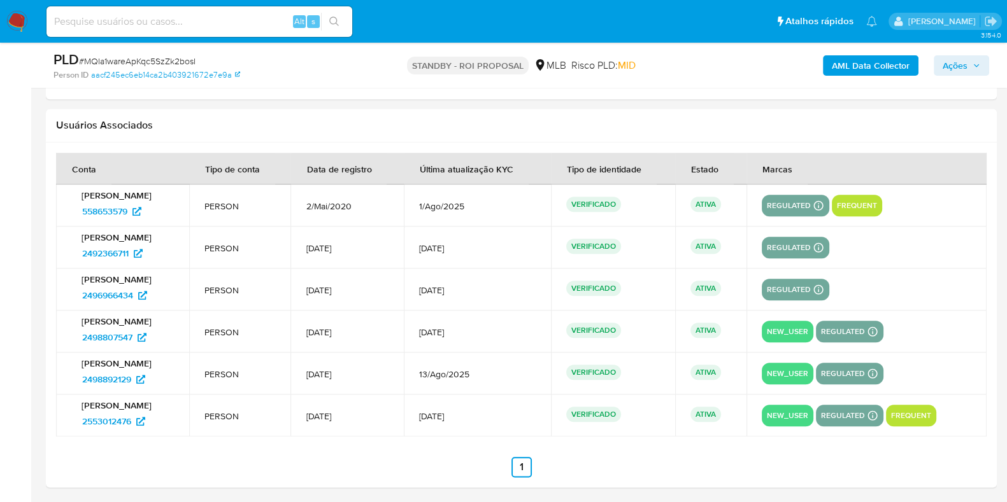
drag, startPoint x: 318, startPoint y: 283, endPoint x: 368, endPoint y: 290, distance: 50.1
click at [368, 290] on td "13/Jun/2025" at bounding box center [346, 290] width 113 height 42
drag, startPoint x: 71, startPoint y: 339, endPoint x: 134, endPoint y: 336, distance: 63.1
click at [134, 336] on div "Bruno Teixeira da Silva 2498807547" at bounding box center [122, 332] width 103 height 32
drag, startPoint x: 315, startPoint y: 330, endPoint x: 370, endPoint y: 330, distance: 55.4
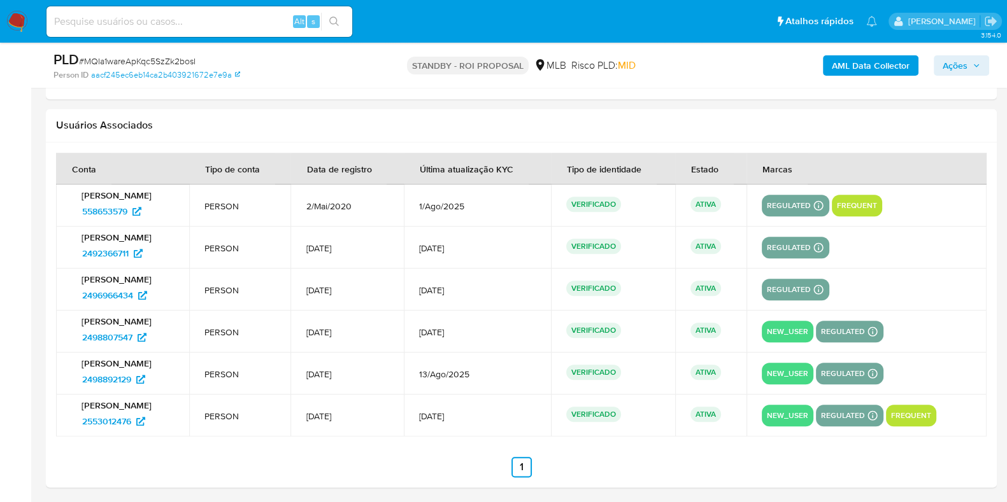
click at [370, 330] on td "16/Jun/2025" at bounding box center [346, 332] width 113 height 42
drag, startPoint x: 60, startPoint y: 374, endPoint x: 134, endPoint y: 381, distance: 73.5
click at [134, 381] on td "Bruno Teixeira da Silva 2498892129" at bounding box center [122, 374] width 133 height 42
drag, startPoint x: 316, startPoint y: 369, endPoint x: 371, endPoint y: 375, distance: 55.1
click at [372, 374] on td "17/Jun/2025" at bounding box center [346, 374] width 113 height 42
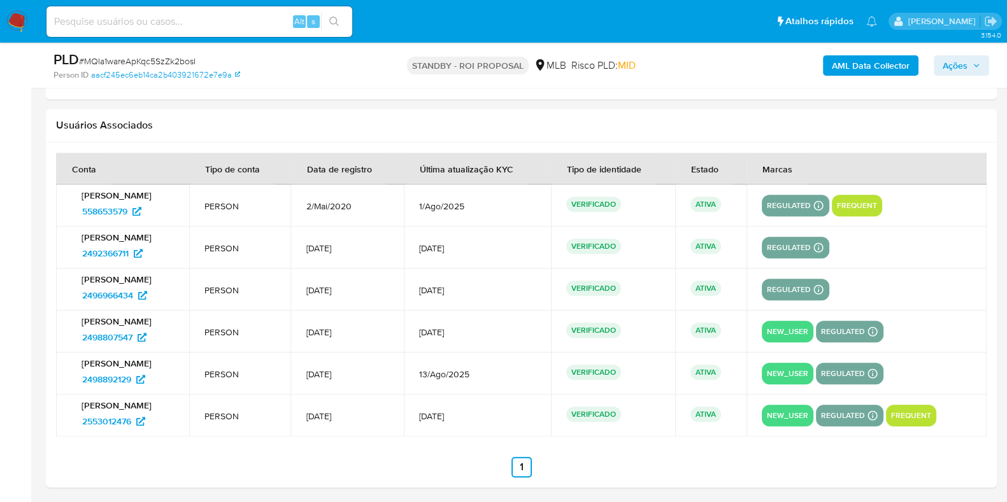
drag, startPoint x: 48, startPoint y: 426, endPoint x: 70, endPoint y: 428, distance: 21.8
click at [124, 428] on div at bounding box center [521, 315] width 951 height 345
click at [64, 425] on td "Bruno Teixeira da Silva 2553012476" at bounding box center [122, 416] width 133 height 42
click at [64, 421] on td "Bruno Teixeira da Silva 2553012476" at bounding box center [122, 416] width 133 height 42
drag, startPoint x: 73, startPoint y: 416, endPoint x: 132, endPoint y: 426, distance: 59.3
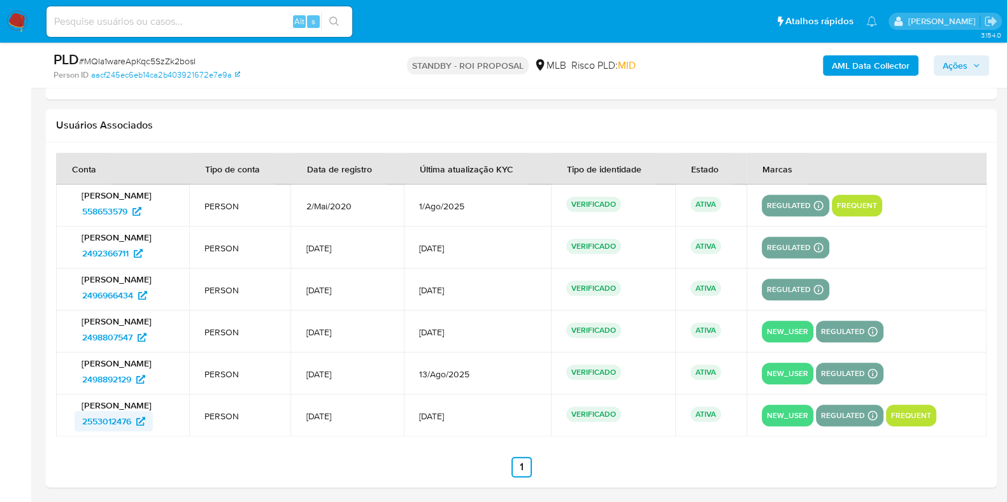
click at [132, 425] on td "Bruno Teixeira da Silva 2553012476" at bounding box center [122, 416] width 133 height 42
drag, startPoint x: 311, startPoint y: 412, endPoint x: 370, endPoint y: 414, distance: 59.3
click at [371, 414] on td "10/Jul/2025" at bounding box center [346, 416] width 113 height 42
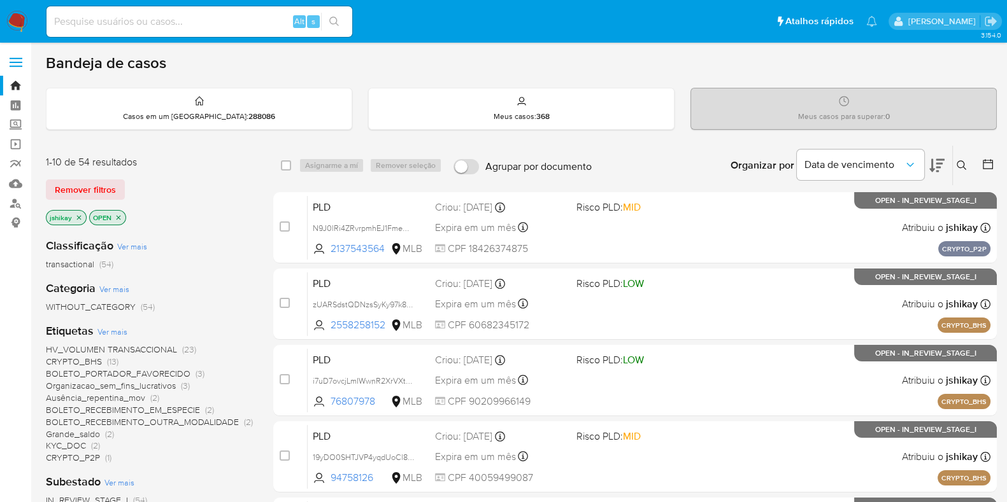
click at [987, 159] on icon at bounding box center [987, 164] width 10 height 10
click at [989, 158] on icon at bounding box center [987, 164] width 13 height 13
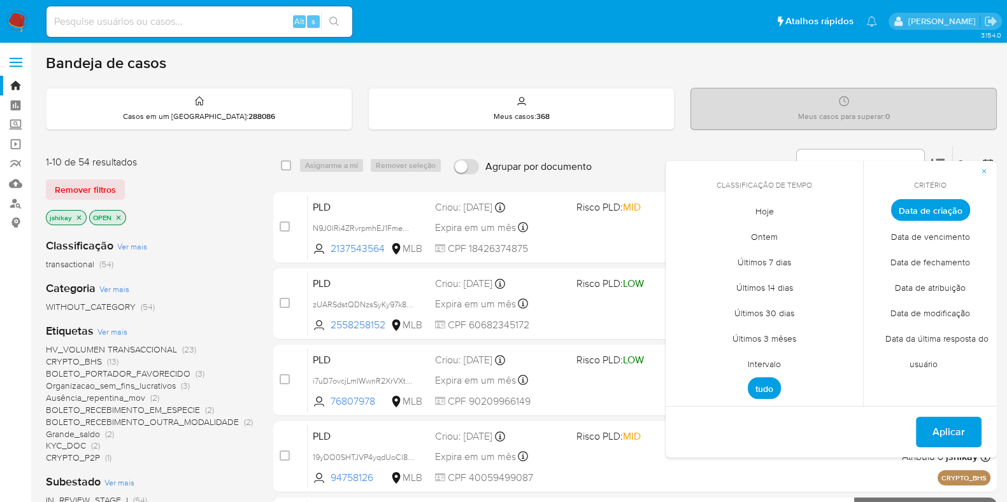
click at [764, 366] on span "Intervalo" at bounding box center [764, 364] width 60 height 26
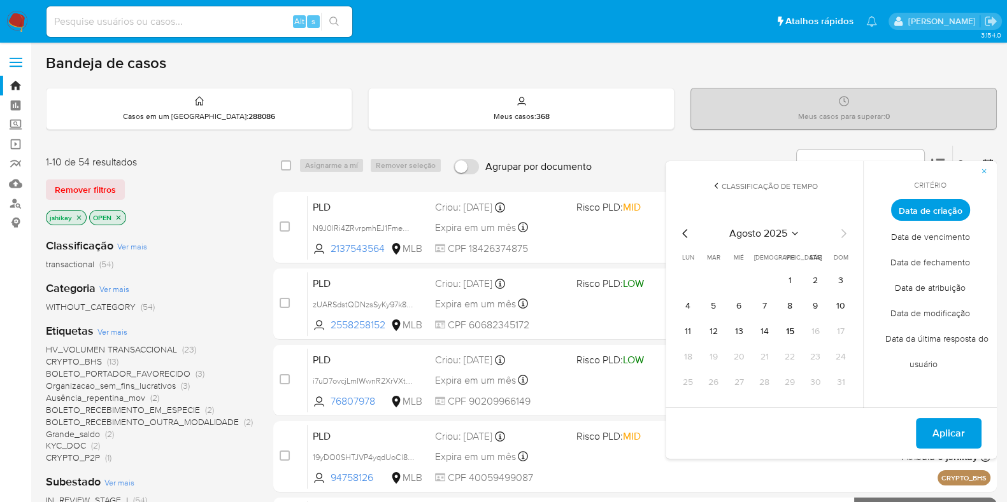
drag, startPoint x: 675, startPoint y: 237, endPoint x: 683, endPoint y: 242, distance: 9.7
click at [675, 237] on div "[DATE] [DATE] lun lunes mar martes mié miércoles jue jueves vie viernes sáb sáb…" at bounding box center [764, 307] width 204 height 201
click at [693, 233] on div "agosto 2025" at bounding box center [763, 233] width 173 height 15
drag, startPoint x: 686, startPoint y: 228, endPoint x: 686, endPoint y: 236, distance: 7.6
click at [686, 229] on icon "Mes anterior" at bounding box center [684, 233] width 15 height 15
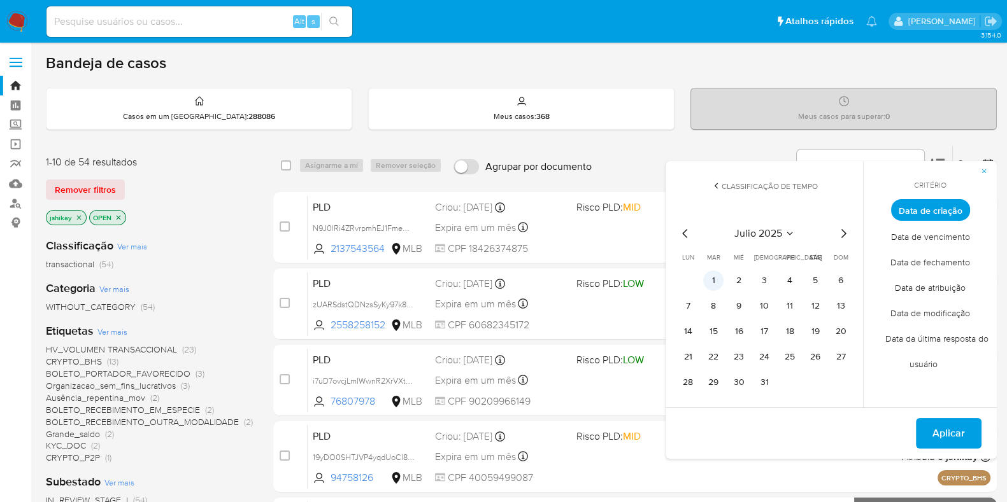
click at [721, 285] on button "1" at bounding box center [713, 281] width 20 height 20
click at [772, 381] on button "31" at bounding box center [764, 382] width 20 height 20
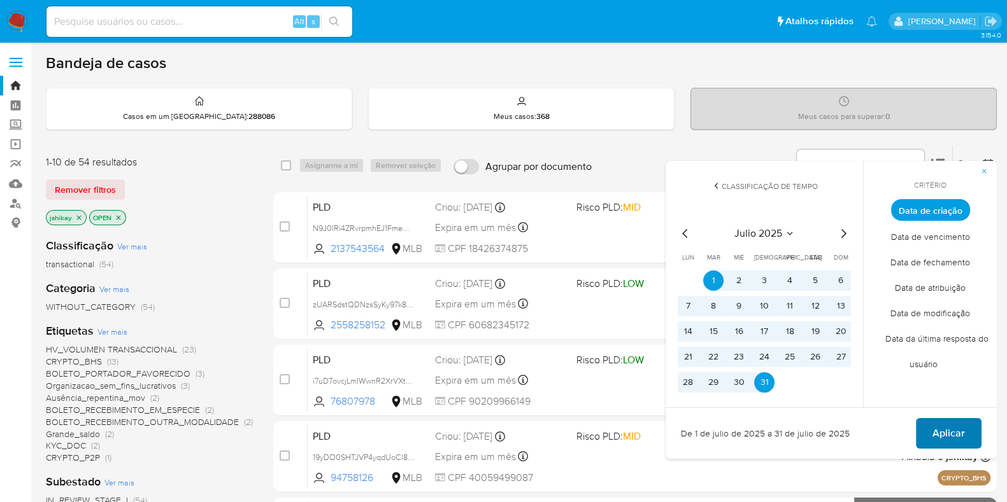
click at [945, 428] on span "Aplicar" at bounding box center [948, 434] width 32 height 28
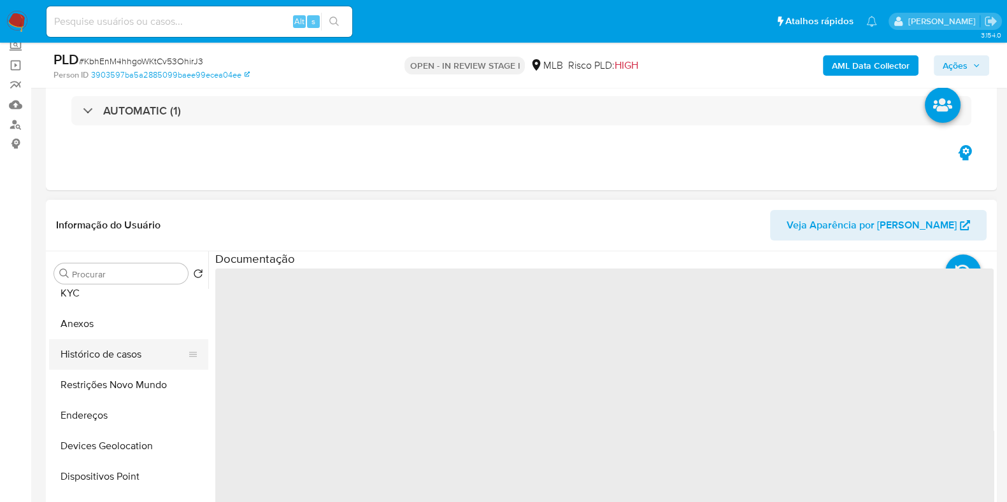
scroll to position [79, 0]
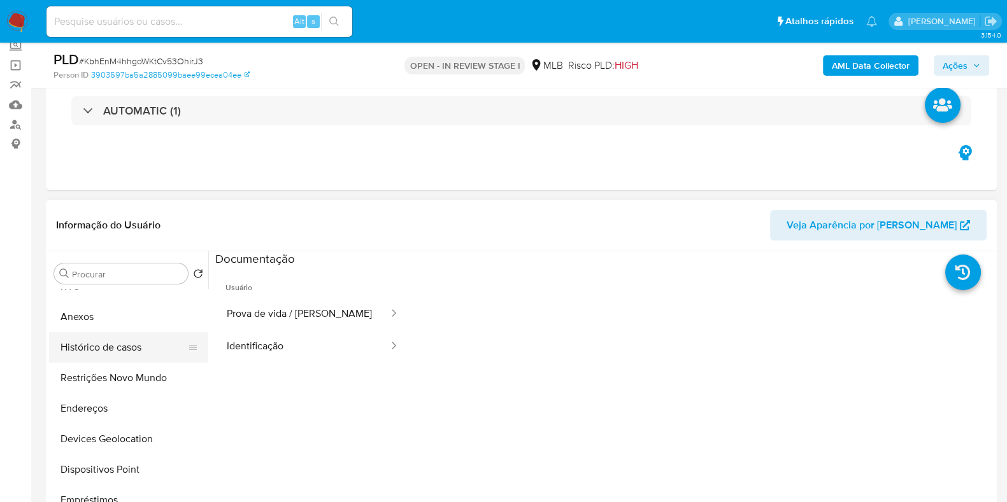
click at [122, 342] on button "Histórico de casos" at bounding box center [123, 347] width 149 height 31
select select "10"
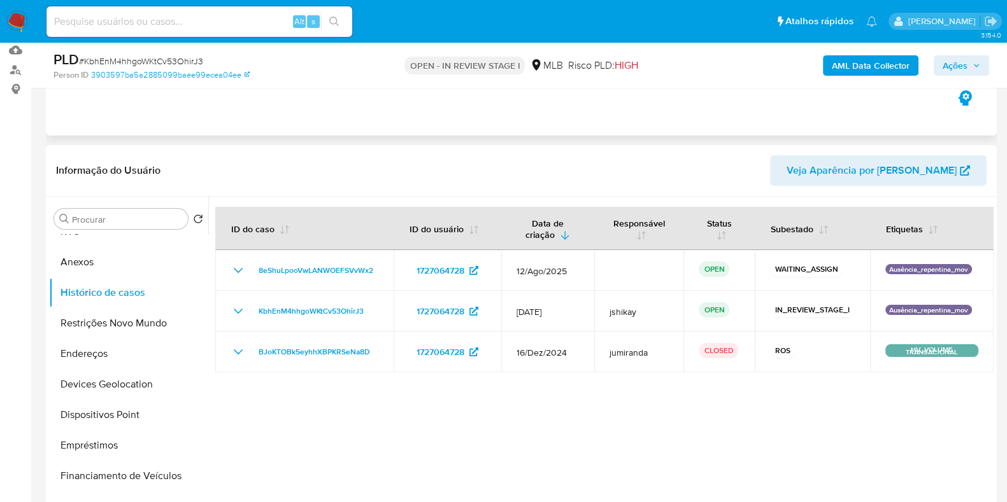
scroll to position [159, 0]
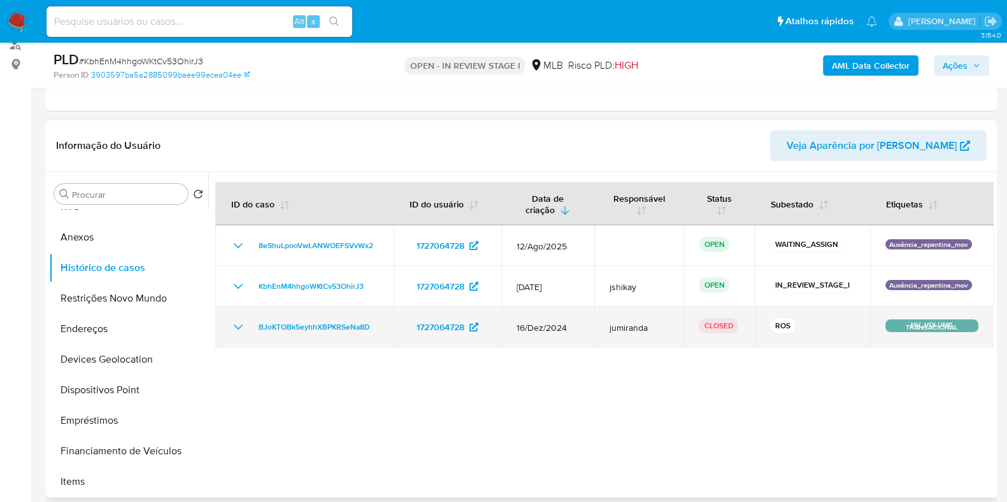
click at [236, 323] on icon "Mostrar/Ocultar" at bounding box center [237, 327] width 15 height 15
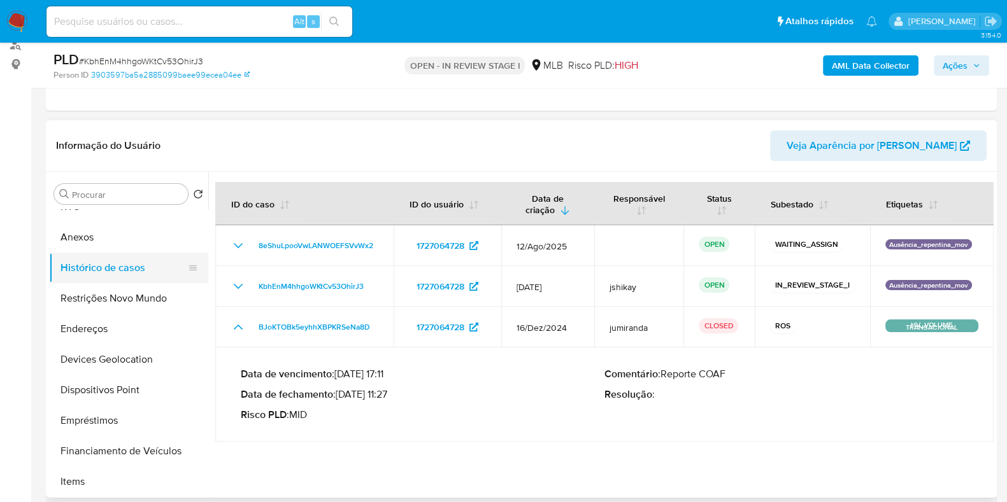
scroll to position [0, 0]
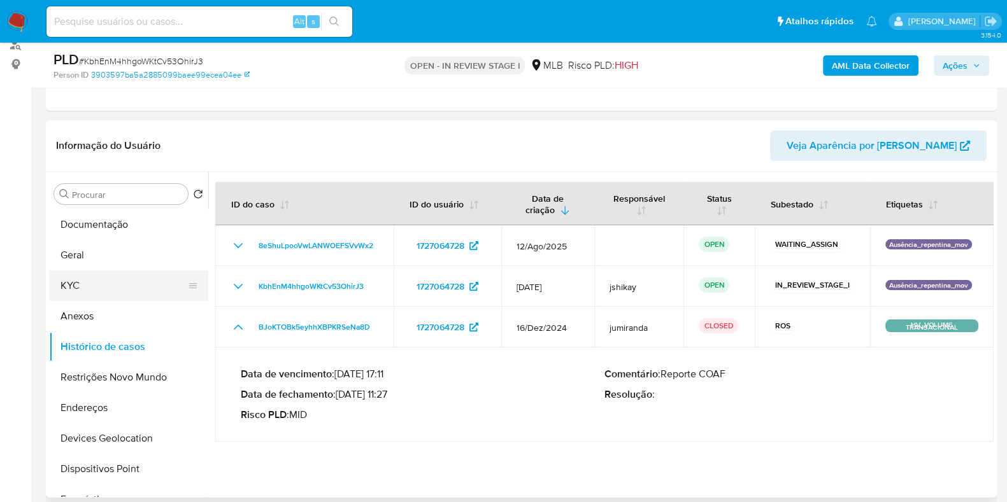
click at [91, 284] on button "KYC" at bounding box center [123, 286] width 149 height 31
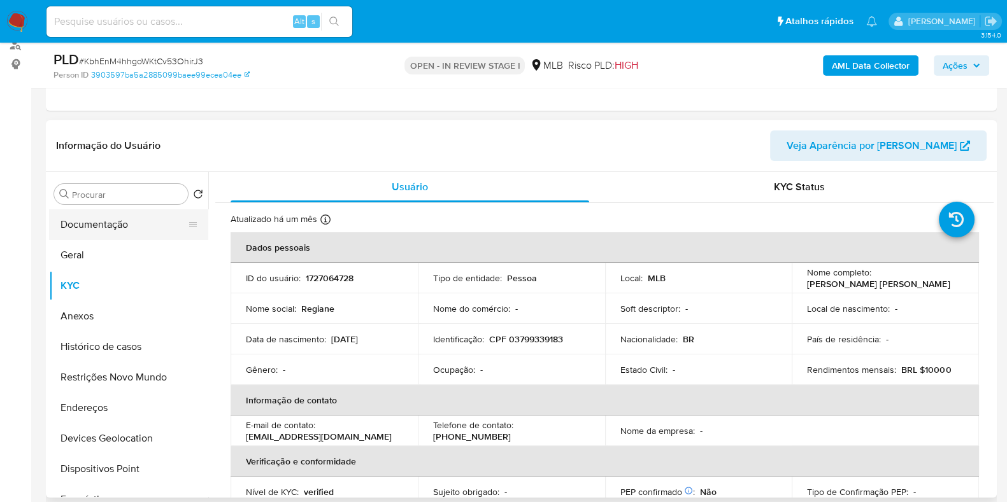
click at [57, 223] on button "Documentação" at bounding box center [123, 224] width 149 height 31
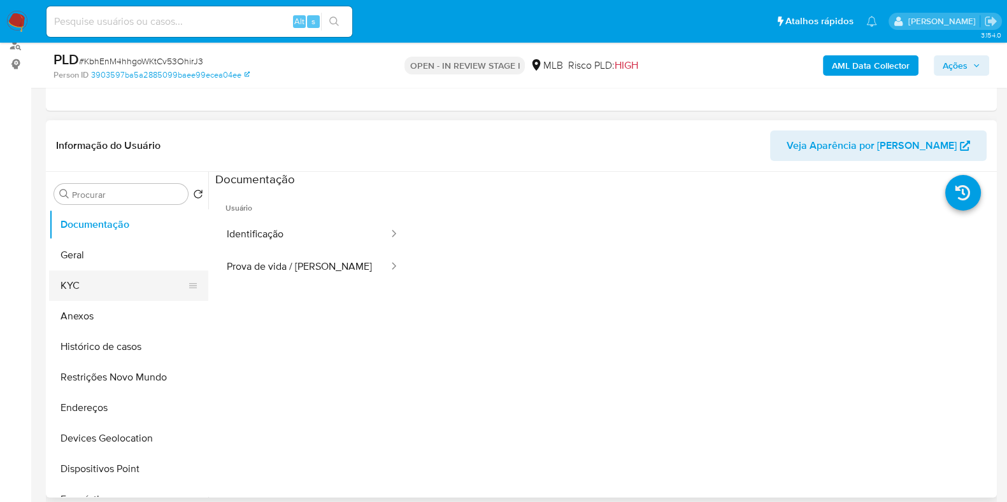
click at [101, 284] on button "KYC" at bounding box center [123, 286] width 149 height 31
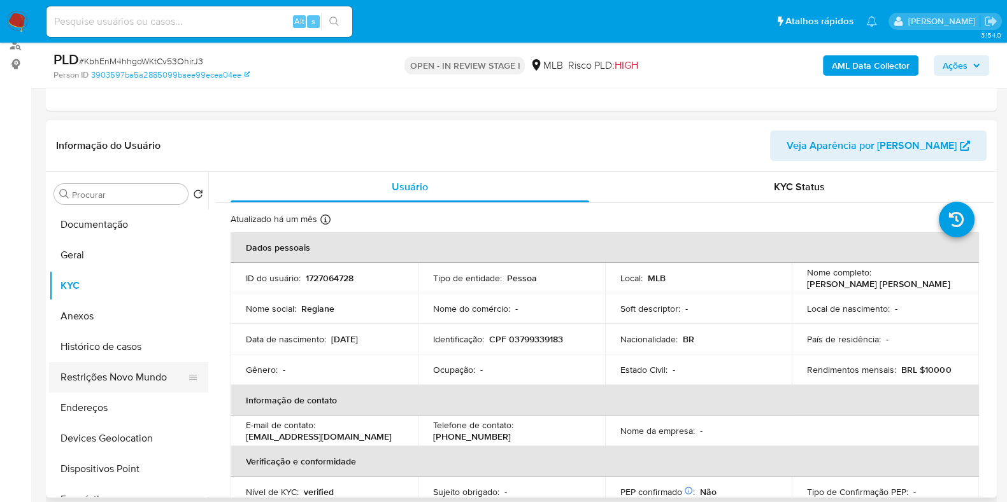
click at [112, 371] on button "Restrições Novo Mundo" at bounding box center [123, 377] width 149 height 31
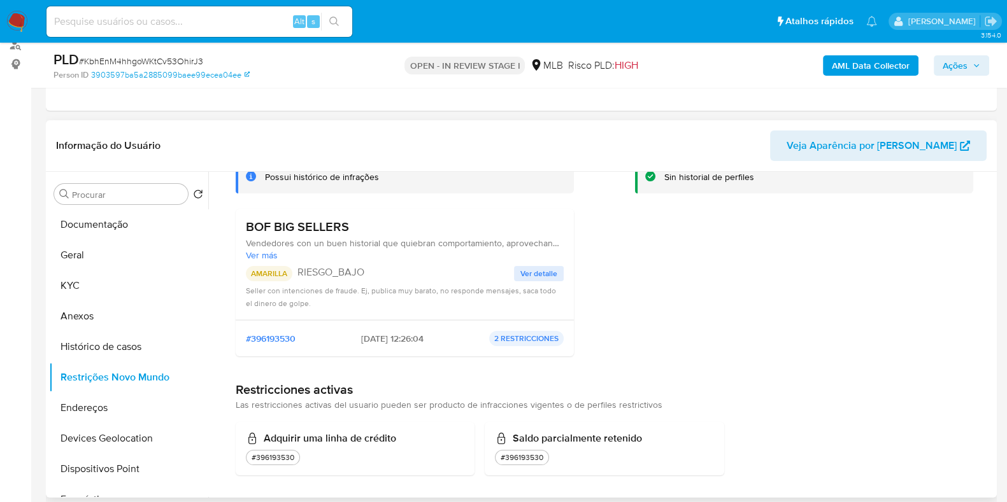
scroll to position [98, 0]
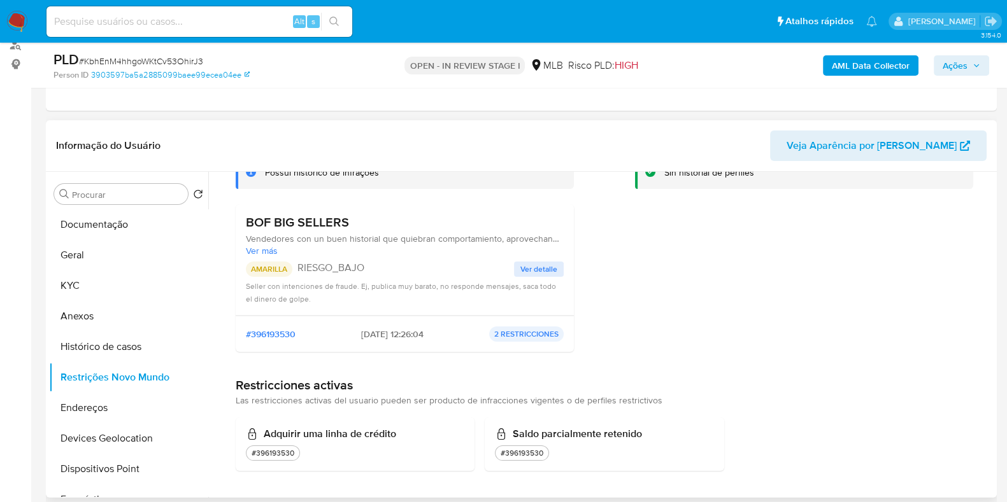
click at [525, 274] on span "Ver detalle" at bounding box center [538, 269] width 37 height 13
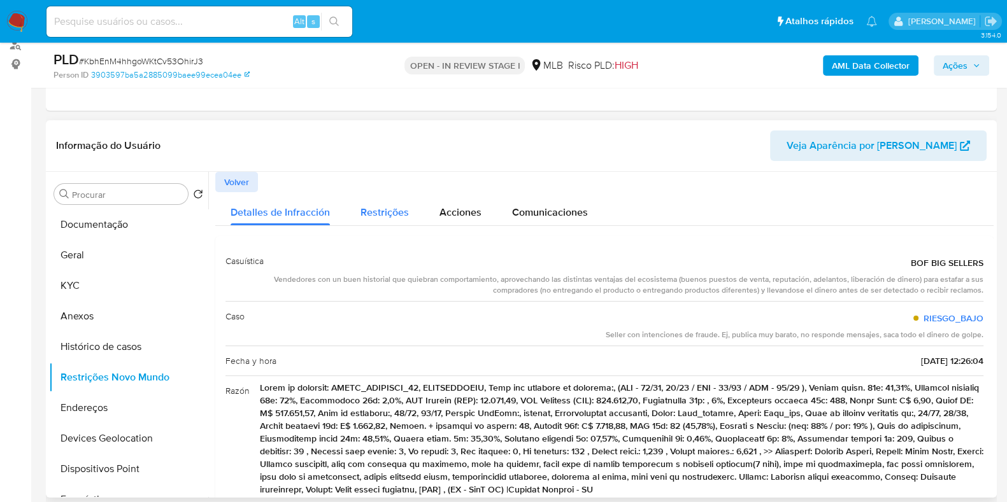
click at [376, 216] on span "Restrições" at bounding box center [384, 212] width 48 height 15
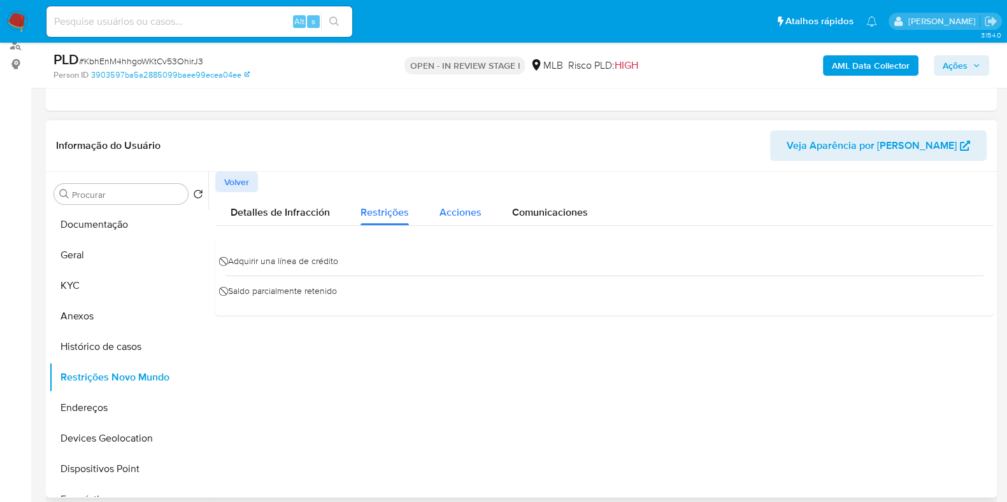
click at [452, 209] on span "Acciones" at bounding box center [460, 212] width 42 height 15
click at [557, 218] on span "Comunicaciones" at bounding box center [550, 212] width 76 height 15
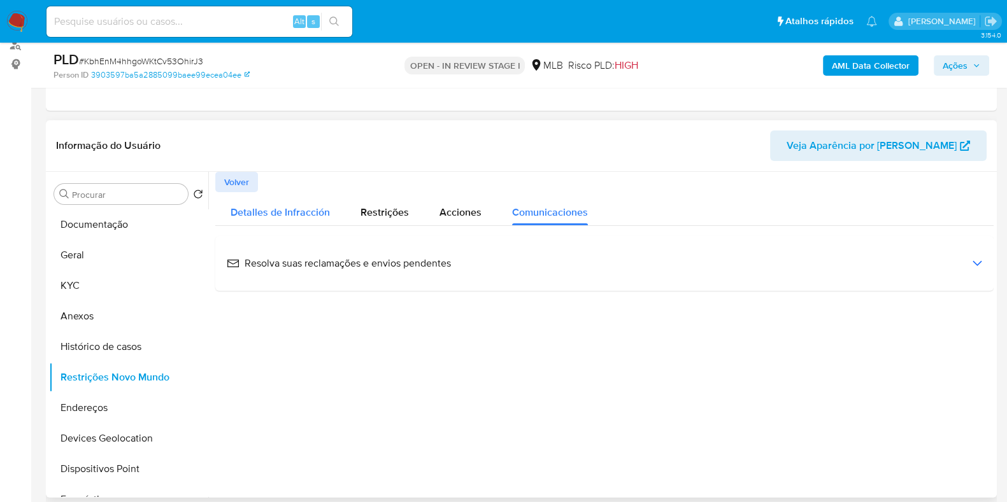
click at [270, 215] on span "Detalles de Infracción" at bounding box center [279, 212] width 99 height 15
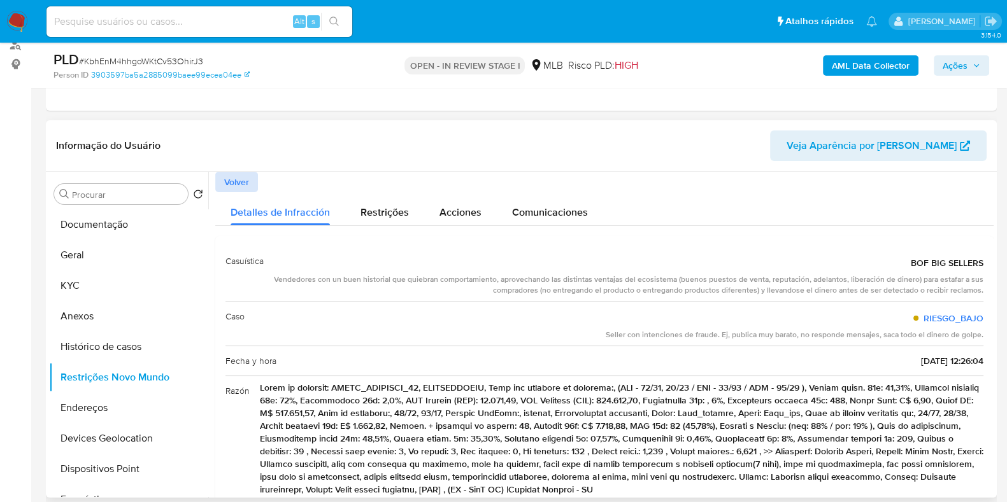
click at [250, 180] on button "Volver" at bounding box center [236, 182] width 43 height 20
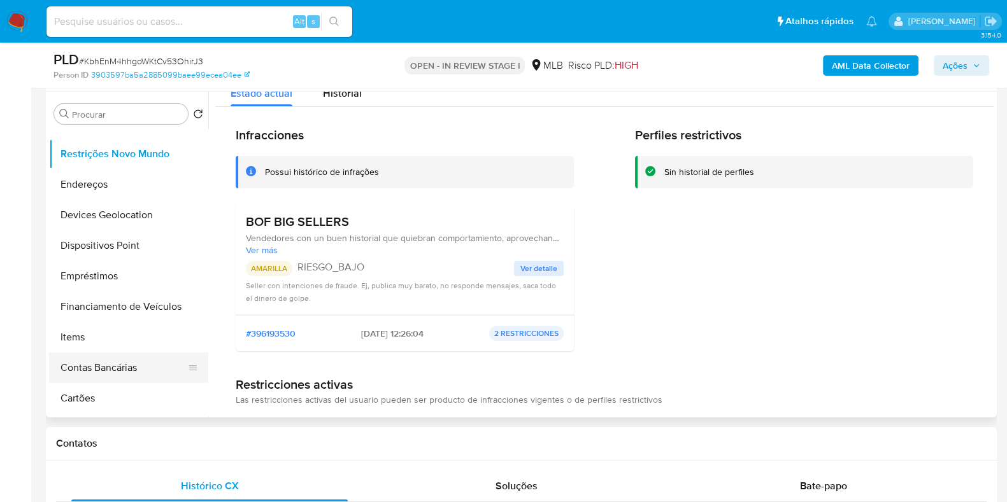
scroll to position [159, 0]
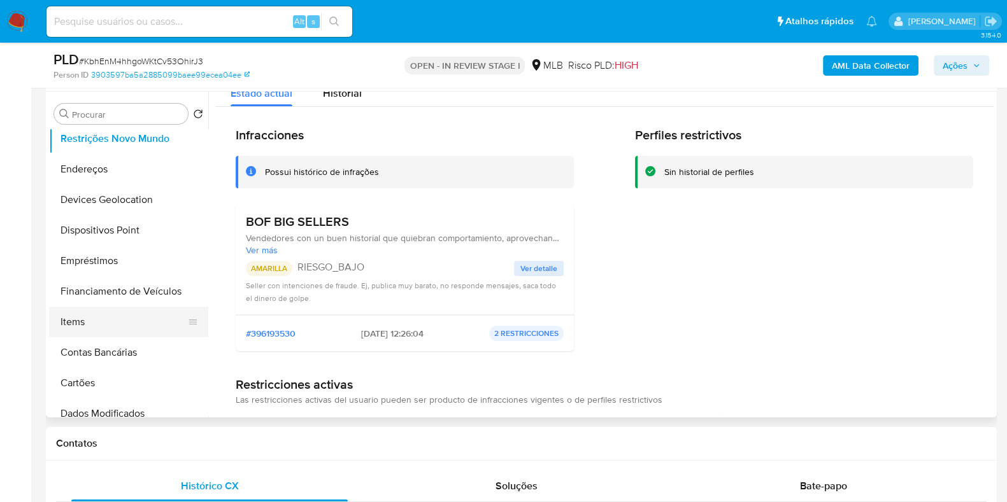
click at [95, 320] on button "Items" at bounding box center [123, 322] width 149 height 31
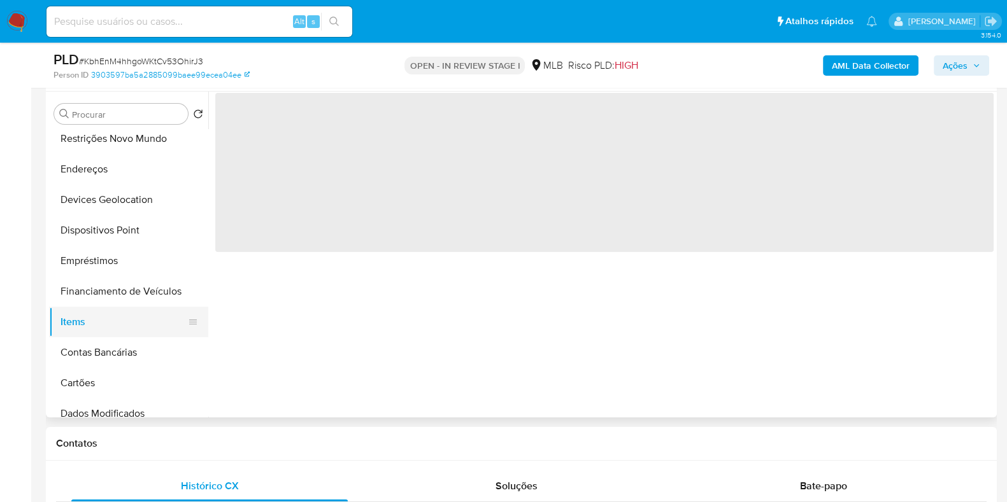
scroll to position [0, 0]
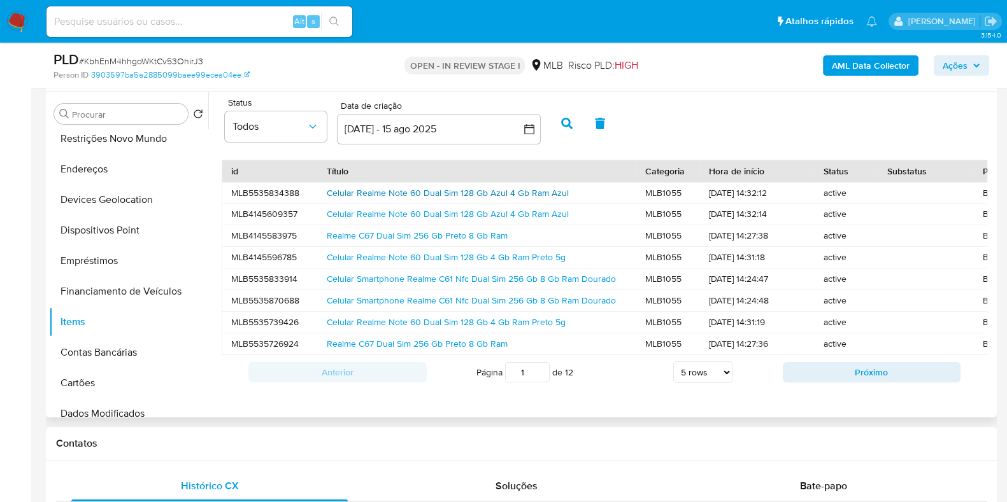
click at [399, 195] on link "Celular Realme Note 60 Dual Sim 128 Gb Azul 4 Gb Ram Azul" at bounding box center [448, 193] width 242 height 13
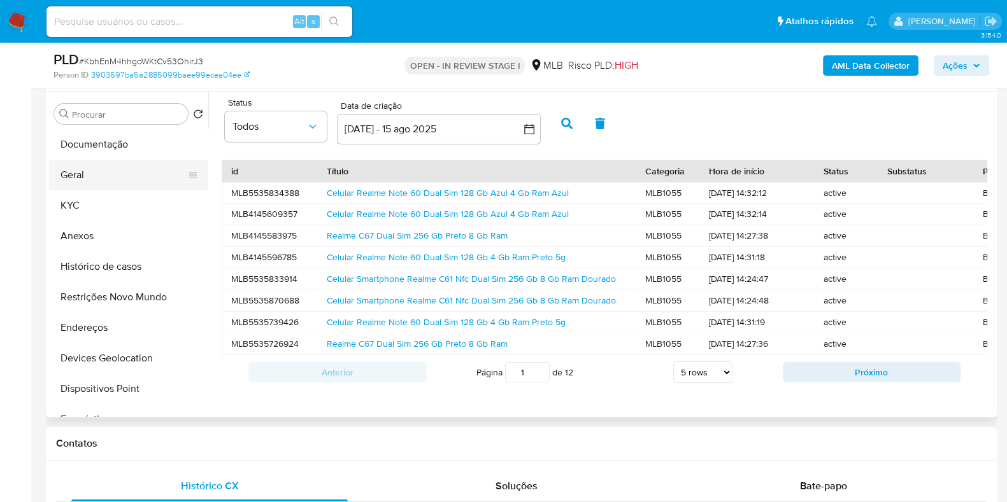
click at [103, 178] on button "Geral" at bounding box center [123, 175] width 149 height 31
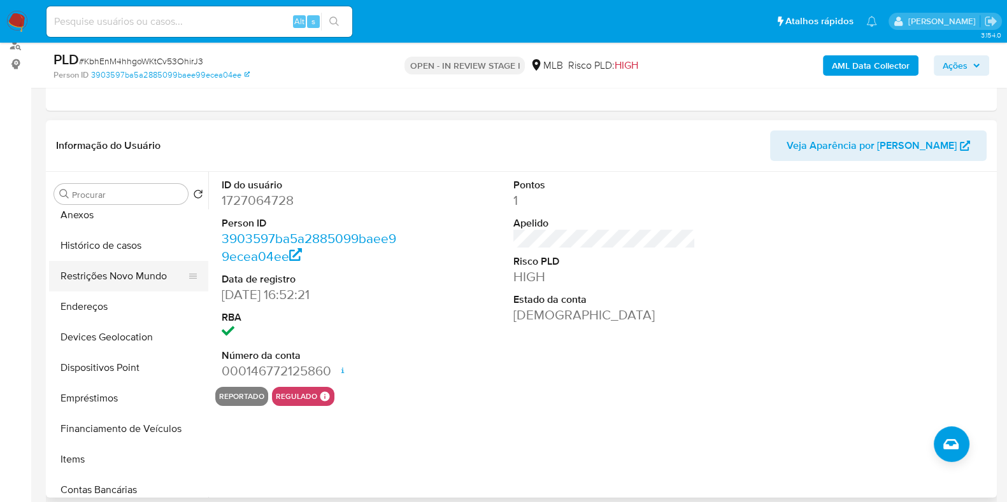
scroll to position [159, 0]
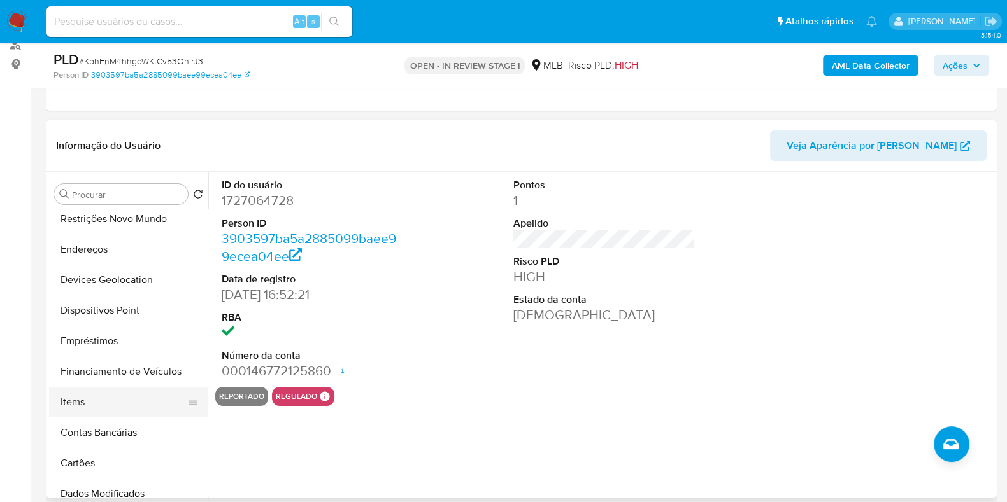
click at [125, 395] on button "Items" at bounding box center [123, 402] width 149 height 31
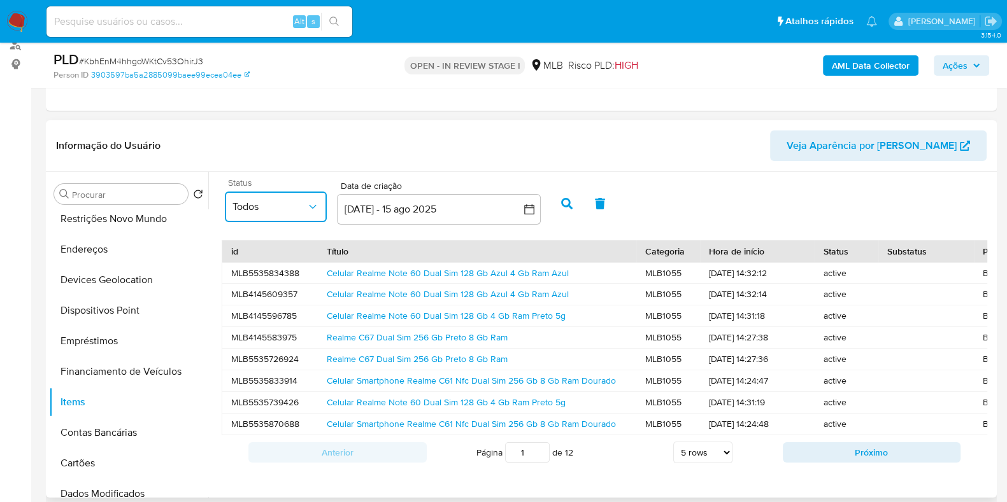
click at [272, 202] on span "Todos" at bounding box center [269, 207] width 74 height 13
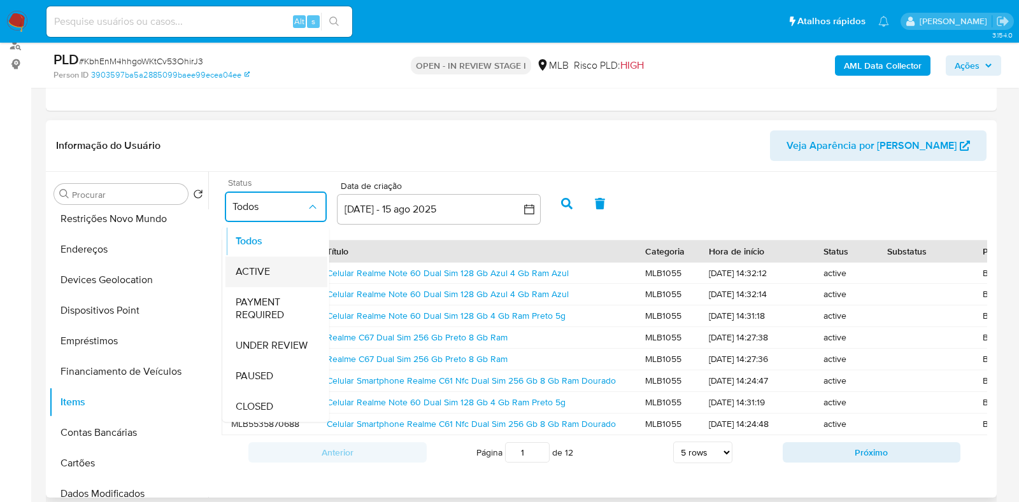
click at [265, 276] on span "ACTIVE" at bounding box center [253, 271] width 34 height 13
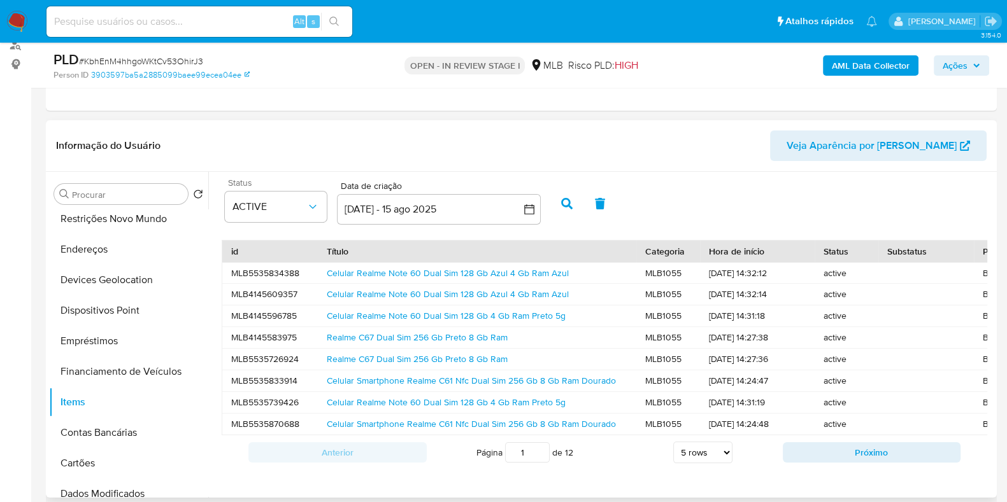
click at [569, 199] on icon "button" at bounding box center [566, 203] width 11 height 11
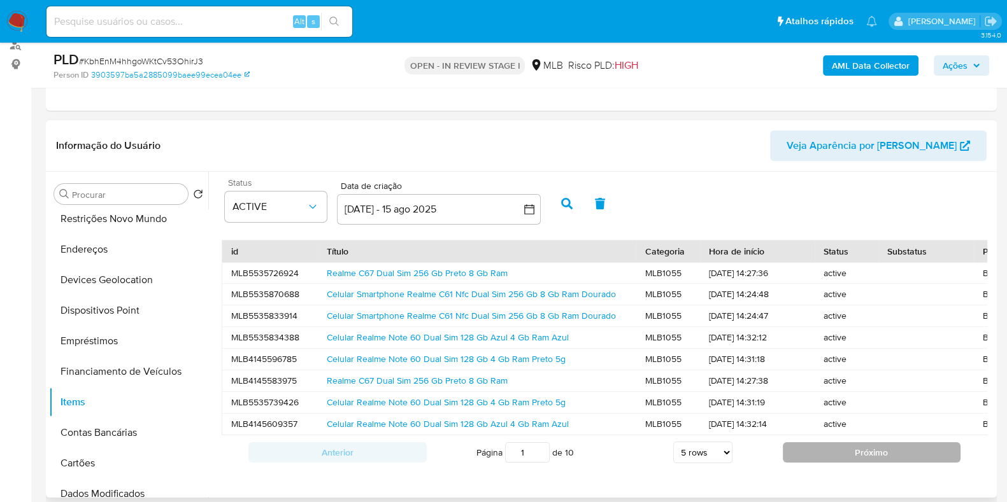
click at [818, 463] on button "Próximo" at bounding box center [871, 452] width 178 height 20
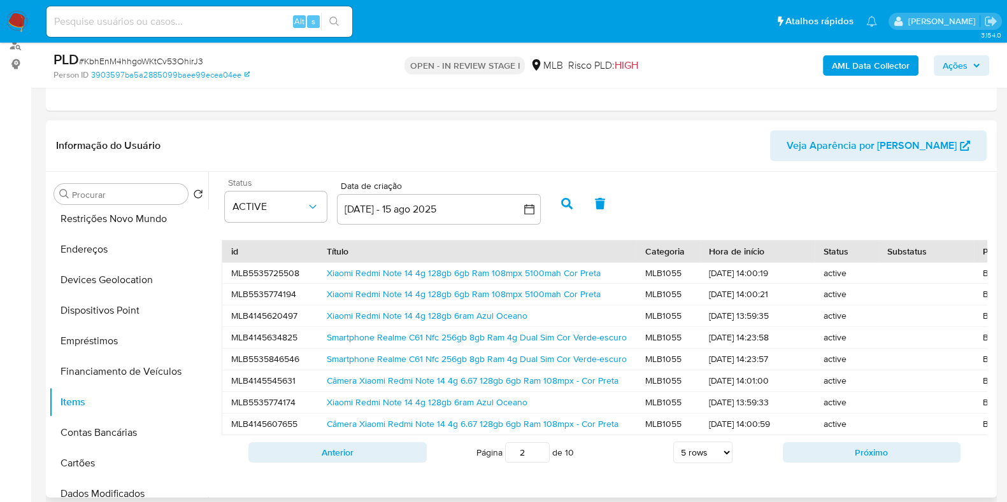
click at [818, 463] on button "Próximo" at bounding box center [871, 452] width 178 height 20
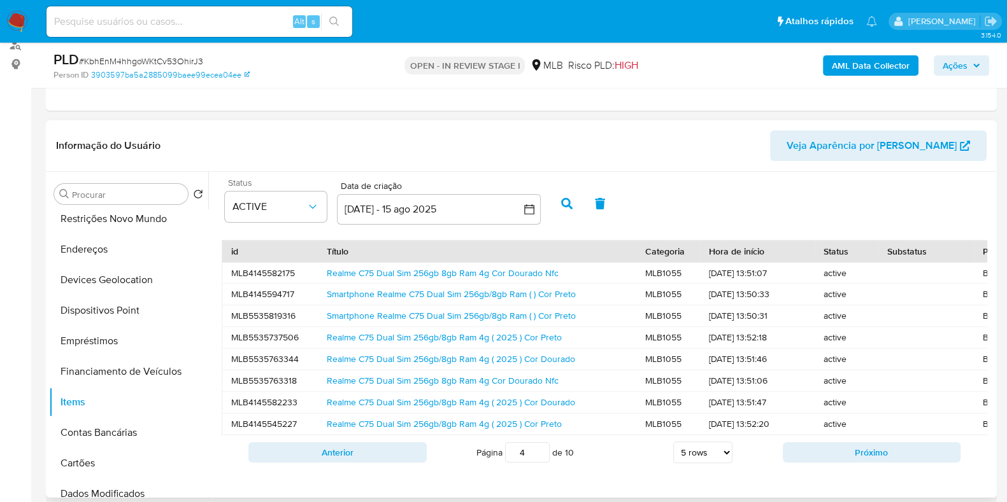
click at [818, 463] on button "Próximo" at bounding box center [871, 452] width 178 height 20
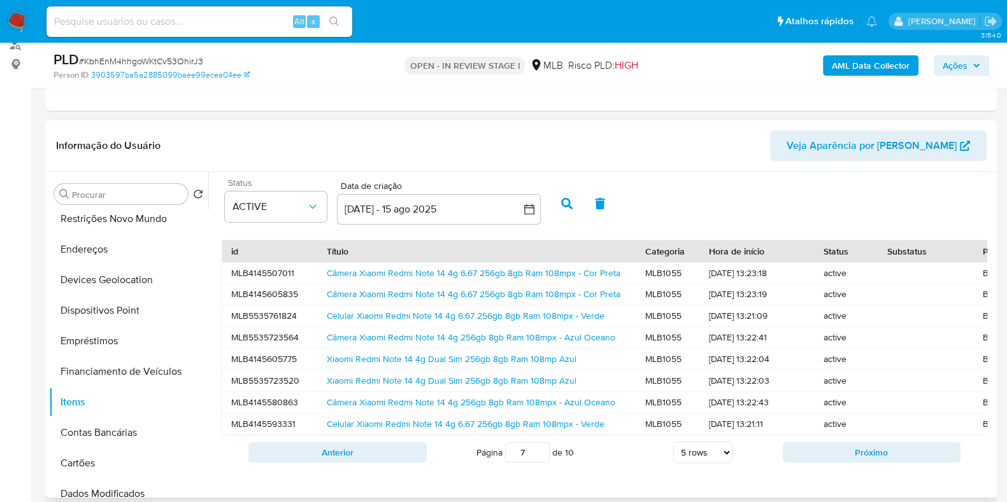
click at [818, 463] on button "Próximo" at bounding box center [871, 452] width 178 height 20
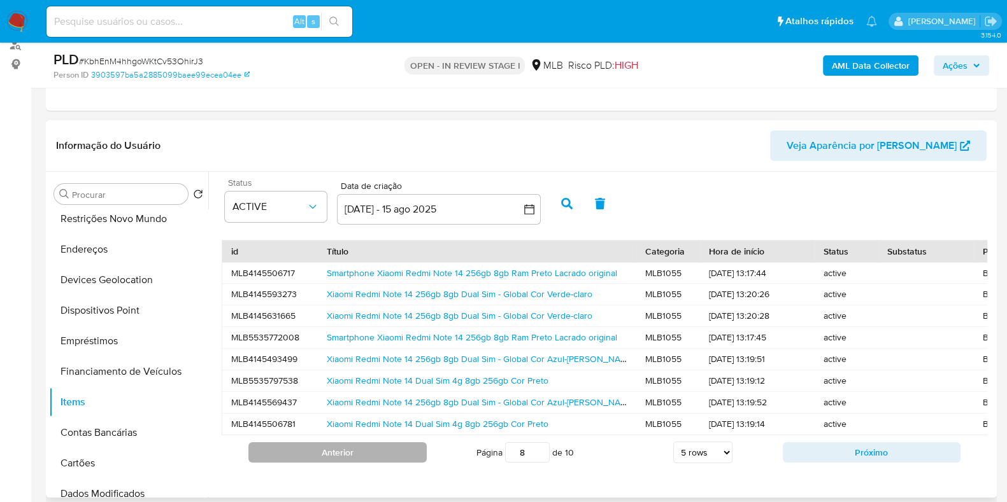
click at [389, 462] on button "Anterior" at bounding box center [337, 452] width 178 height 20
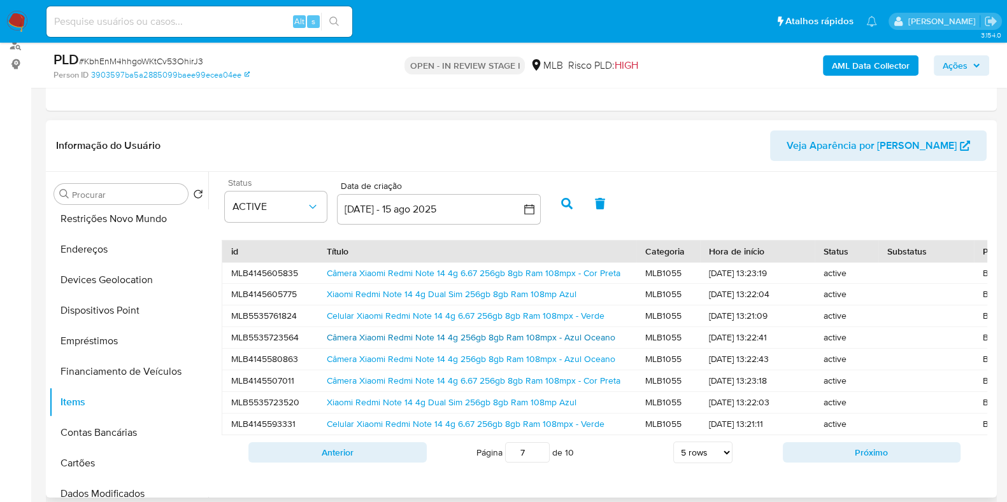
click at [382, 339] on link "Câmera Xiaomi Redmi Note 14 4g 256gb 8gb Ram 108mpx - Azul Oceano" at bounding box center [471, 337] width 288 height 13
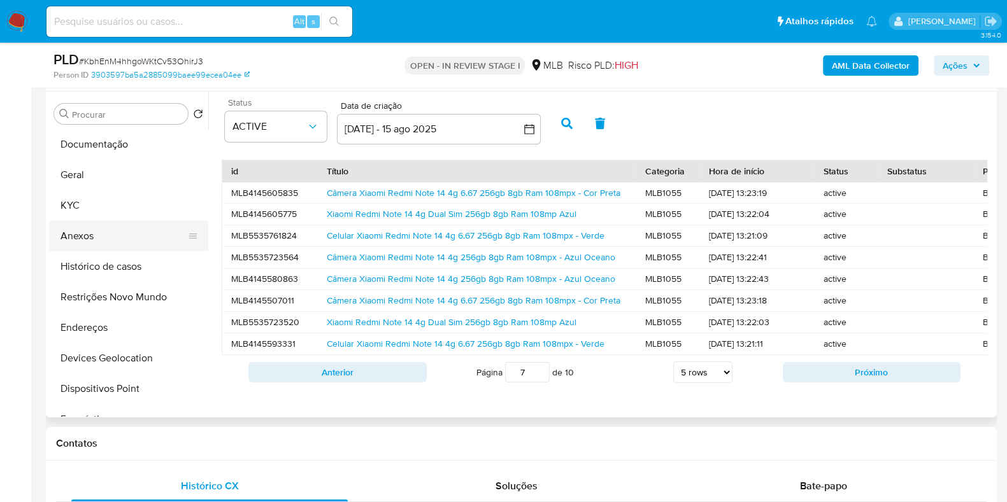
click at [105, 229] on button "Anexos" at bounding box center [123, 236] width 149 height 31
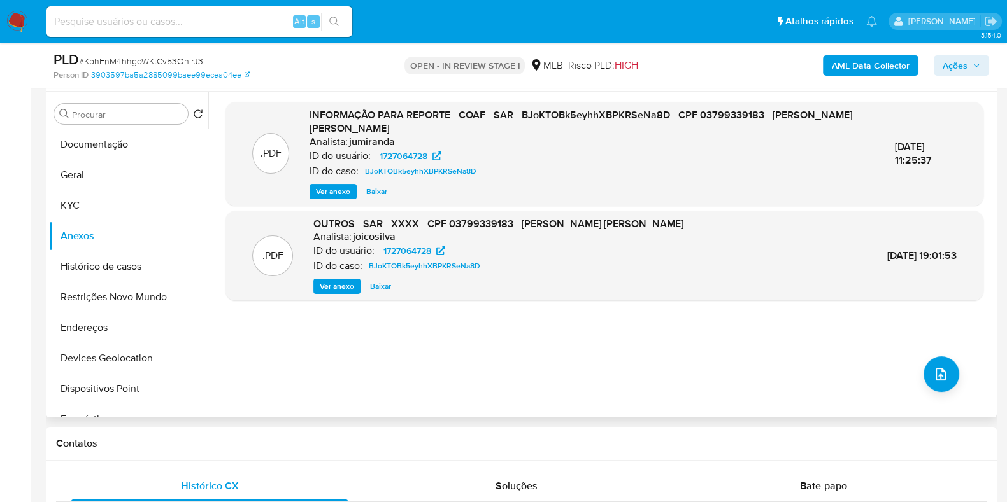
click at [338, 188] on span "Ver anexo" at bounding box center [333, 191] width 34 height 13
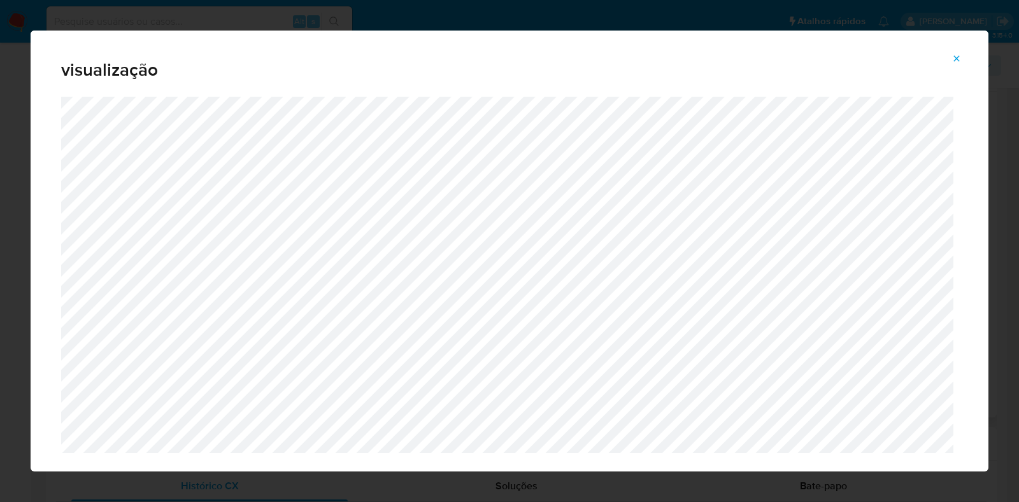
click at [957, 56] on icon "Attachment preview" at bounding box center [956, 58] width 10 height 10
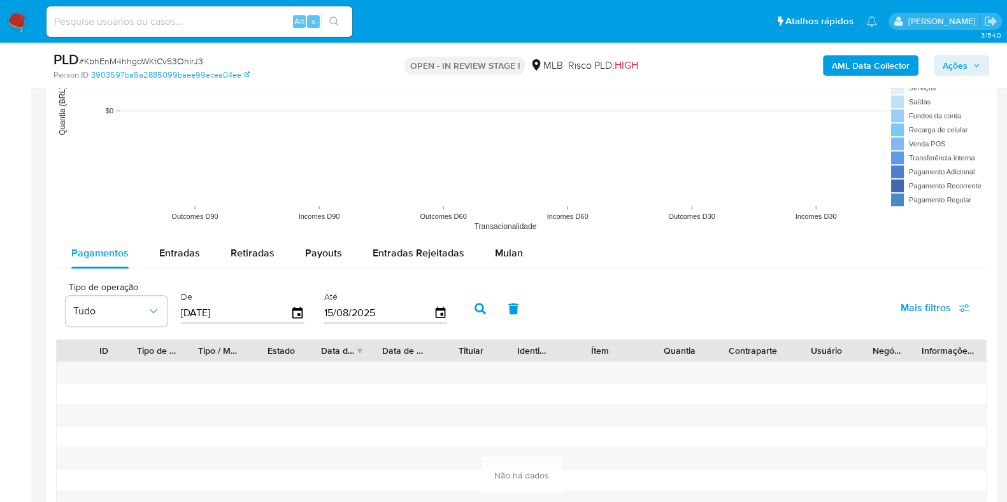
scroll to position [1273, 0]
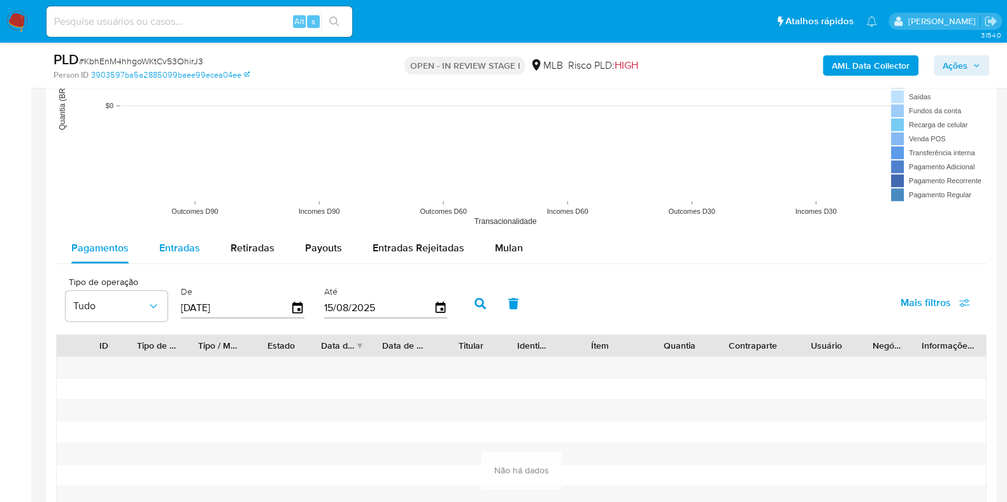
click at [167, 248] on span "Entradas" at bounding box center [179, 248] width 41 height 15
select select "10"
click at [302, 300] on div "De 18/05/2025" at bounding box center [244, 302] width 133 height 51
click at [294, 307] on icon "button" at bounding box center [297, 307] width 10 height 11
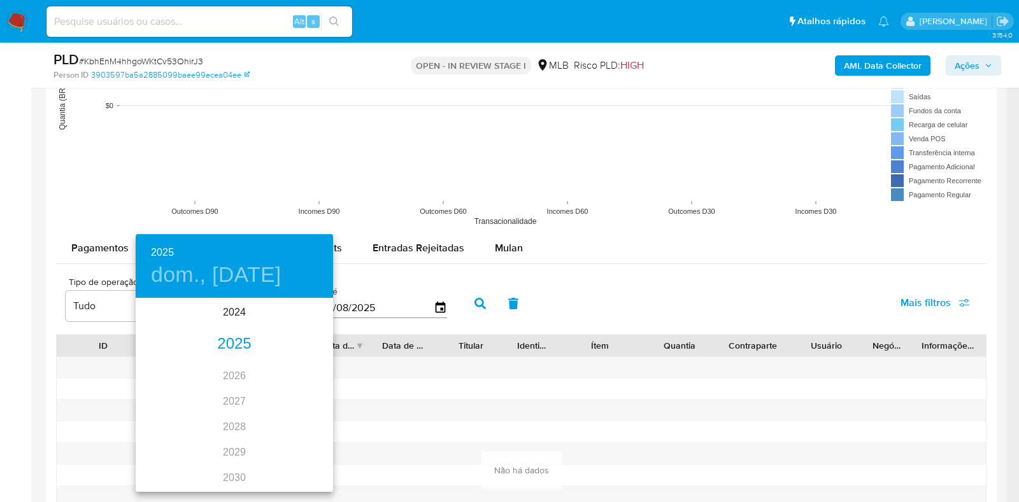
click at [229, 337] on div "2025" at bounding box center [234, 344] width 197 height 25
click at [158, 323] on div "ene." at bounding box center [169, 324] width 66 height 48
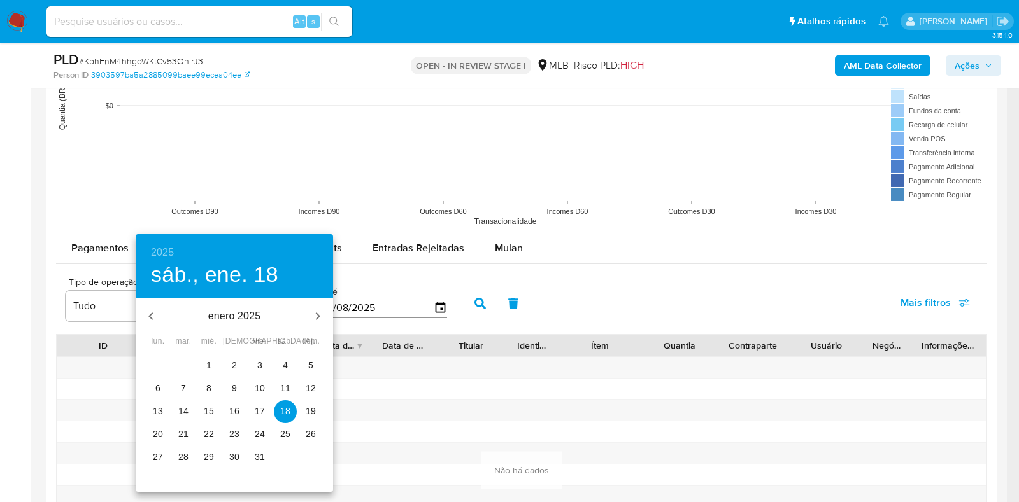
click at [209, 367] on p "1" at bounding box center [208, 365] width 5 height 13
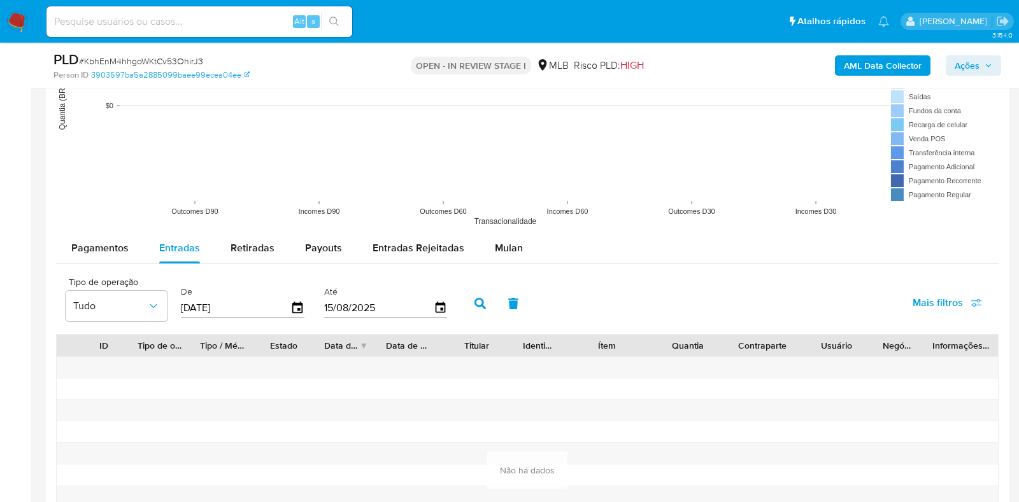
type input "01/01/2025"
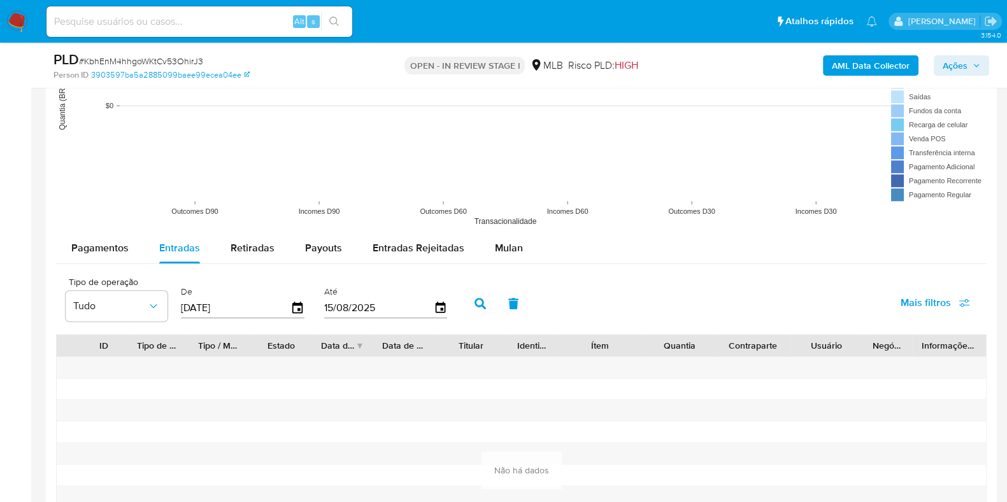
click at [474, 298] on icon "button" at bounding box center [479, 303] width 11 height 11
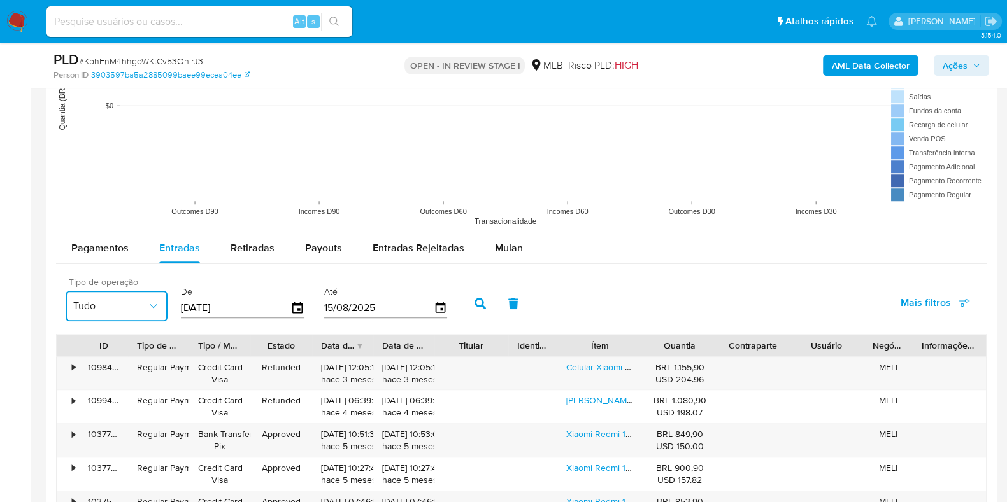
click at [132, 313] on button "Tudo" at bounding box center [117, 306] width 102 height 31
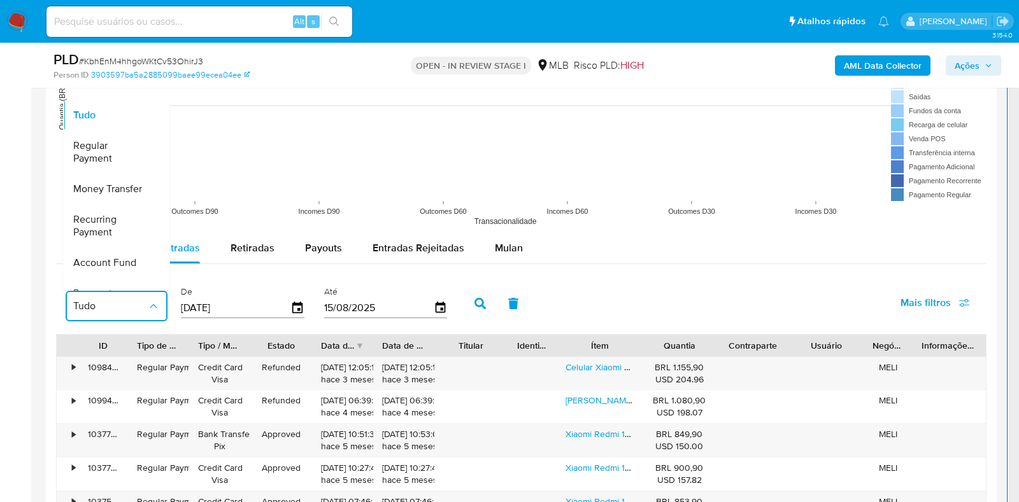
click at [612, 291] on div "Tipo de operação Tudo Tudo Regular Payment Money Transfer Recurring Payment Acc…" at bounding box center [521, 303] width 930 height 64
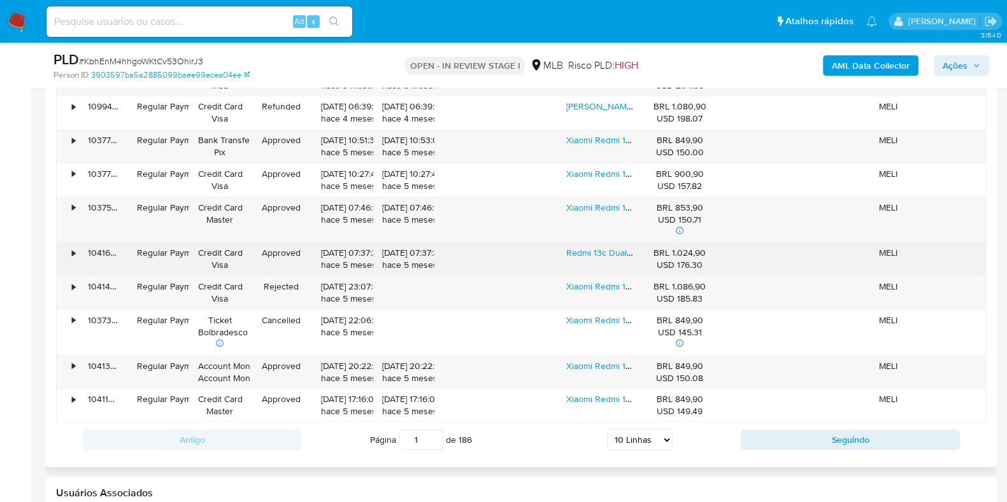
scroll to position [1592, 0]
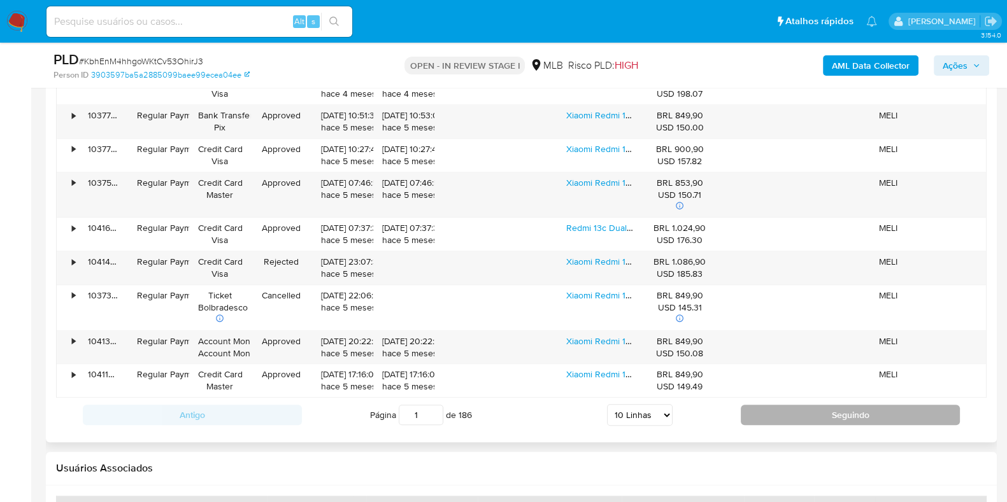
click at [763, 409] on button "Seguindo" at bounding box center [849, 415] width 219 height 20
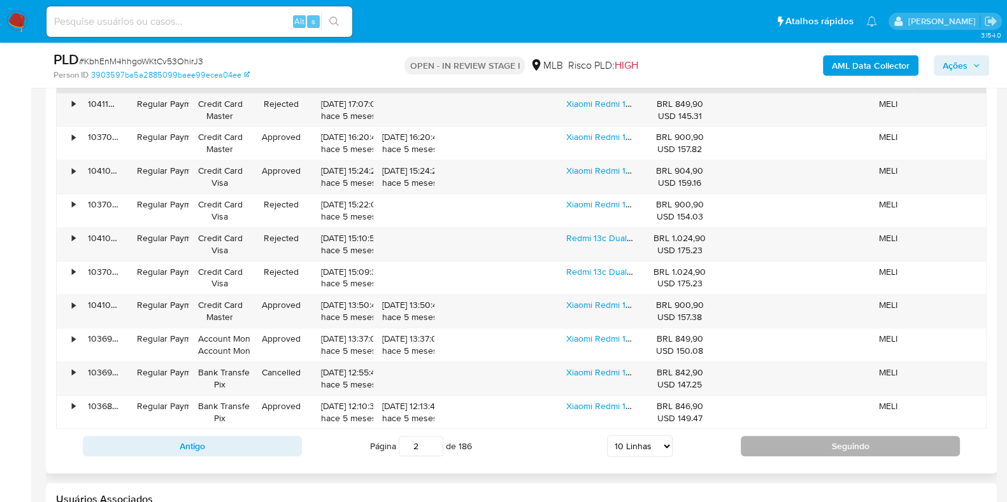
scroll to position [1512, 0]
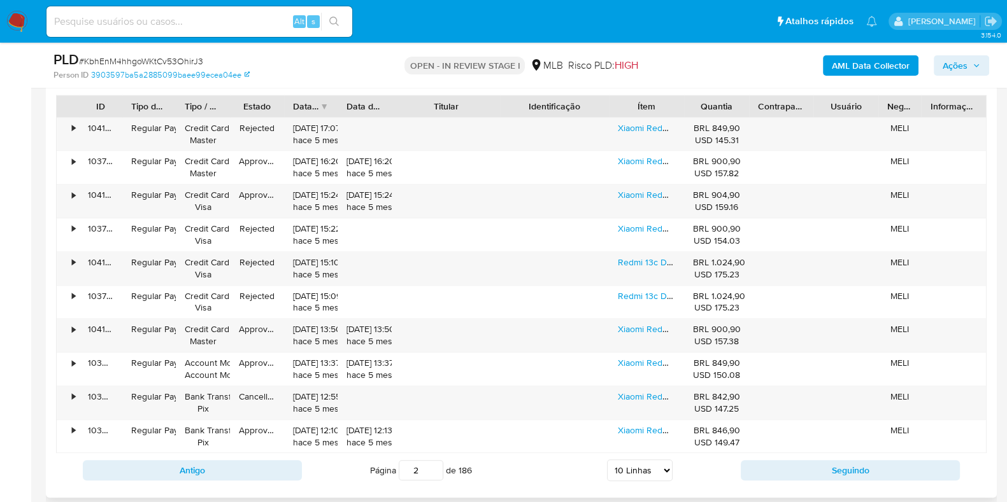
drag, startPoint x: 521, startPoint y: 97, endPoint x: 542, endPoint y: 106, distance: 22.5
click at [542, 106] on div "ID Tipo de operação Tipo / Método Estado Data de criação Data de aprovação Titu…" at bounding box center [521, 107] width 929 height 22
click at [779, 472] on button "Seguindo" at bounding box center [849, 470] width 219 height 20
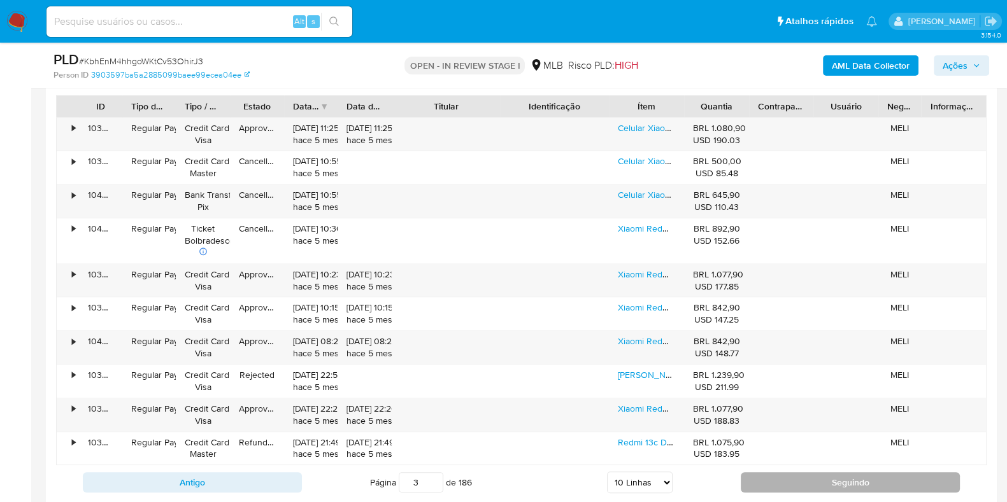
click at [779, 474] on button "Seguindo" at bounding box center [849, 482] width 219 height 20
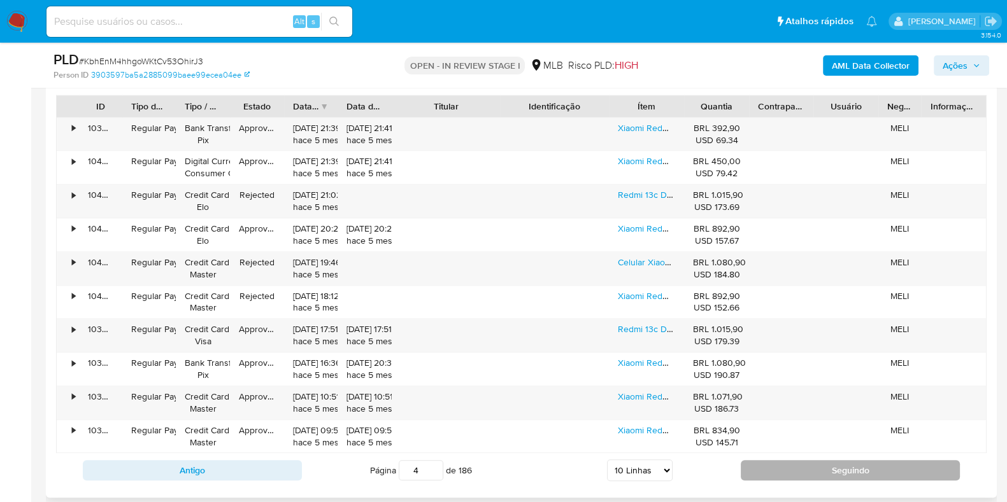
click at [779, 474] on button "Seguindo" at bounding box center [849, 470] width 219 height 20
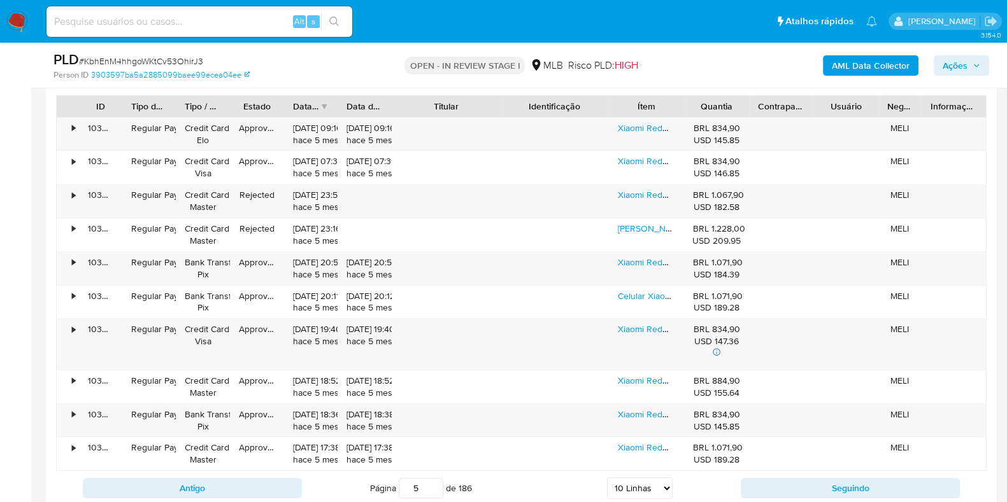
click at [776, 471] on div "Antigo Página 5 de 186 5 Linhas 10 Linhas 20 Linhas 25 Linhas 50 Linhas 100 Lin…" at bounding box center [521, 488] width 930 height 34
click at [786, 485] on button "Seguindo" at bounding box center [849, 488] width 219 height 20
type input "6"
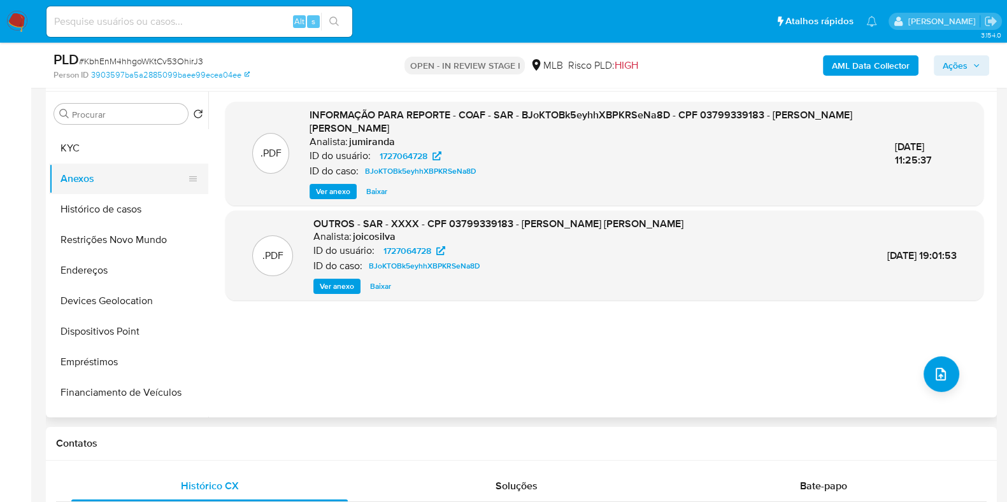
scroll to position [0, 0]
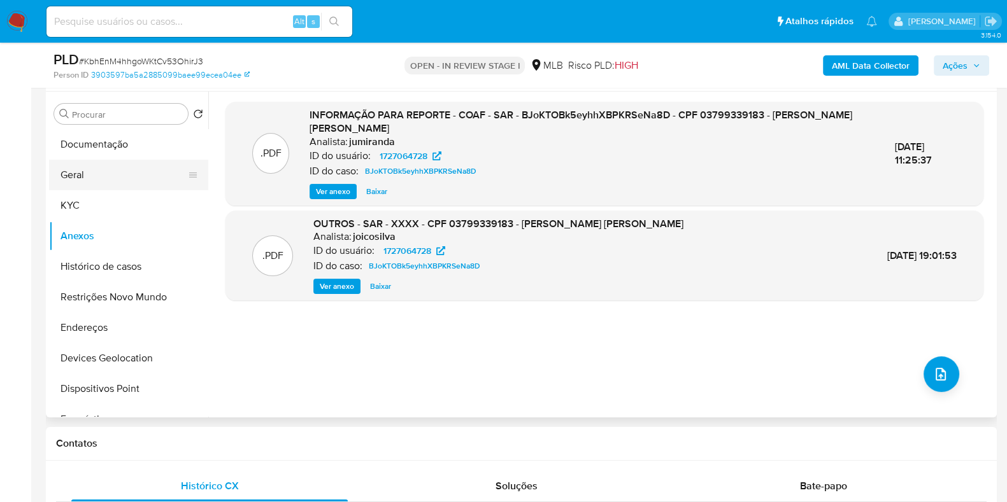
click at [94, 178] on button "Geral" at bounding box center [123, 175] width 149 height 31
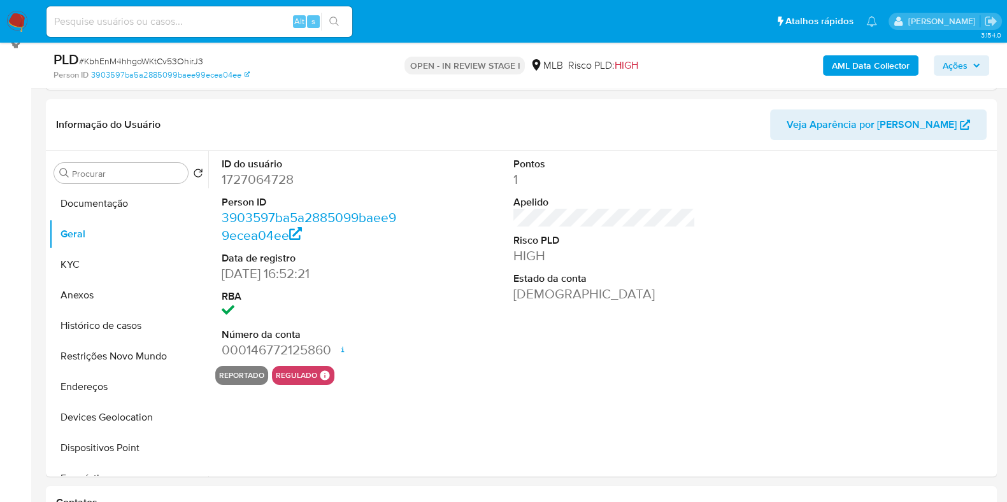
scroll to position [159, 0]
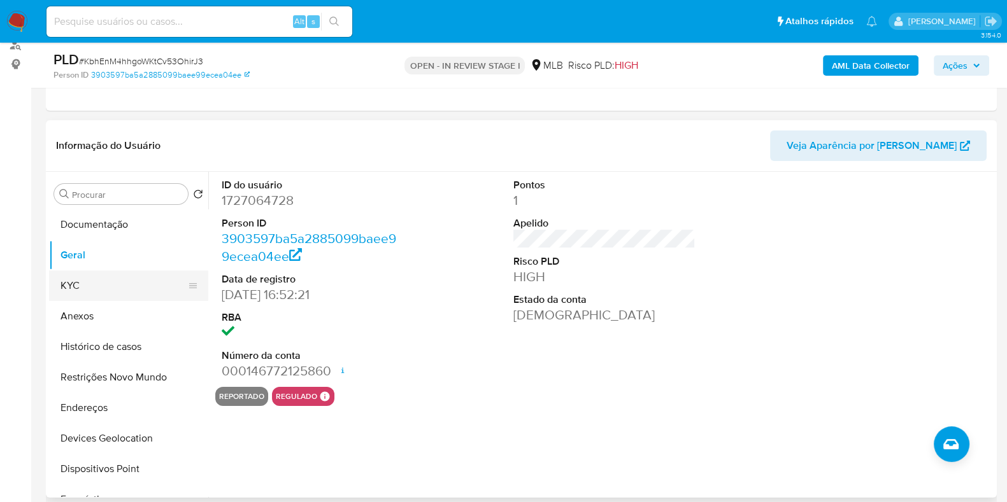
click at [109, 276] on button "KYC" at bounding box center [123, 286] width 149 height 31
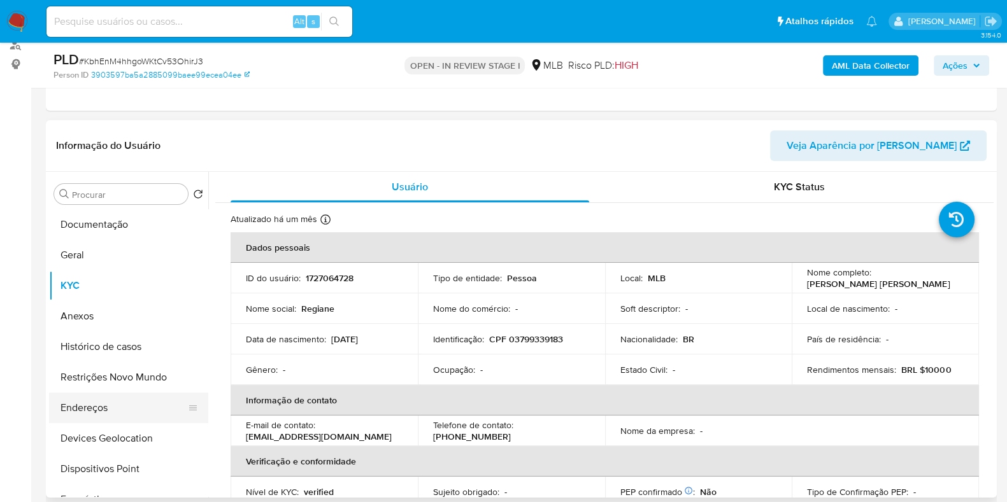
click at [72, 395] on button "Endereços" at bounding box center [123, 408] width 149 height 31
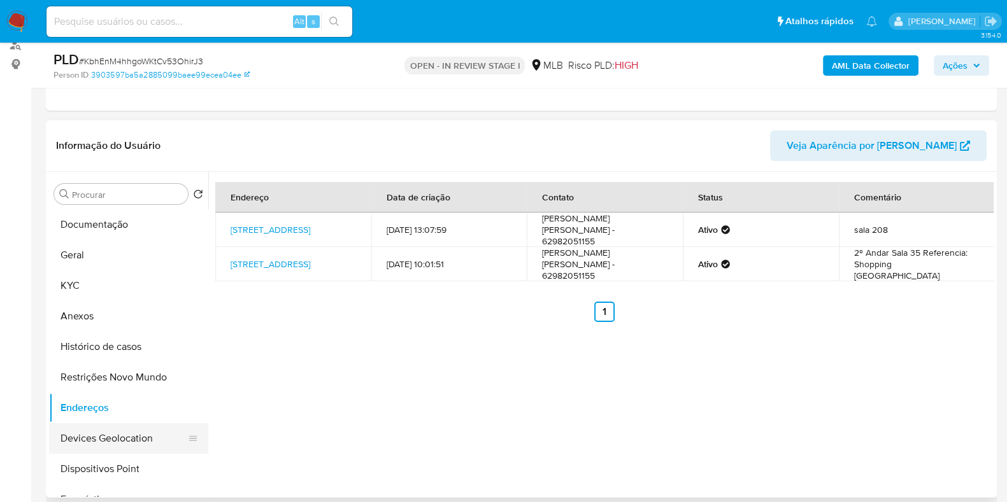
click at [118, 439] on button "Devices Geolocation" at bounding box center [123, 438] width 149 height 31
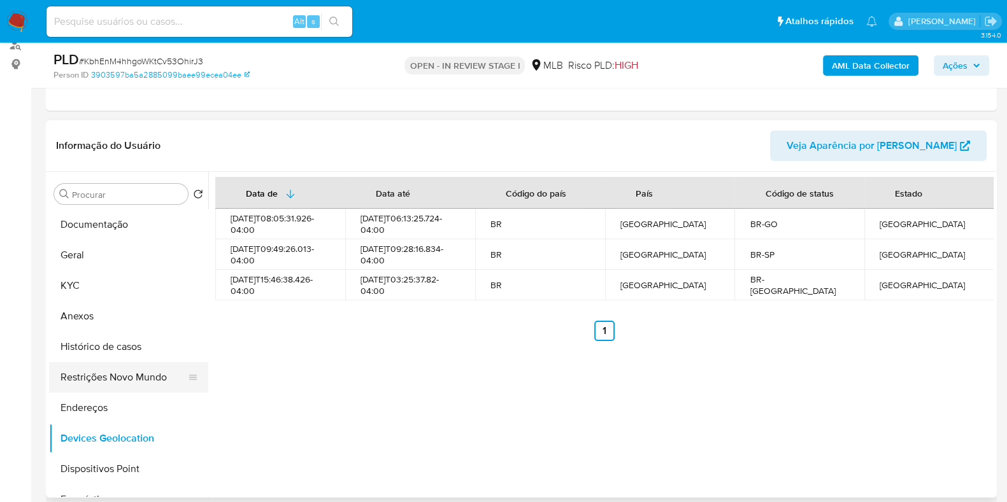
click at [89, 376] on button "Restrições Novo Mundo" at bounding box center [123, 377] width 149 height 31
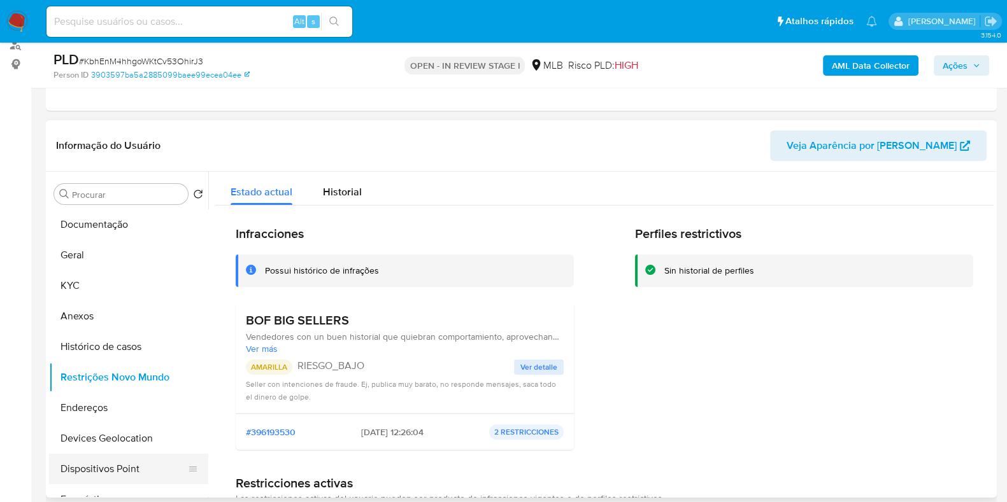
click at [135, 467] on button "Dispositivos Point" at bounding box center [123, 469] width 149 height 31
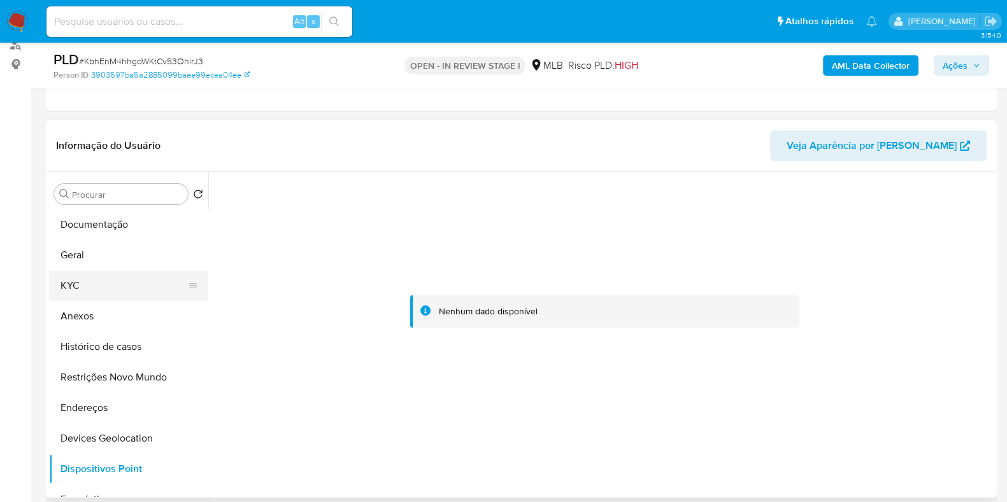
click at [86, 282] on button "KYC" at bounding box center [123, 286] width 149 height 31
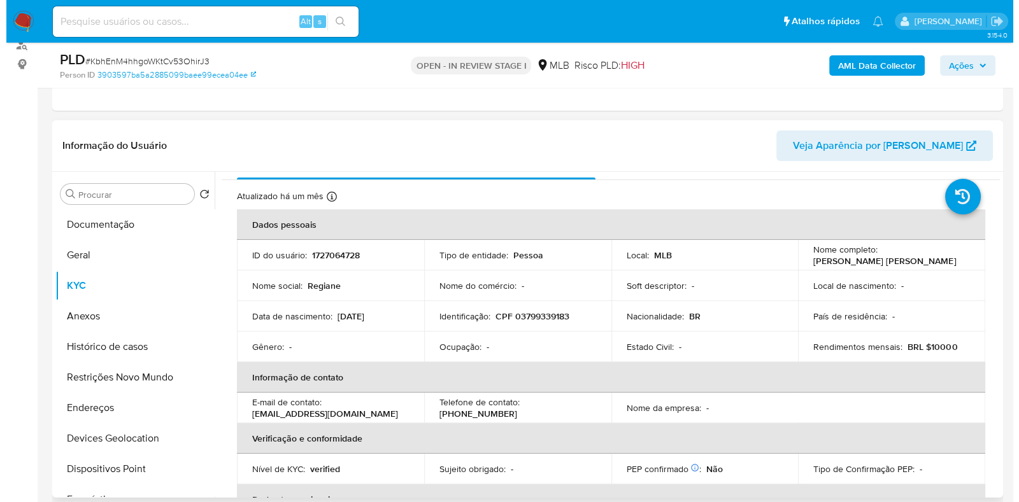
scroll to position [0, 0]
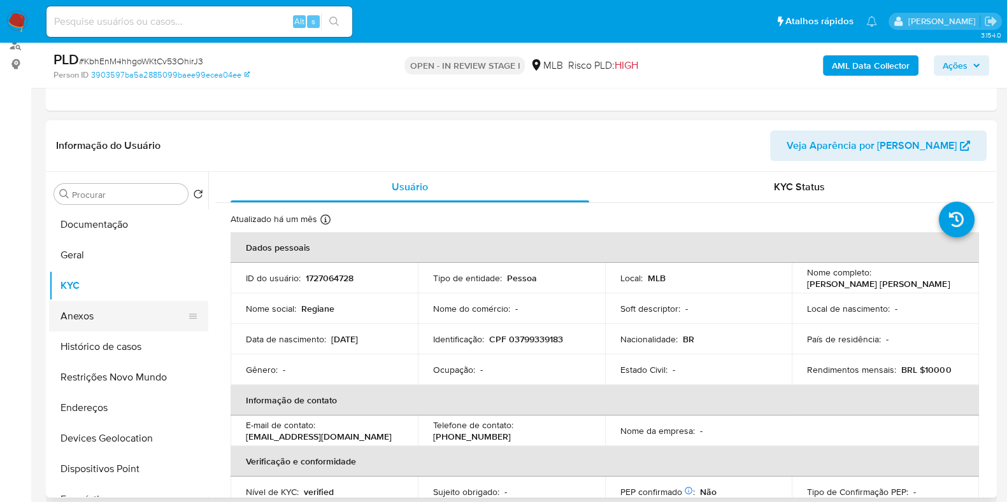
click at [115, 318] on button "Anexos" at bounding box center [123, 316] width 149 height 31
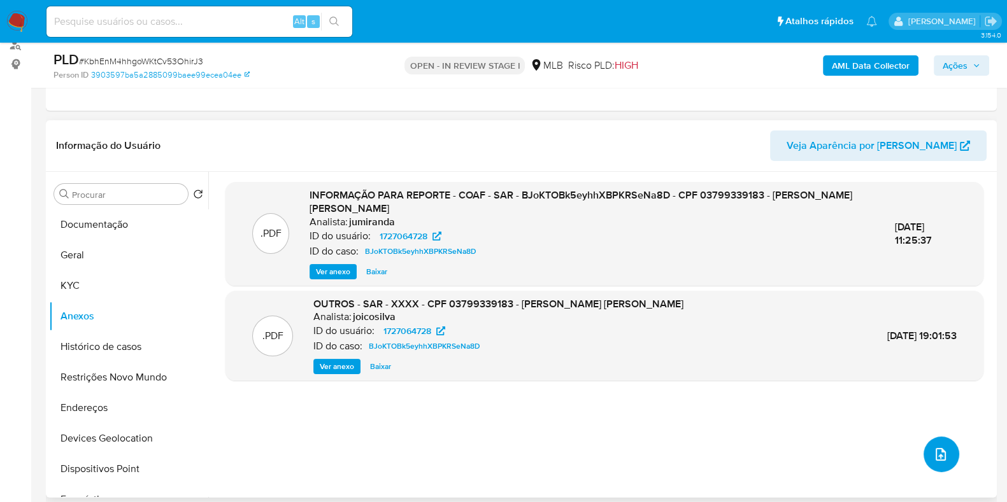
click at [935, 450] on icon "upload-file" at bounding box center [940, 454] width 10 height 13
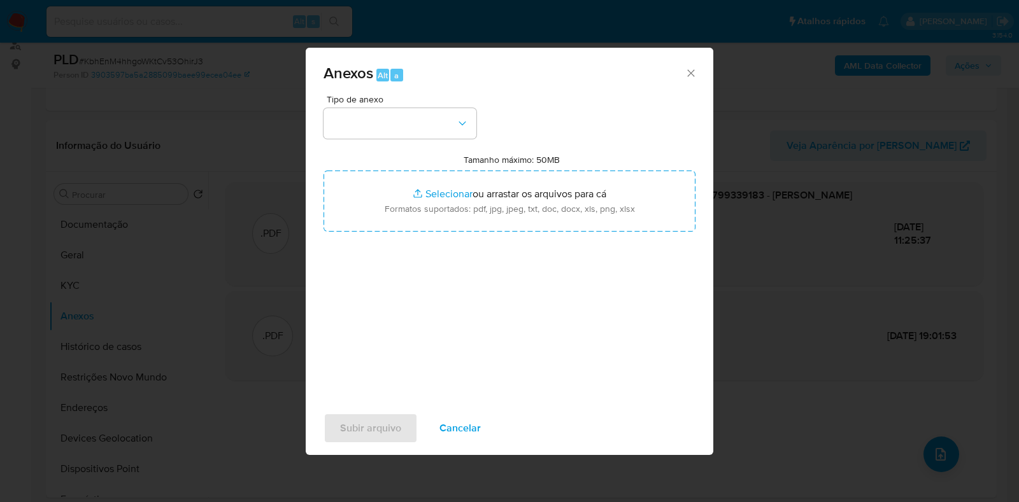
click at [364, 94] on div "Anexos Alt a" at bounding box center [509, 72] width 407 height 48
click at [368, 136] on button "button" at bounding box center [399, 123] width 153 height 31
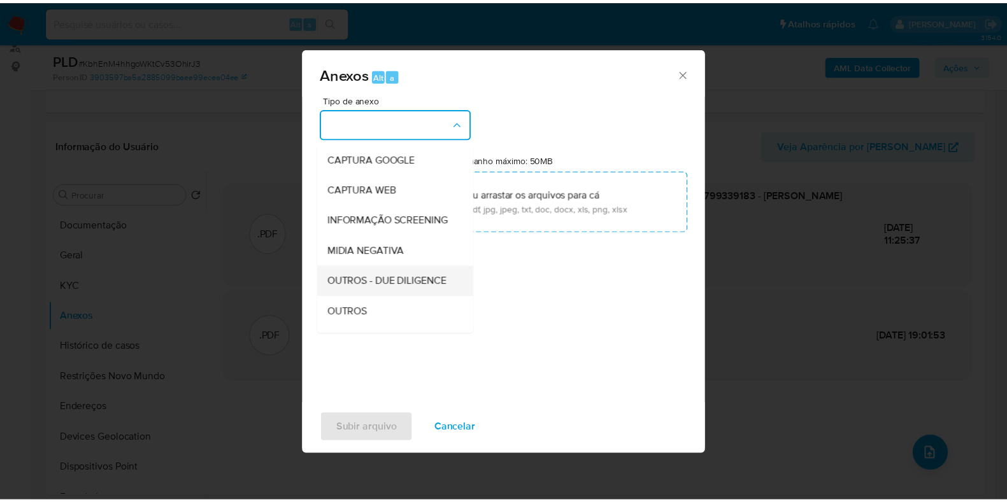
scroll to position [159, 0]
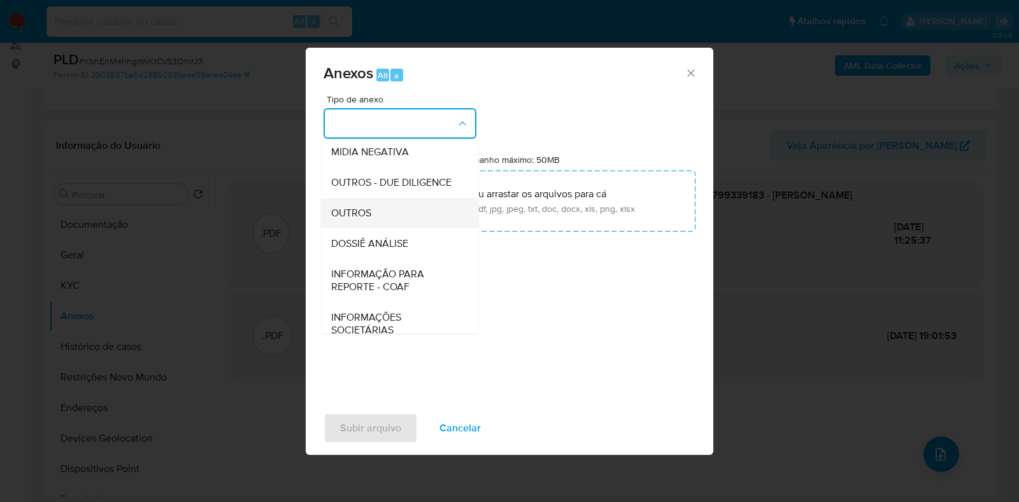
click at [382, 229] on div "OUTROS" at bounding box center [396, 213] width 130 height 31
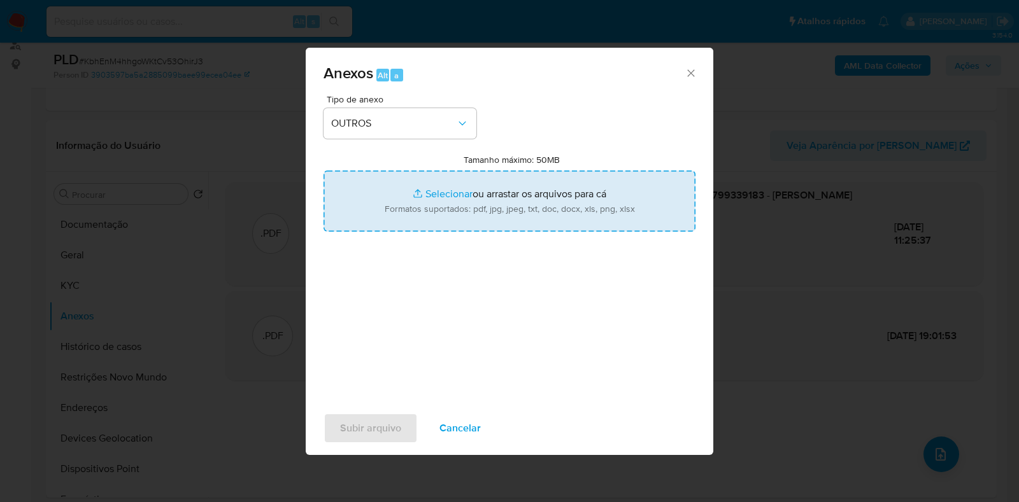
click at [434, 189] on input "Tamanho máximo: 50MB Selecionar arquivos" at bounding box center [509, 201] width 372 height 61
type input "C:\fakepath\Mulan 1727064728_2025_08_14_17_52_04 - Resumen TX.pdf"
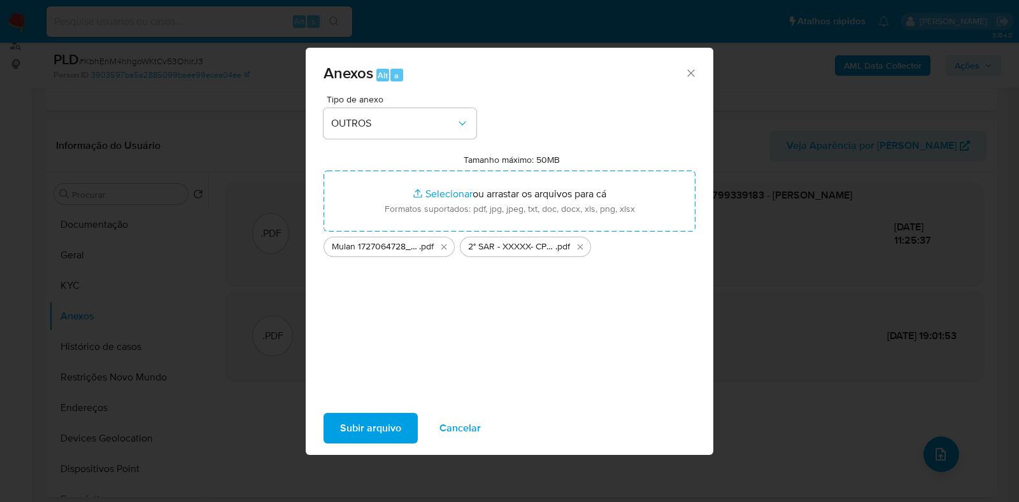
click at [362, 428] on span "Subir arquivo" at bounding box center [370, 428] width 61 height 28
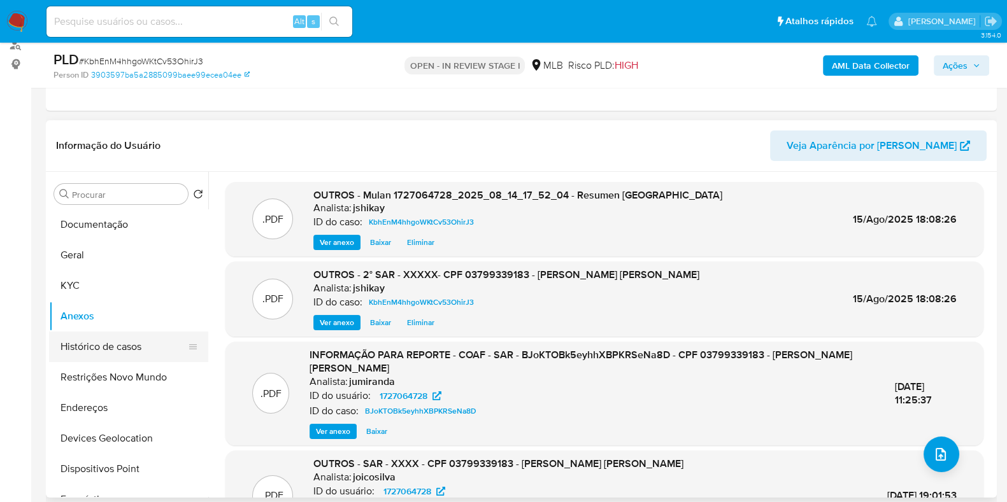
click at [143, 348] on button "Histórico de casos" at bounding box center [123, 347] width 149 height 31
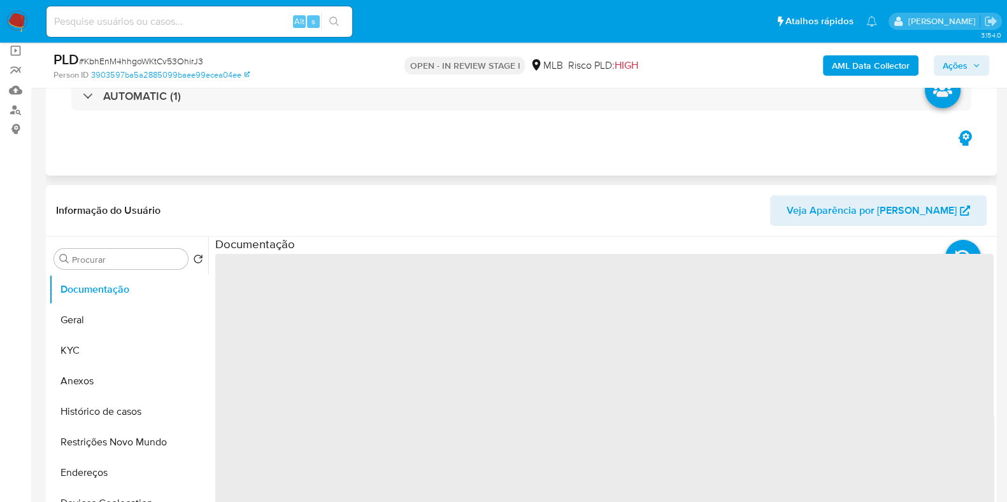
scroll to position [239, 0]
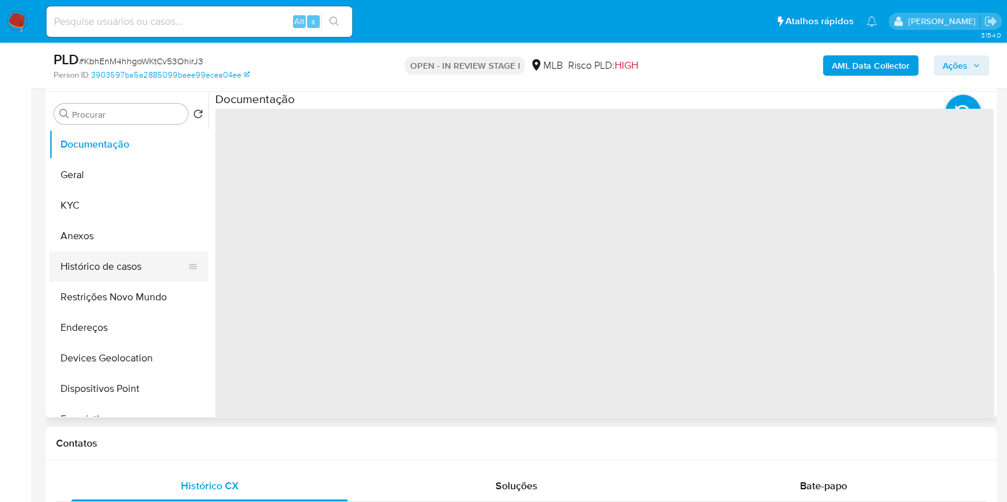
select select "10"
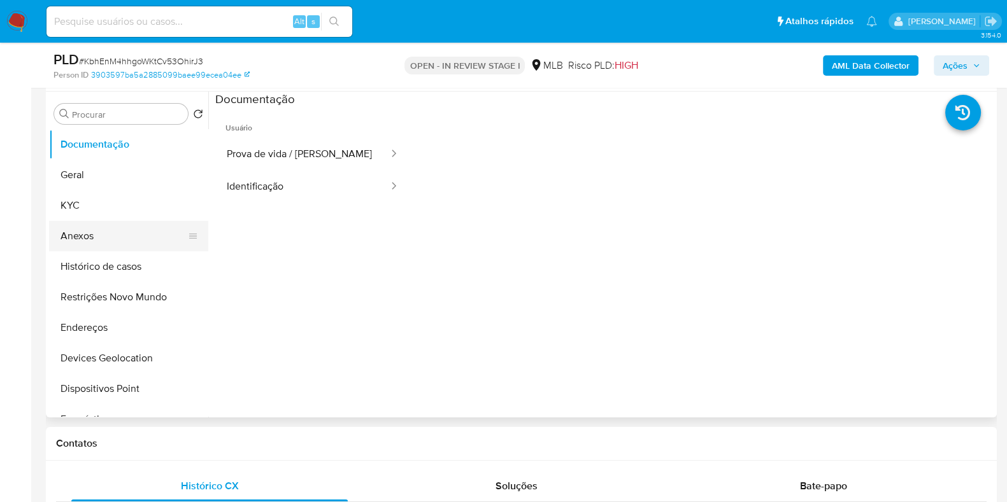
click at [111, 236] on button "Anexos" at bounding box center [123, 236] width 149 height 31
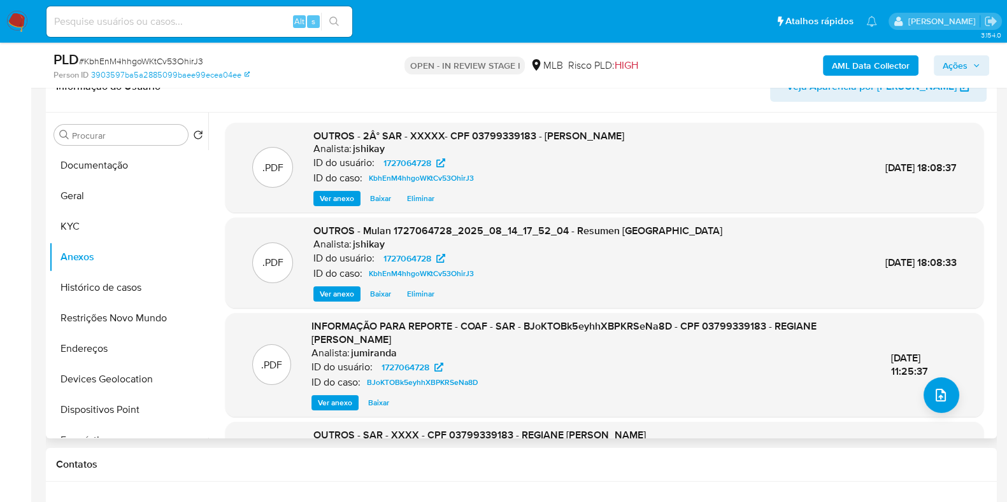
scroll to position [159, 0]
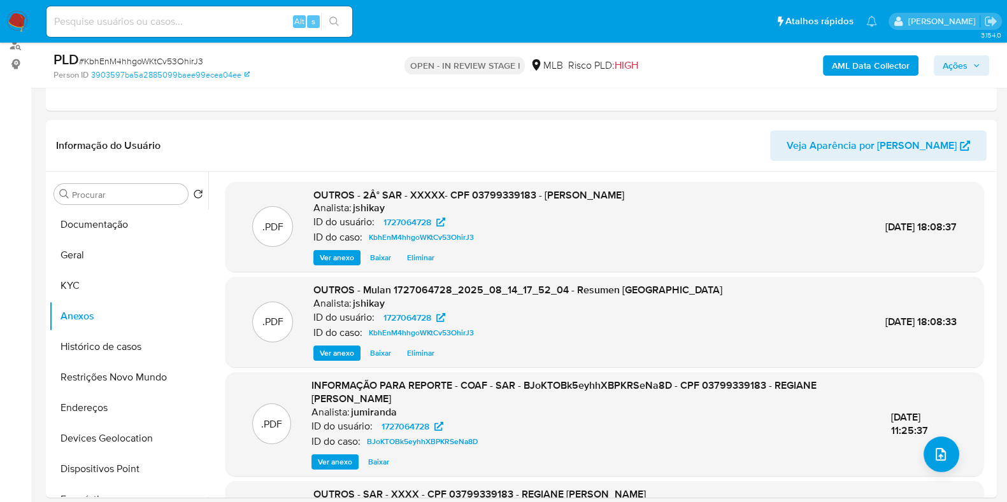
click at [952, 66] on span "Ações" at bounding box center [954, 65] width 25 height 20
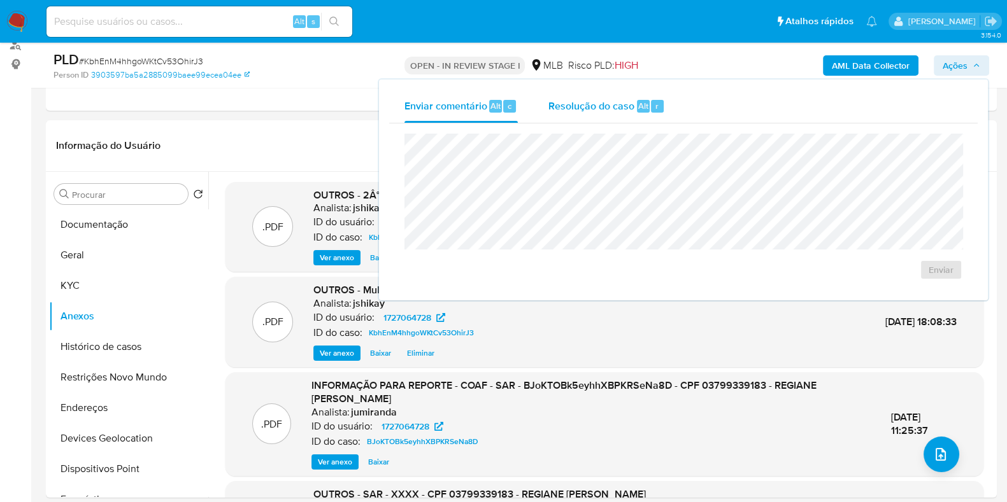
click at [626, 114] on div "Resolução do caso Alt r" at bounding box center [606, 106] width 117 height 33
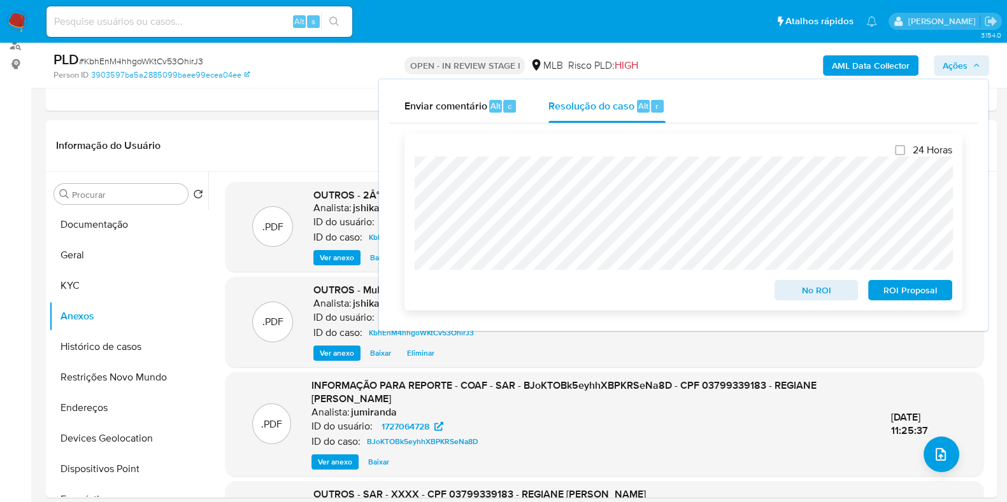
click at [900, 283] on span "ROI Proposal" at bounding box center [910, 290] width 66 height 18
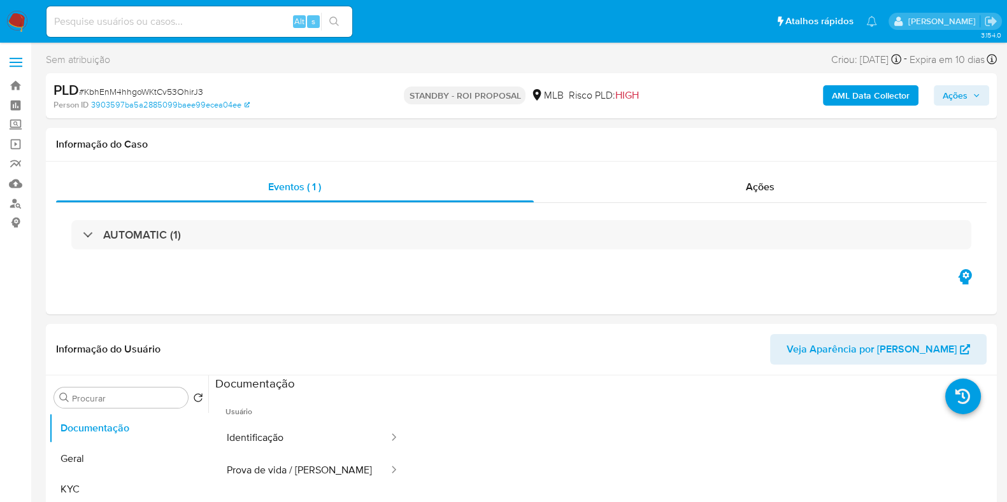
select select "10"
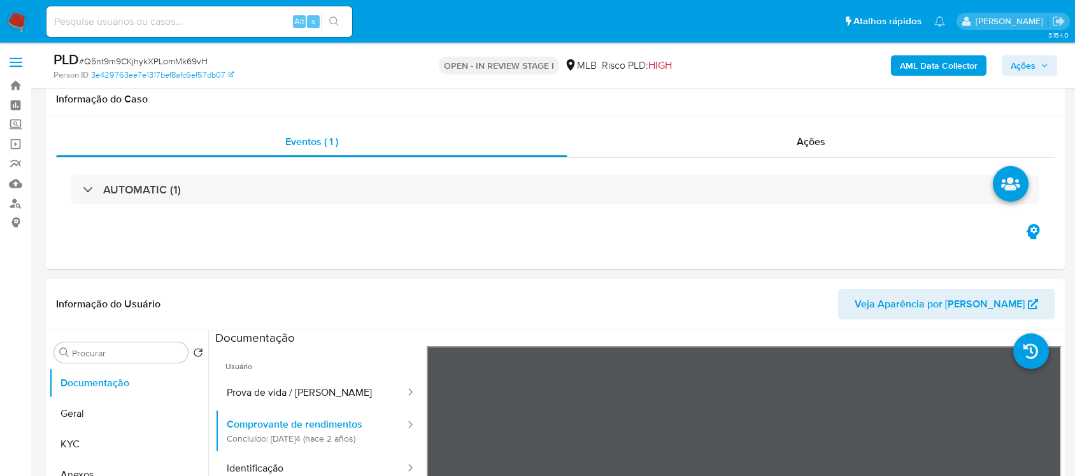
select select "10"
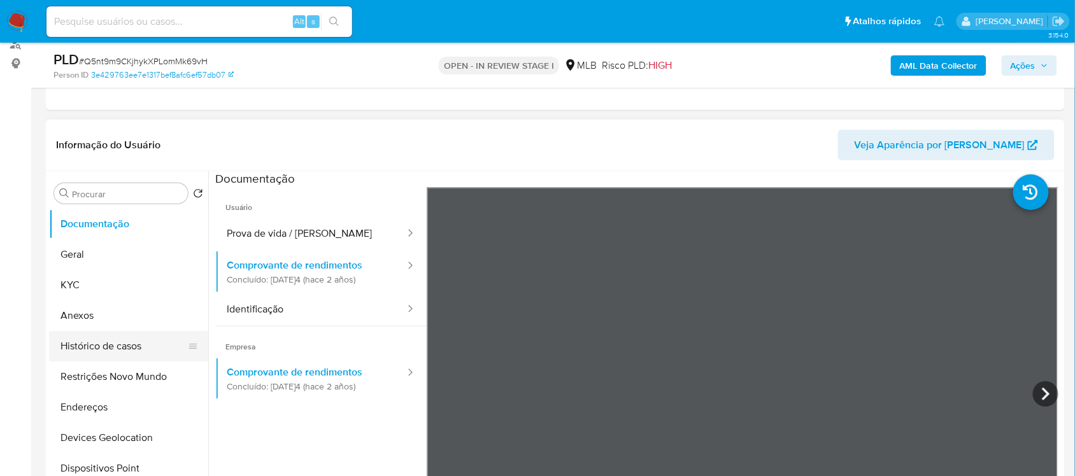
click at [146, 344] on button "Histórico de casos" at bounding box center [123, 346] width 149 height 31
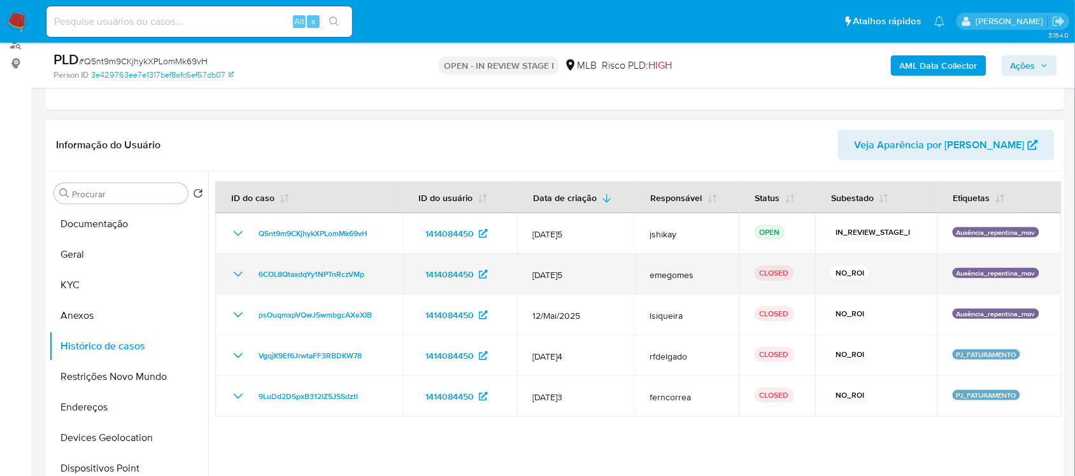
click at [236, 275] on icon "Mostrar/Ocultar" at bounding box center [237, 274] width 15 height 15
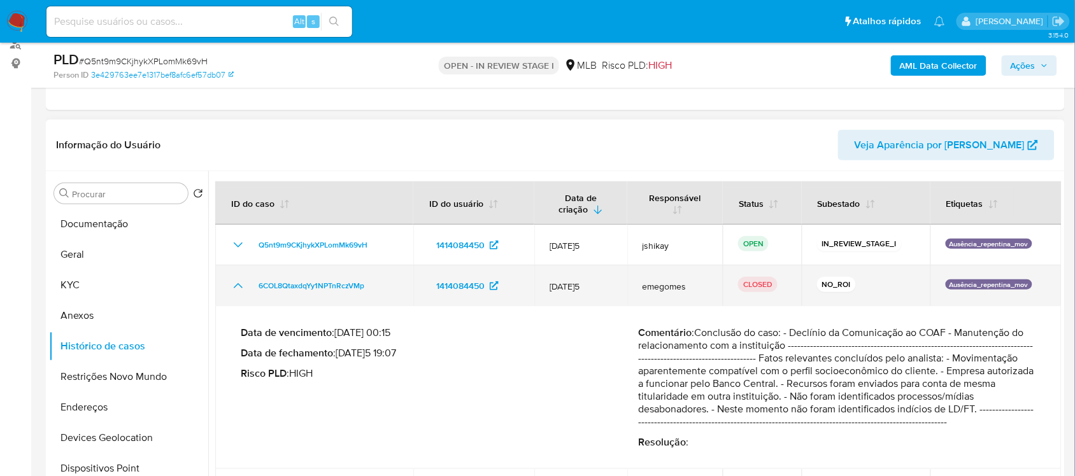
click at [230, 287] on icon "Mostrar/Ocultar" at bounding box center [237, 285] width 15 height 15
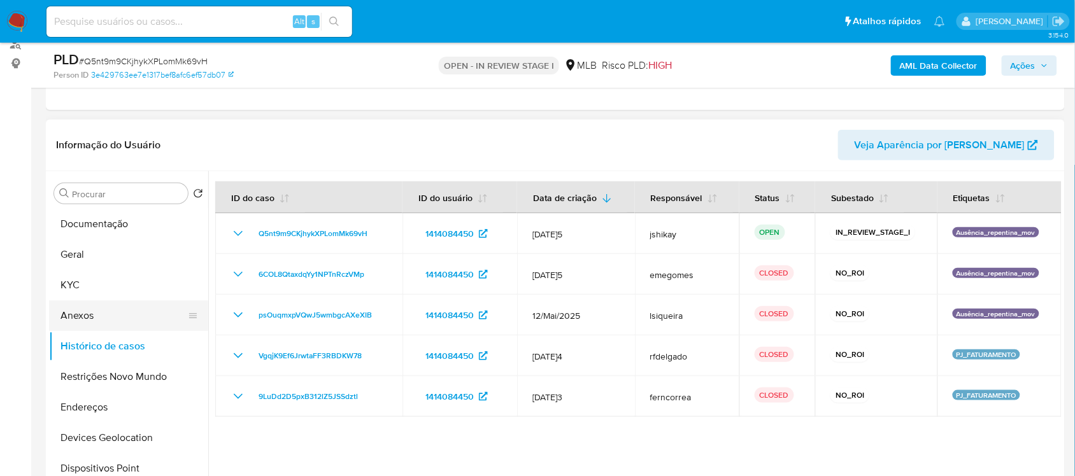
click at [106, 311] on button "Anexos" at bounding box center [123, 316] width 149 height 31
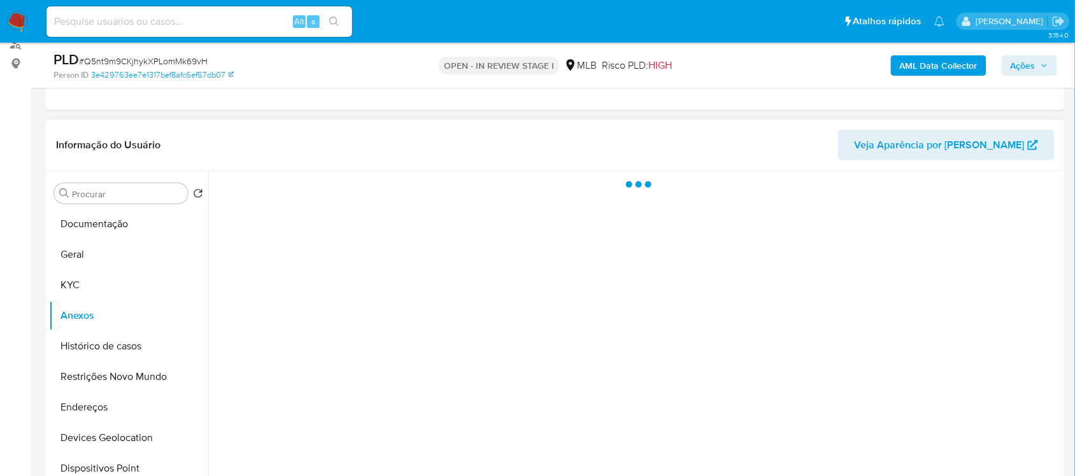
scroll to position [239, 0]
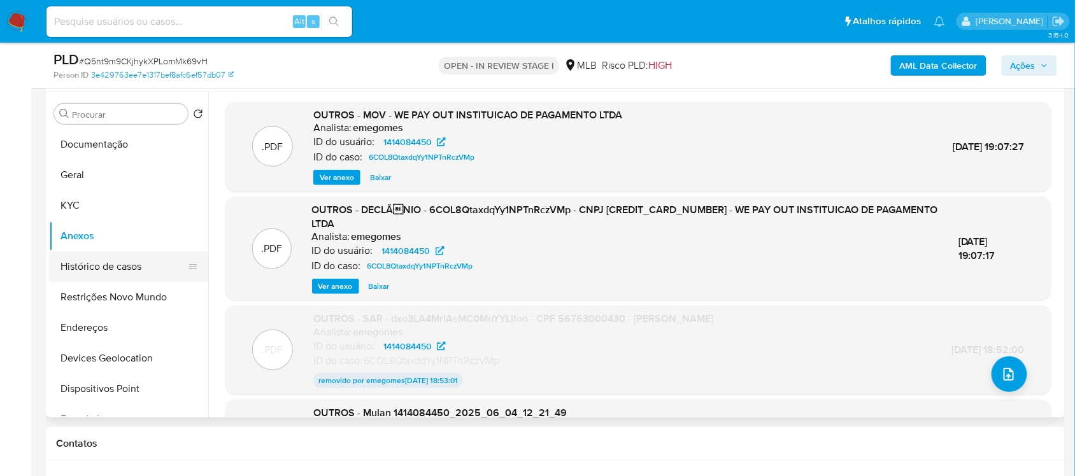
click at [108, 261] on button "Histórico de casos" at bounding box center [123, 266] width 149 height 31
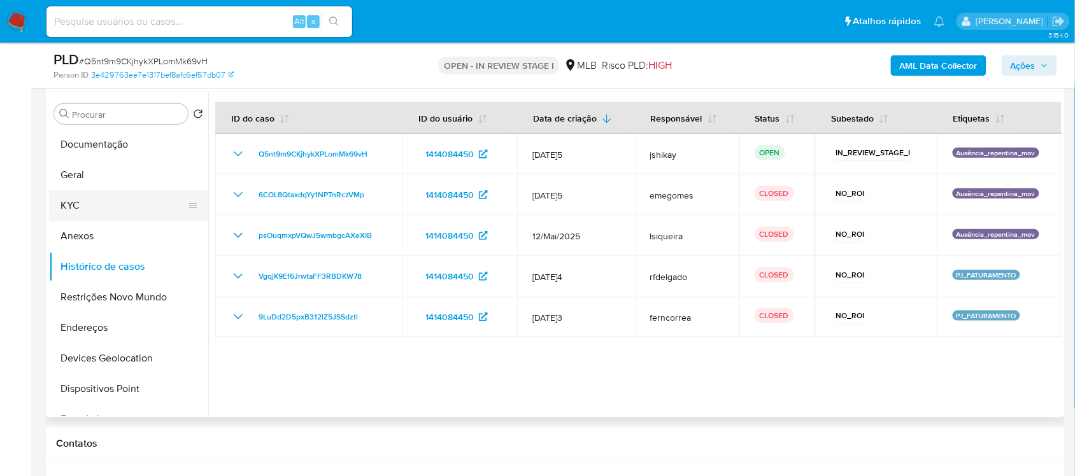
click at [96, 201] on button "KYC" at bounding box center [123, 205] width 149 height 31
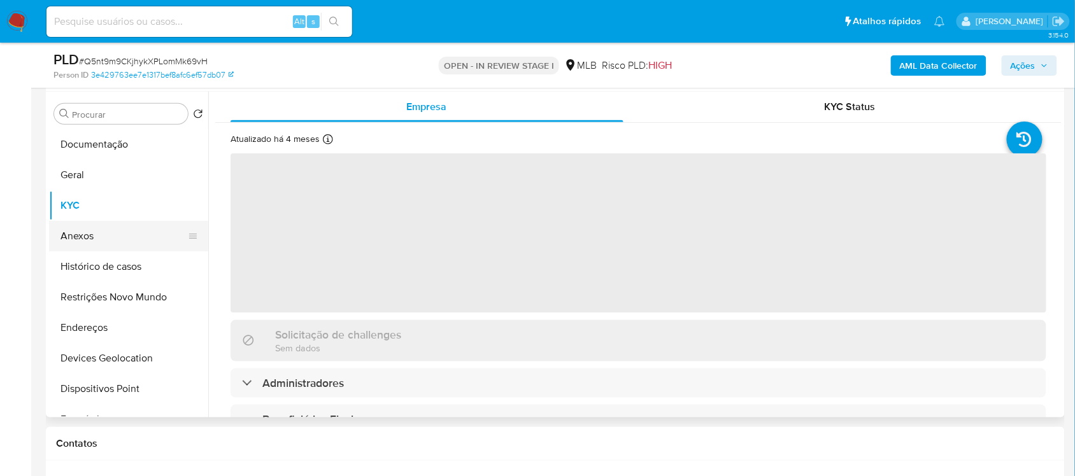
click at [108, 226] on button "Anexos" at bounding box center [123, 236] width 149 height 31
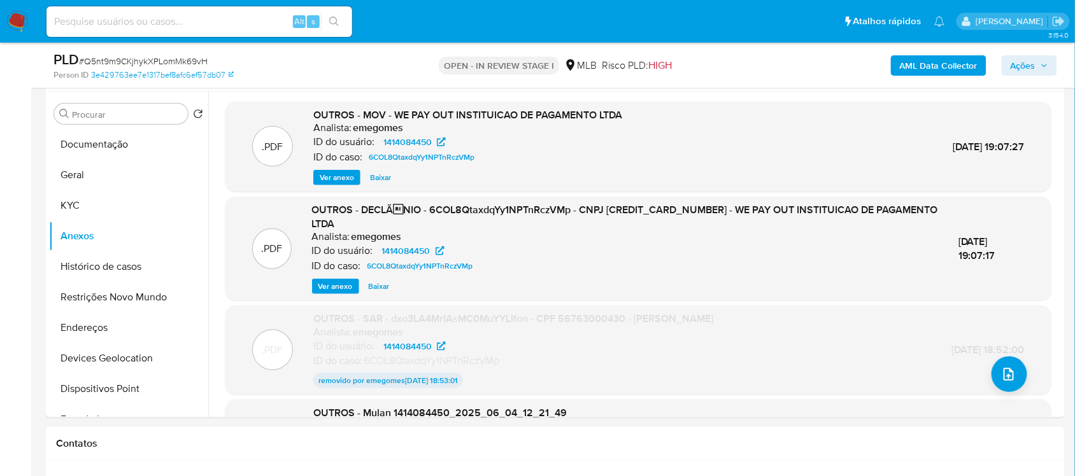
drag, startPoint x: 334, startPoint y: 180, endPoint x: 336, endPoint y: 248, distance: 68.8
click at [336, 248] on div ".PDF OUTROS - MOV - WE PAY OUT INSTITUICAO DE PAGAMENTO LTDA Analista: emegomes…" at bounding box center [638, 316] width 826 height 429
click at [322, 288] on span "Ver anexo" at bounding box center [335, 286] width 34 height 13
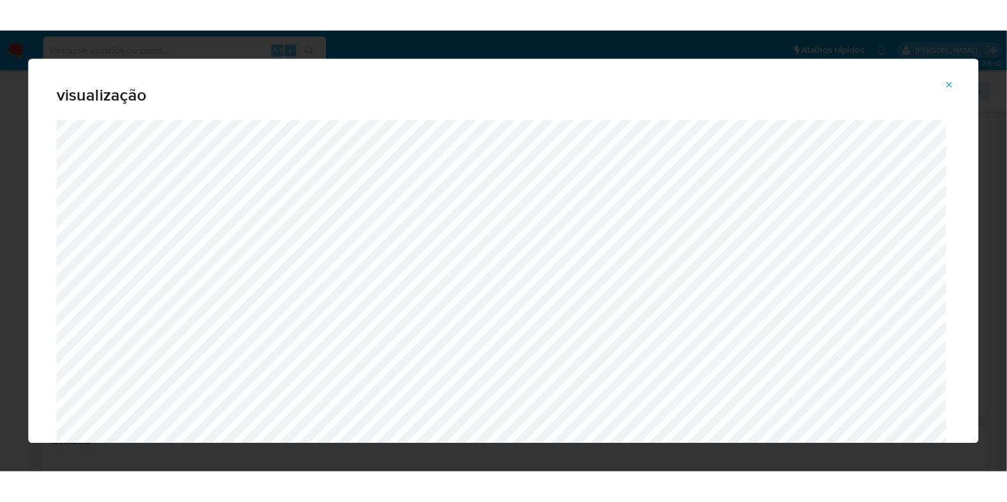
scroll to position [118, 0]
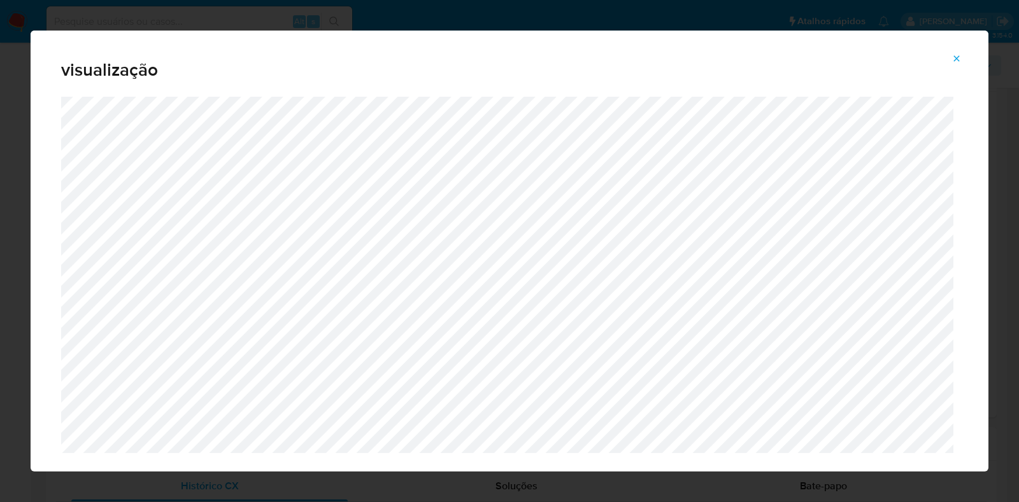
click at [954, 59] on icon "Attachment preview" at bounding box center [956, 58] width 10 height 10
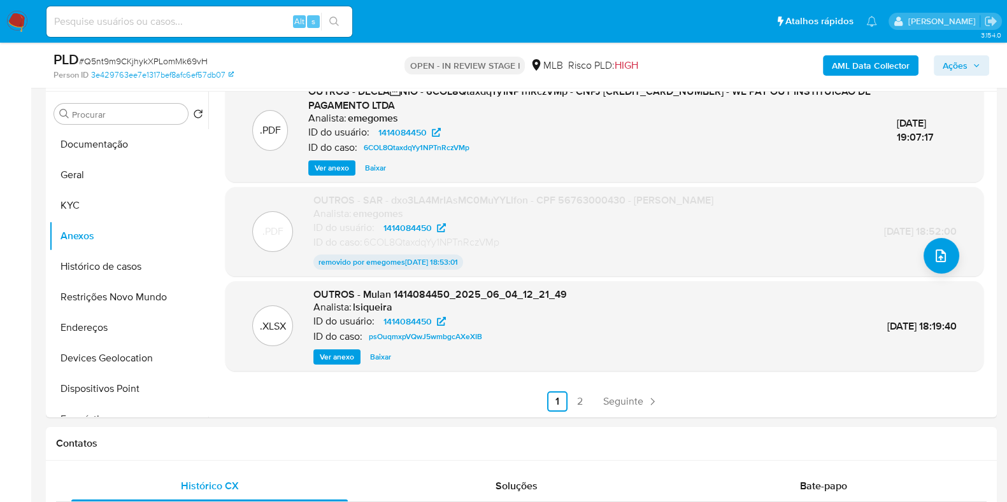
scroll to position [119, 0]
click at [578, 394] on link "2" at bounding box center [580, 401] width 20 height 20
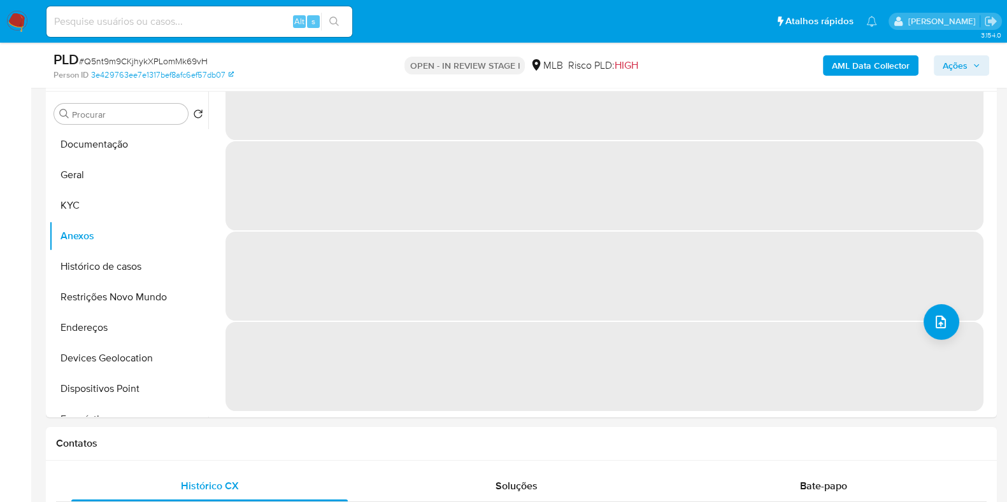
scroll to position [0, 0]
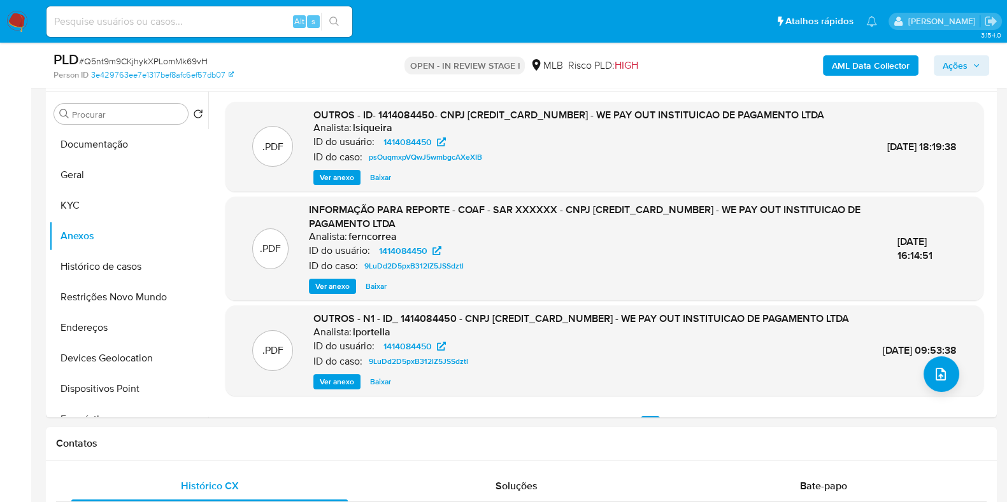
click at [322, 184] on span "Ver anexo" at bounding box center [337, 177] width 34 height 13
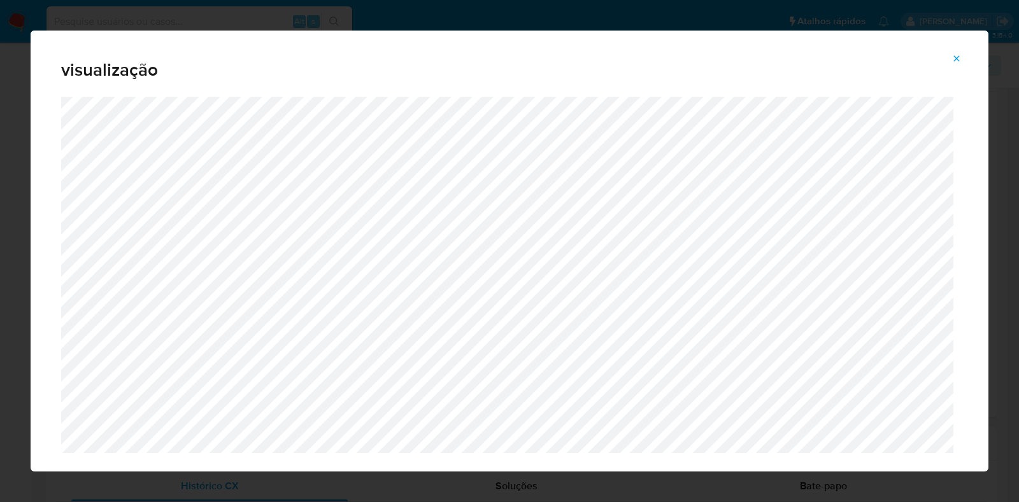
click at [963, 55] on button "Attachment preview" at bounding box center [956, 58] width 28 height 20
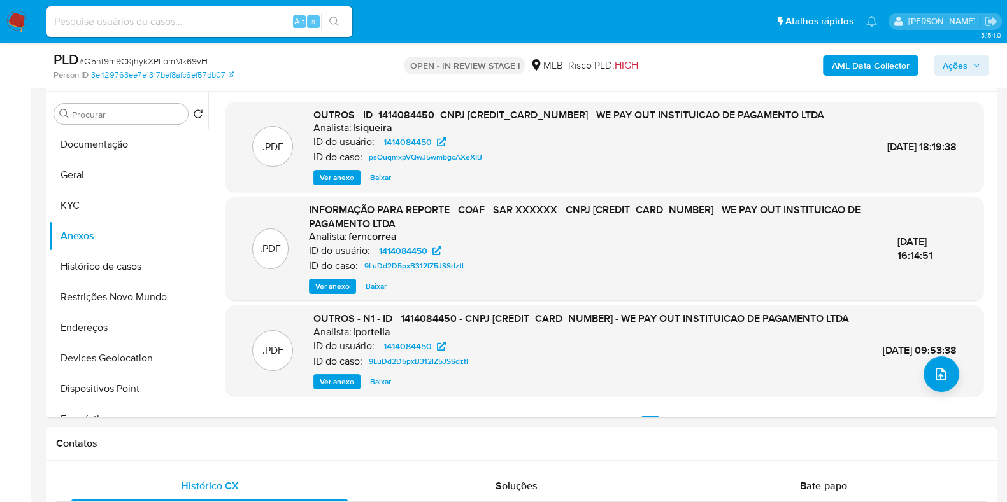
click at [345, 174] on span "Ver anexo" at bounding box center [337, 177] width 34 height 13
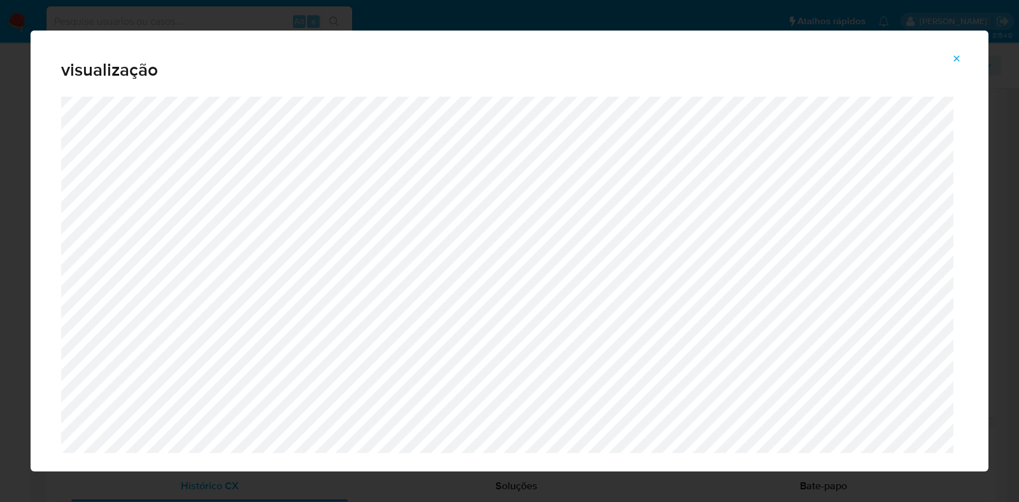
click at [957, 53] on icon "Attachment preview" at bounding box center [956, 58] width 10 height 10
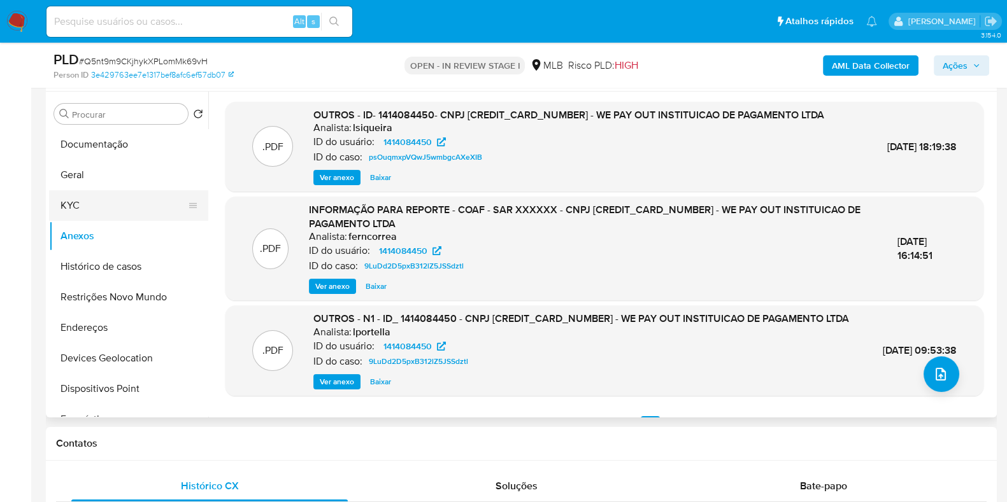
click at [76, 212] on button "KYC" at bounding box center [123, 205] width 149 height 31
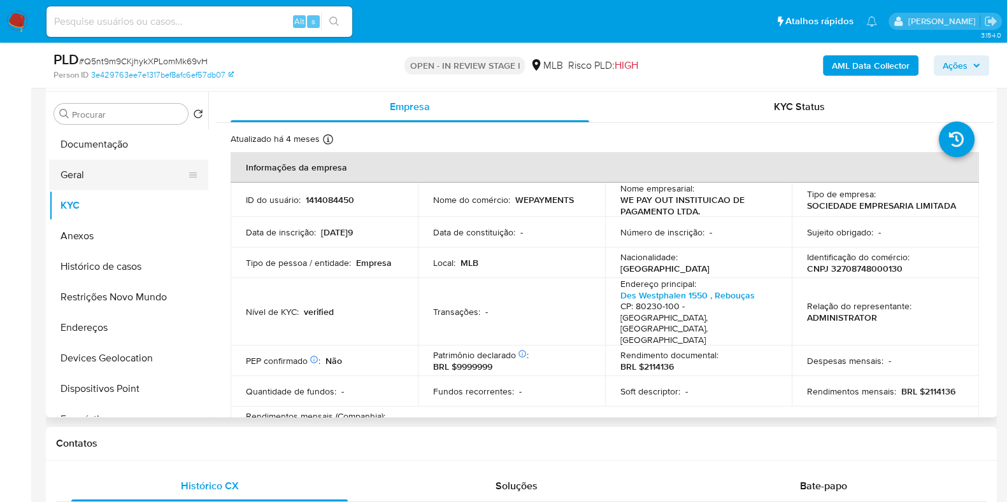
click at [110, 172] on button "Geral" at bounding box center [123, 175] width 149 height 31
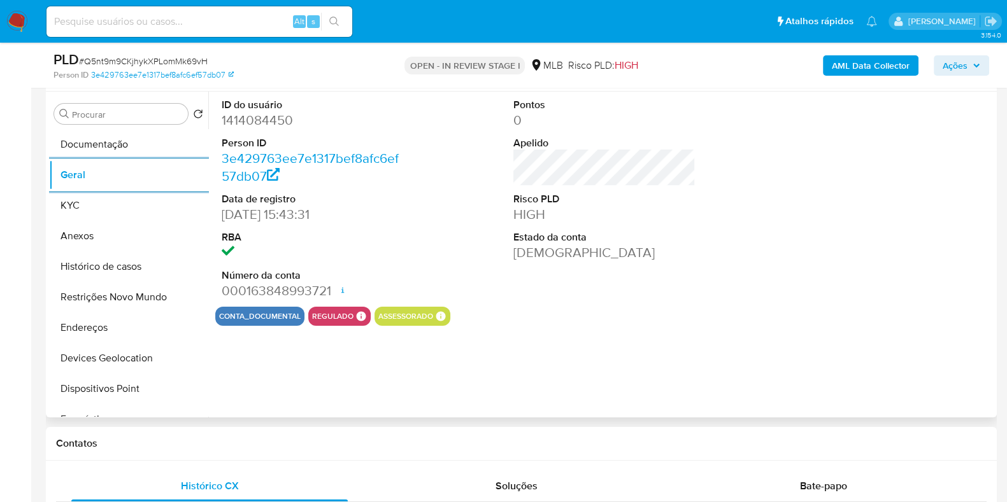
scroll to position [159, 0]
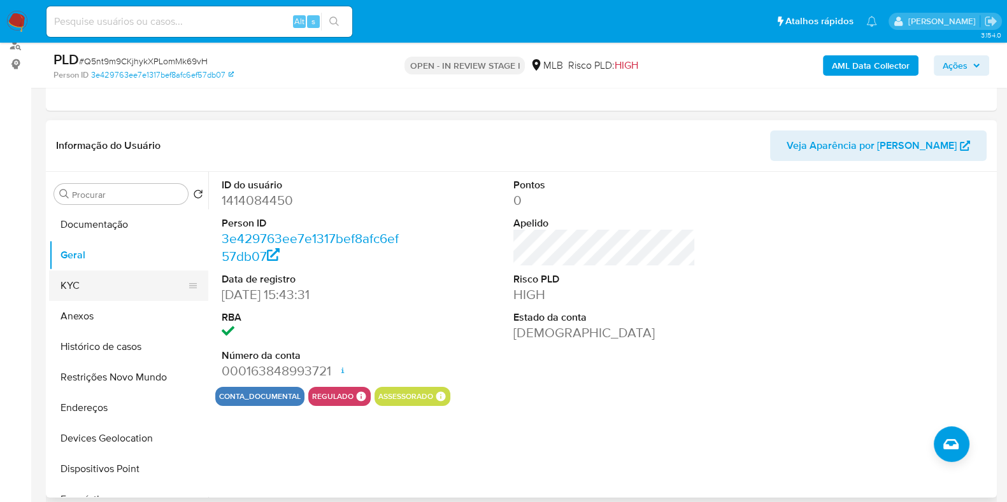
click at [73, 276] on button "KYC" at bounding box center [123, 286] width 149 height 31
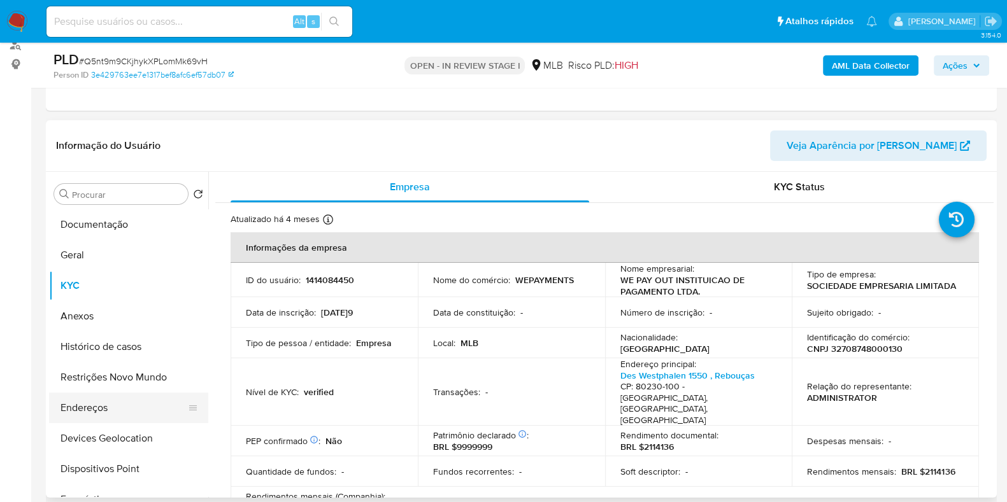
click at [87, 408] on button "Endereços" at bounding box center [123, 408] width 149 height 31
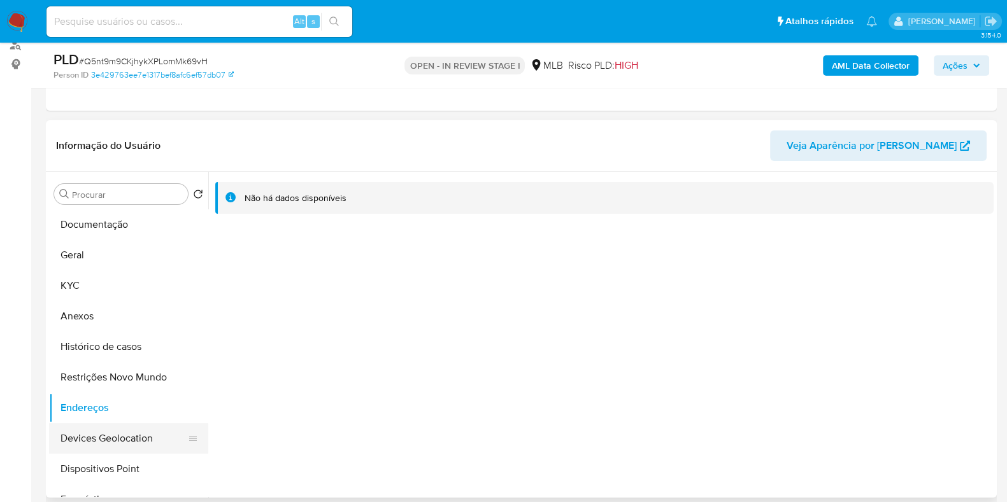
click at [129, 433] on button "Devices Geolocation" at bounding box center [123, 438] width 149 height 31
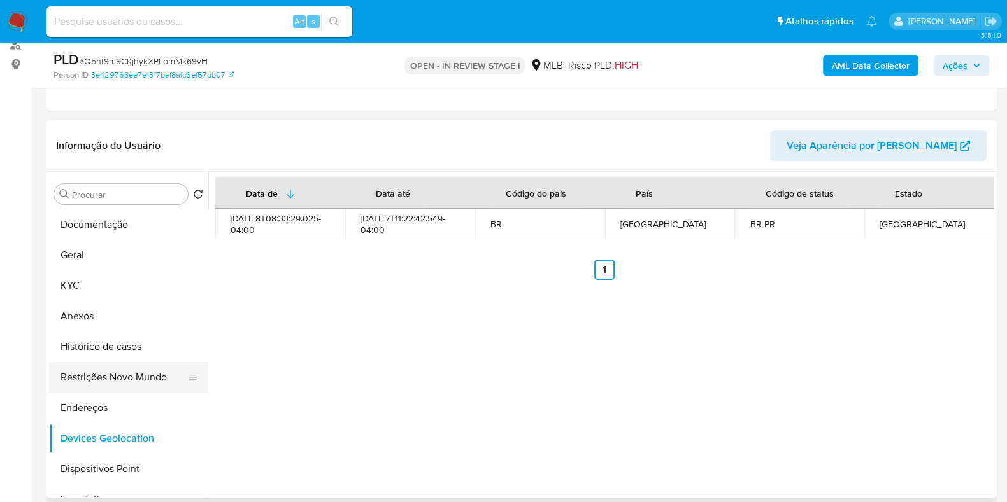
drag, startPoint x: 111, startPoint y: 377, endPoint x: 194, endPoint y: 385, distance: 83.2
click at [111, 377] on button "Restrições Novo Mundo" at bounding box center [123, 377] width 149 height 31
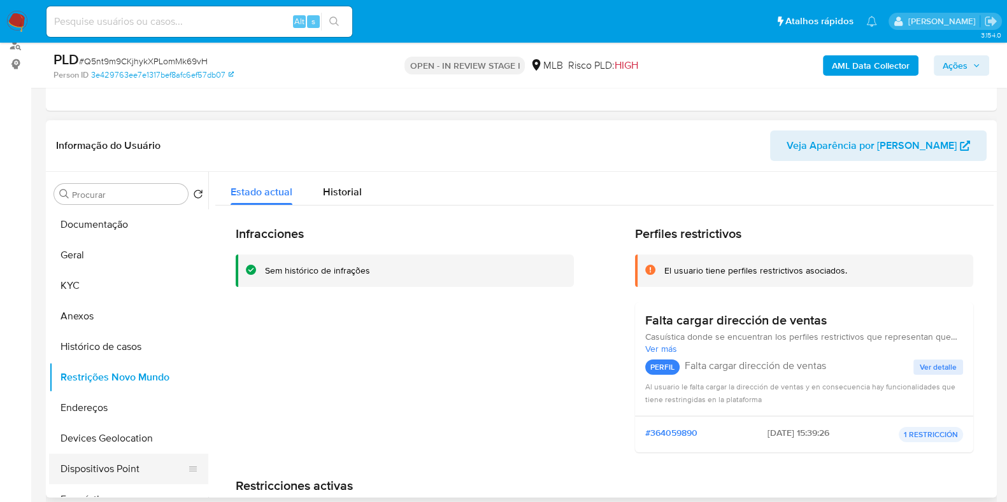
click at [133, 458] on button "Dispositivos Point" at bounding box center [123, 469] width 149 height 31
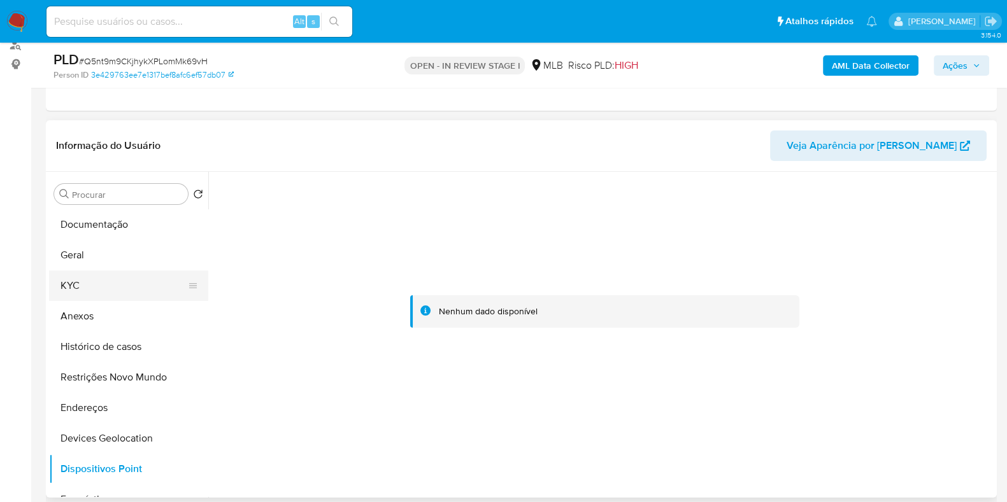
click at [77, 278] on button "KYC" at bounding box center [123, 286] width 149 height 31
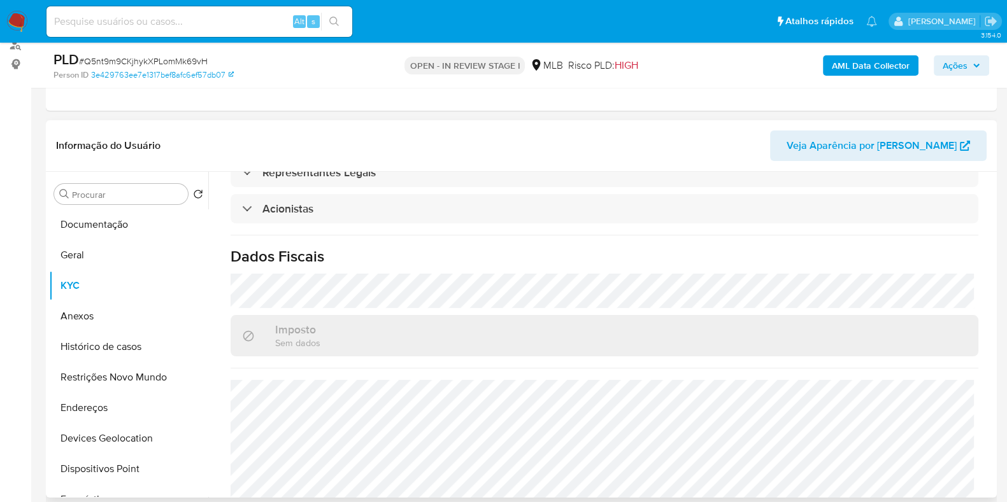
scroll to position [758, 0]
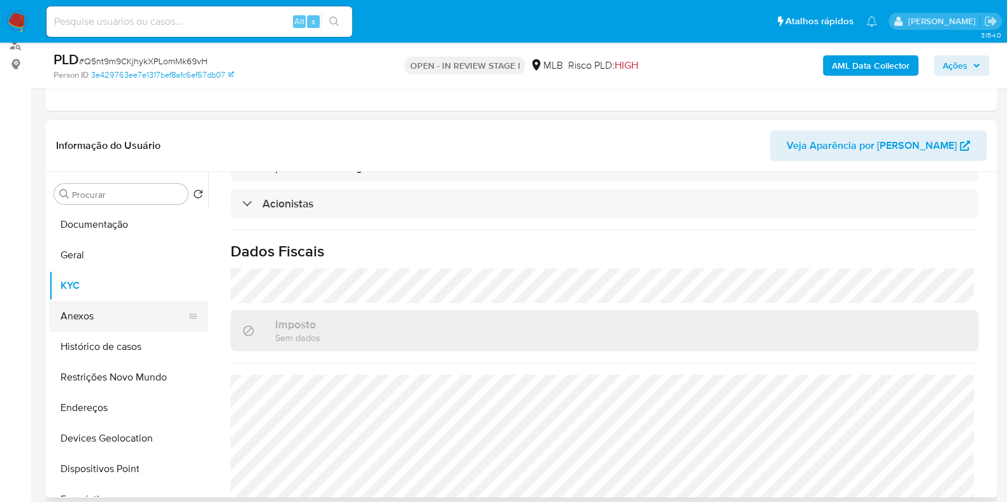
click at [124, 323] on button "Anexos" at bounding box center [123, 316] width 149 height 31
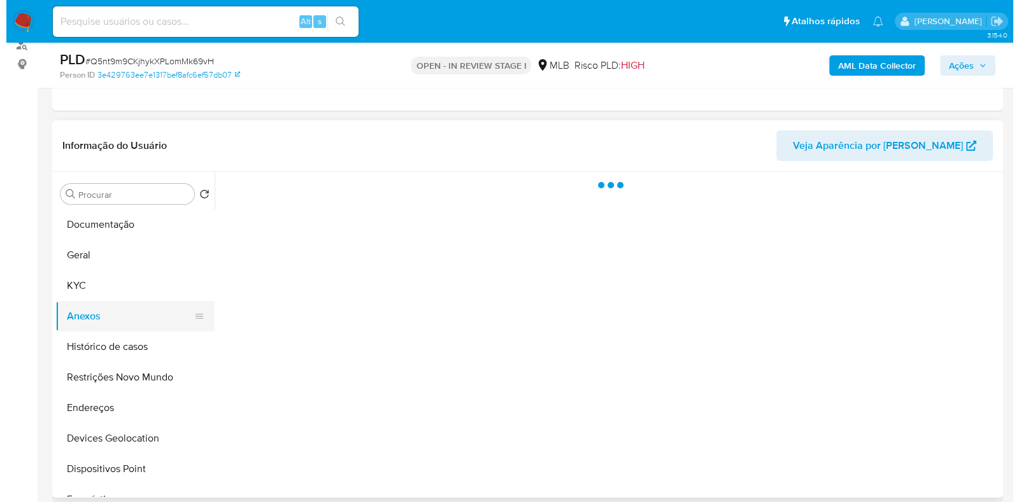
scroll to position [0, 0]
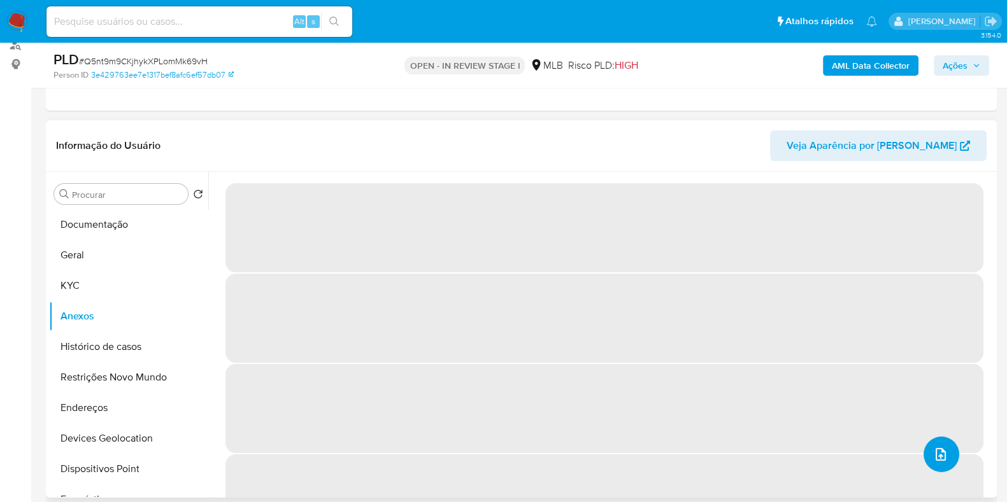
click at [945, 455] on button "upload-file" at bounding box center [941, 455] width 36 height 36
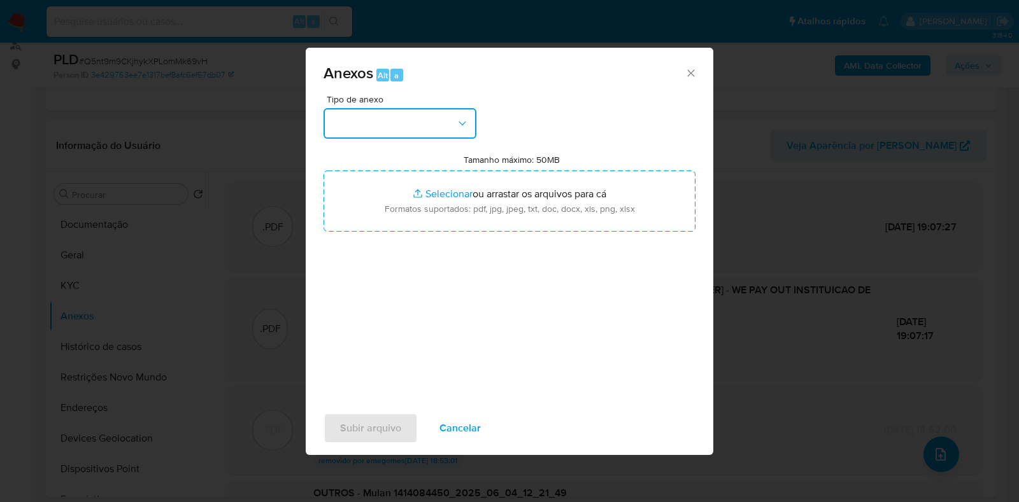
click at [357, 118] on button "button" at bounding box center [399, 123] width 153 height 31
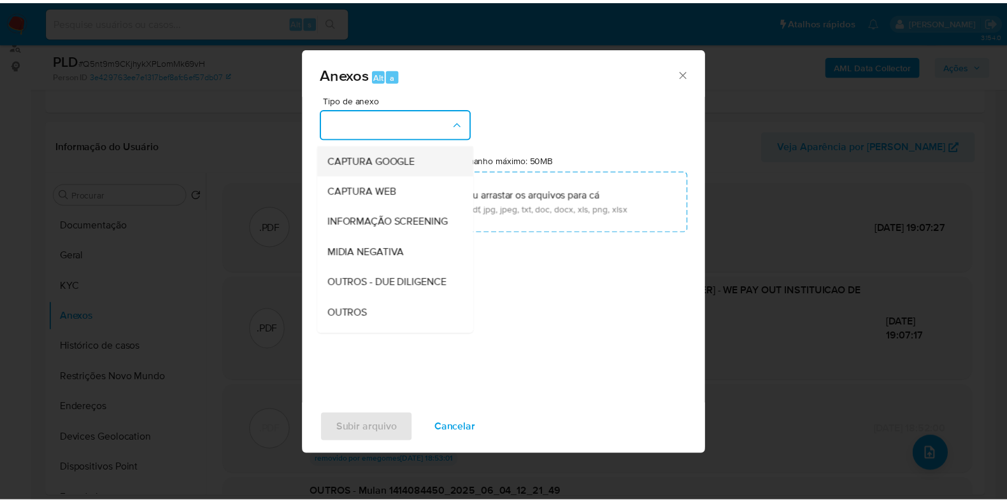
scroll to position [79, 0]
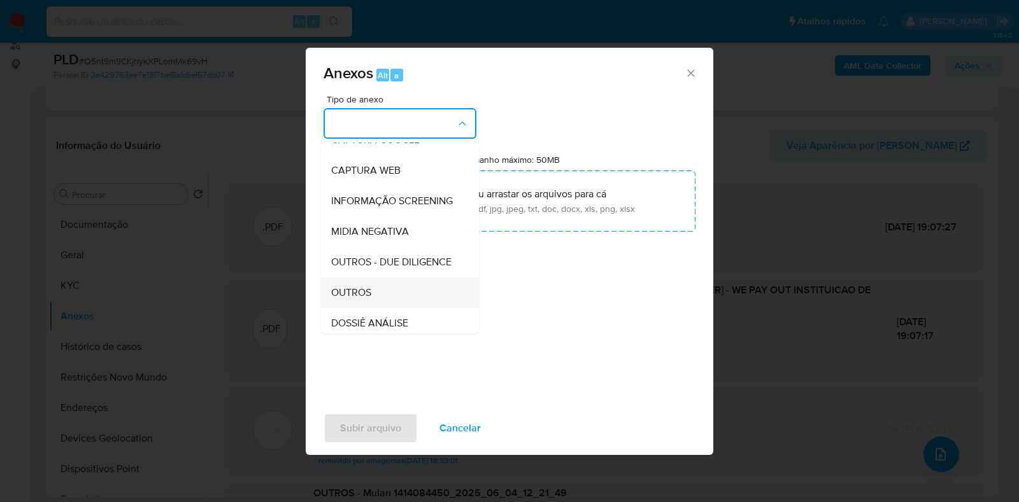
click at [375, 308] on div "OUTROS" at bounding box center [396, 293] width 130 height 31
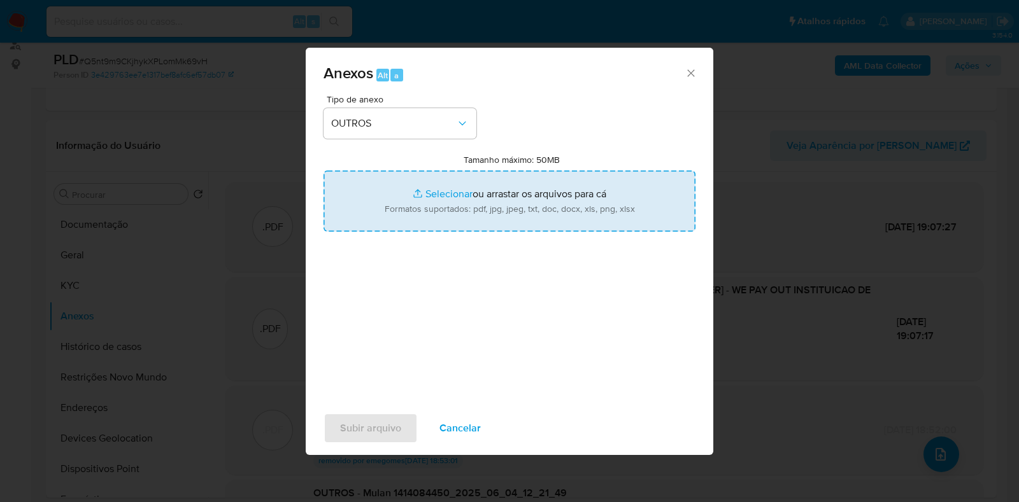
click at [455, 195] on input "Tamanho máximo: 50MB Selecionar arquivos" at bounding box center [509, 201] width 372 height 61
type input "C:\fakepath\Mulan 1414084450_2025_08_14_17_52_28 - Resumen TX.pdf"
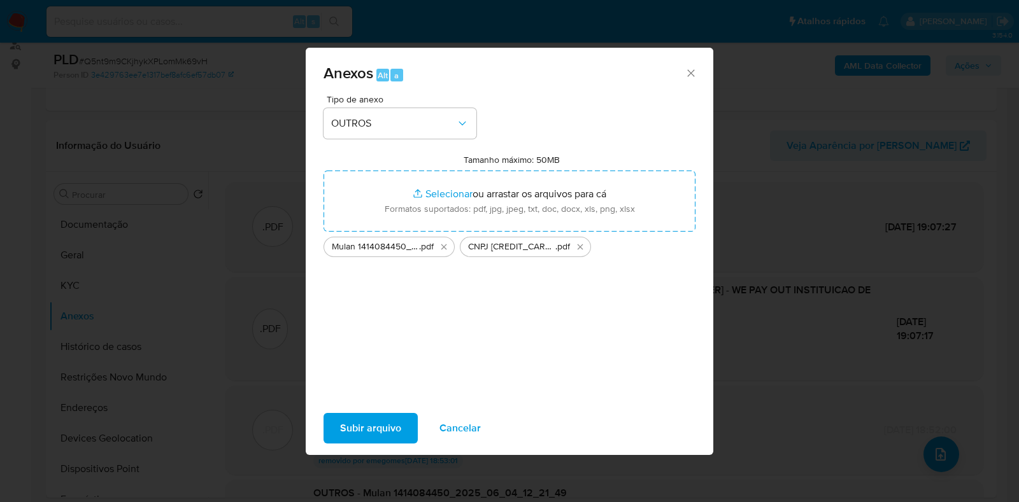
click at [372, 428] on span "Subir arquivo" at bounding box center [370, 428] width 61 height 28
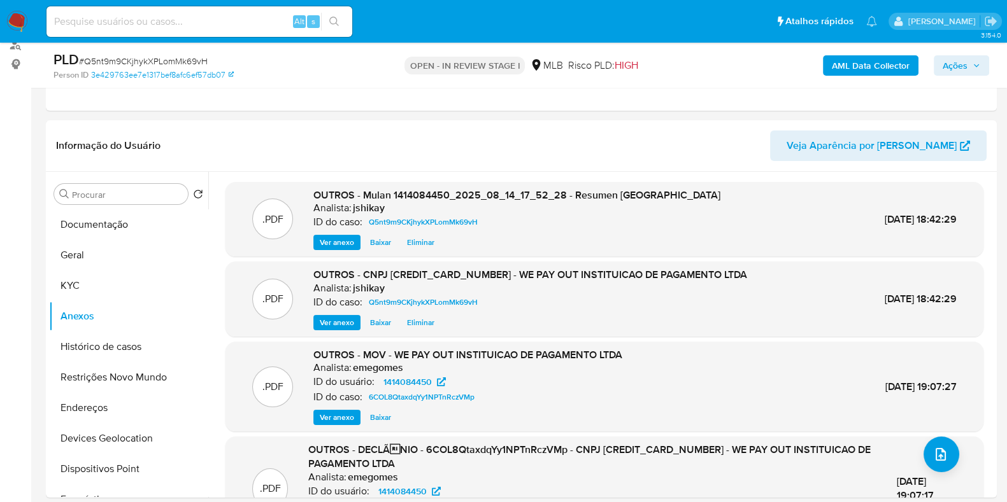
click at [951, 61] on span "Ações" at bounding box center [954, 65] width 25 height 20
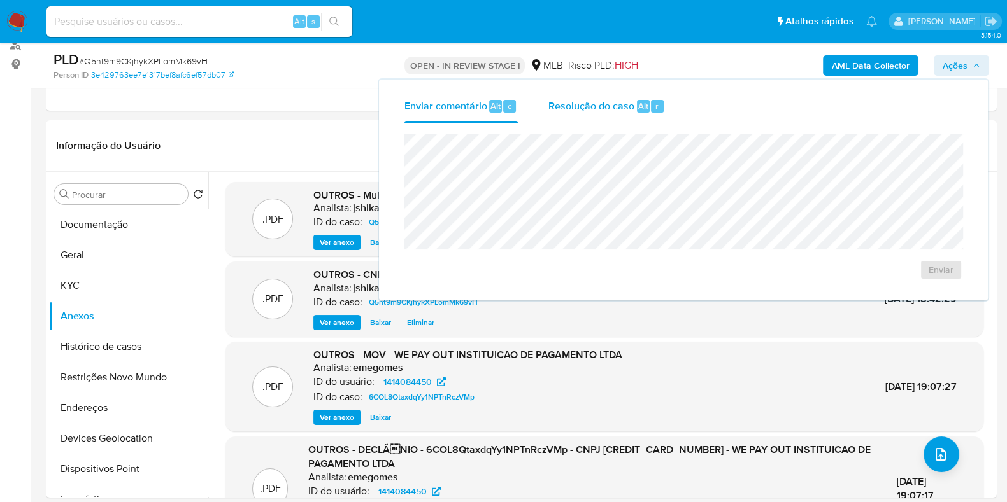
click at [605, 98] on span "Resolução do caso" at bounding box center [591, 105] width 86 height 15
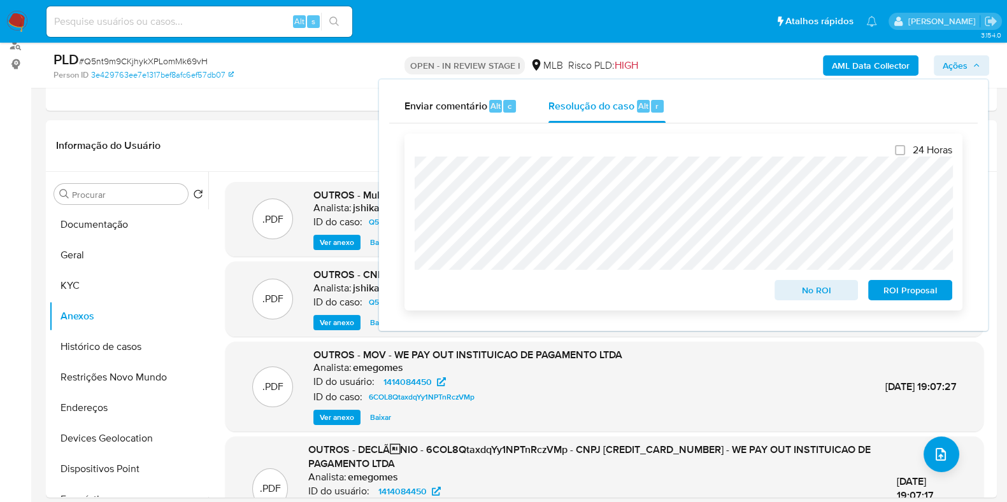
click at [816, 293] on span "No ROI" at bounding box center [816, 290] width 66 height 18
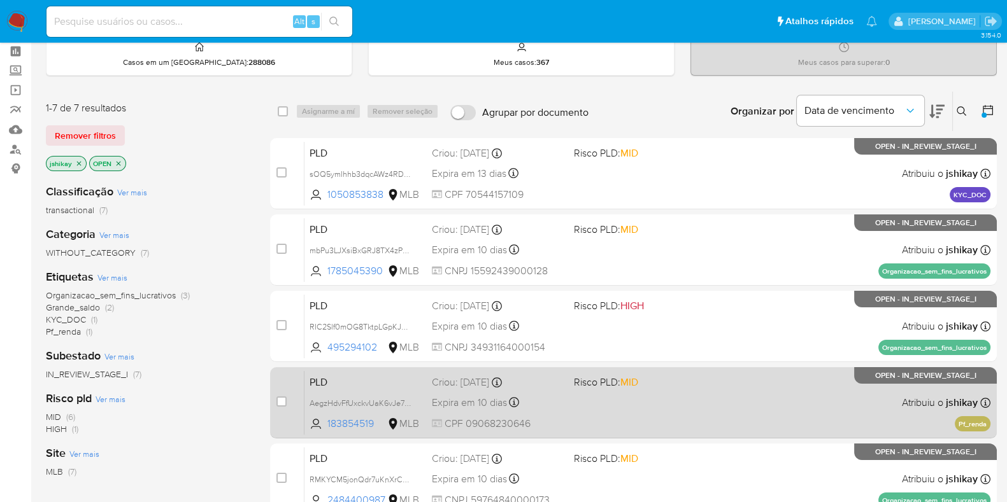
scroll to position [79, 0]
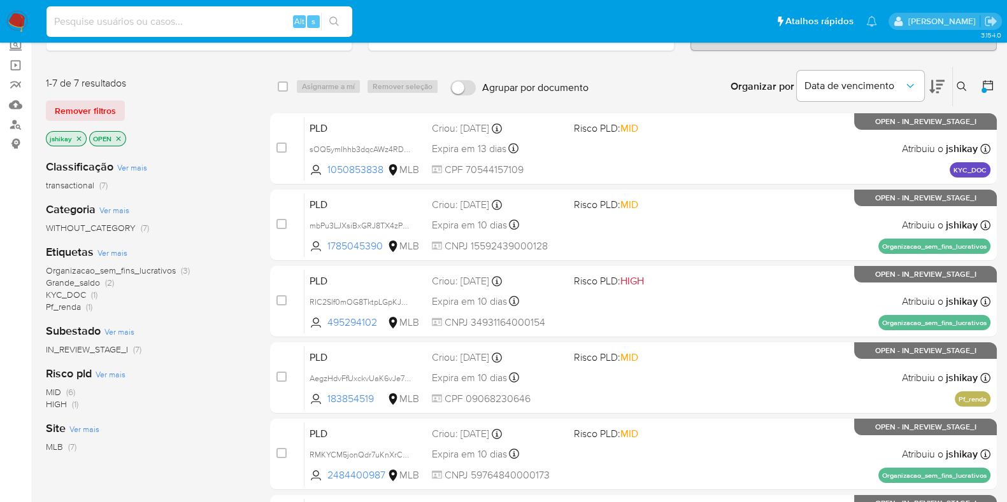
click at [248, 23] on input at bounding box center [199, 21] width 306 height 17
paste input "GQg57mKdjrHdfLXHw8dSvwKp"
type input "GQg57mKdjrHdfLXHw8dSvwKp"
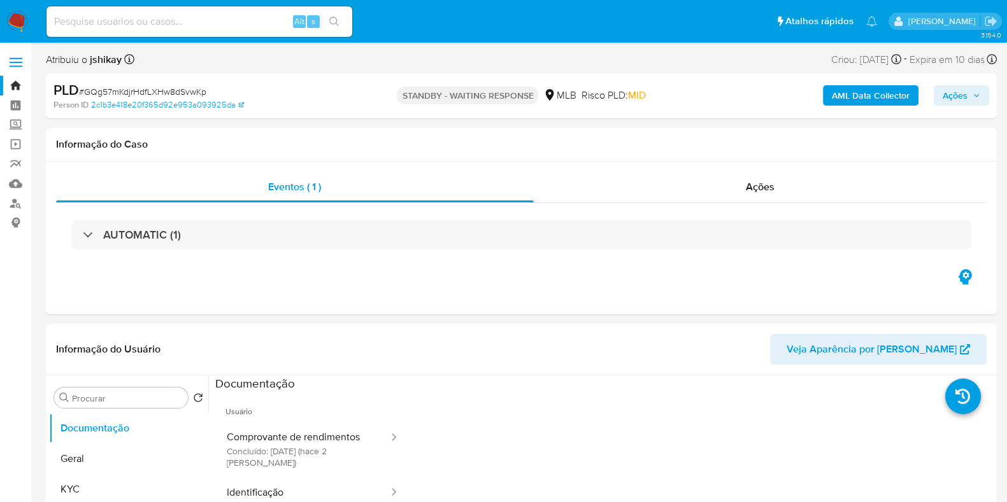
select select "10"
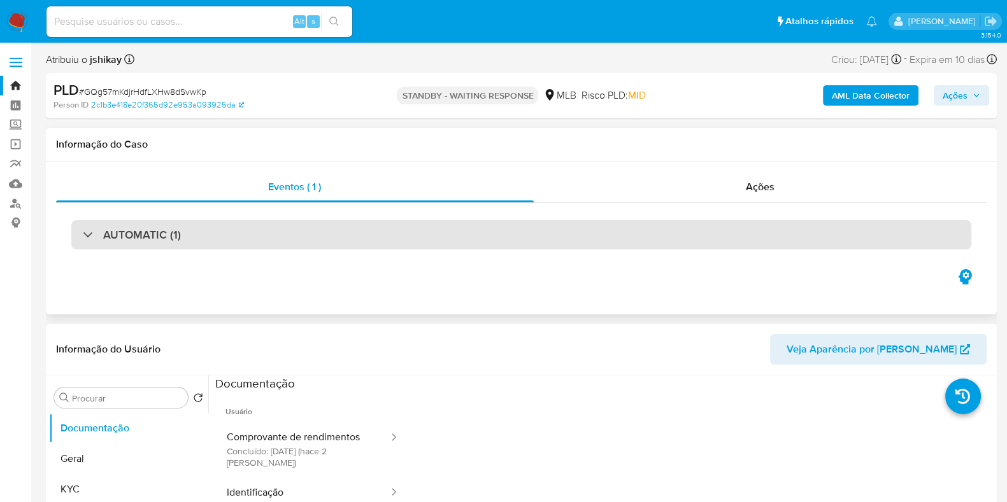
scroll to position [159, 0]
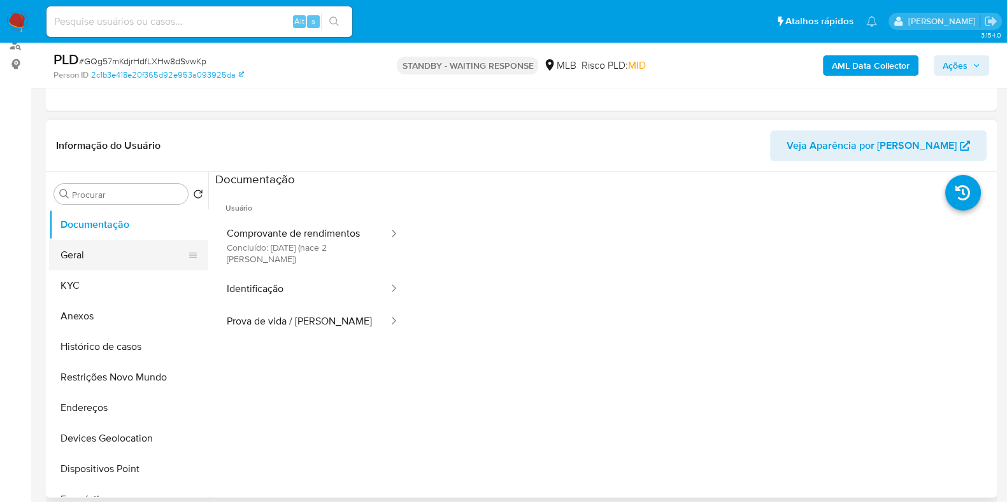
click at [117, 256] on button "Geral" at bounding box center [123, 255] width 149 height 31
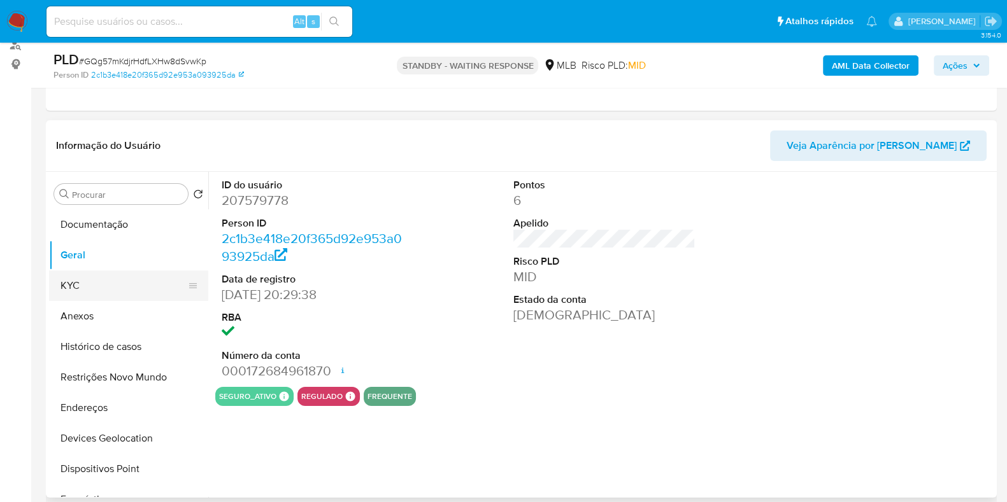
click at [120, 278] on button "KYC" at bounding box center [123, 286] width 149 height 31
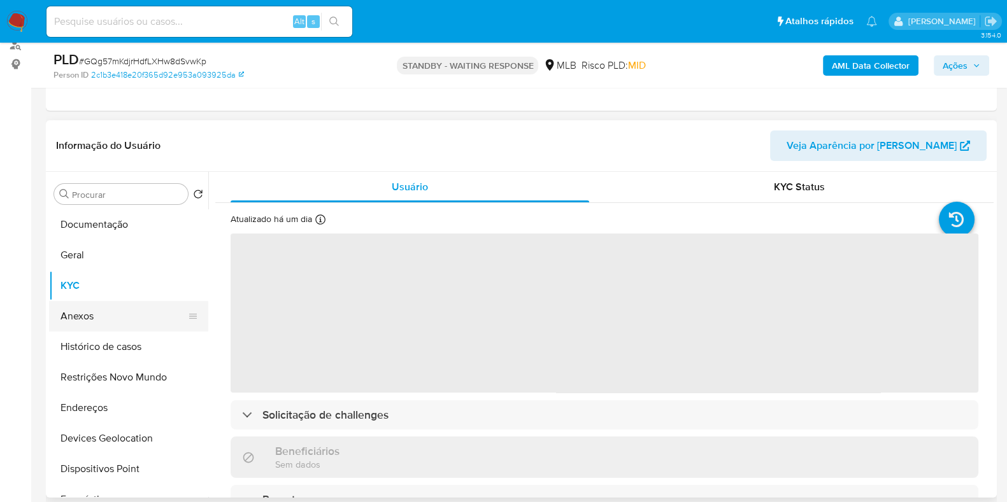
click at [121, 318] on button "Anexos" at bounding box center [123, 316] width 149 height 31
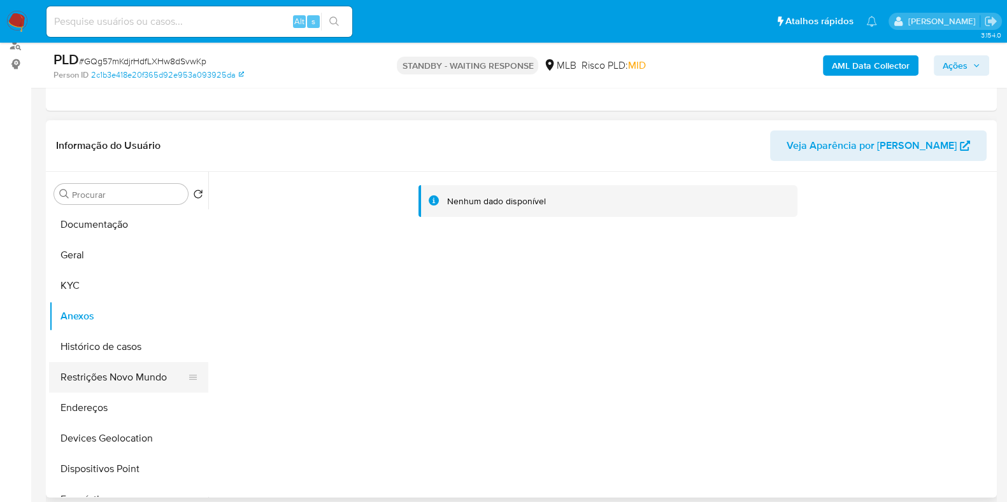
click at [134, 384] on button "Restrições Novo Mundo" at bounding box center [123, 377] width 149 height 31
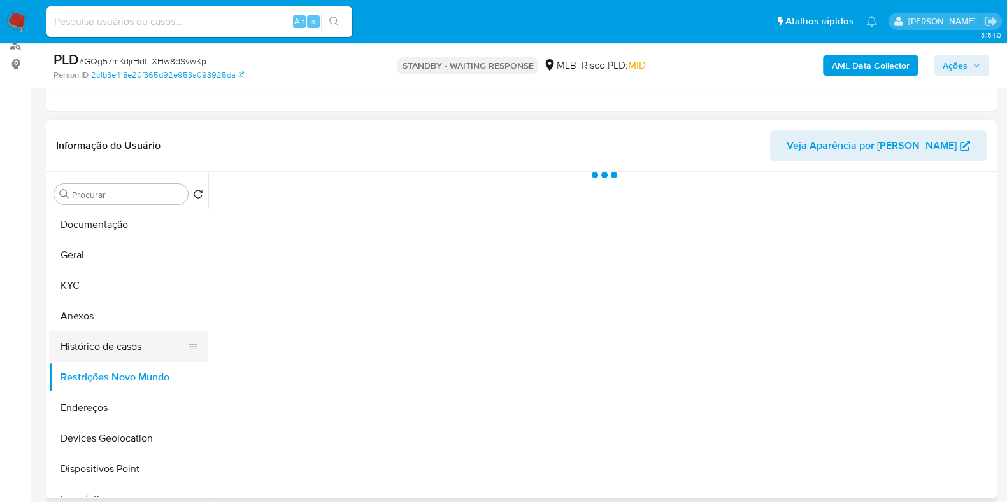
click at [126, 340] on button "Histórico de casos" at bounding box center [123, 347] width 149 height 31
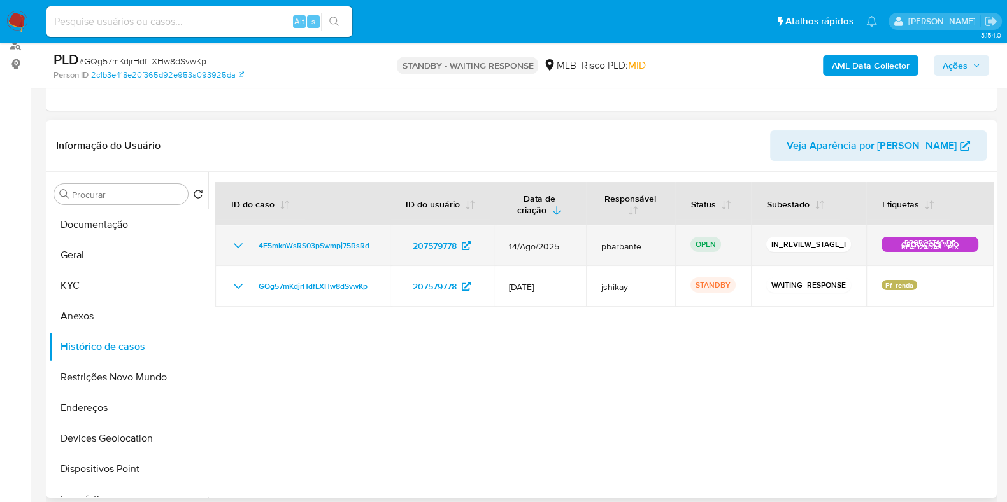
click at [903, 246] on p "PROPOSTAS DE OPERAÇOES NÃO REALIZADAS - PIX" at bounding box center [929, 244] width 97 height 15
click at [237, 246] on icon "Mostrar/Ocultar" at bounding box center [238, 245] width 9 height 5
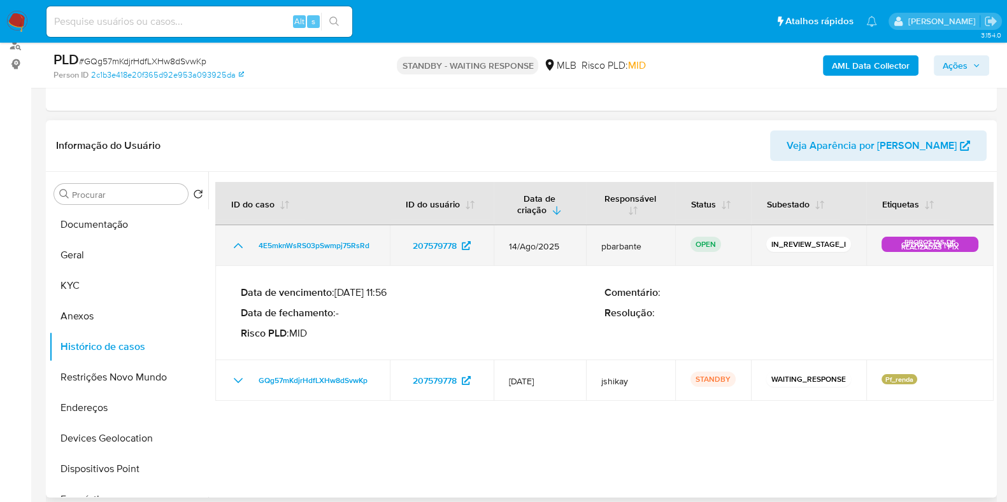
click at [237, 246] on icon "Mostrar/Ocultar" at bounding box center [237, 245] width 15 height 15
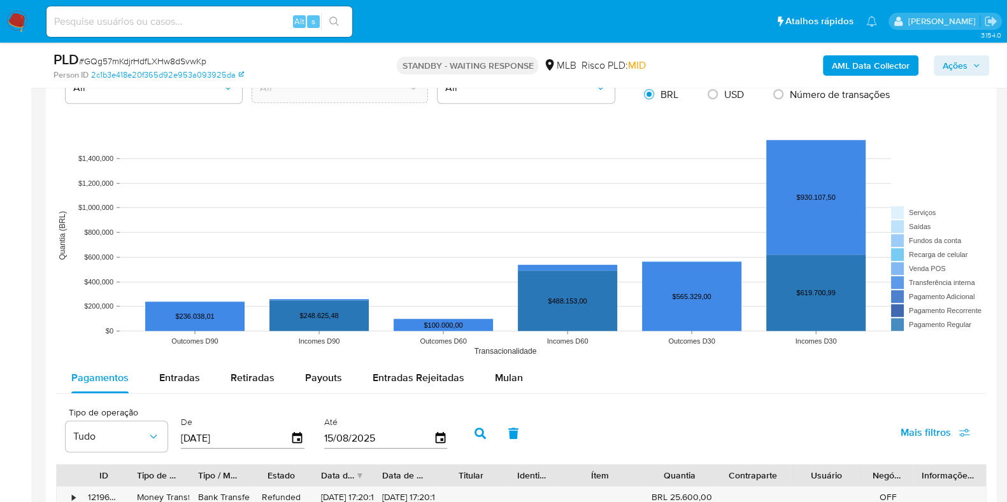
scroll to position [1193, 0]
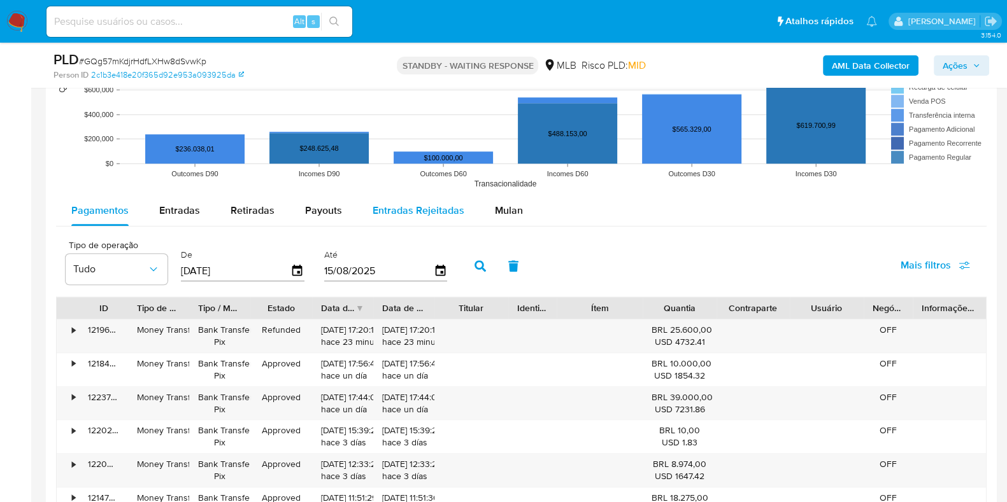
click at [442, 212] on span "Entradas Rejeitadas" at bounding box center [418, 210] width 92 height 15
select select "10"
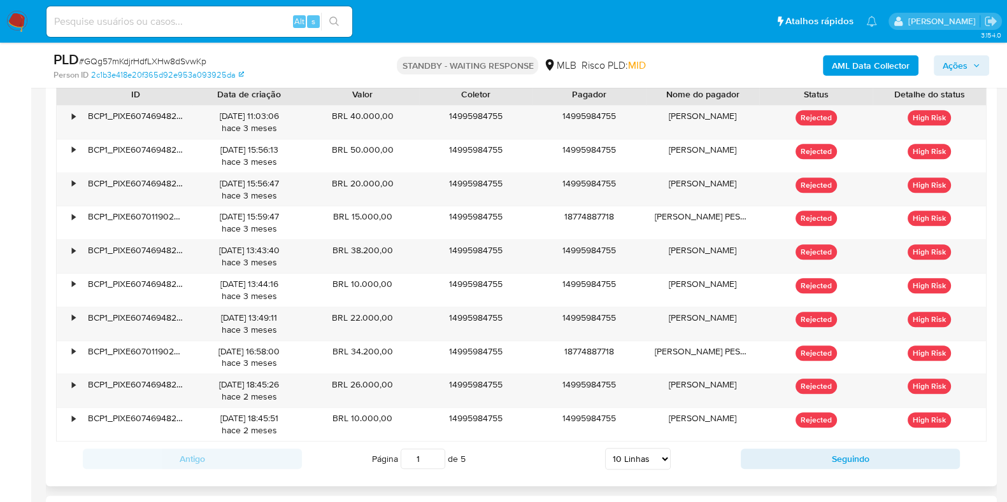
scroll to position [1433, 0]
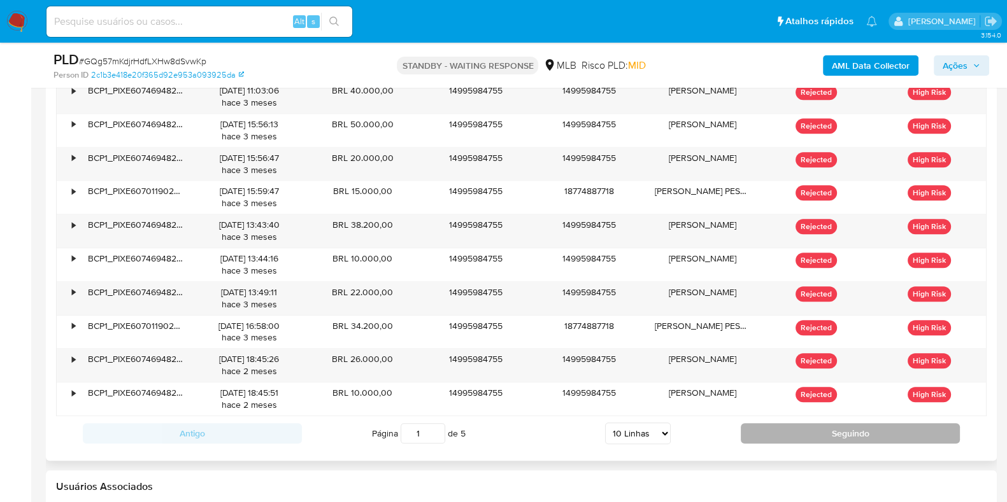
click at [753, 435] on button "Seguindo" at bounding box center [849, 433] width 219 height 20
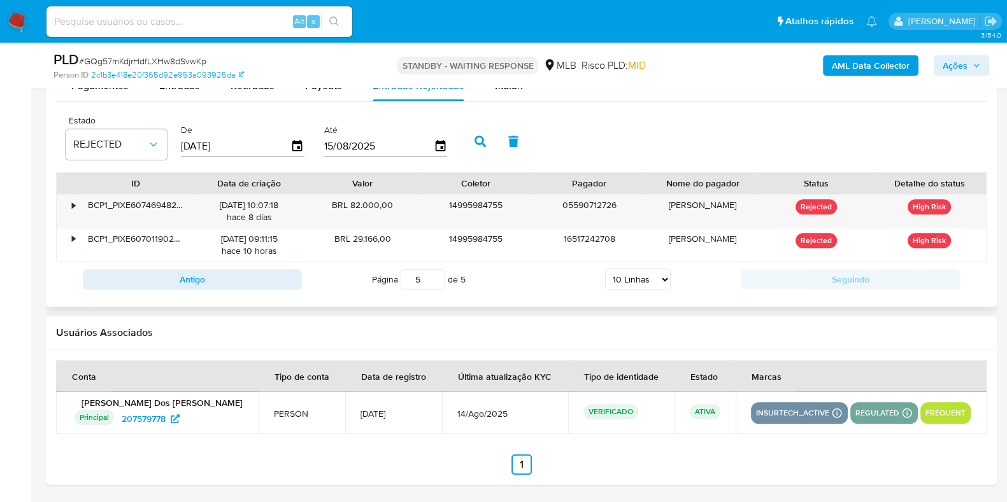
scroll to position [1317, 0]
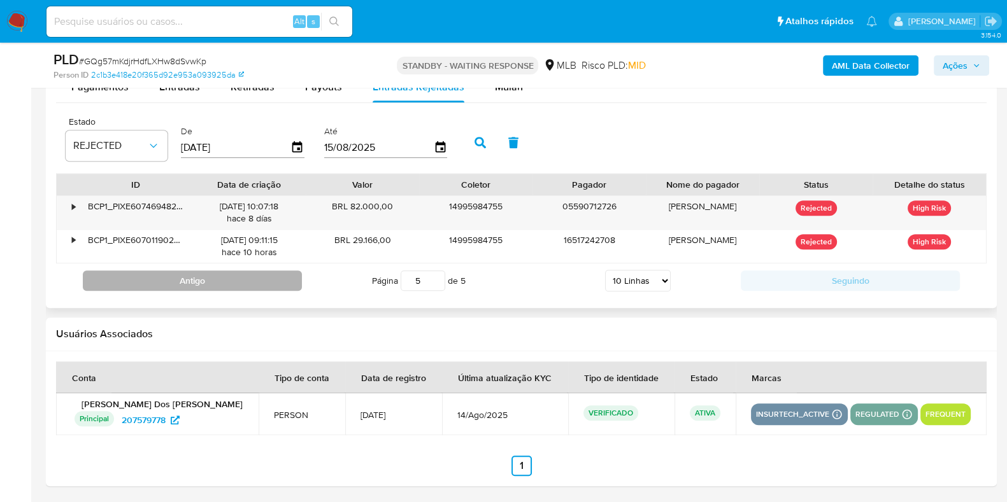
click at [278, 281] on button "Antigo" at bounding box center [192, 281] width 219 height 20
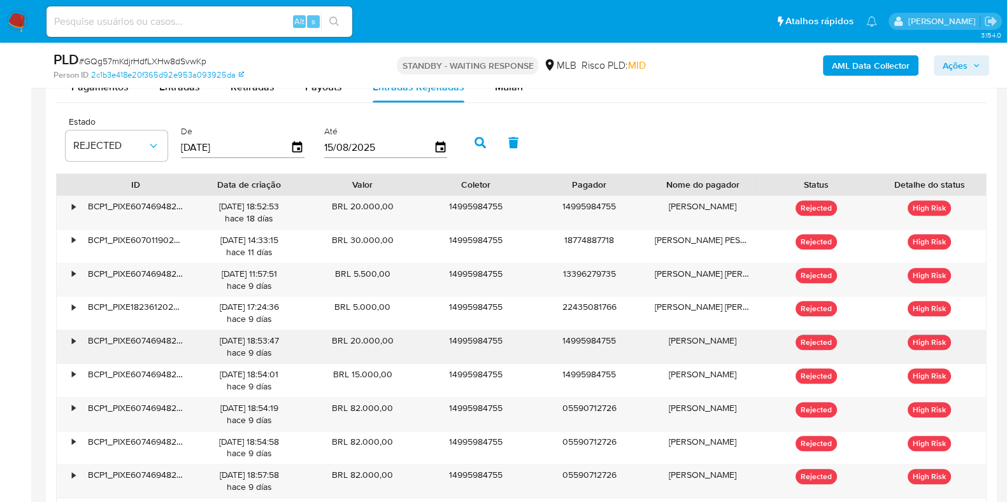
scroll to position [1555, 0]
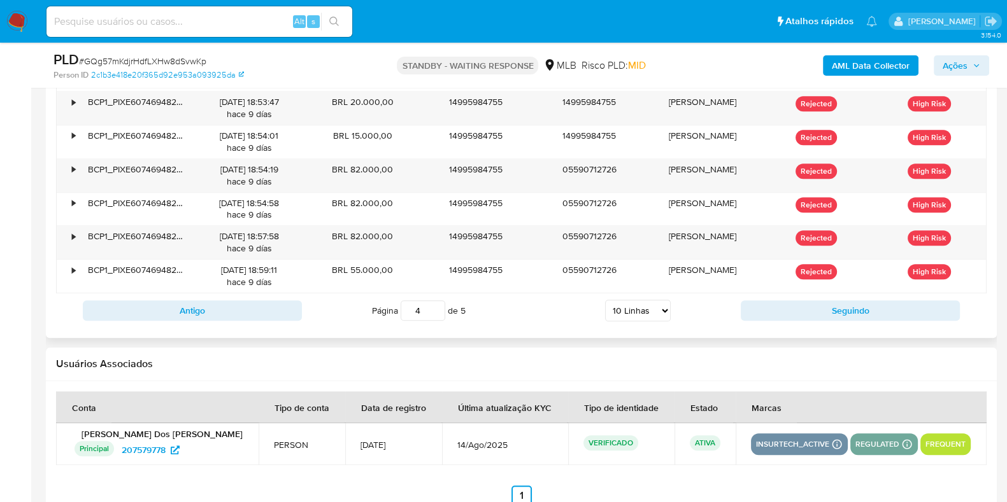
click at [162, 320] on div "Antigo Página 4 de 5 5 Linhas 10 Linhas 20 Linhas 25 Linhas 50 Linhas 100 Linha…" at bounding box center [521, 311] width 930 height 34
click at [168, 307] on button "Antigo" at bounding box center [192, 311] width 219 height 20
type input "1"
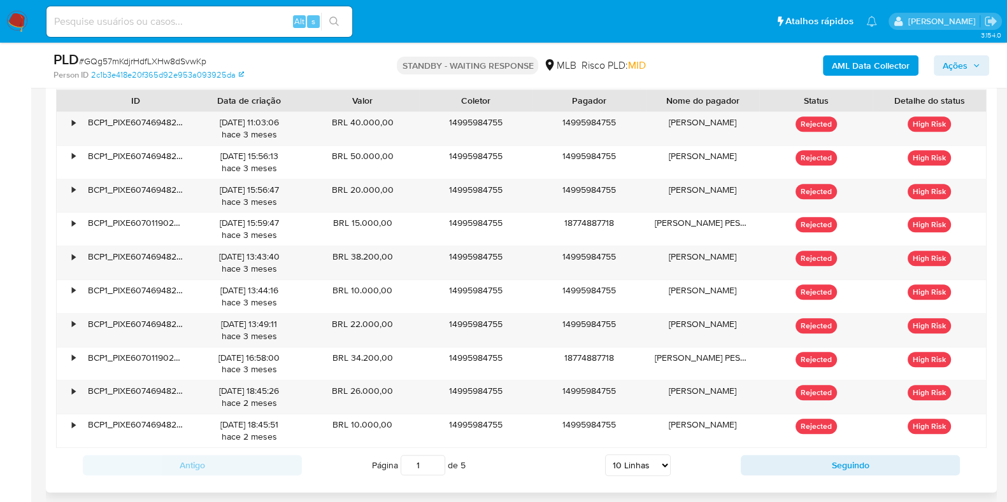
scroll to position [1317, 0]
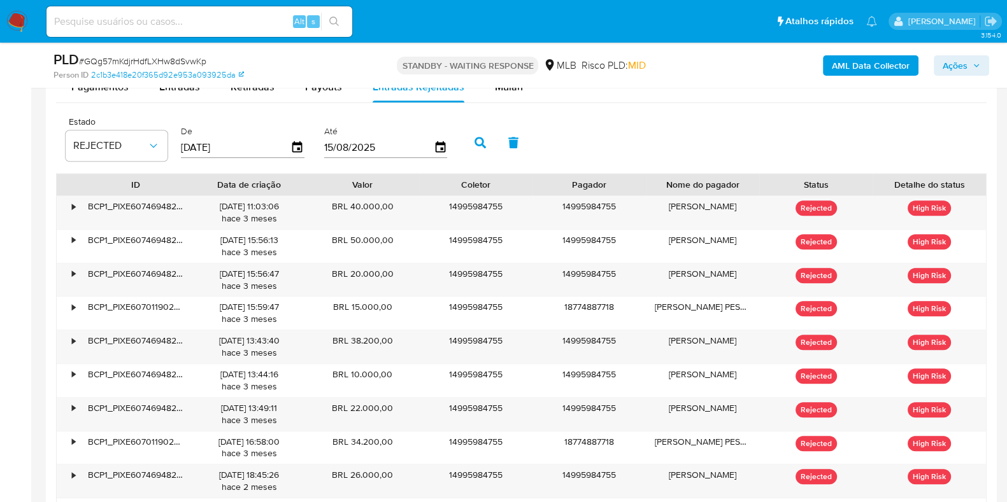
click at [30, 24] on nav "Pausado Ver notificaciones Alt s Atalhos rápidos Presiona las siguientes teclas…" at bounding box center [503, 21] width 1007 height 43
click at [18, 24] on img at bounding box center [17, 22] width 22 height 22
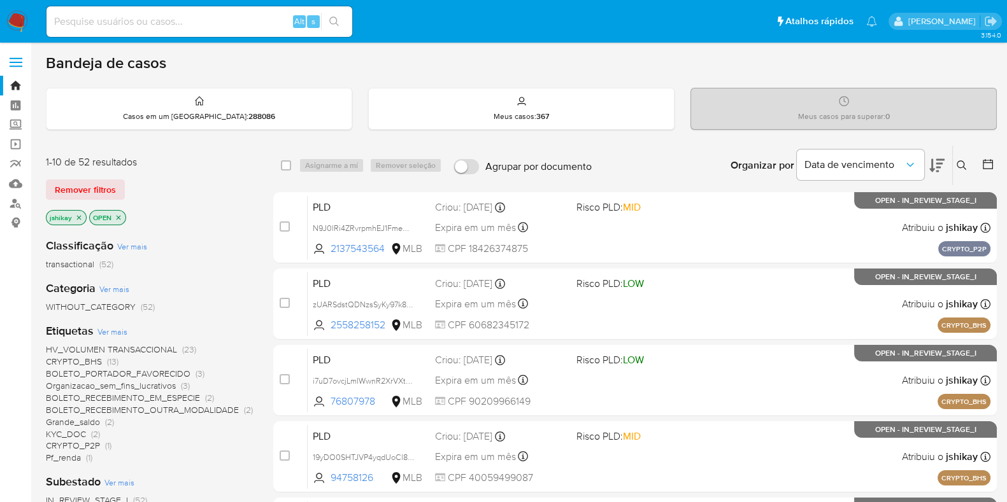
click at [991, 164] on icon at bounding box center [987, 164] width 13 height 13
click at [983, 162] on icon at bounding box center [987, 164] width 10 height 10
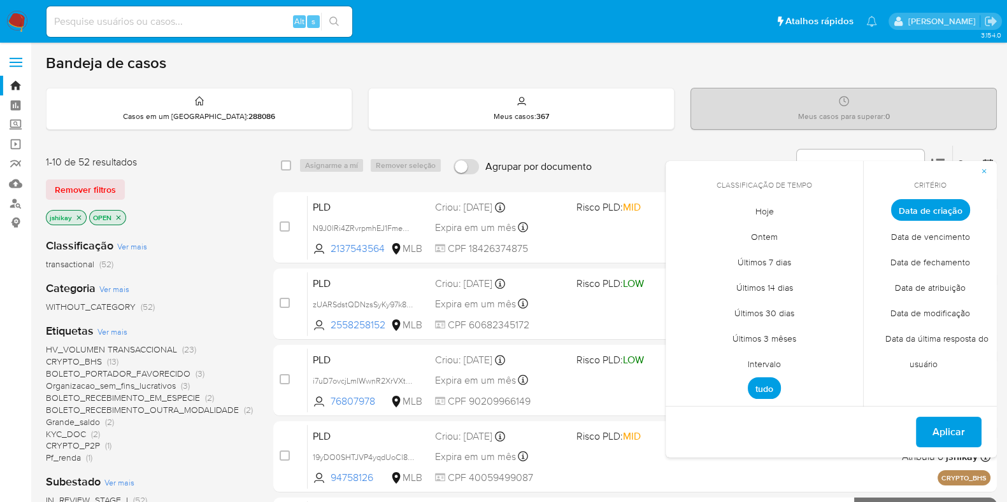
click at [763, 353] on span "Intervalo" at bounding box center [764, 364] width 60 height 26
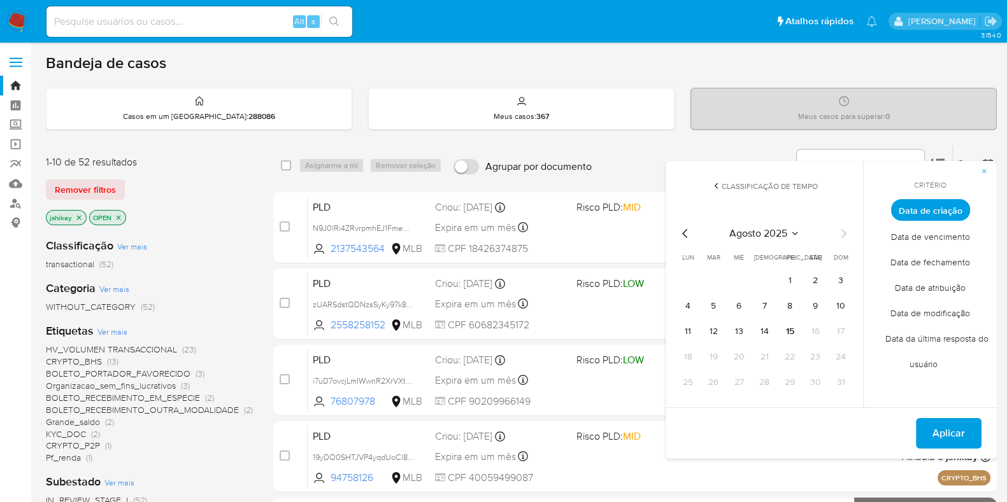
click at [689, 230] on icon "Mes anterior" at bounding box center [684, 233] width 15 height 15
click at [711, 278] on button "1" at bounding box center [713, 281] width 20 height 20
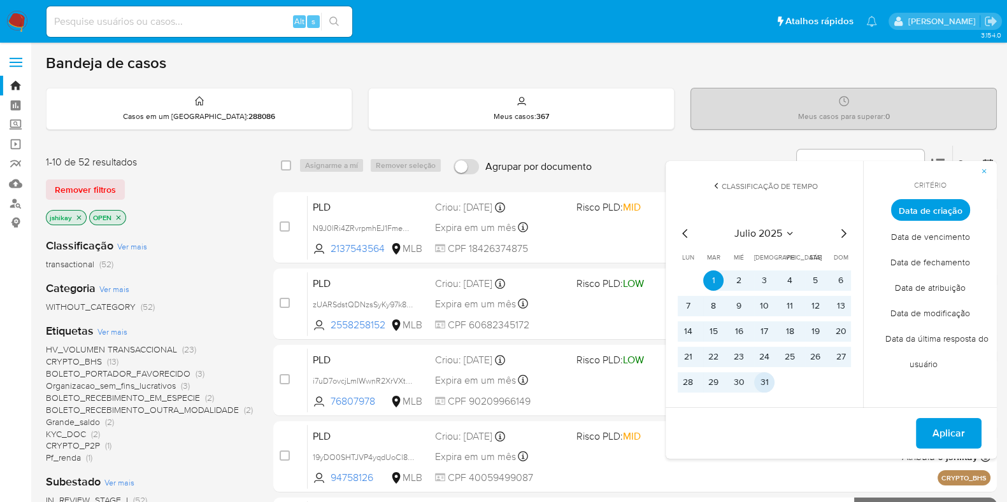
click at [763, 383] on button "31" at bounding box center [764, 382] width 20 height 20
click at [940, 425] on span "Aplicar" at bounding box center [948, 434] width 32 height 28
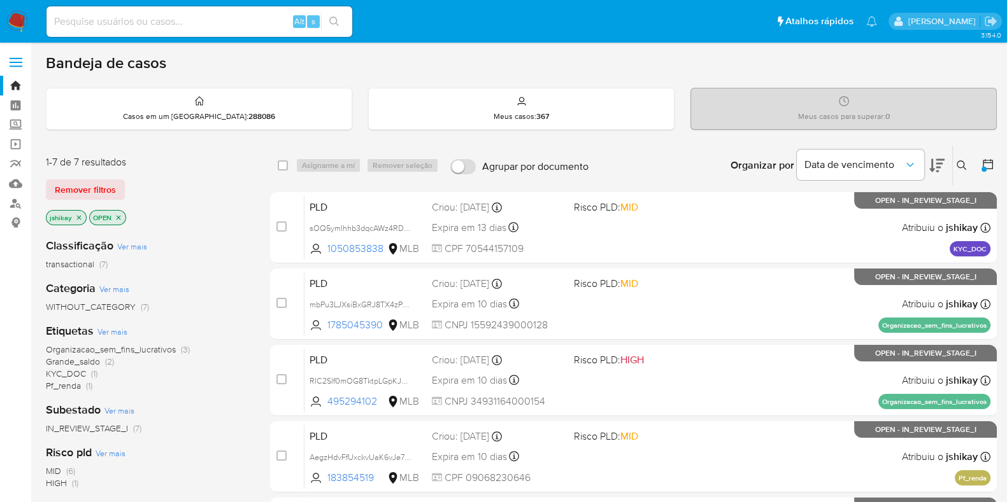
click at [78, 218] on icon "close-filter" at bounding box center [79, 218] width 8 height 8
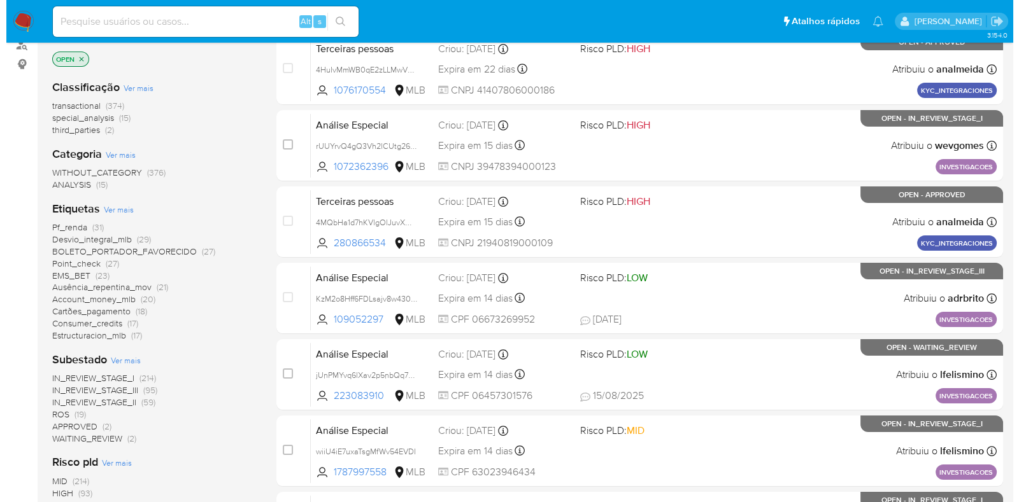
scroll to position [239, 0]
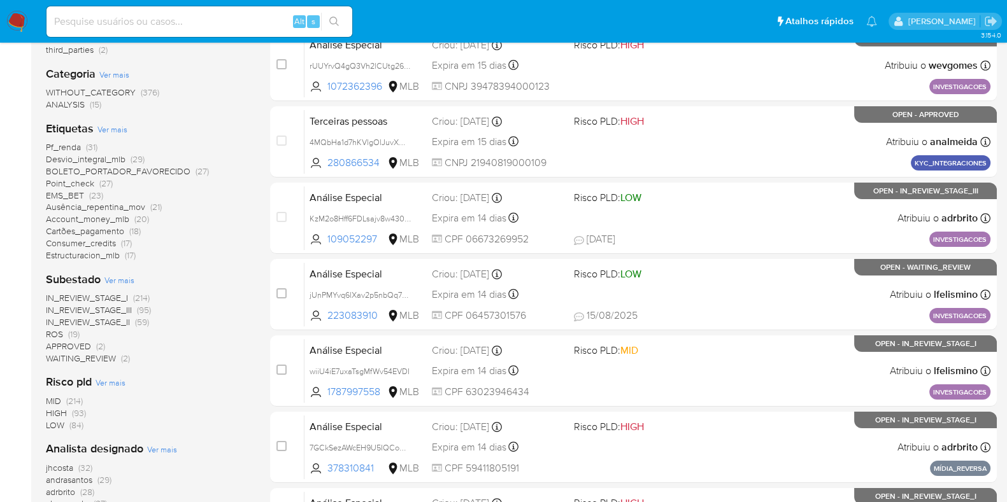
click at [101, 298] on span "IN_REVIEW_STAGE_I" at bounding box center [87, 298] width 82 height 13
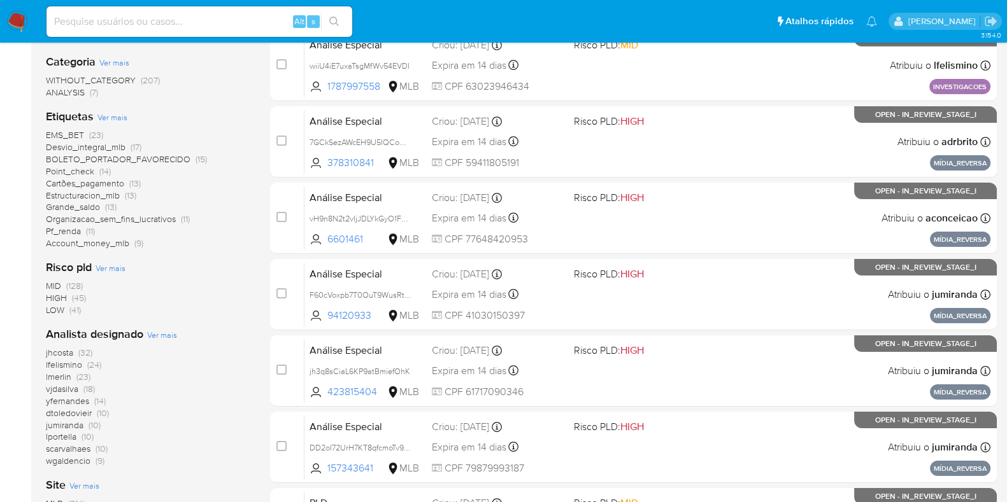
click at [156, 334] on span "Ver mais" at bounding box center [162, 334] width 30 height 11
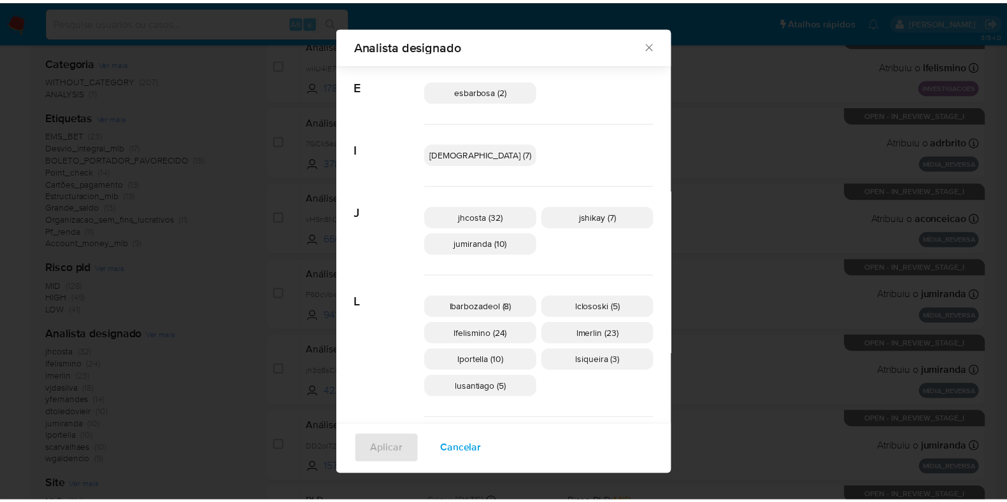
scroll to position [79, 0]
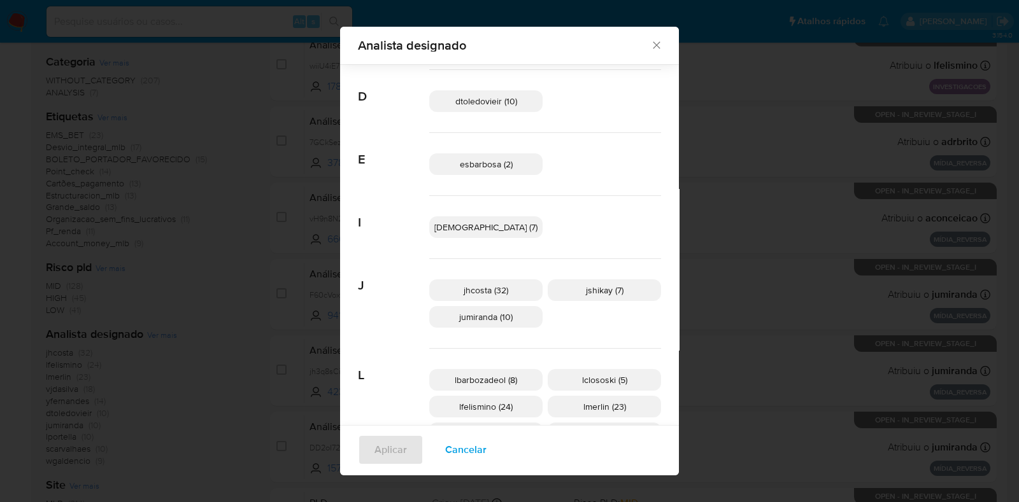
click at [611, 55] on div "Analista designado" at bounding box center [509, 46] width 339 height 38
click at [650, 48] on icon "Fechar" at bounding box center [656, 45] width 13 height 13
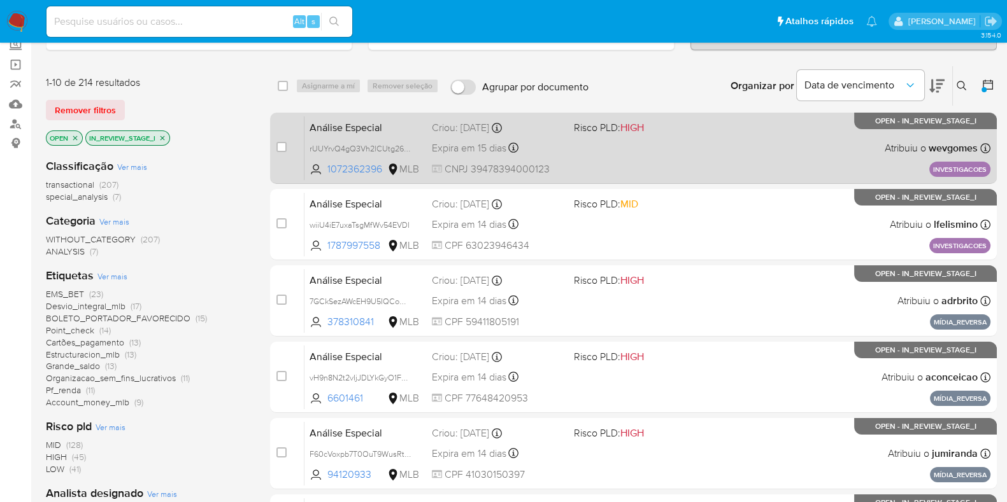
scroll to position [0, 0]
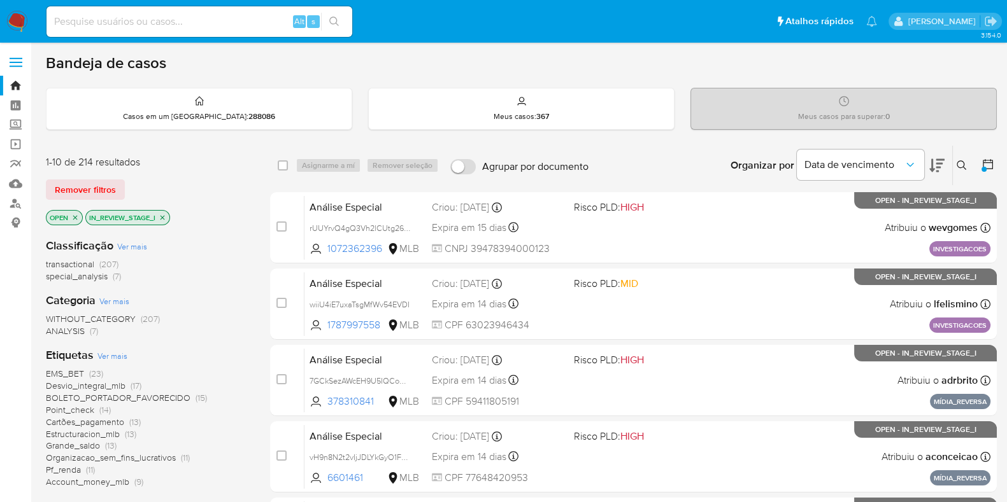
click at [162, 217] on icon "close-filter" at bounding box center [163, 218] width 8 height 8
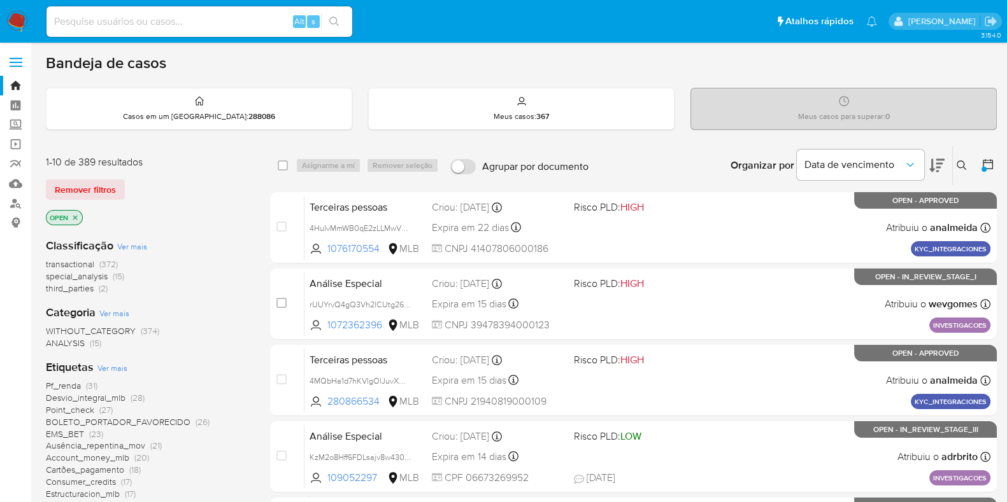
click at [27, 16] on img at bounding box center [17, 22] width 22 height 22
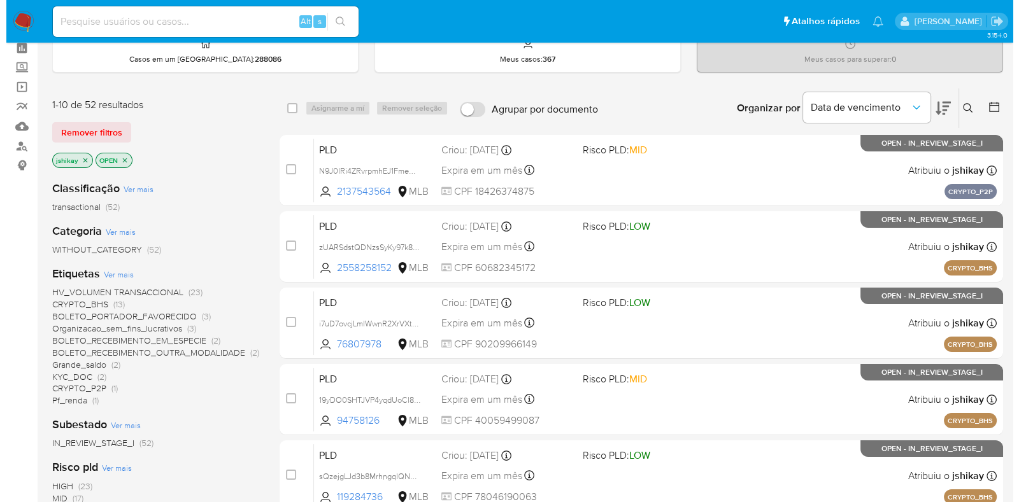
scroll to position [79, 0]
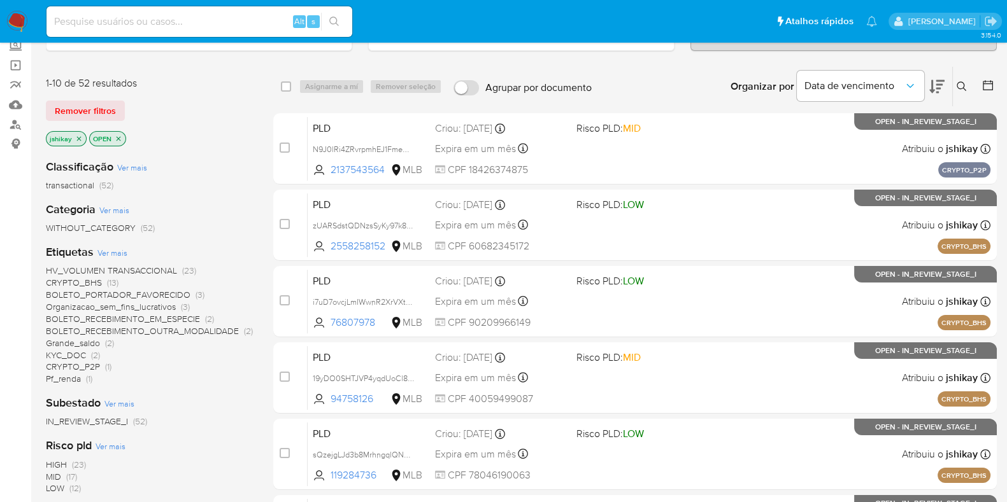
click at [115, 249] on span "Ver mais" at bounding box center [112, 252] width 30 height 11
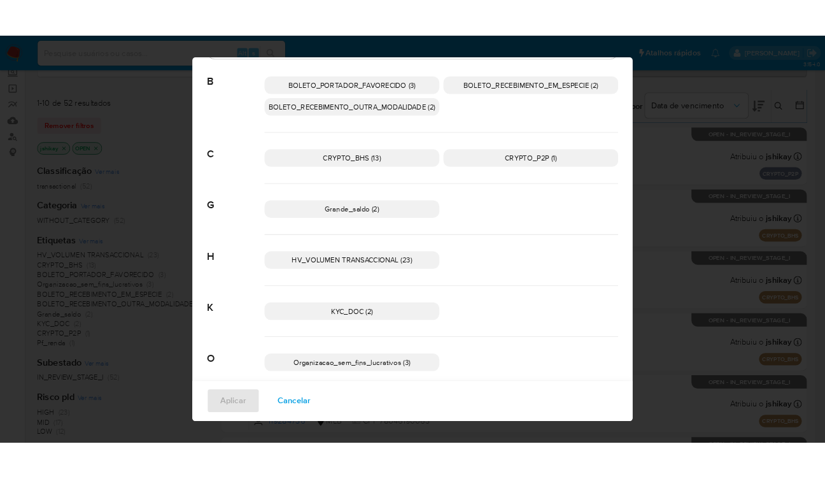
scroll to position [0, 0]
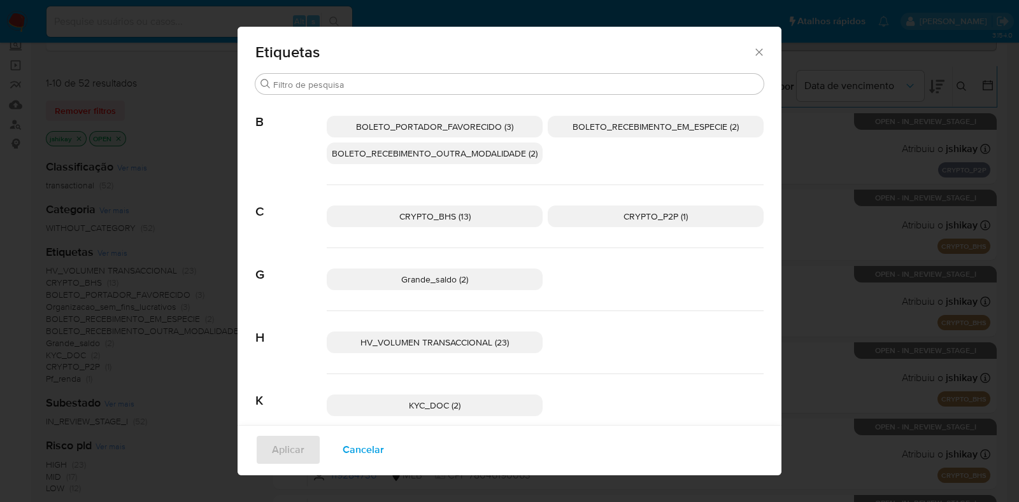
click at [840, 47] on div "Etiquetas Procurar B BOLETO_PORTADOR_FAVORECIDO (3) BOLETO_RECEBIMENTO_EM_ESPEC…" at bounding box center [509, 251] width 1019 height 502
